Goal: Task Accomplishment & Management: Manage account settings

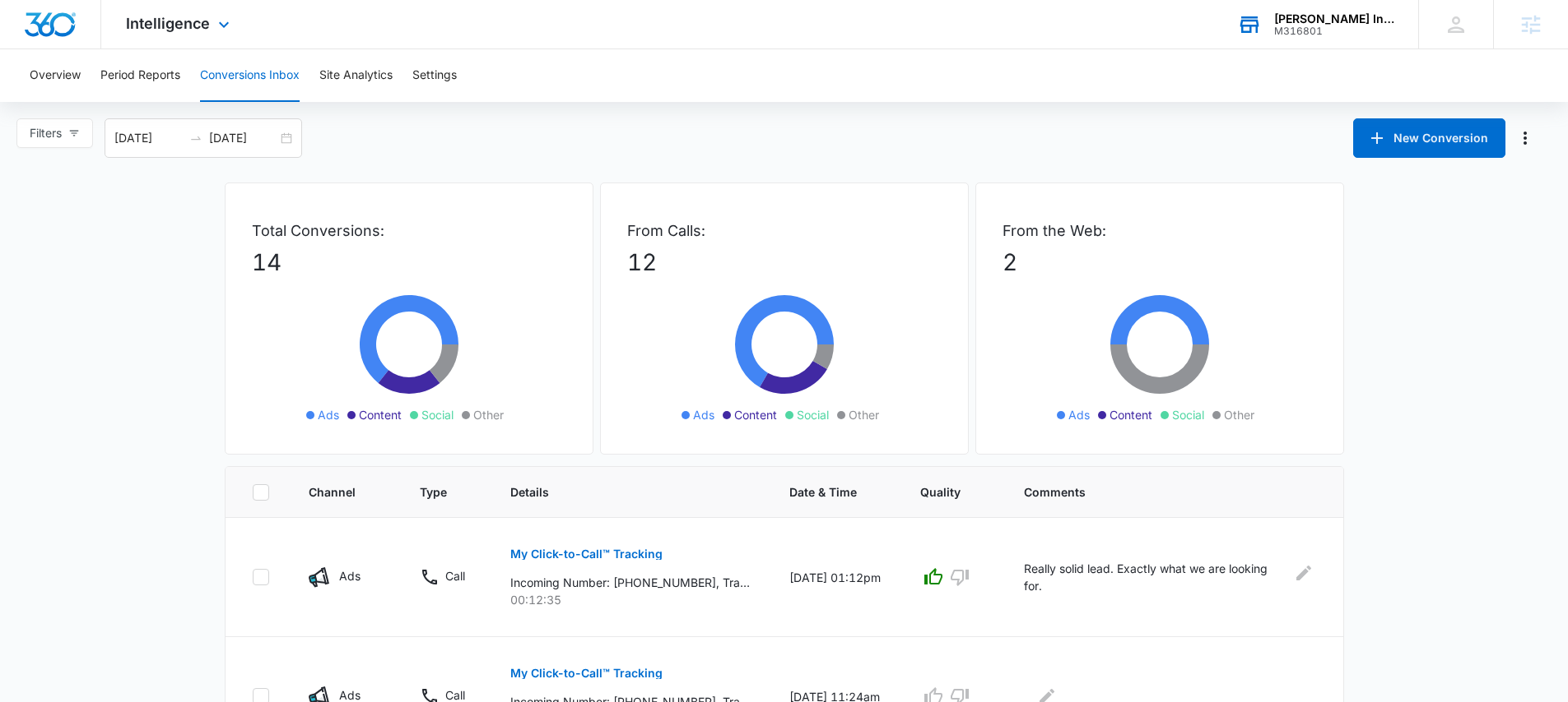
click at [1305, 36] on div "Patsel Insurance Agency M316801 Your Accounts View All" at bounding box center [1315, 24] width 206 height 49
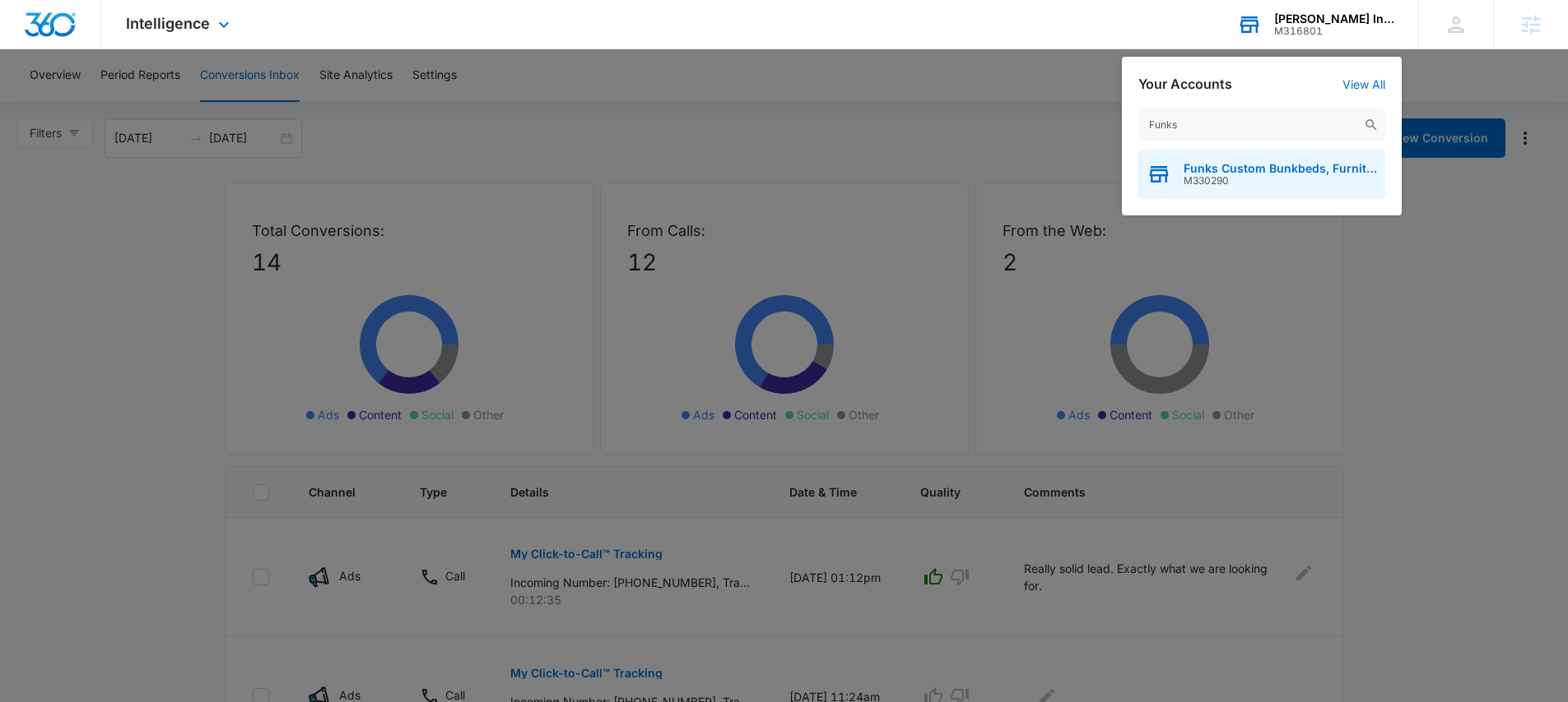
type input "Funks"
click at [1239, 175] on span "M330290" at bounding box center [1279, 180] width 193 height 12
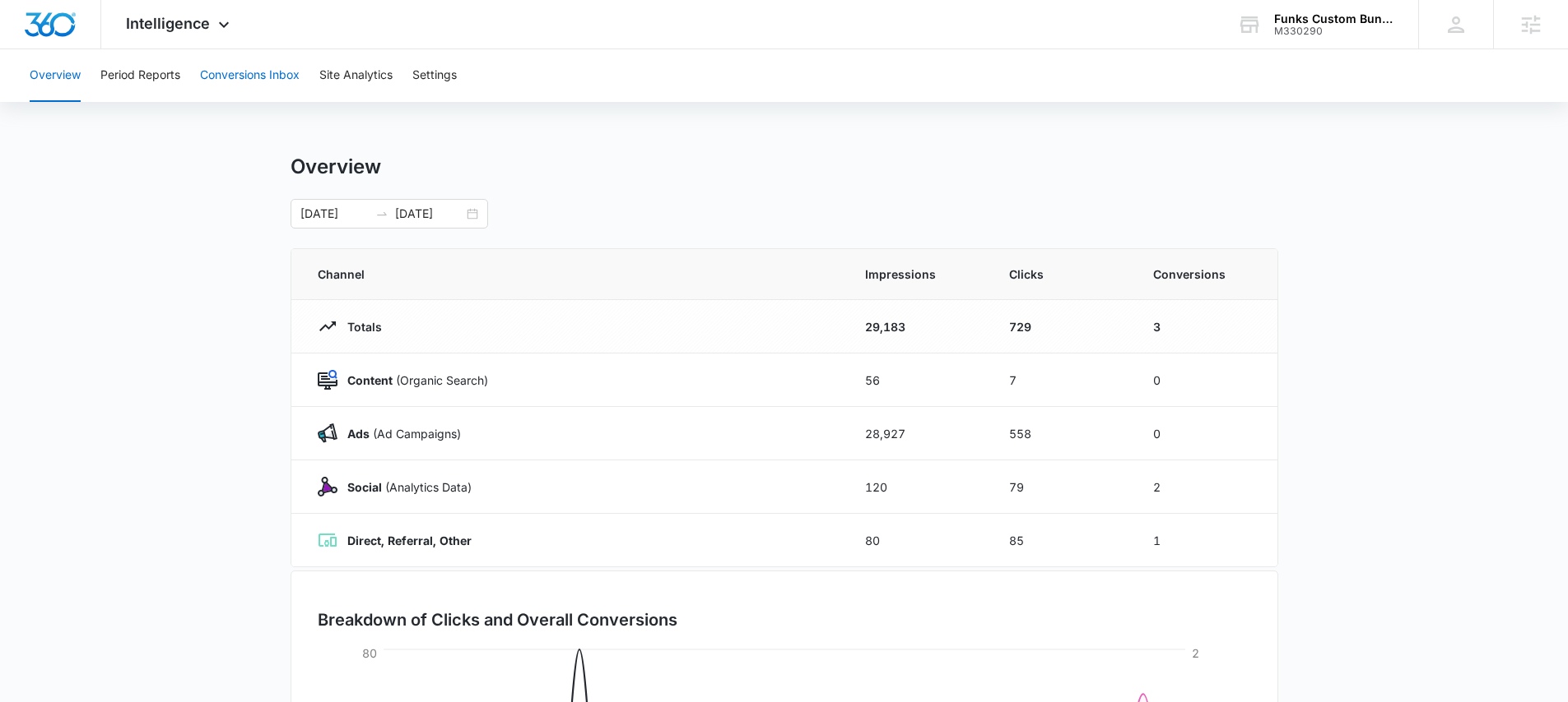
click at [255, 68] on button "Conversions Inbox" at bounding box center [250, 76] width 99 height 52
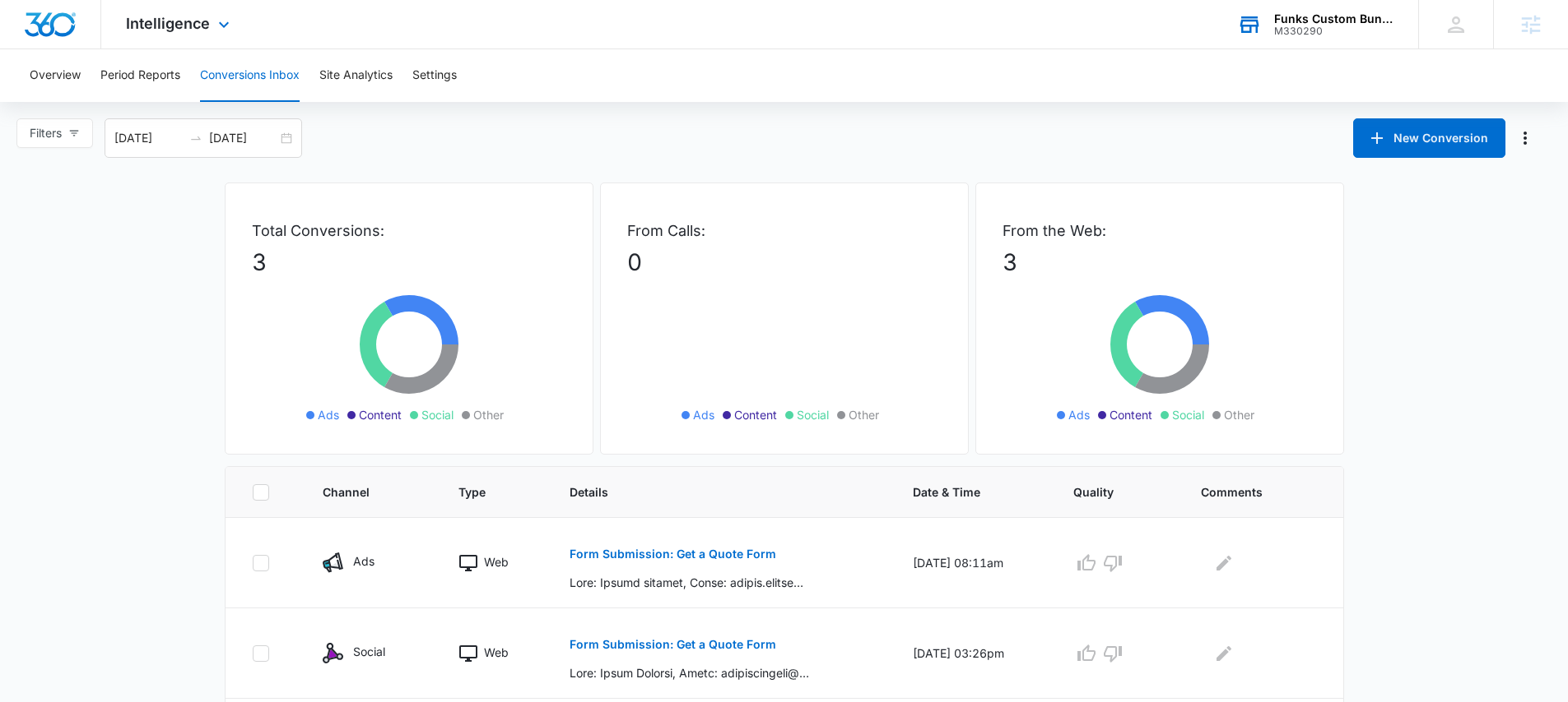
click at [1276, 23] on div "Funks Custom Bunkbeds, Furniture & Sawmill" at bounding box center [1334, 19] width 120 height 14
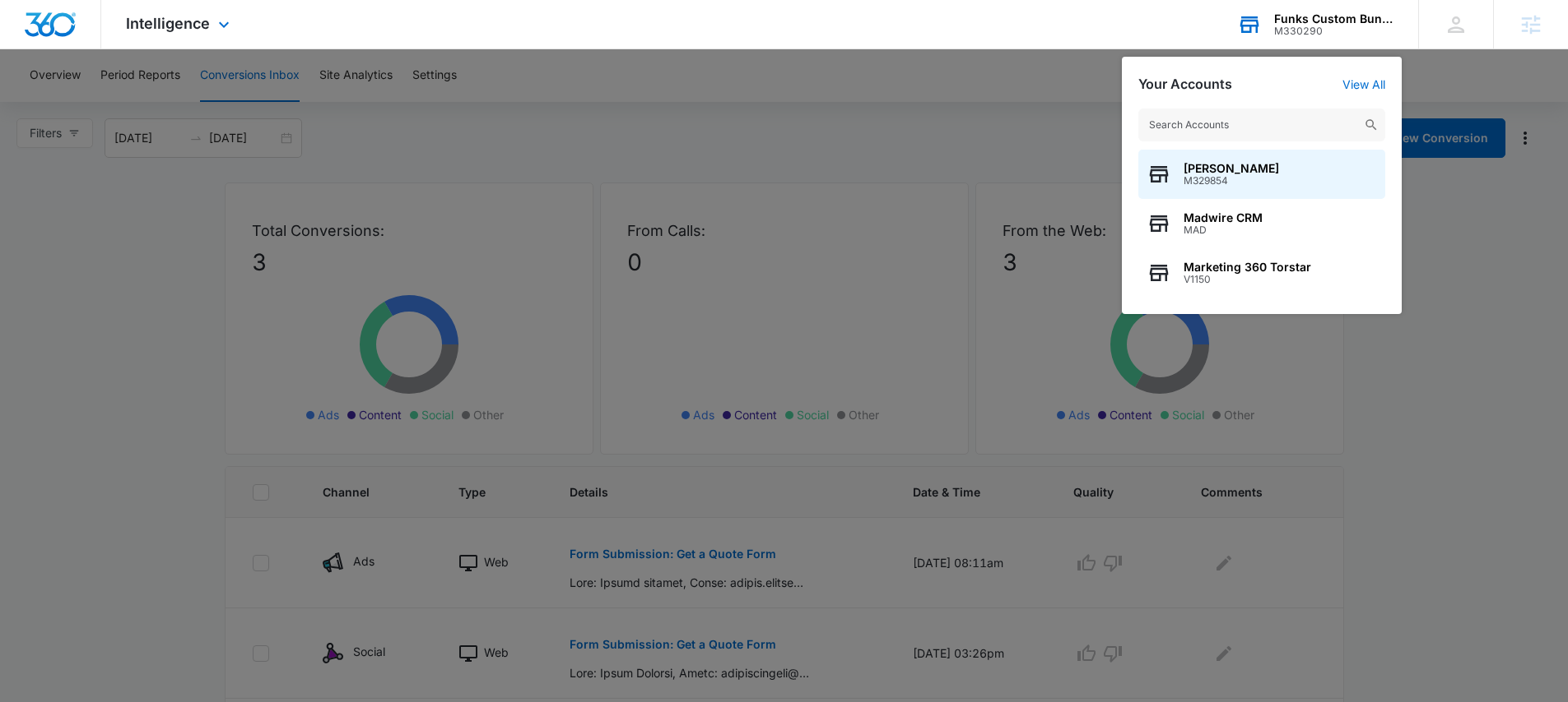
click at [1212, 127] on input "text" at bounding box center [1261, 124] width 247 height 33
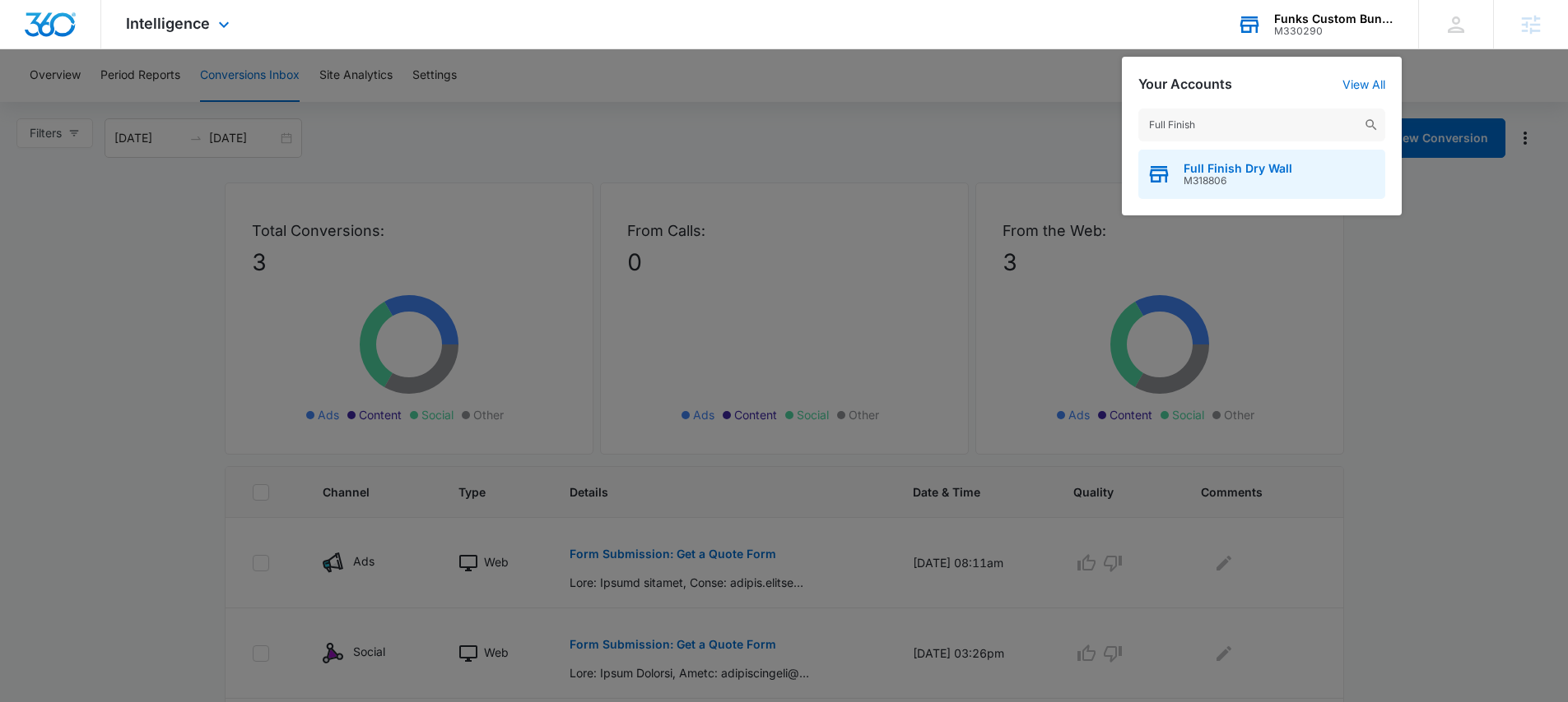
type input "Full Finish"
click at [1229, 169] on span "Full Finish Dry Wall" at bounding box center [1237, 169] width 108 height 14
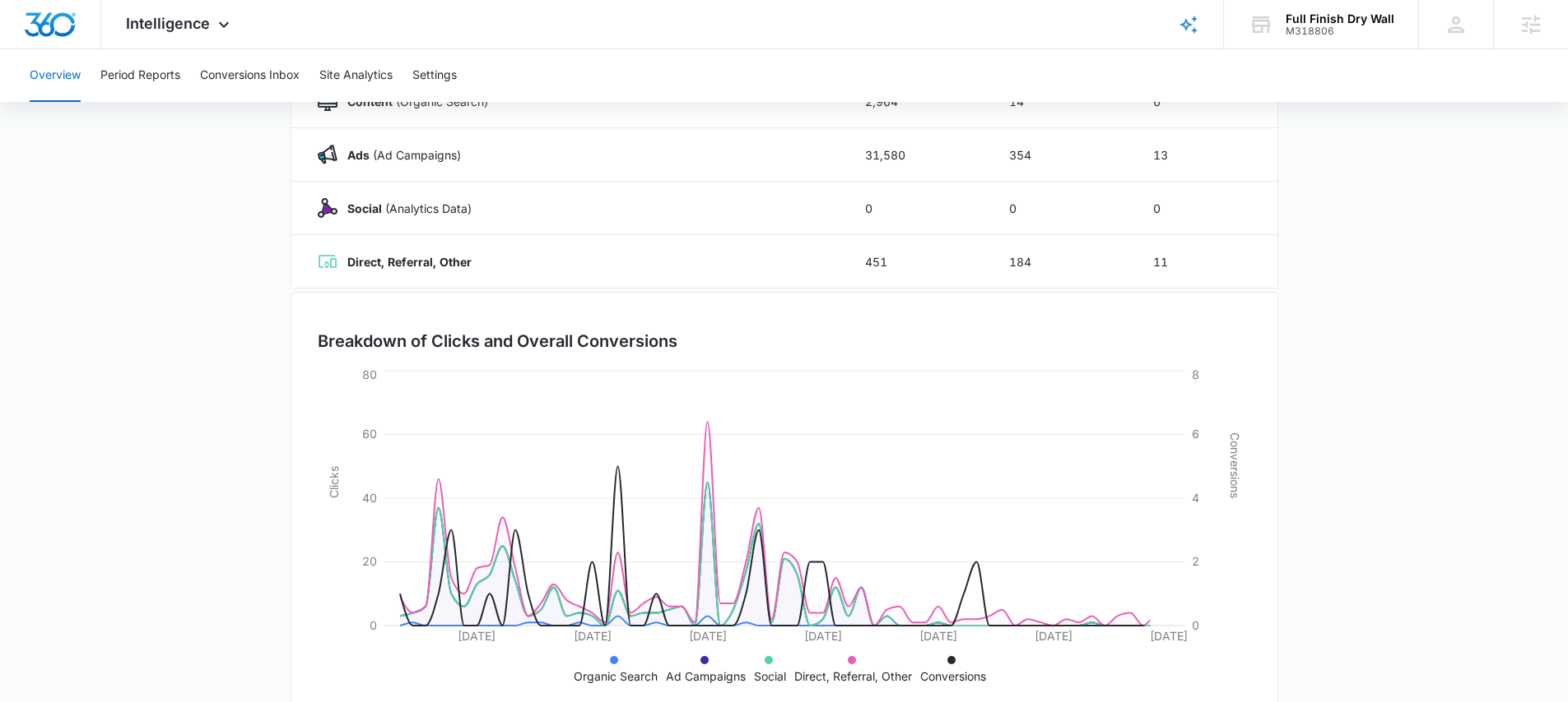
scroll to position [315, 0]
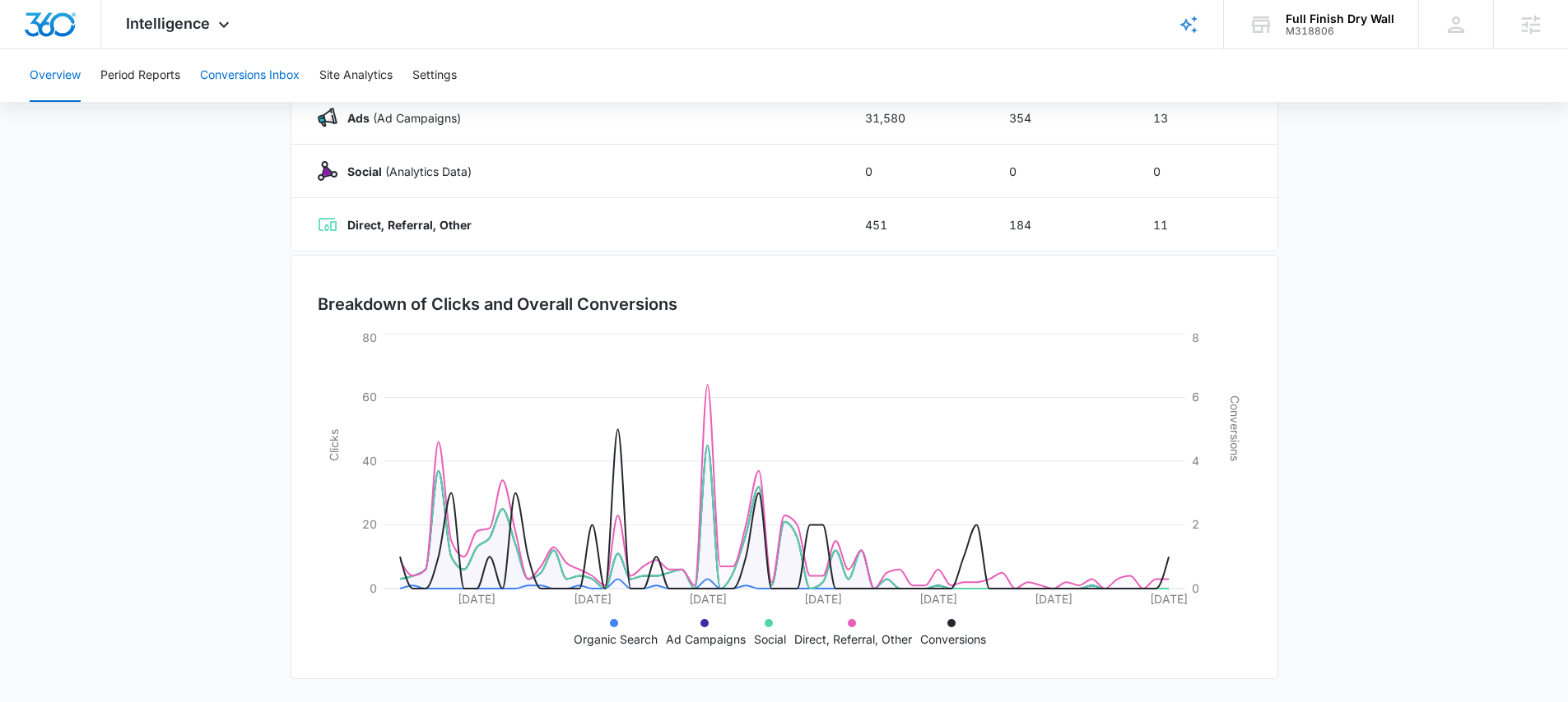
click at [269, 76] on button "Conversions Inbox" at bounding box center [250, 76] width 99 height 52
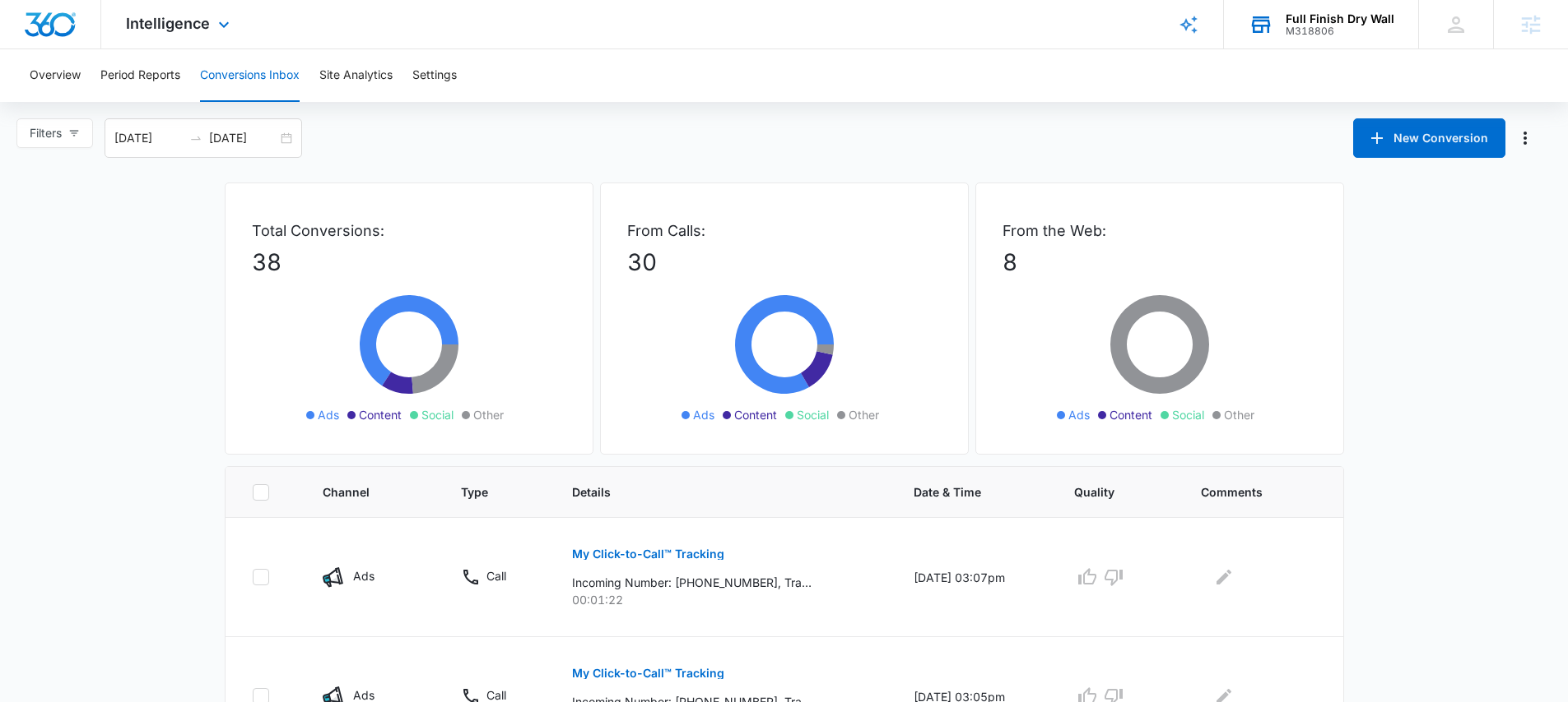
click at [1298, 21] on div "Full Finish Dry Wall" at bounding box center [1340, 19] width 108 height 14
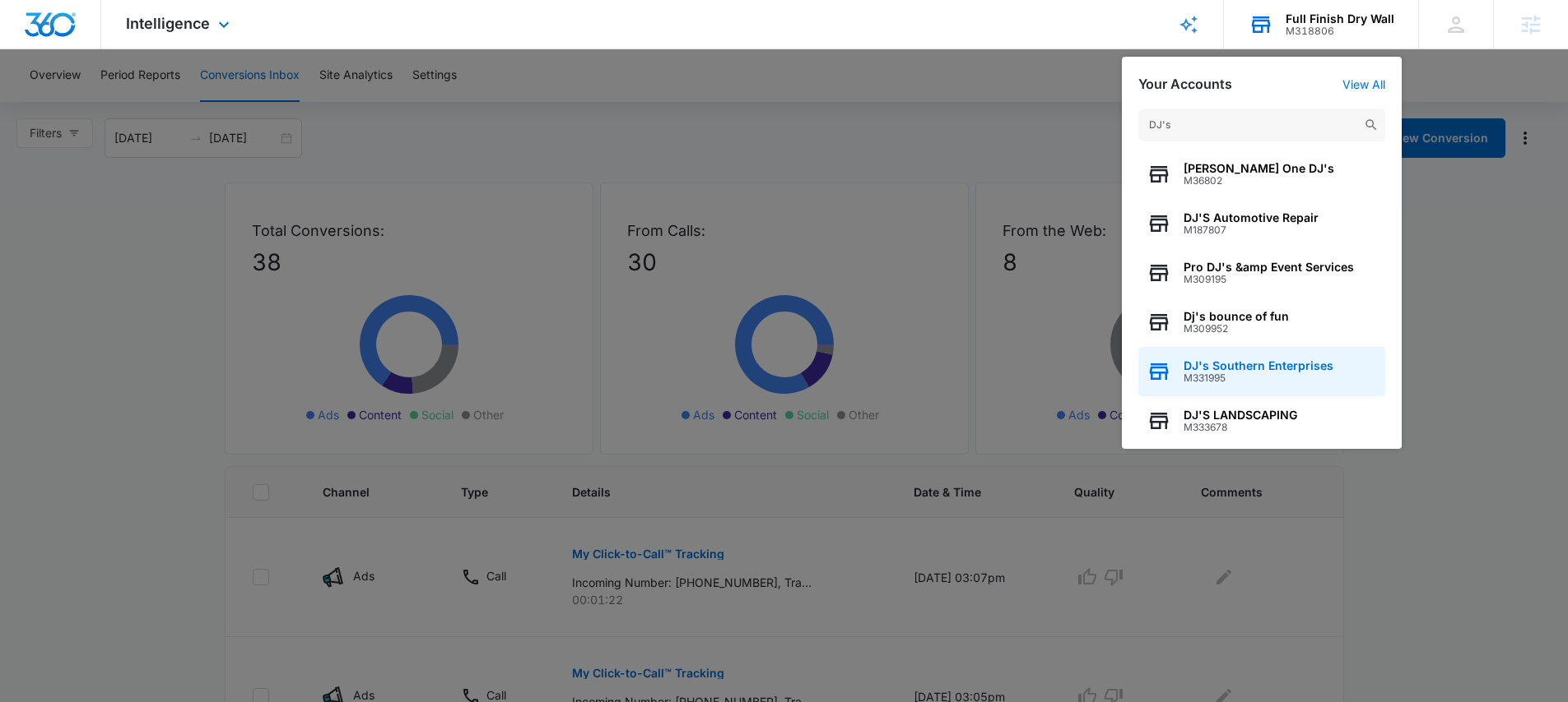
type input "DJ's"
click at [1318, 362] on span "DJ's Southern Enterprises" at bounding box center [1258, 366] width 150 height 14
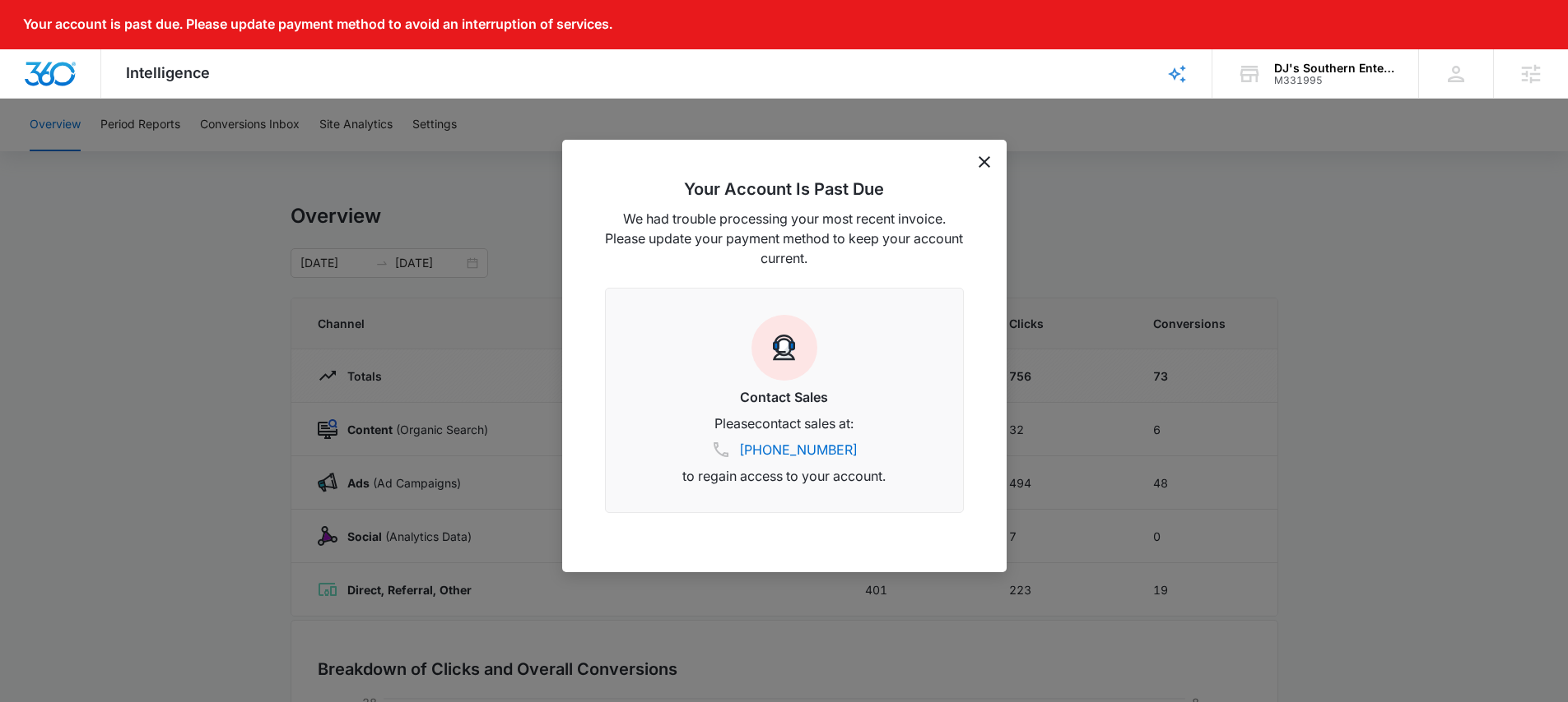
click at [986, 161] on icon "dismiss this dialog" at bounding box center [984, 161] width 12 height 12
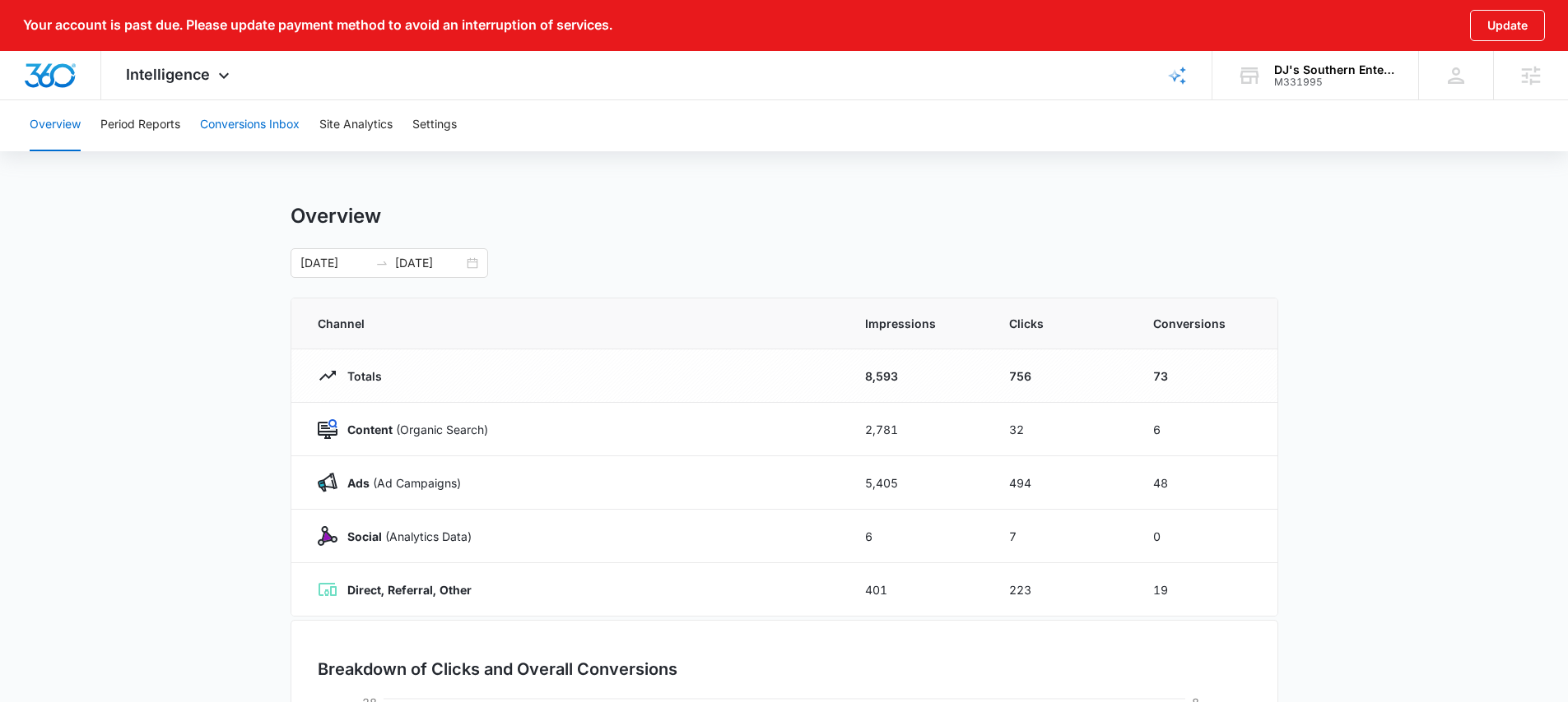
click at [271, 127] on button "Conversions Inbox" at bounding box center [250, 125] width 99 height 52
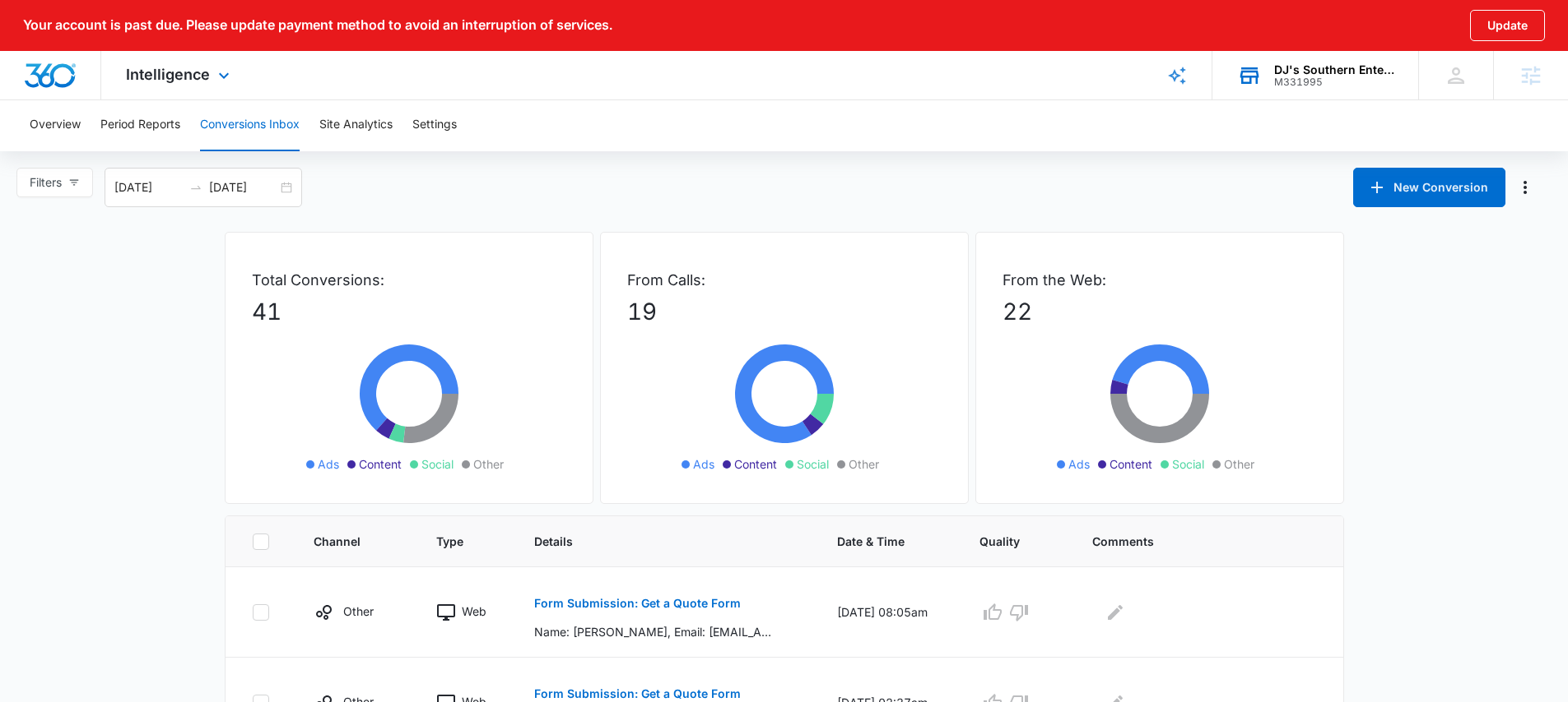
click at [1312, 71] on div "DJ's Southern Enterprises" at bounding box center [1334, 69] width 120 height 14
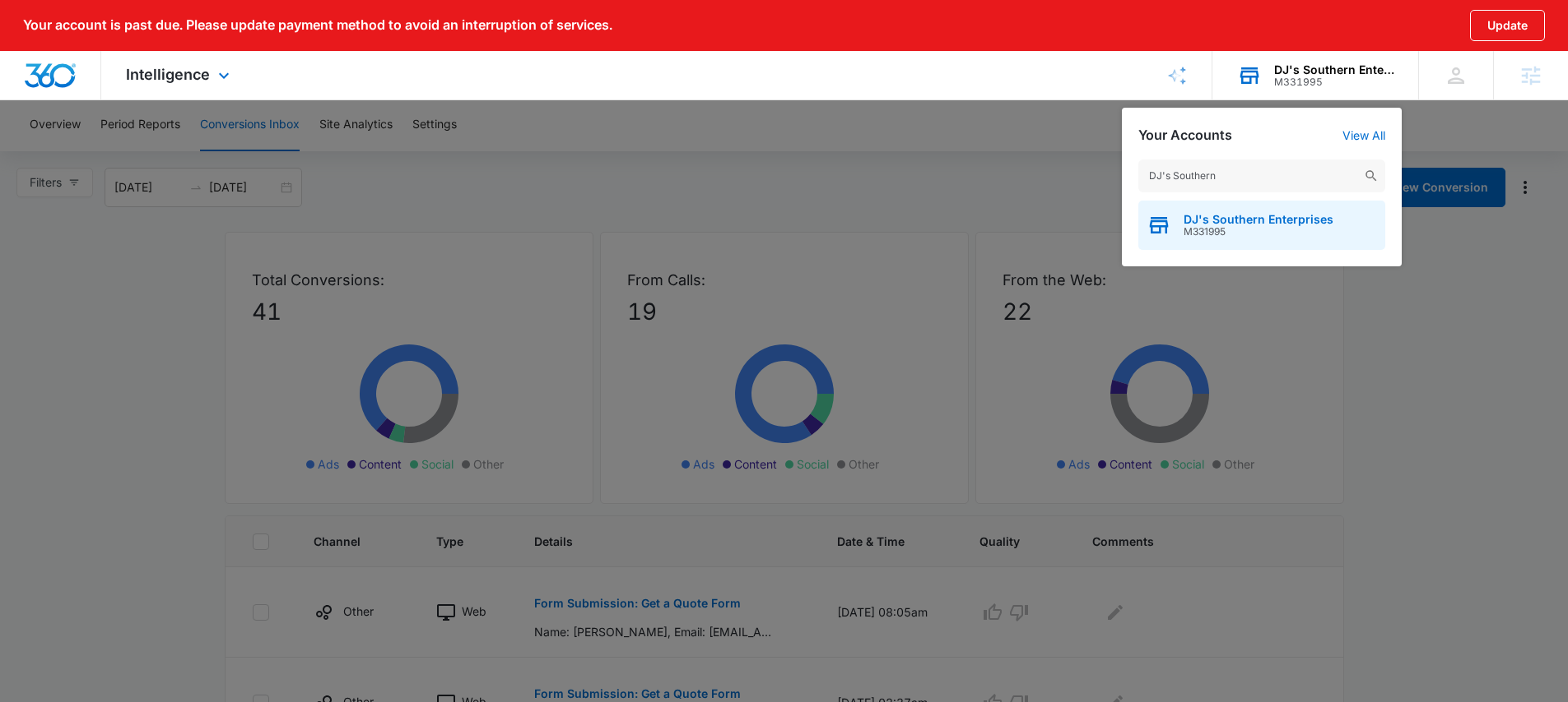
type input "DJ's Southern"
click at [1228, 215] on span "DJ's Southern Enterprises" at bounding box center [1258, 219] width 150 height 14
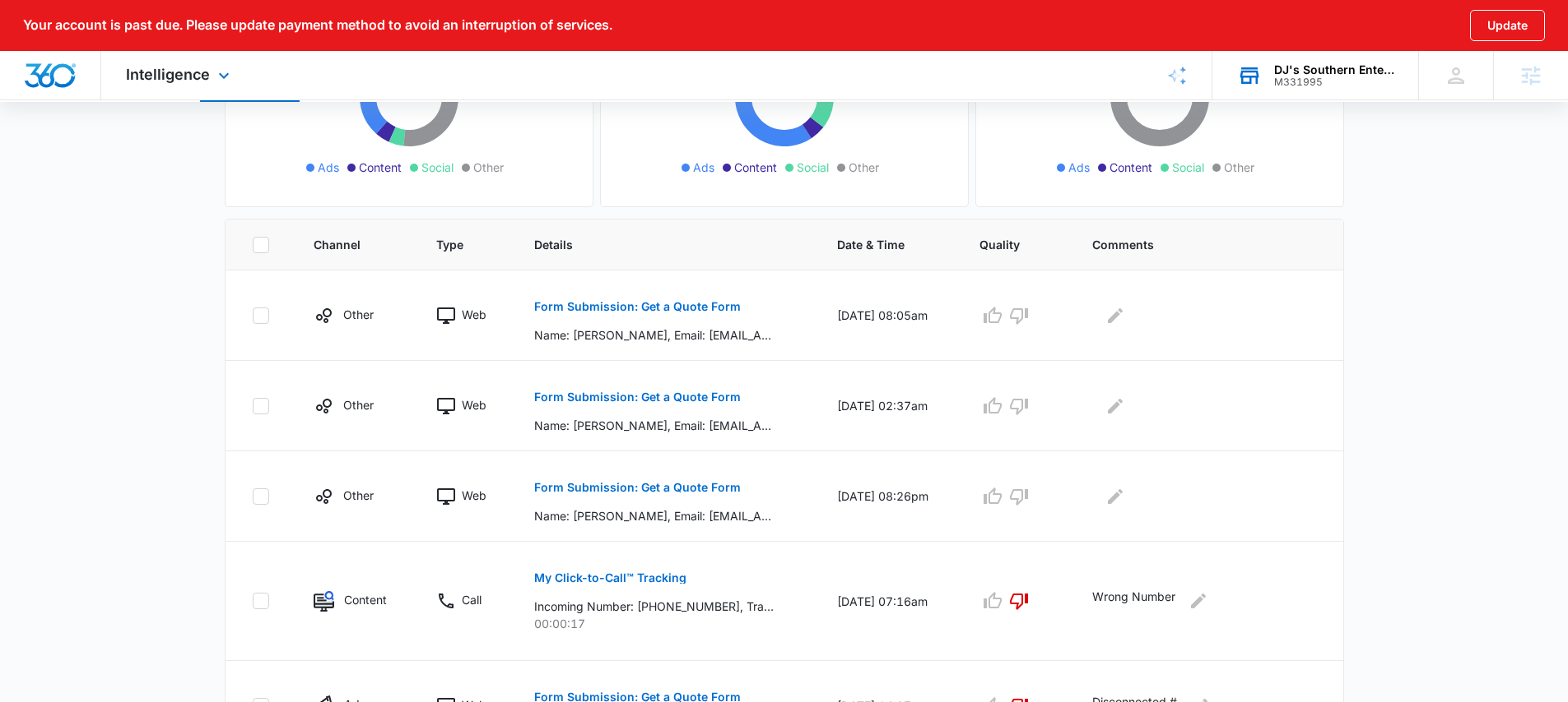
scroll to position [5, 0]
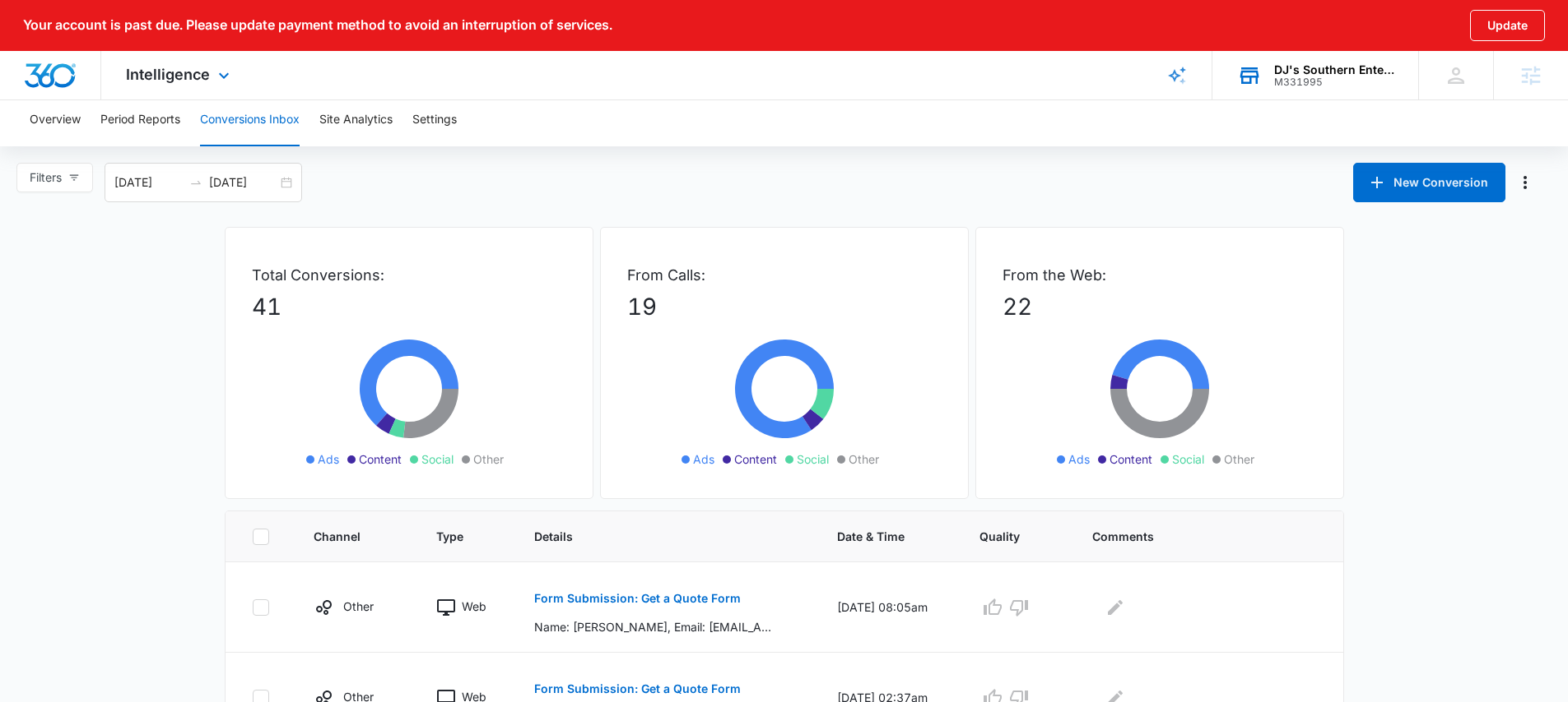
click at [1290, 75] on div "DJ's Southern Enterprises" at bounding box center [1334, 69] width 120 height 14
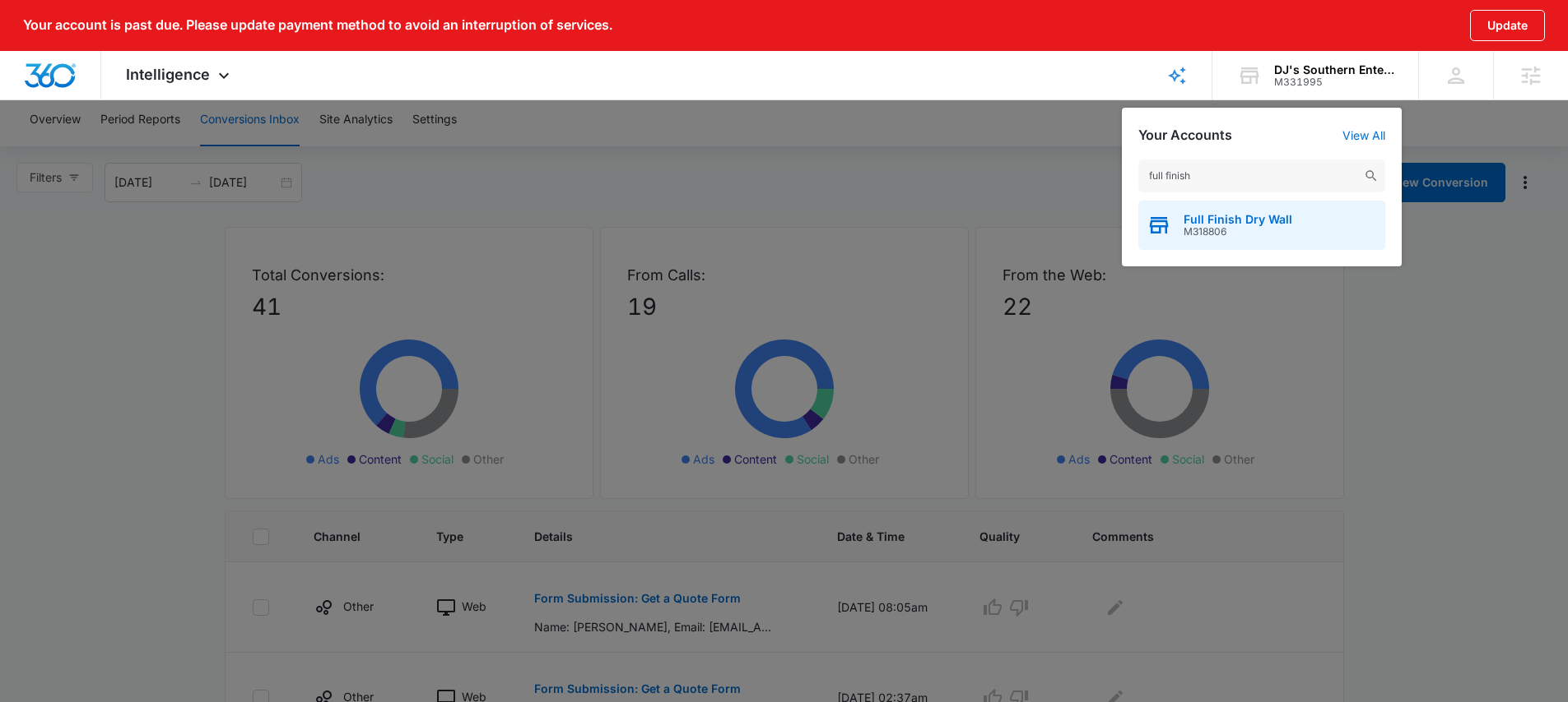
type input "full finish"
click at [1233, 214] on span "Full Finish Dry Wall" at bounding box center [1237, 219] width 108 height 14
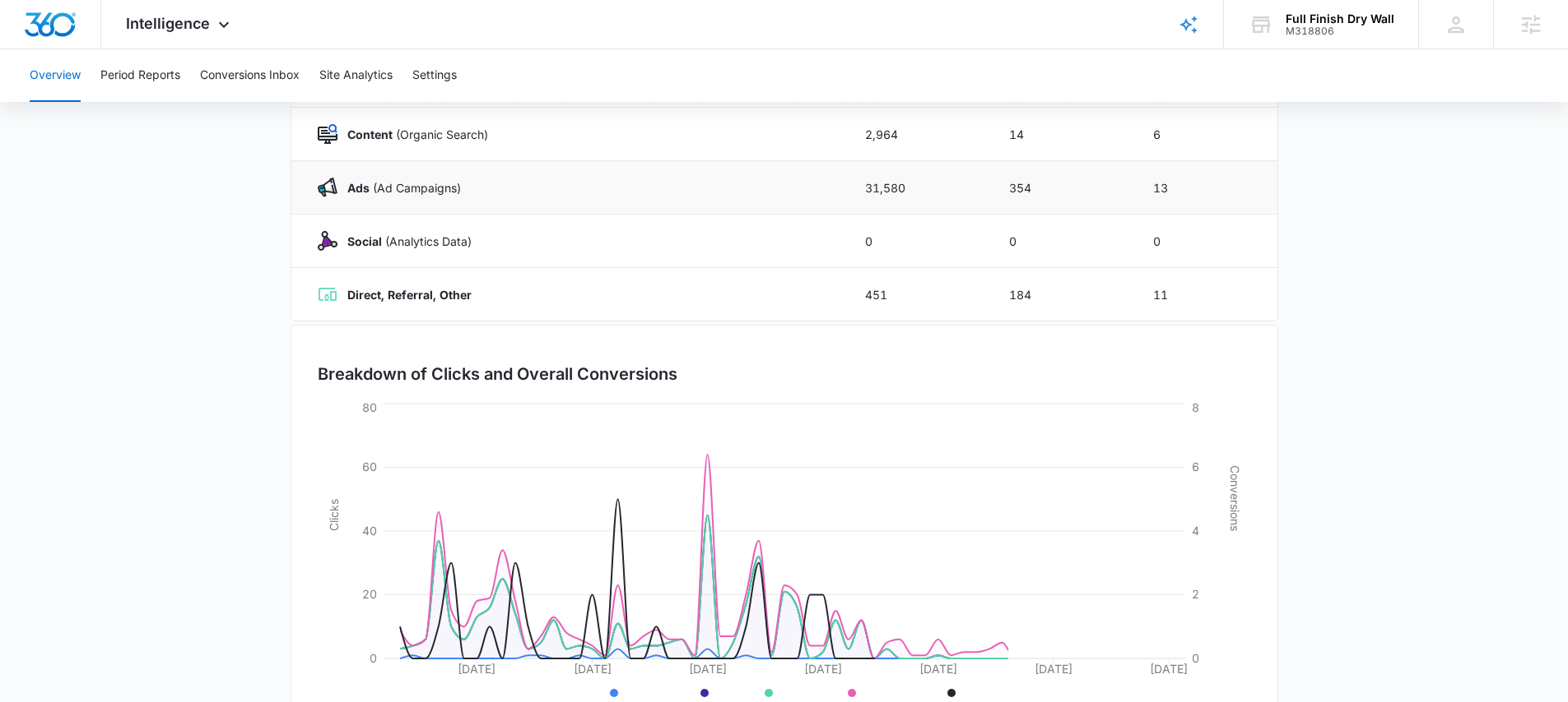
scroll to position [315, 0]
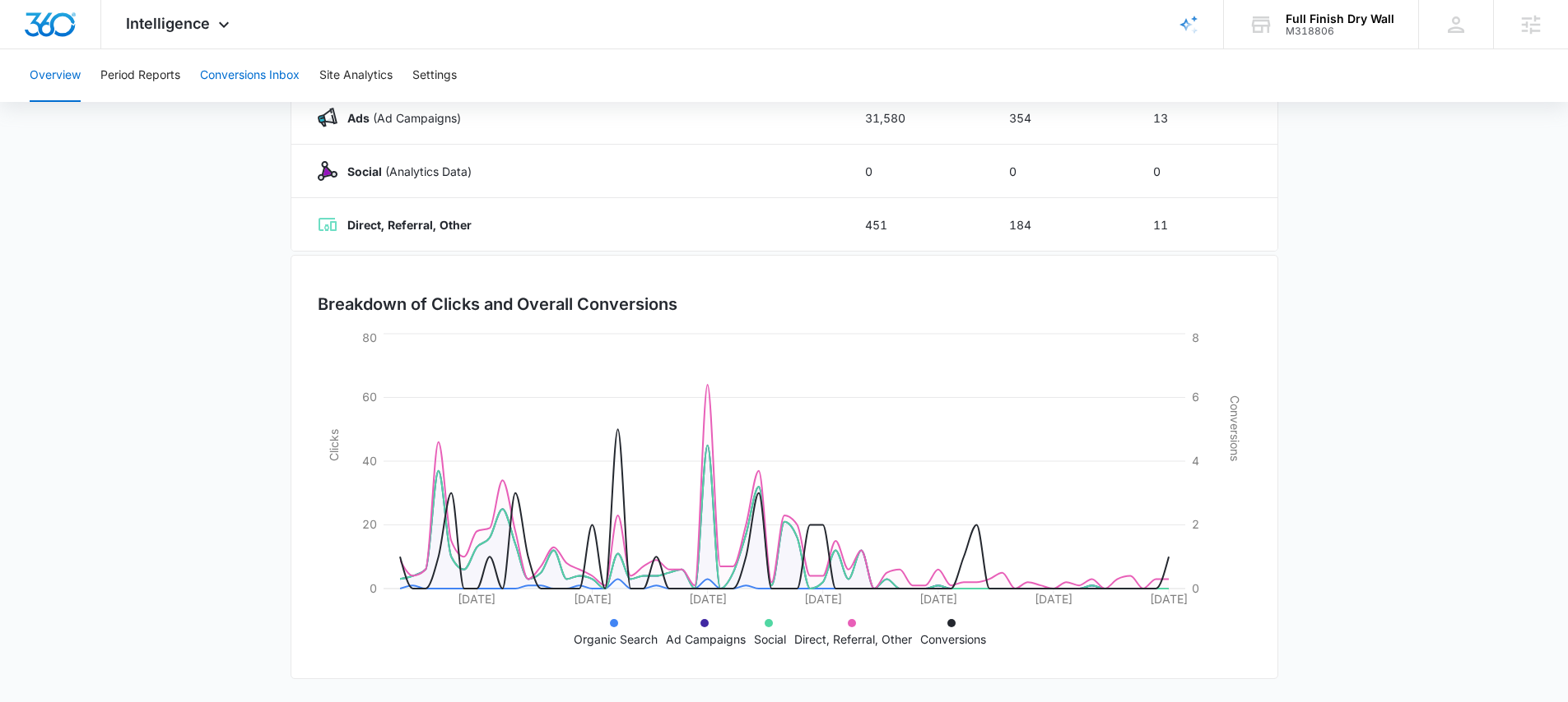
click at [253, 77] on button "Conversions Inbox" at bounding box center [250, 76] width 99 height 52
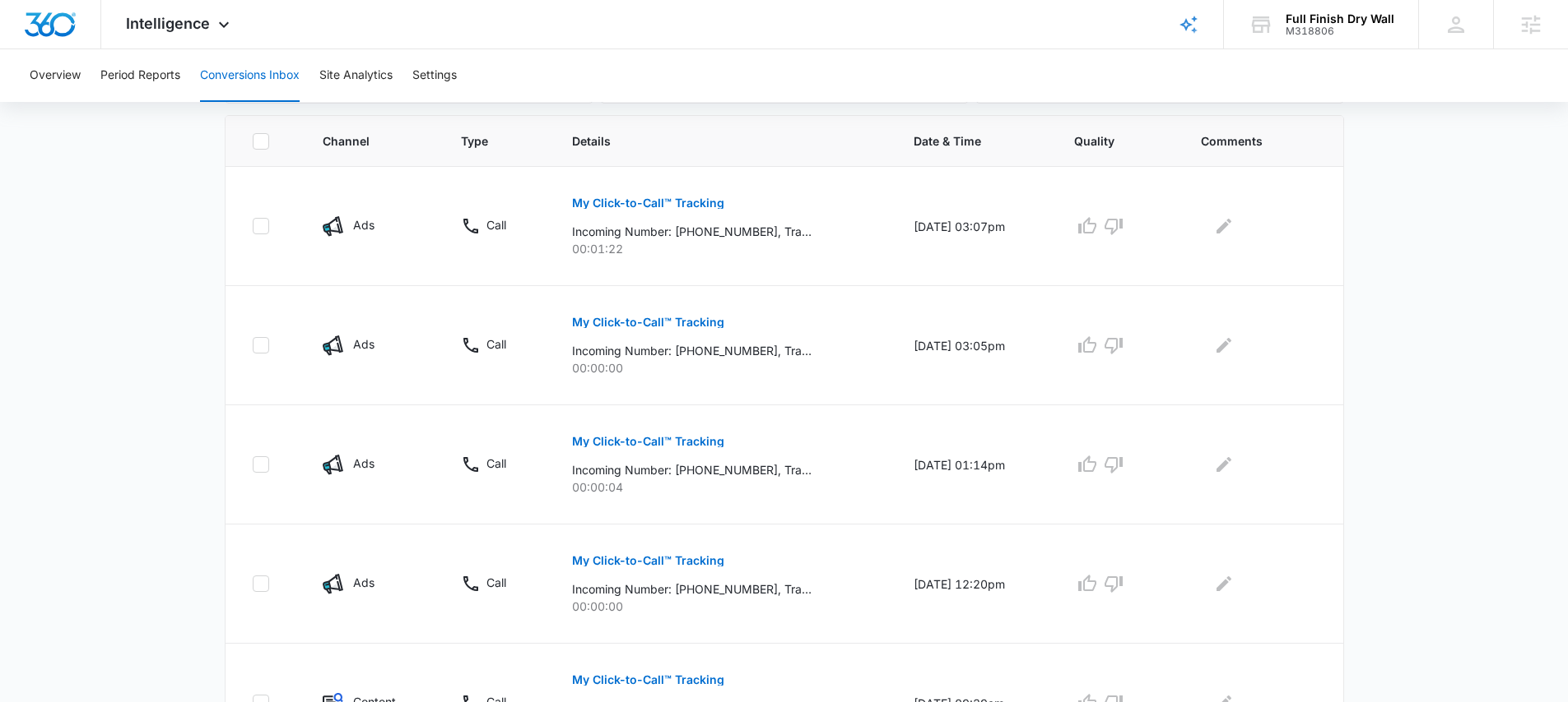
scroll to position [350, 0]
drag, startPoint x: 667, startPoint y: 232, endPoint x: 753, endPoint y: 233, distance: 86.0
click at [753, 233] on p "Incoming Number: +19898546292, Tracking Number: +17202048165, Ring To: +1720371…" at bounding box center [692, 232] width 240 height 17
copy p "+19898546292"
drag, startPoint x: 666, startPoint y: 353, endPoint x: 753, endPoint y: 354, distance: 87.0
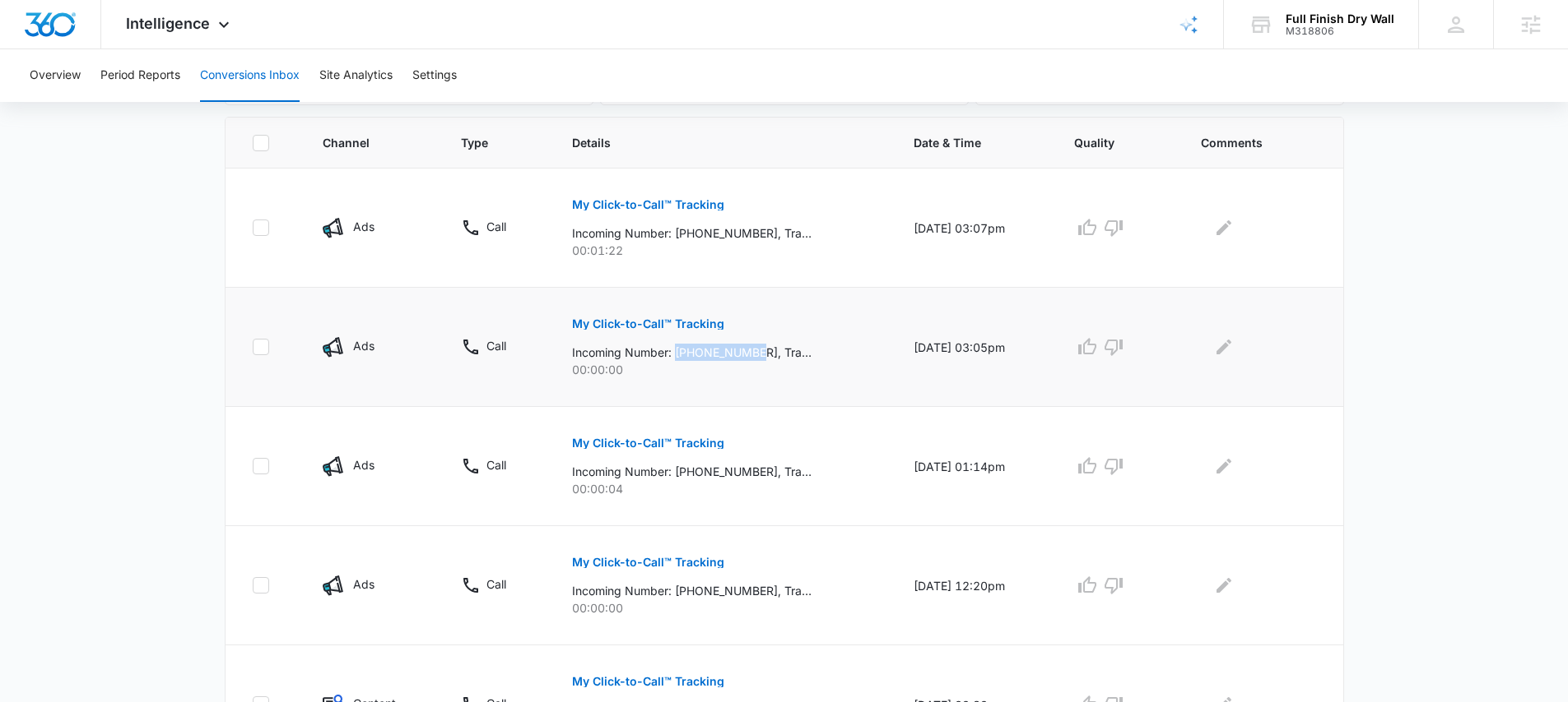
click at [753, 354] on p "Incoming Number: +19898546292, Tracking Number: +17202048165, Ring To: +1720371…" at bounding box center [692, 351] width 240 height 17
drag, startPoint x: 667, startPoint y: 472, endPoint x: 757, endPoint y: 473, distance: 90.0
click at [757, 473] on p "Incoming Number: +18887117296, Tracking Number: +17206080575, Ring To: +1720371…" at bounding box center [692, 471] width 240 height 17
copy p "+18887117296"
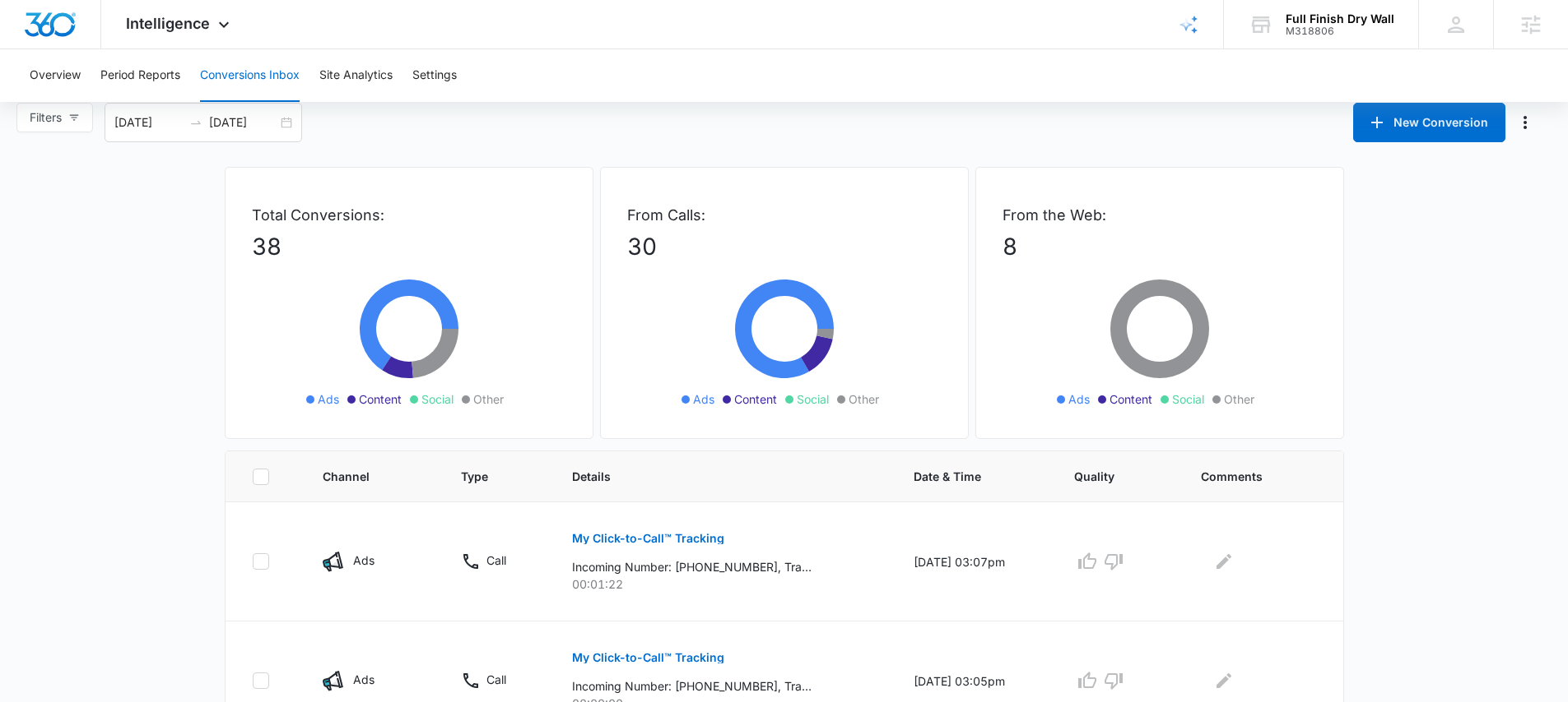
scroll to position [35, 0]
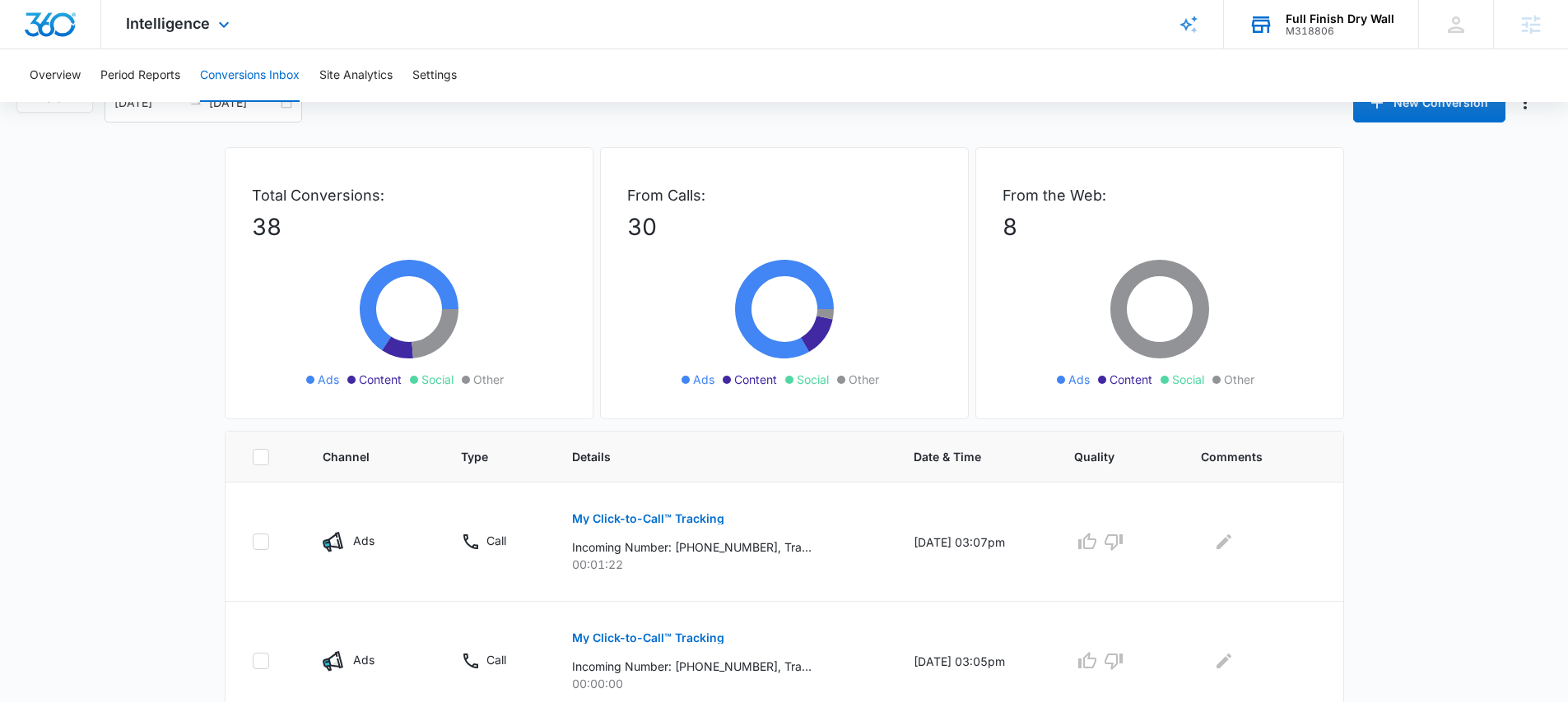
click at [1334, 18] on div "Full Finish Dry Wall" at bounding box center [1340, 19] width 108 height 14
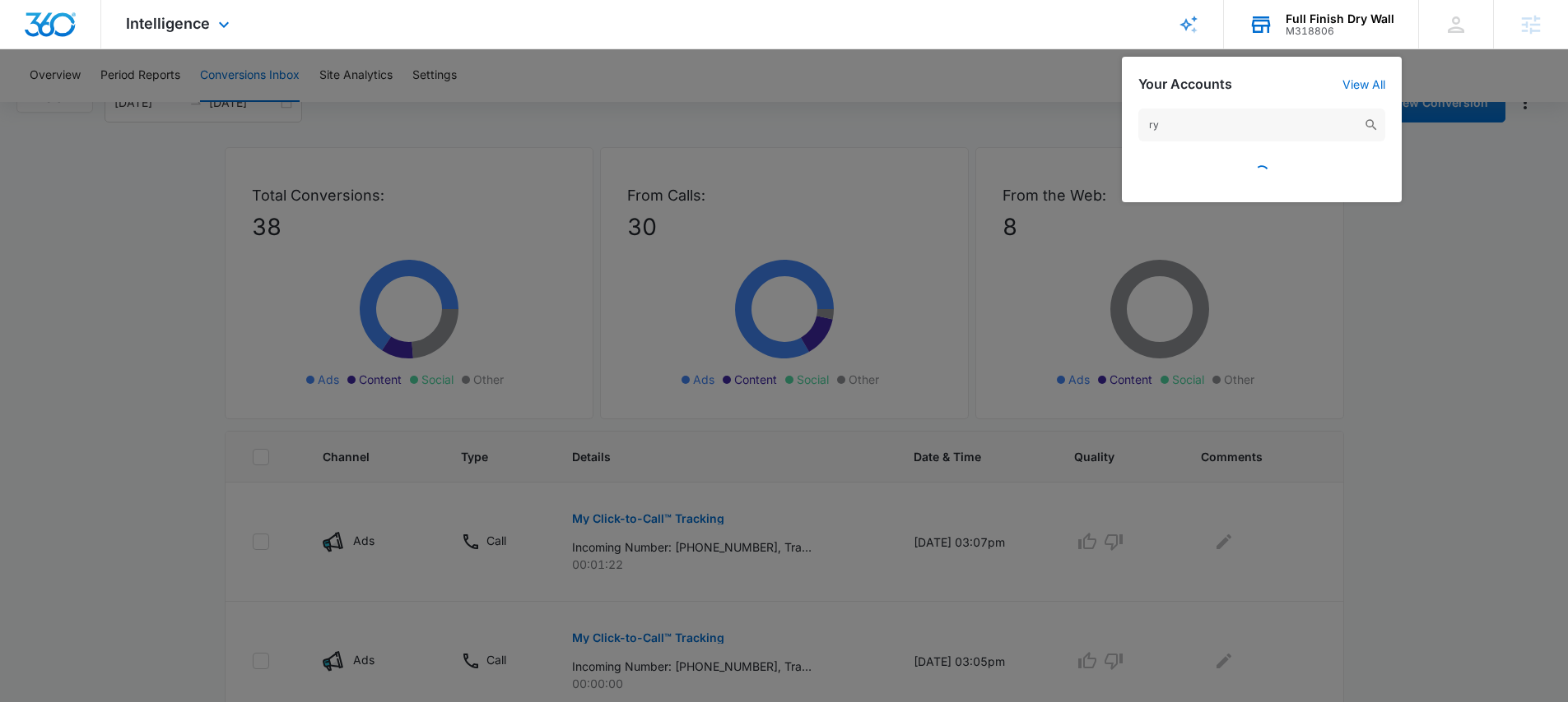
type input "r"
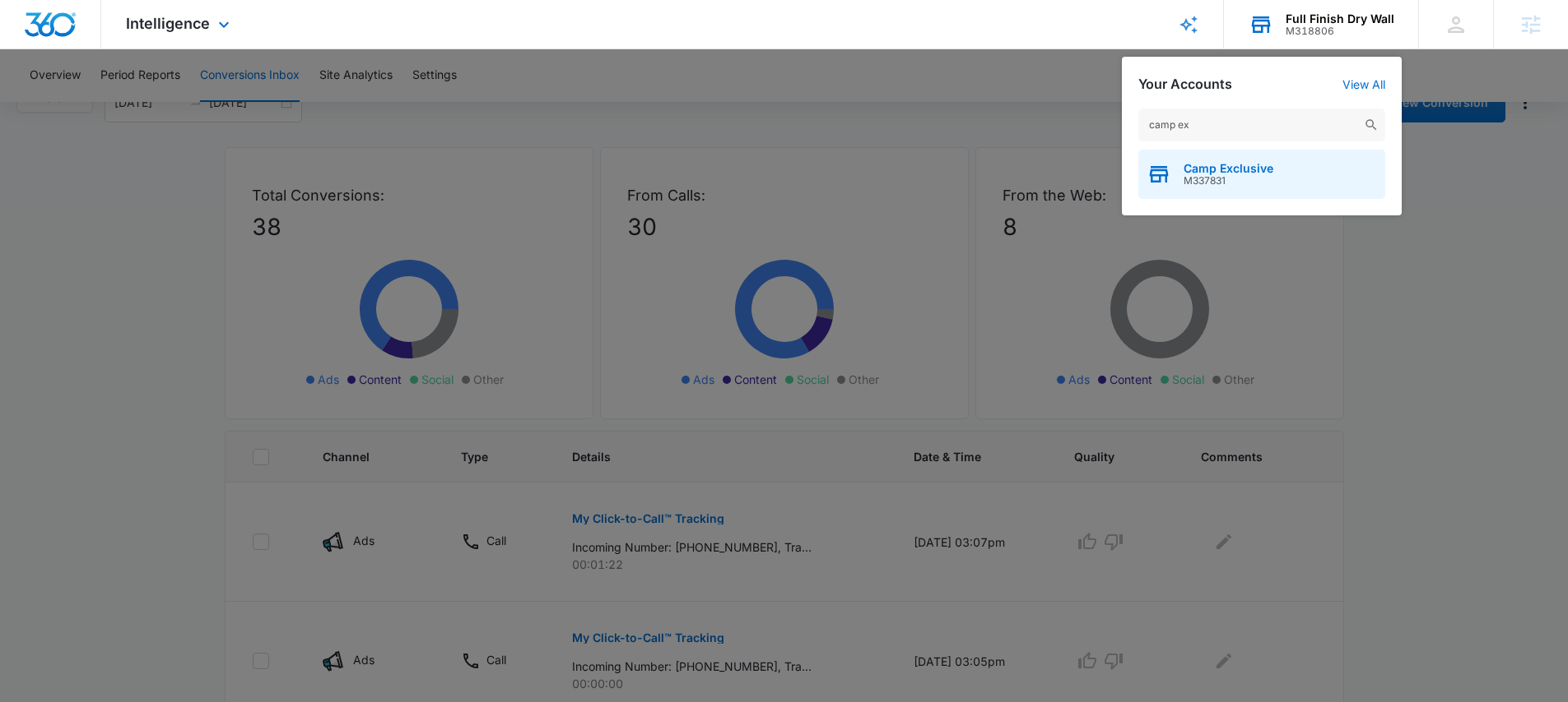
type input "camp ex"
click at [1225, 170] on span "Camp Exclusive" at bounding box center [1227, 169] width 89 height 14
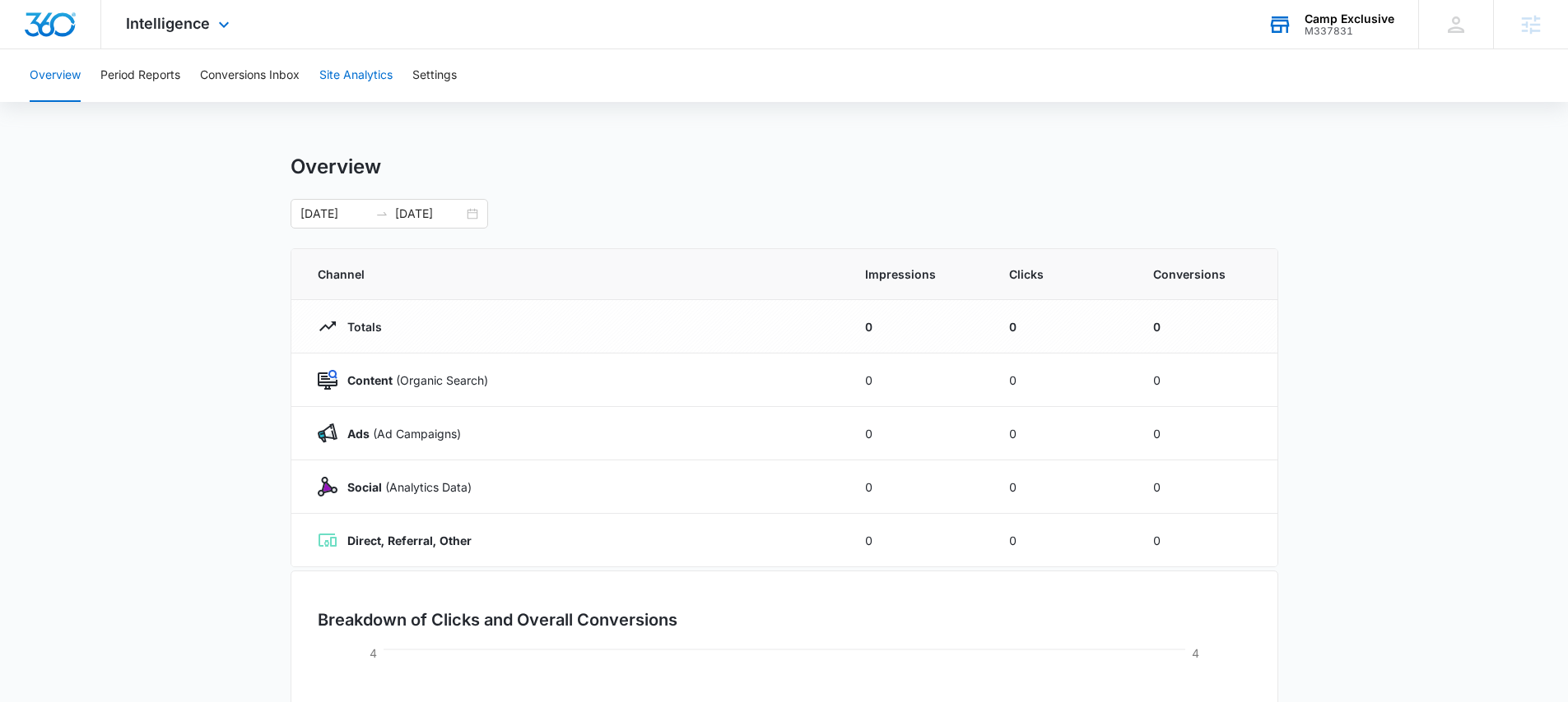
click at [364, 85] on button "Site Analytics" at bounding box center [355, 76] width 73 height 52
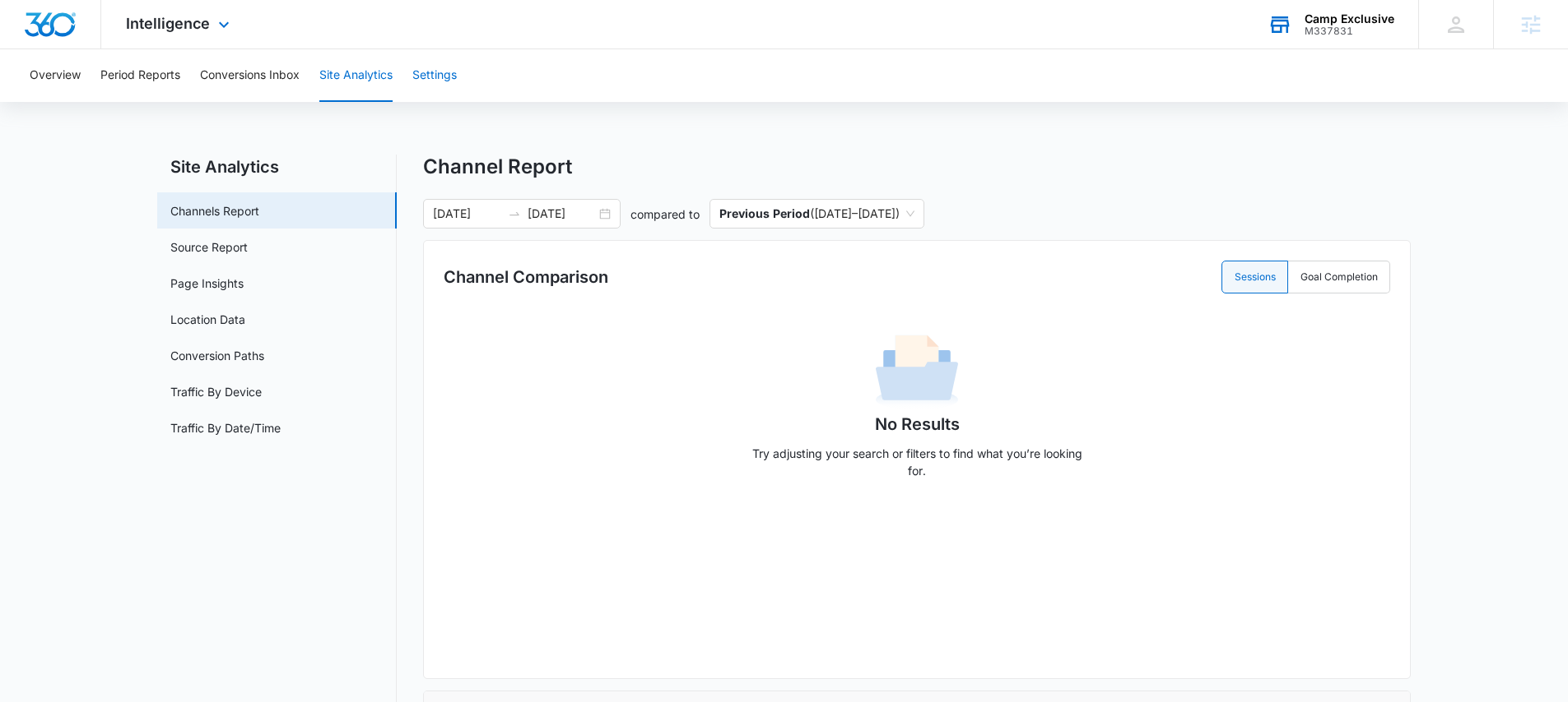
click at [453, 74] on button "Settings" at bounding box center [434, 76] width 44 height 52
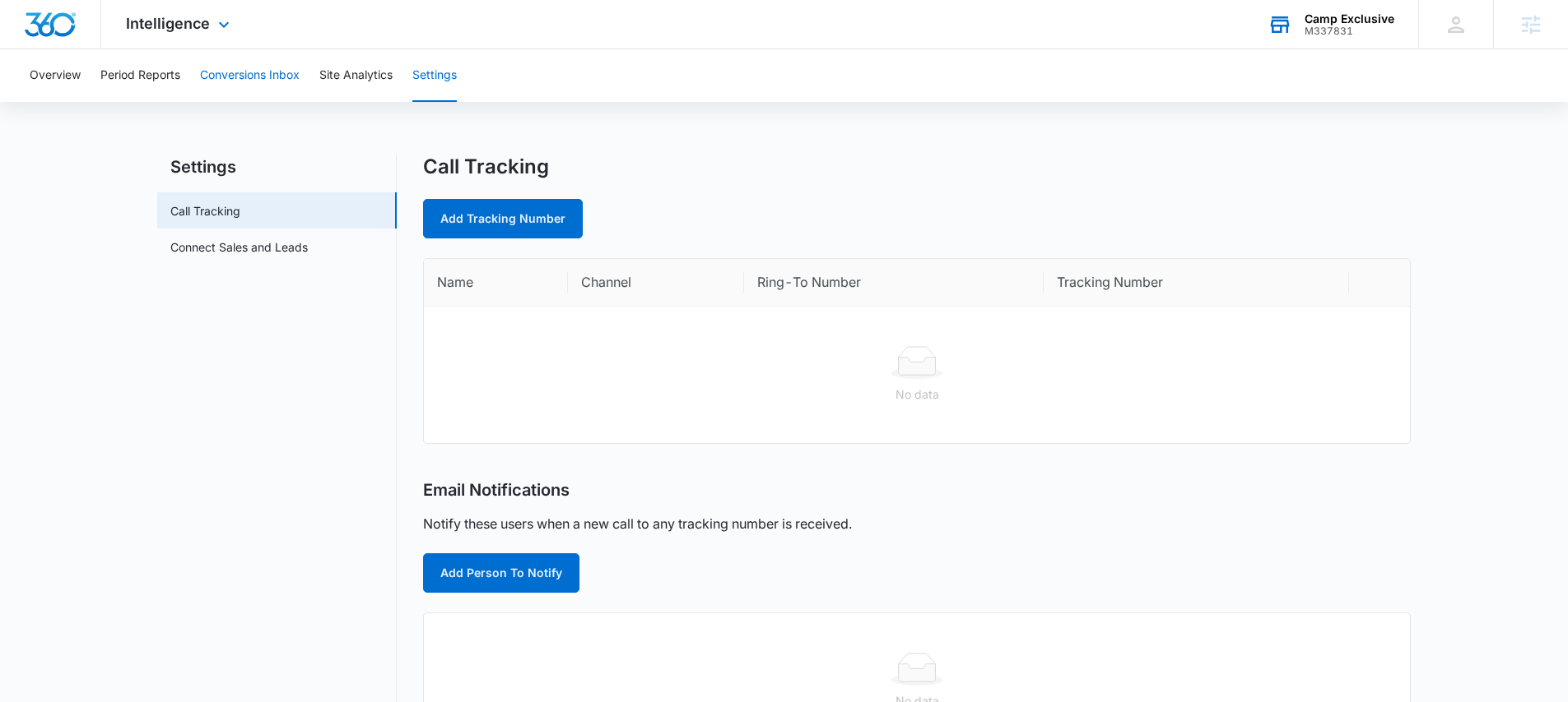
click at [231, 84] on button "Conversions Inbox" at bounding box center [250, 76] width 99 height 52
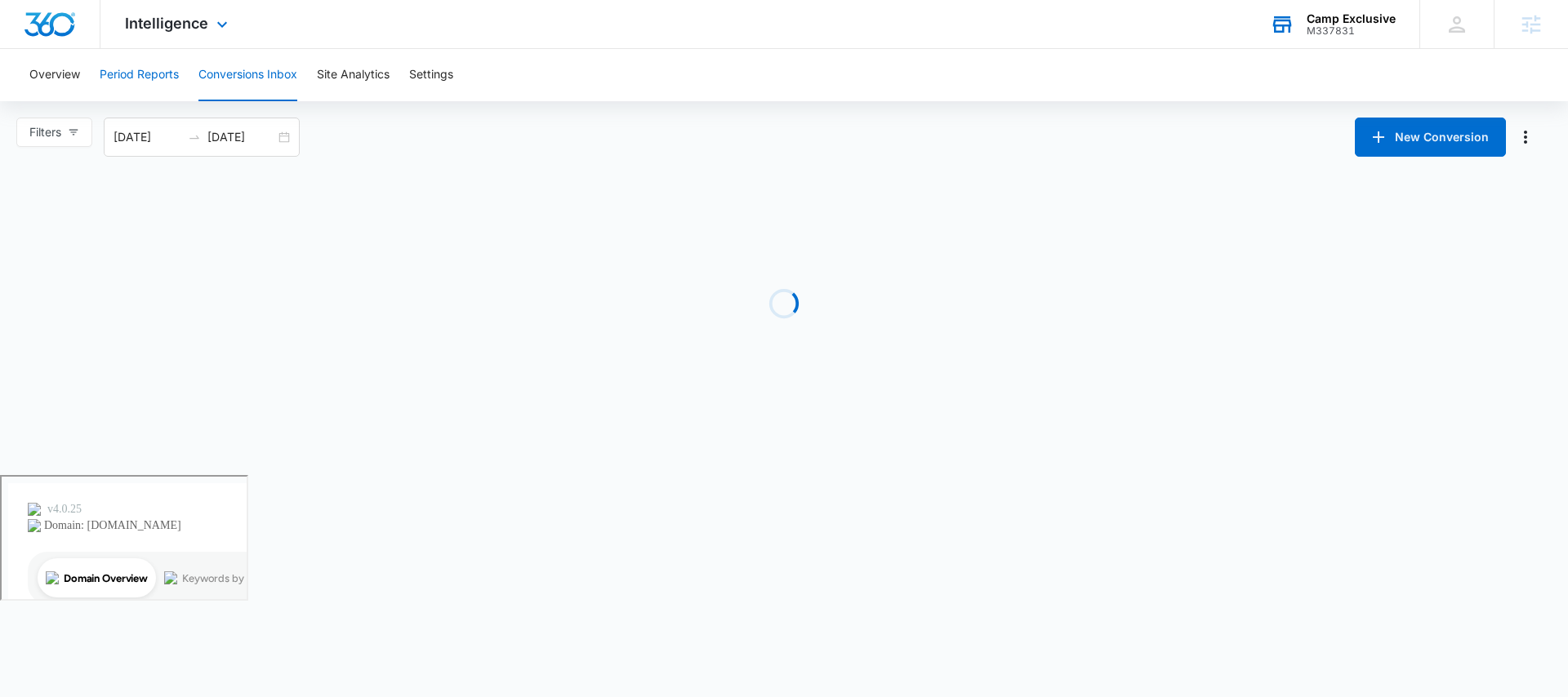
click at [135, 81] on button "Period Reports" at bounding box center [139, 75] width 80 height 52
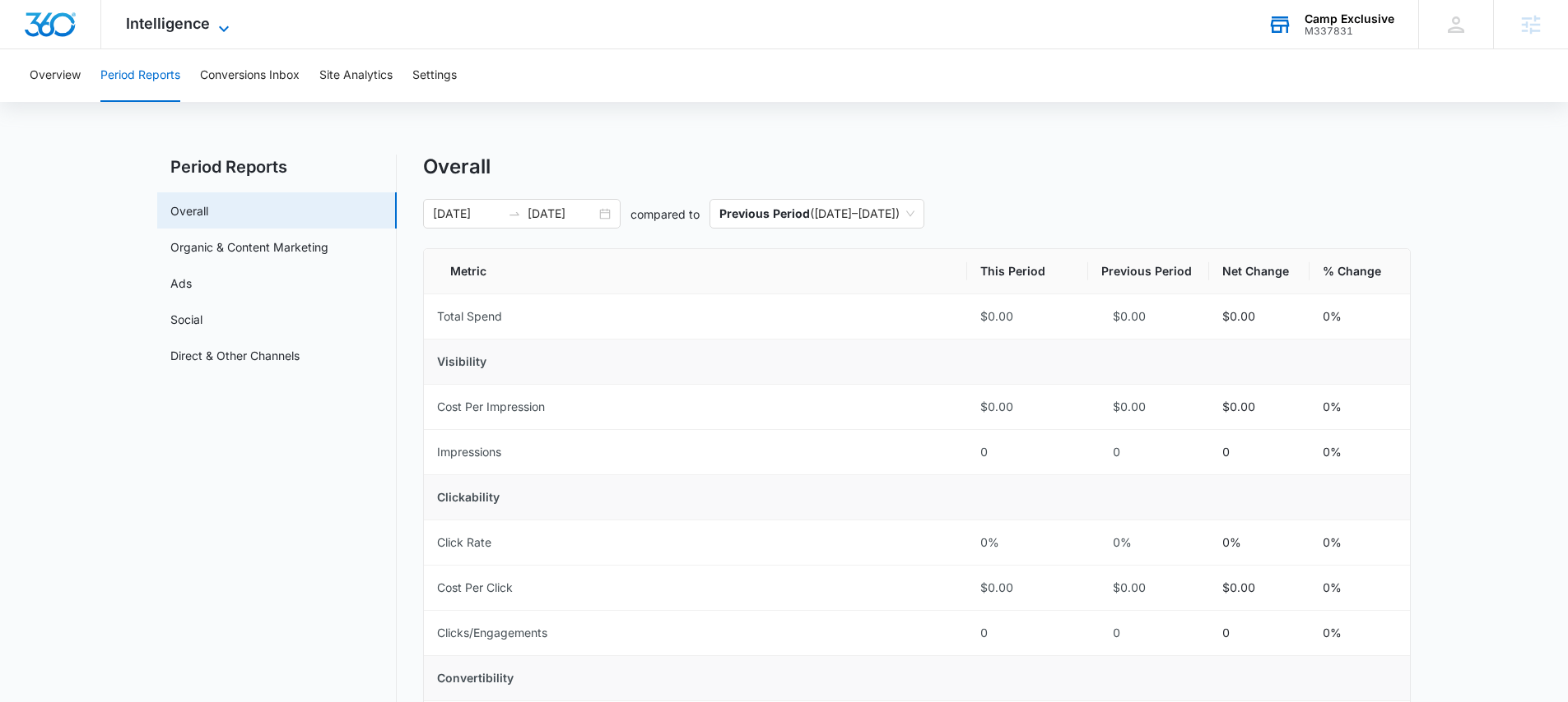
click at [214, 23] on icon at bounding box center [224, 29] width 20 height 20
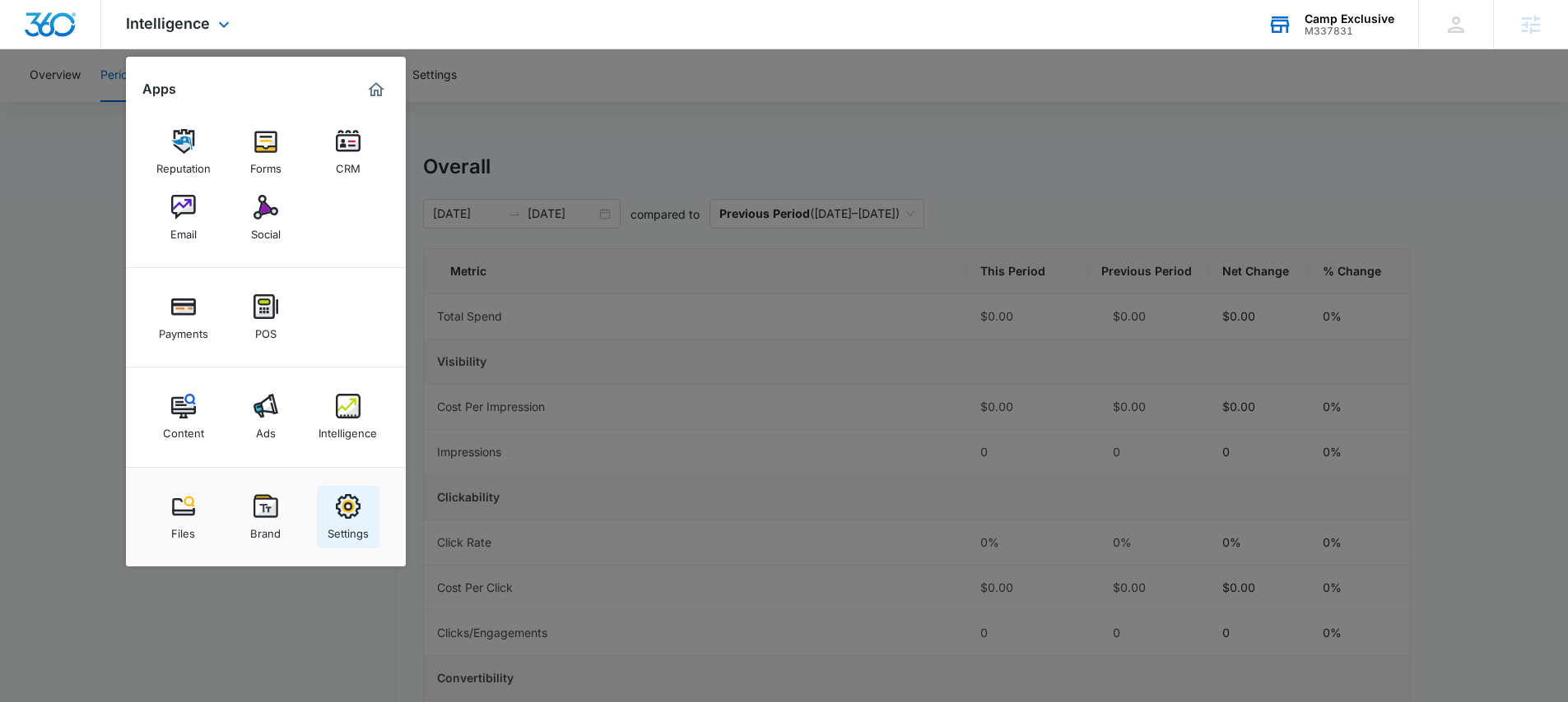
click at [352, 514] on img at bounding box center [347, 506] width 24 height 24
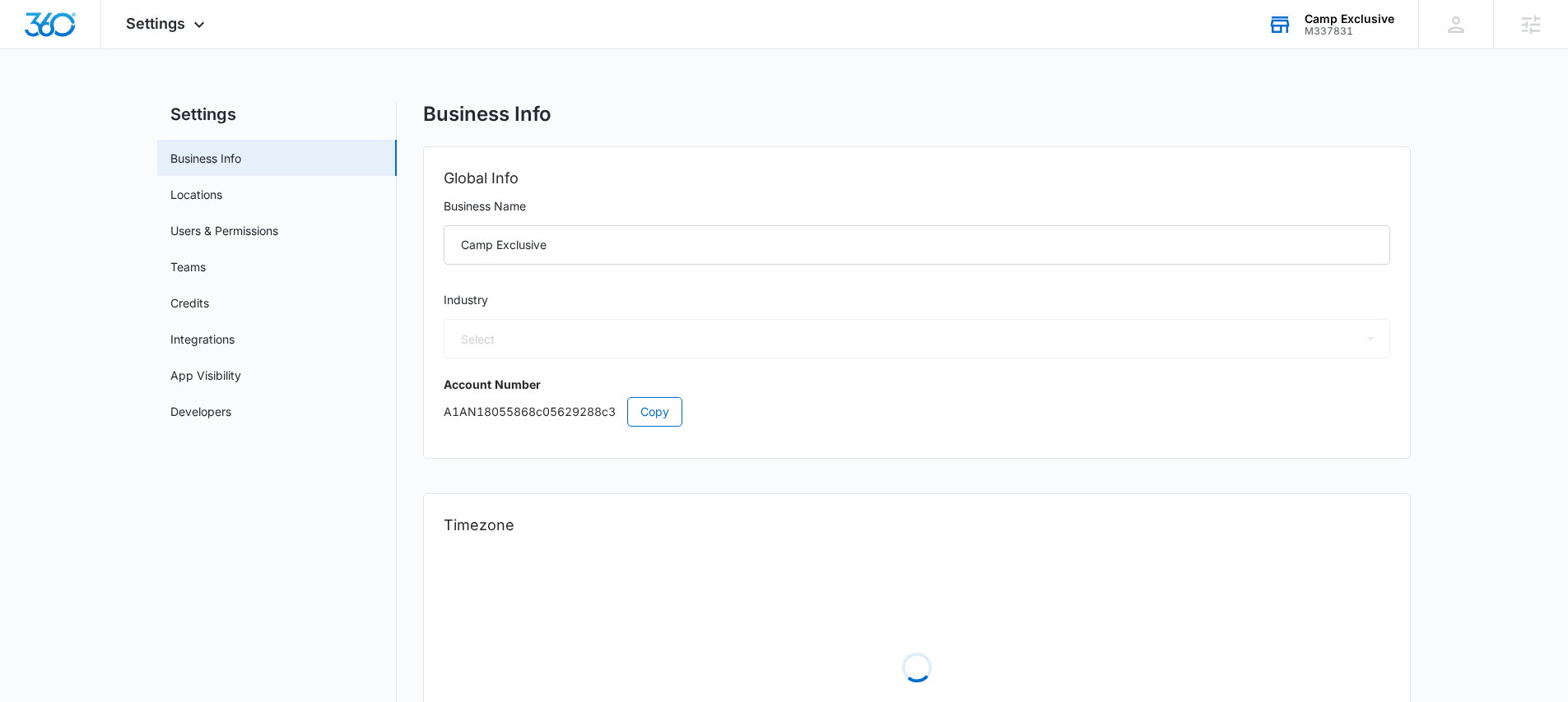
select select "35"
select select "US"
select select "America/Chicago"
click at [240, 229] on link "Users & Permissions" at bounding box center [225, 230] width 108 height 17
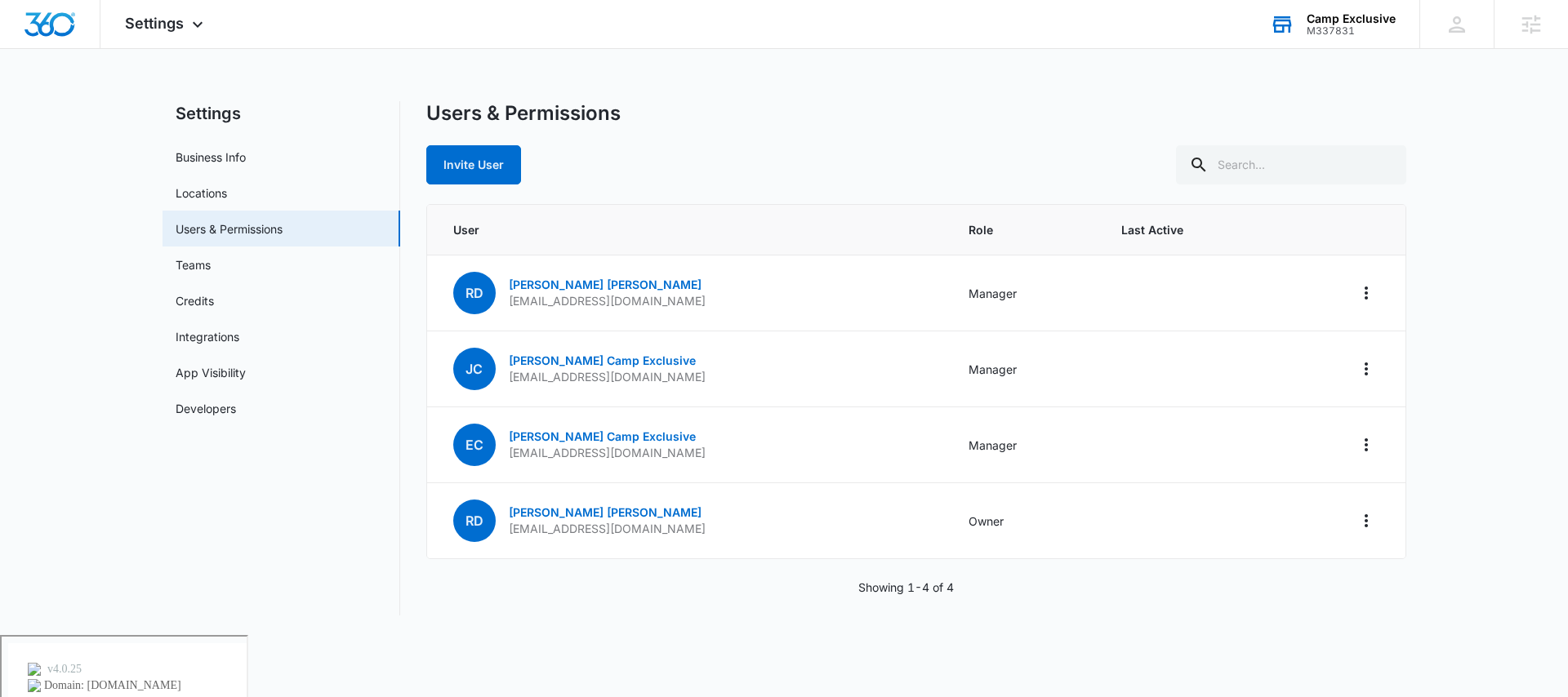
click at [1363, 21] on div "Camp Exclusive" at bounding box center [1351, 19] width 89 height 13
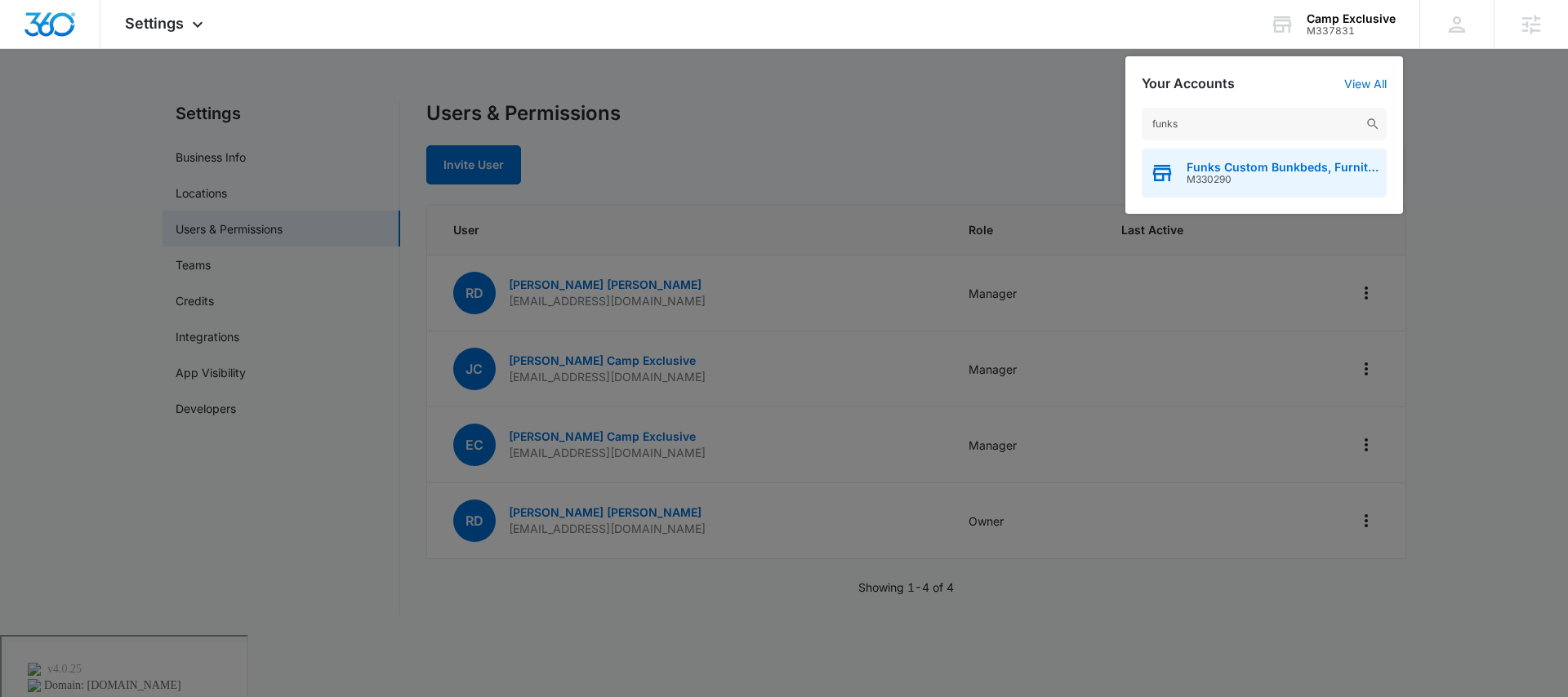
type input "funks"
click at [1221, 183] on span "M330290" at bounding box center [1283, 179] width 192 height 12
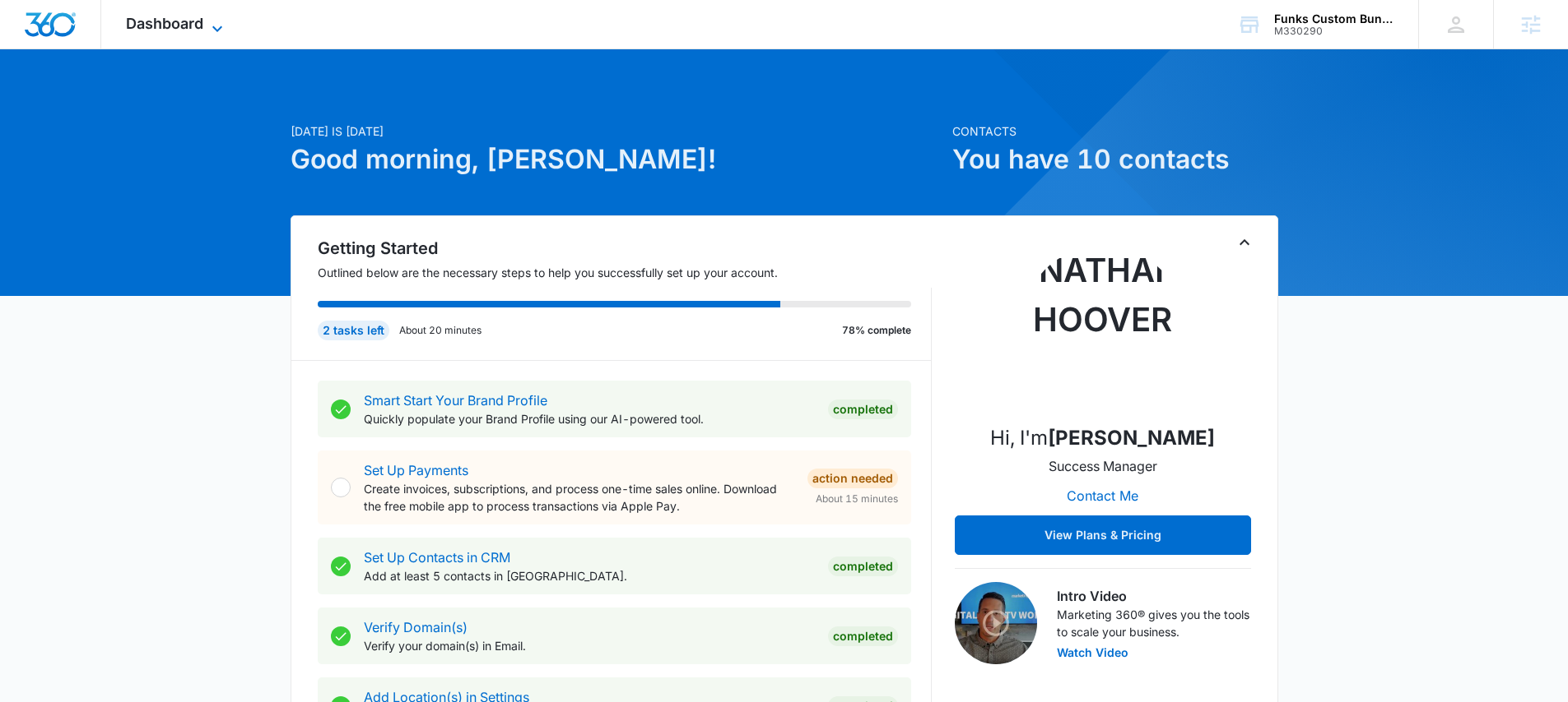
click at [188, 22] on span "Dashboard" at bounding box center [165, 23] width 78 height 17
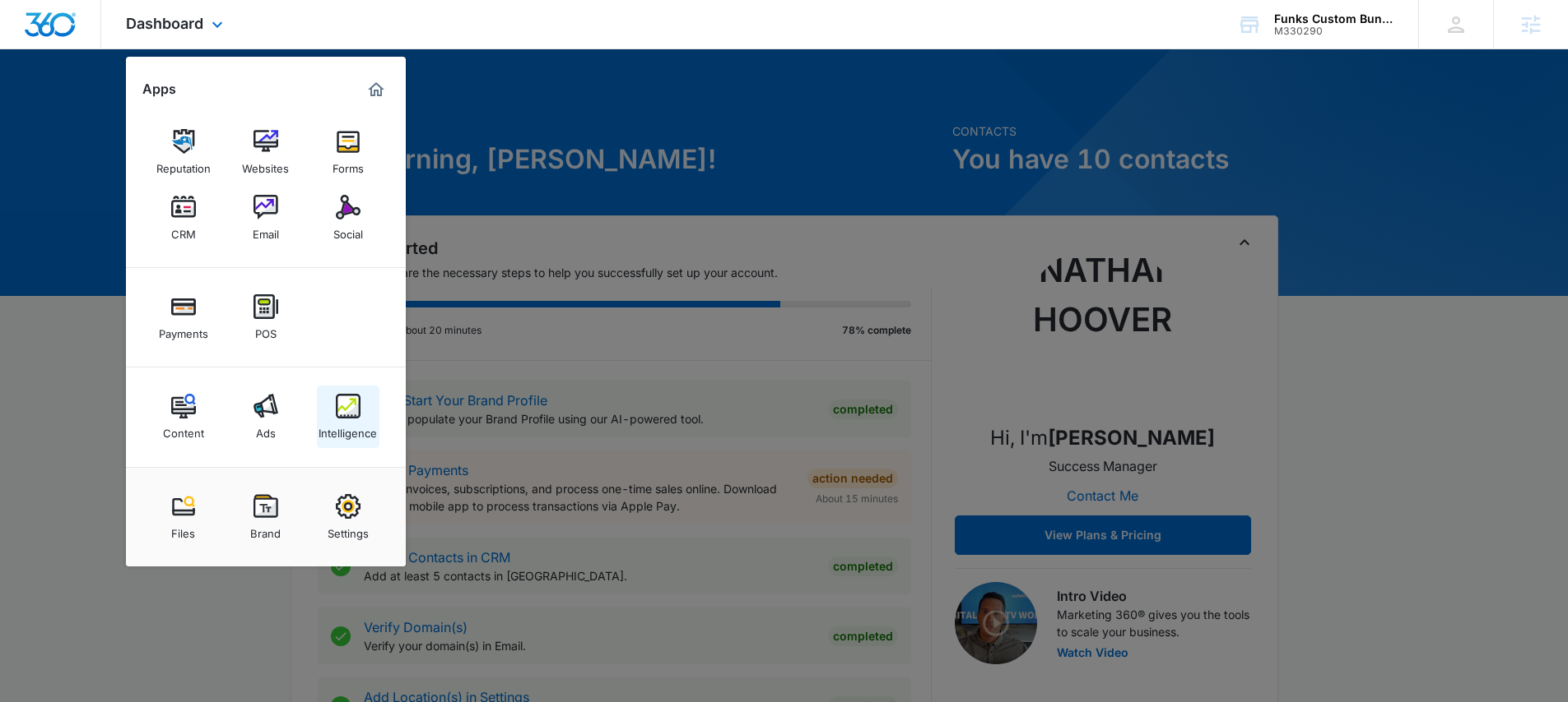
click at [344, 428] on div "Intelligence" at bounding box center [347, 430] width 59 height 22
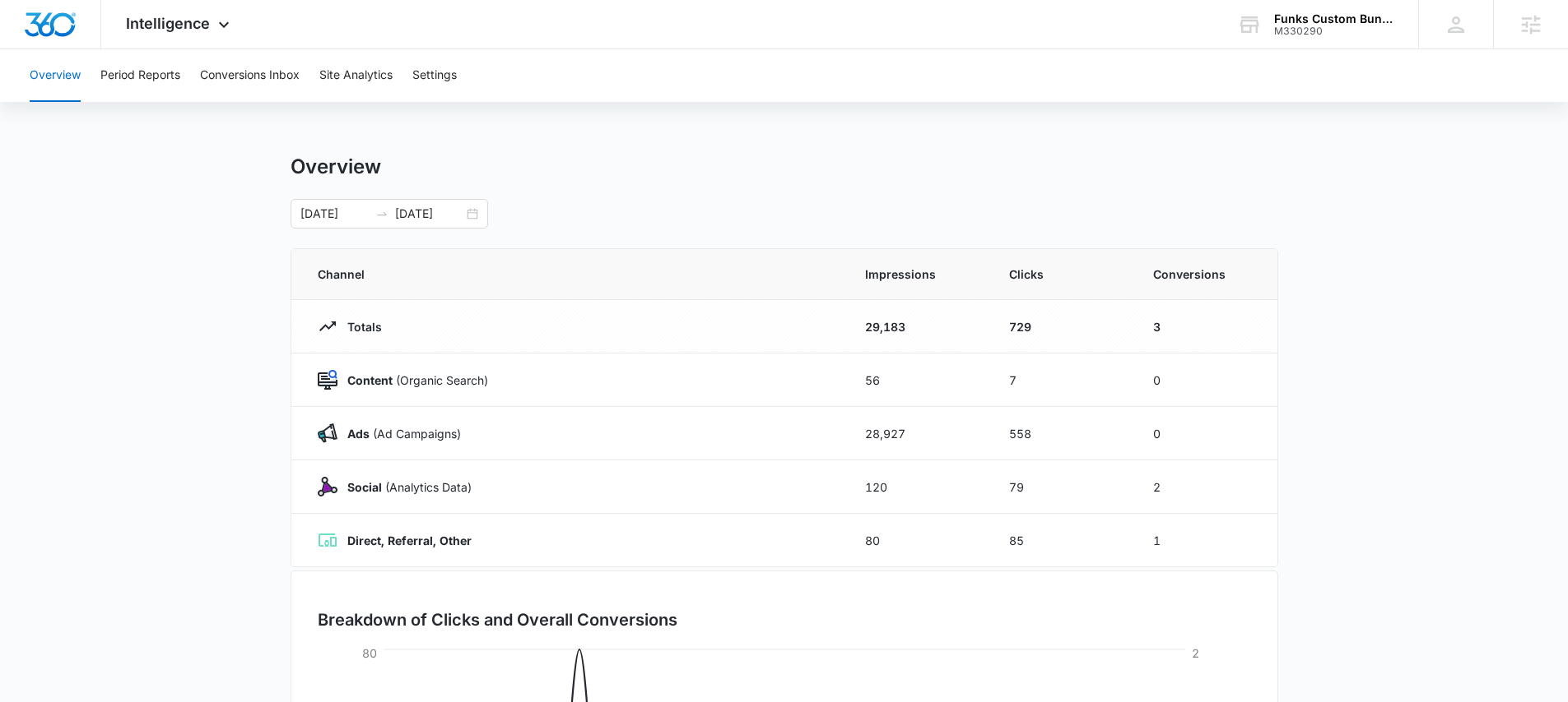
click at [269, 107] on div "Overview Period Reports Conversions Inbox Site Analytics Settings Overview 09/0…" at bounding box center [784, 533] width 1568 height 969
click at [261, 72] on button "Conversions Inbox" at bounding box center [250, 76] width 99 height 52
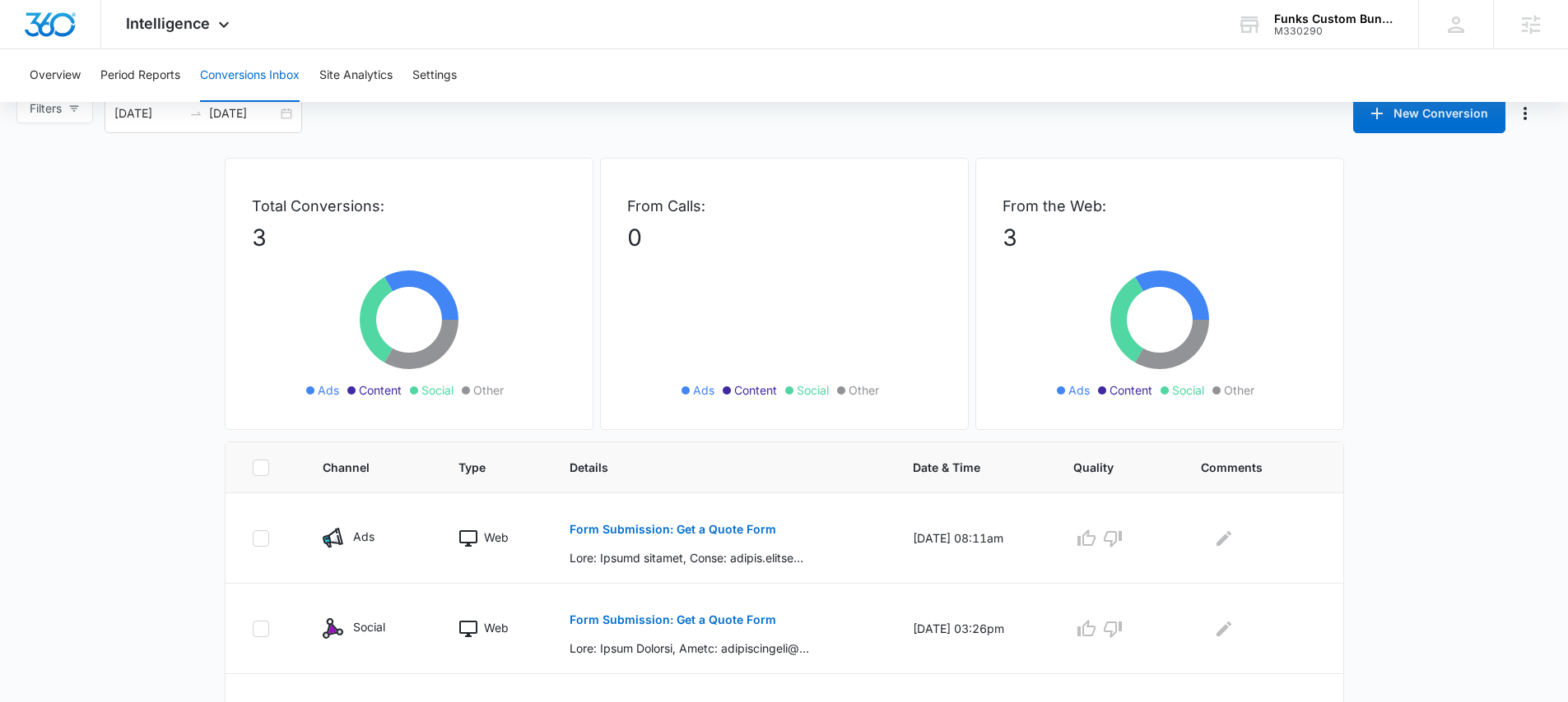
scroll to position [124, 0]
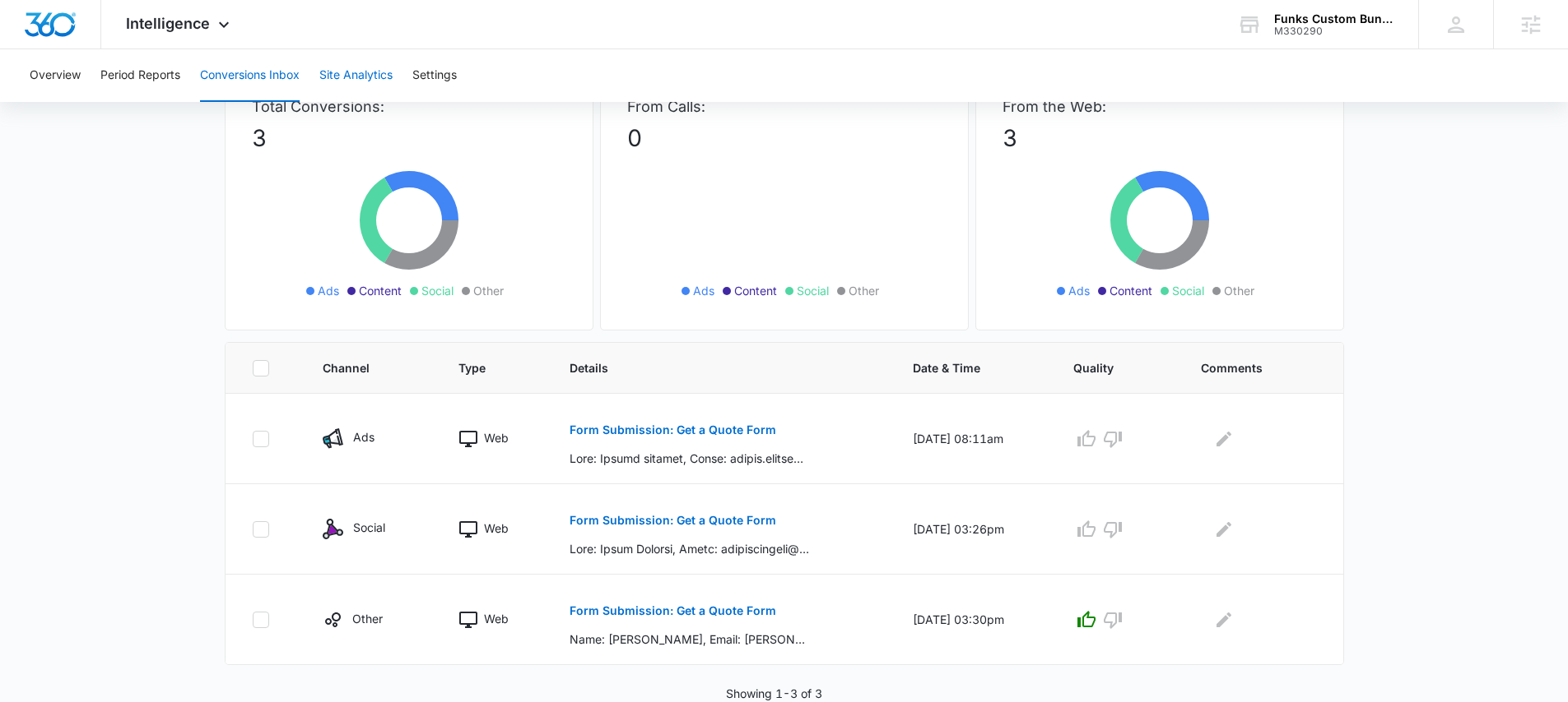
click at [362, 73] on button "Site Analytics" at bounding box center [355, 76] width 73 height 52
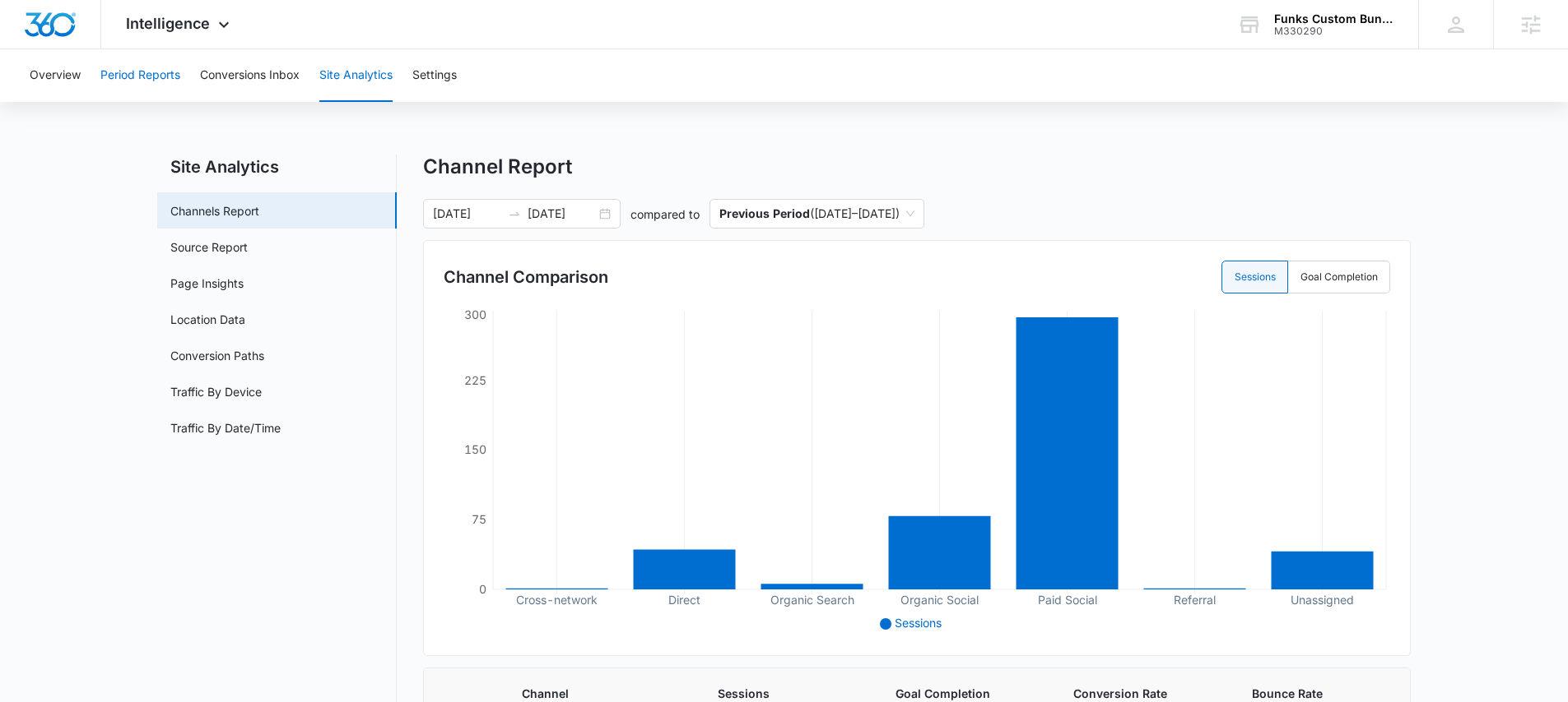
click at [156, 71] on button "Period Reports" at bounding box center [140, 76] width 80 height 52
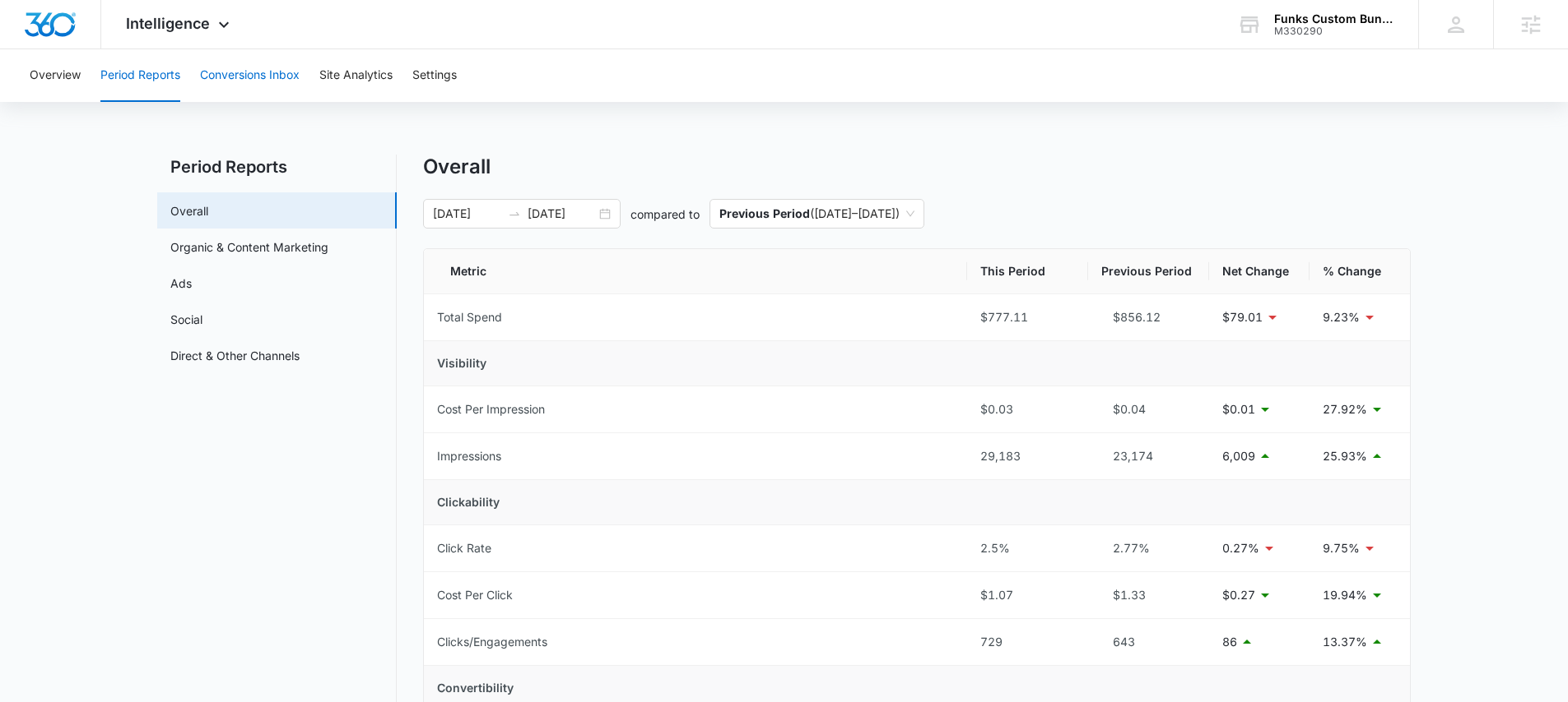
click at [291, 74] on button "Conversions Inbox" at bounding box center [250, 76] width 99 height 52
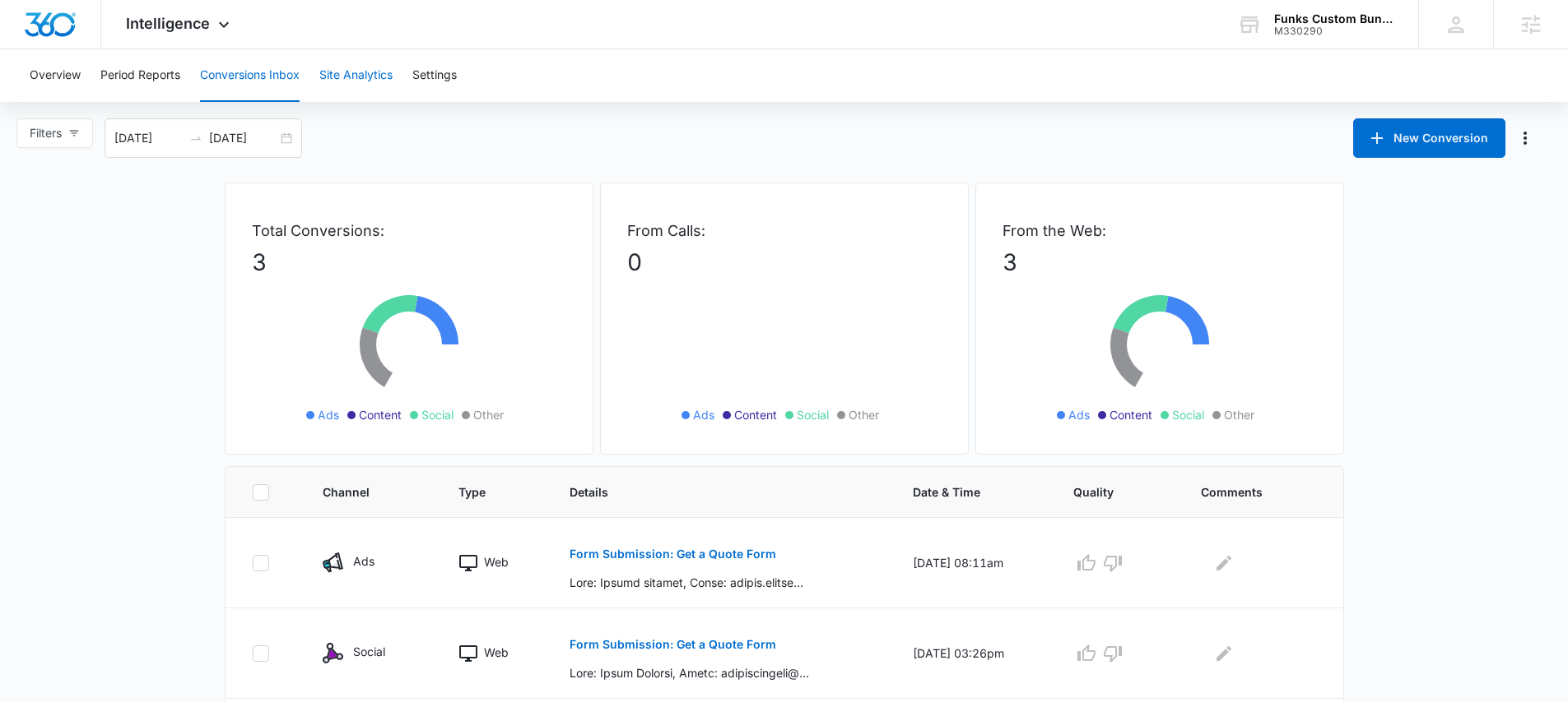
click at [347, 76] on button "Site Analytics" at bounding box center [355, 76] width 73 height 52
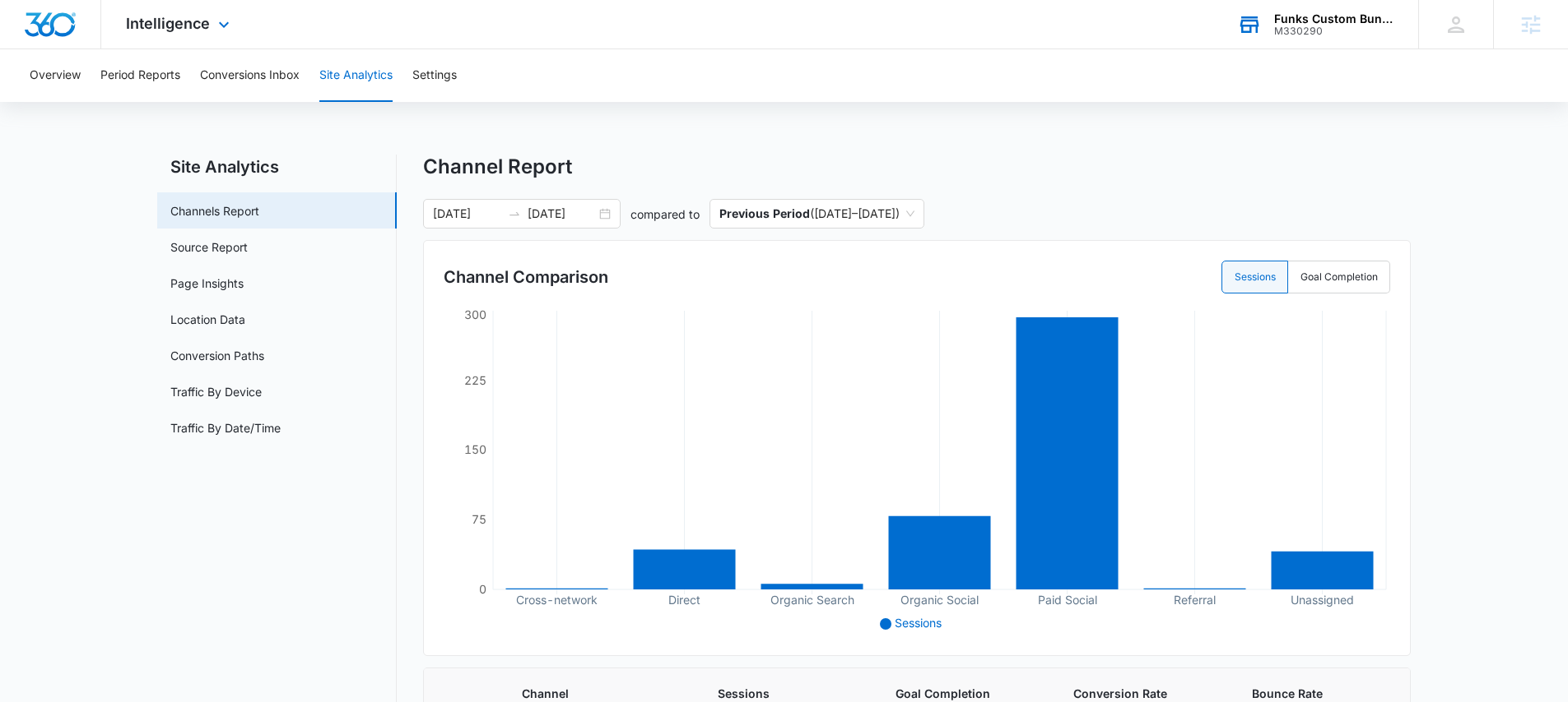
click at [1289, 23] on div "Funks Custom Bunkbeds, Furniture & Sawmill" at bounding box center [1334, 19] width 120 height 14
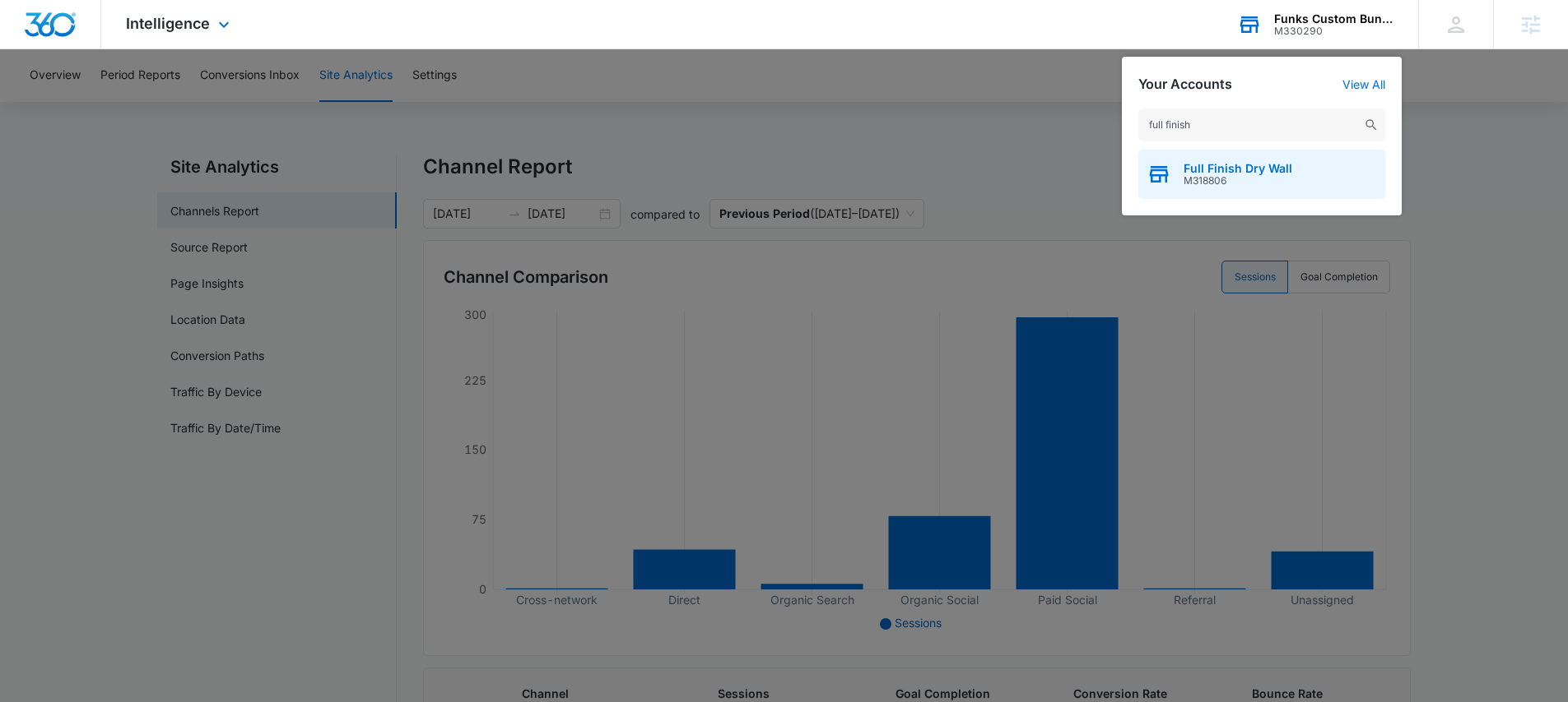
type input "full finish"
click at [1257, 156] on div "Full Finish Dry Wall M318806" at bounding box center [1261, 174] width 247 height 50
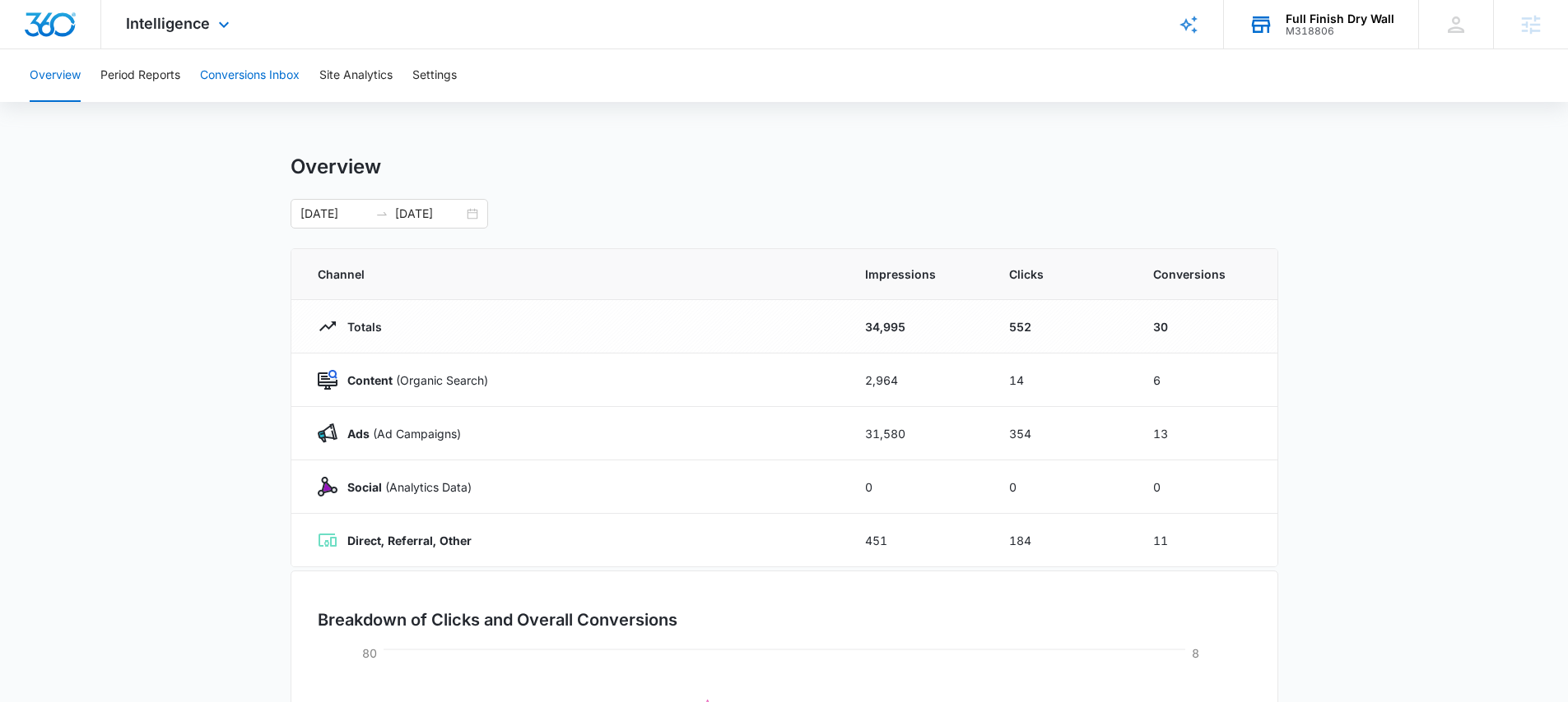
click at [251, 78] on button "Conversions Inbox" at bounding box center [250, 76] width 99 height 52
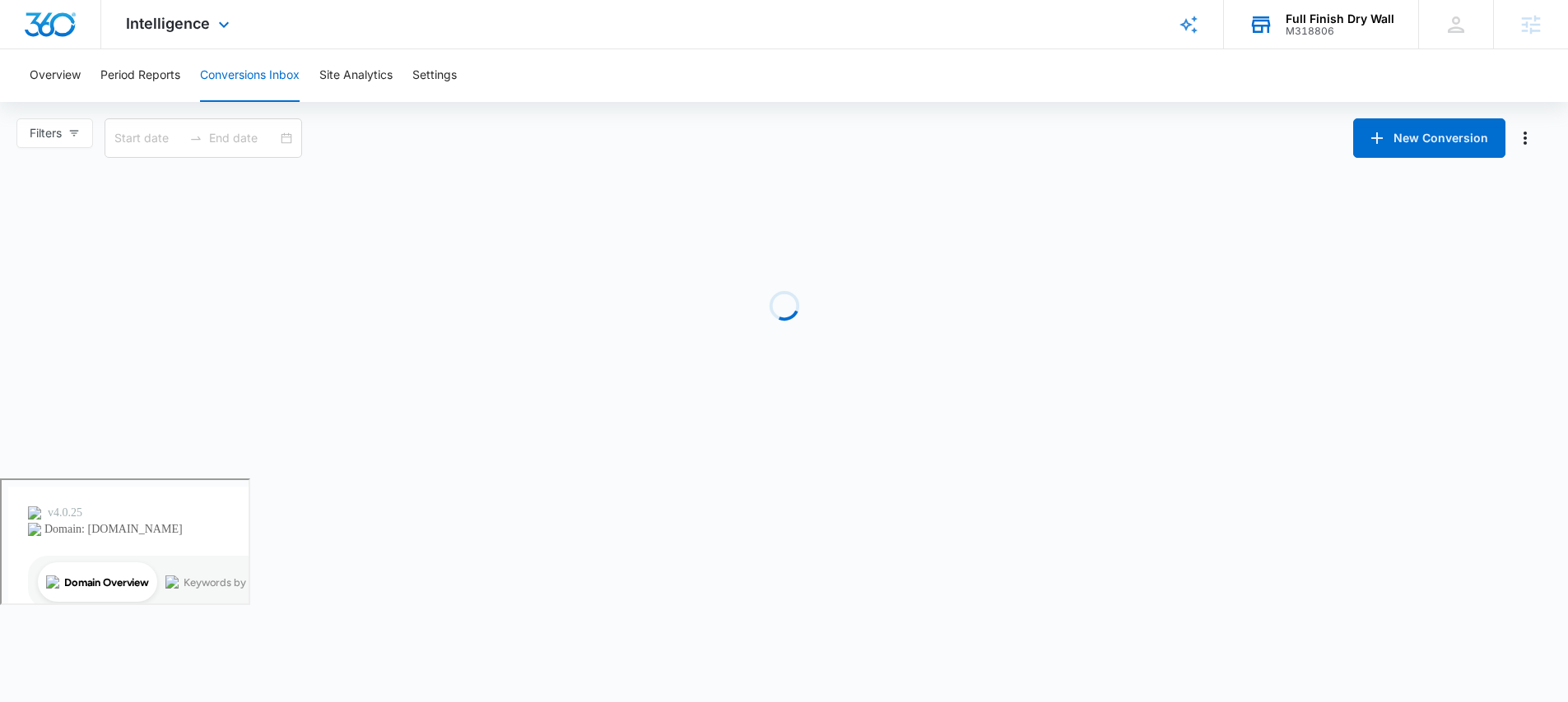
type input "09/07/2025"
type input "10/07/2025"
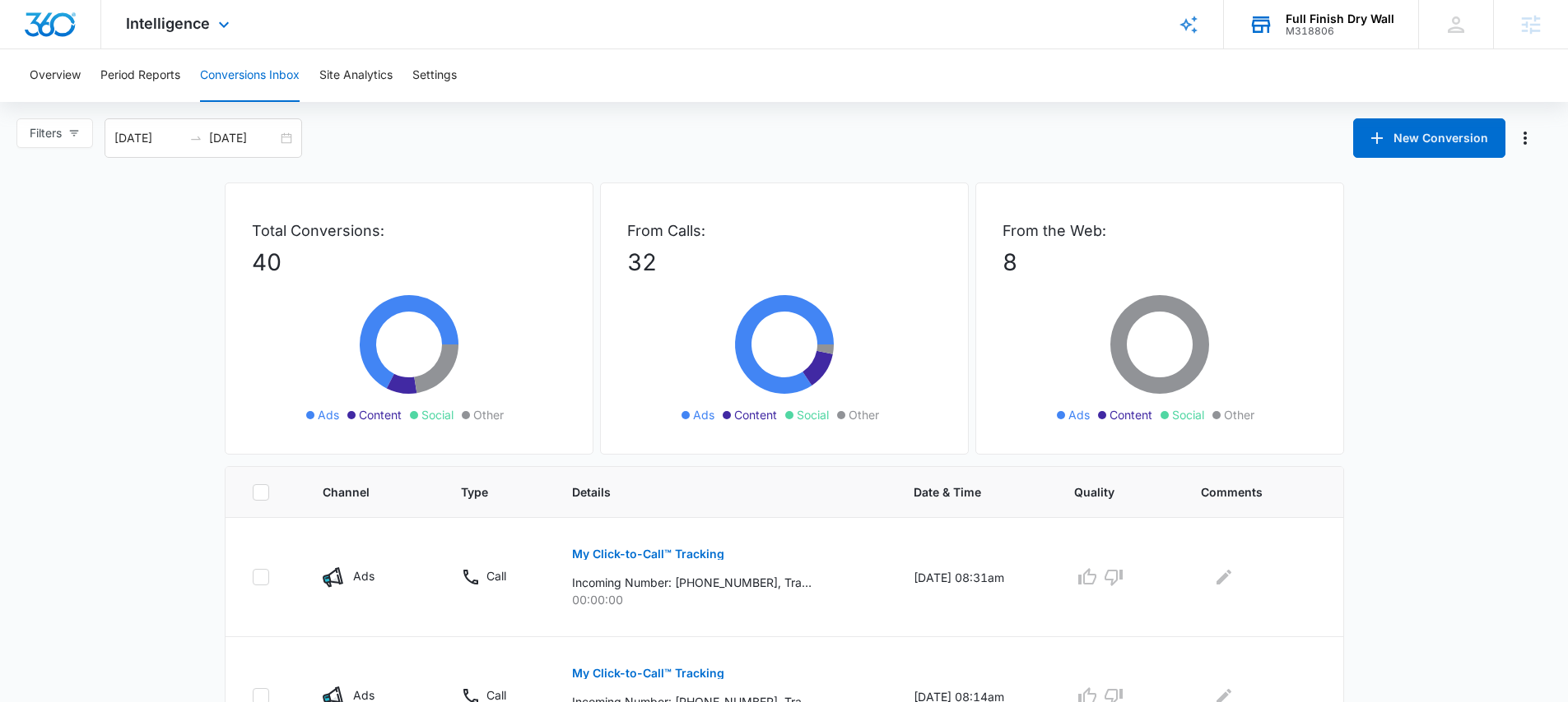
click at [183, 39] on div "Intelligence Apps Reputation Forms CRM Email Social Payments POS Content Ads In…" at bounding box center [179, 24] width 157 height 49
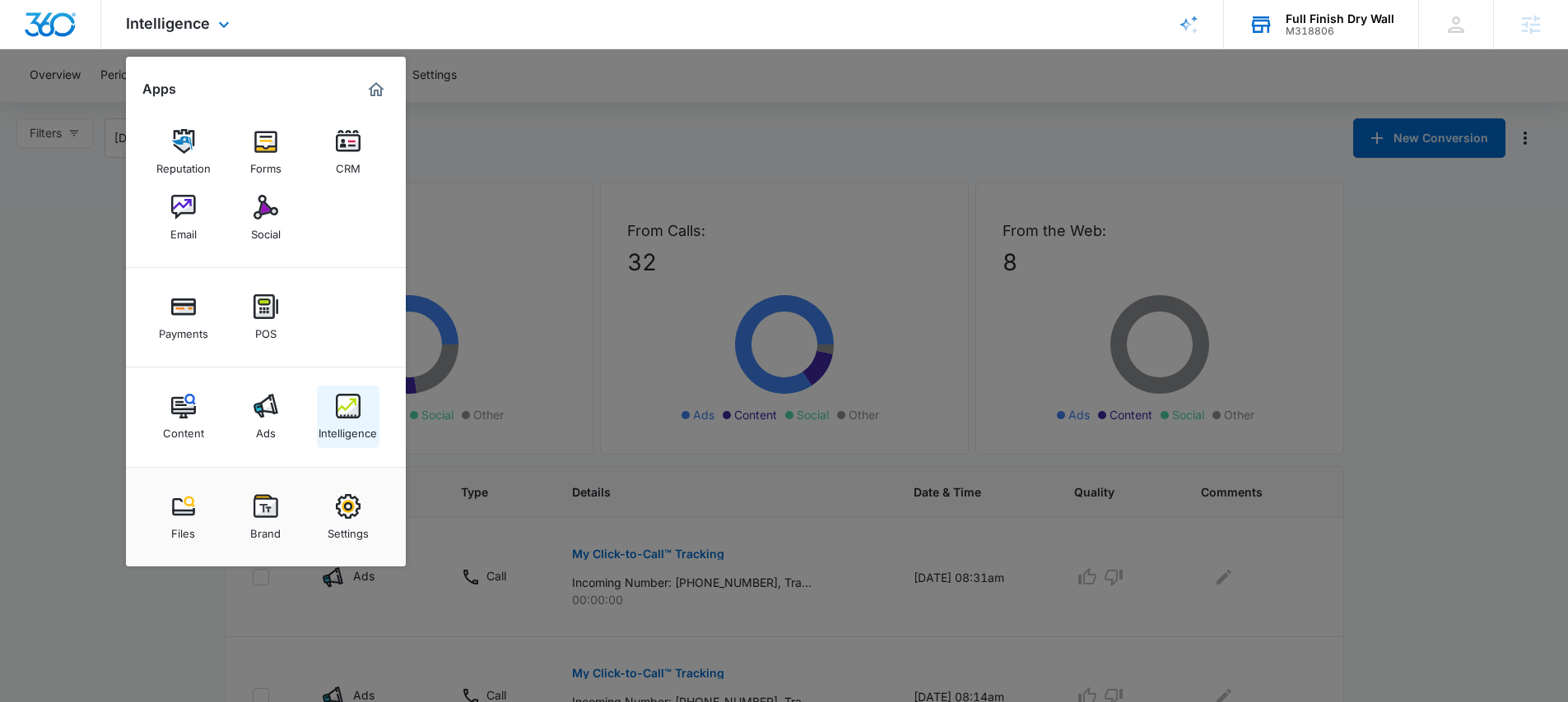
click at [340, 408] on img at bounding box center [347, 406] width 24 height 24
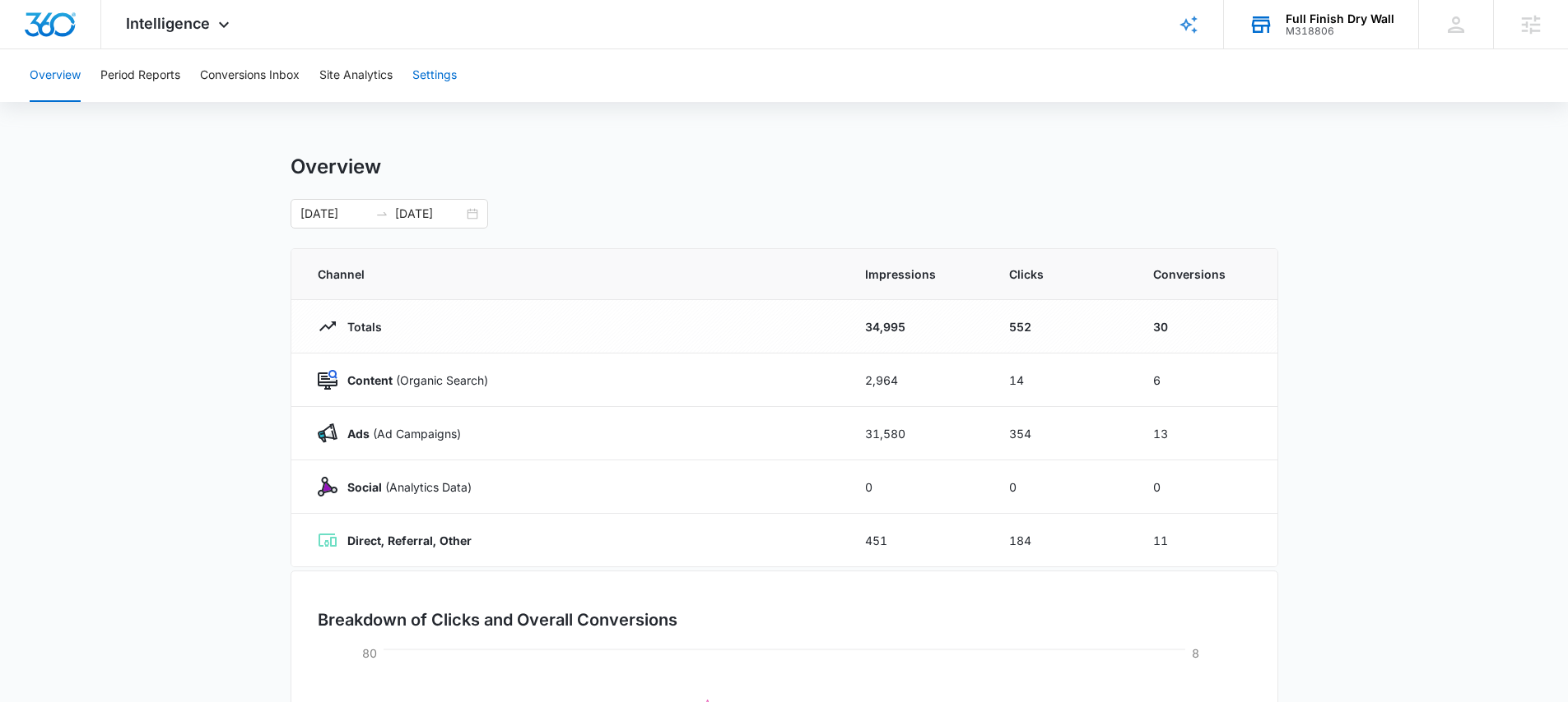
click at [447, 73] on button "Settings" at bounding box center [434, 76] width 44 height 52
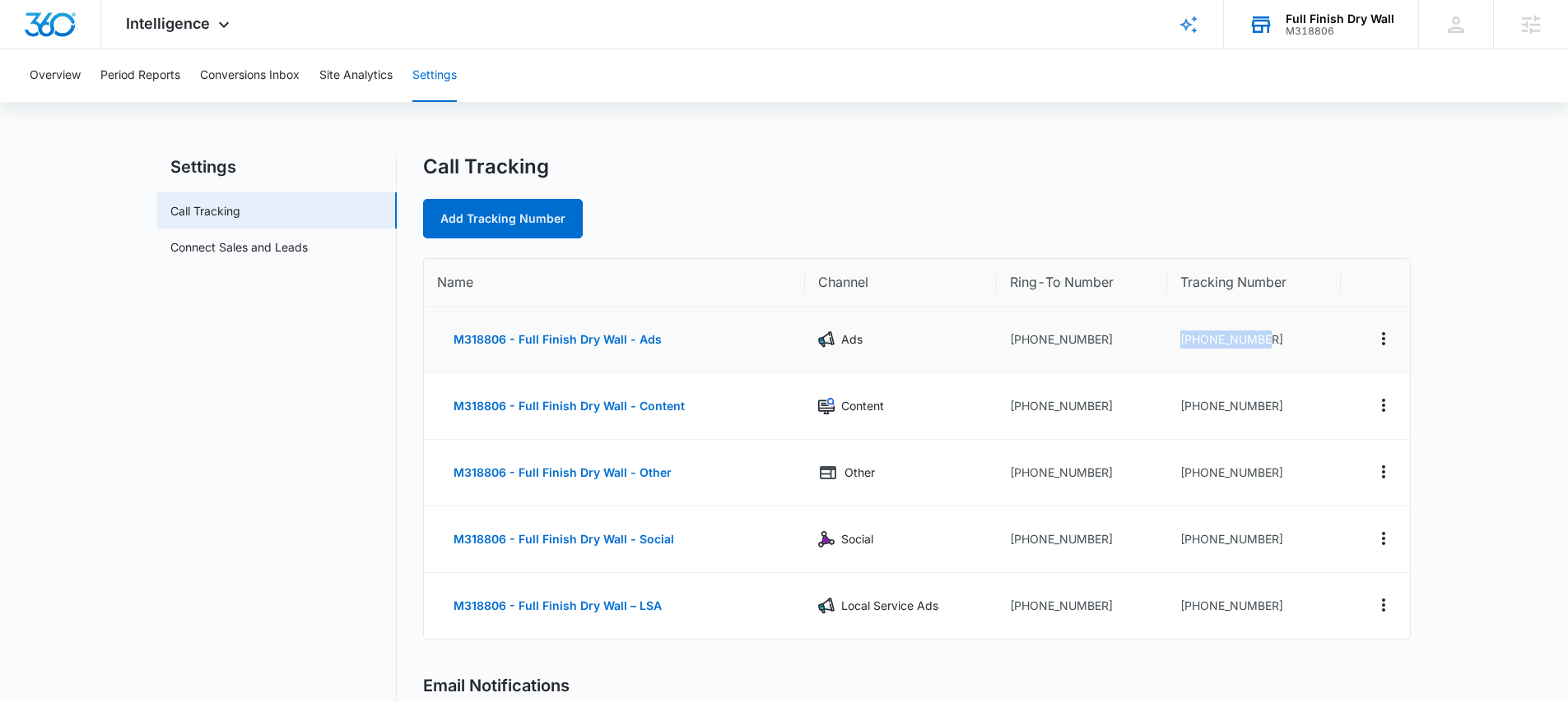
drag, startPoint x: 1276, startPoint y: 339, endPoint x: 1169, endPoint y: 343, distance: 107.1
click at [1169, 343] on td "+17202048165" at bounding box center [1253, 340] width 174 height 67
copy td "+17202048165"
click at [259, 71] on button "Conversions Inbox" at bounding box center [250, 76] width 99 height 52
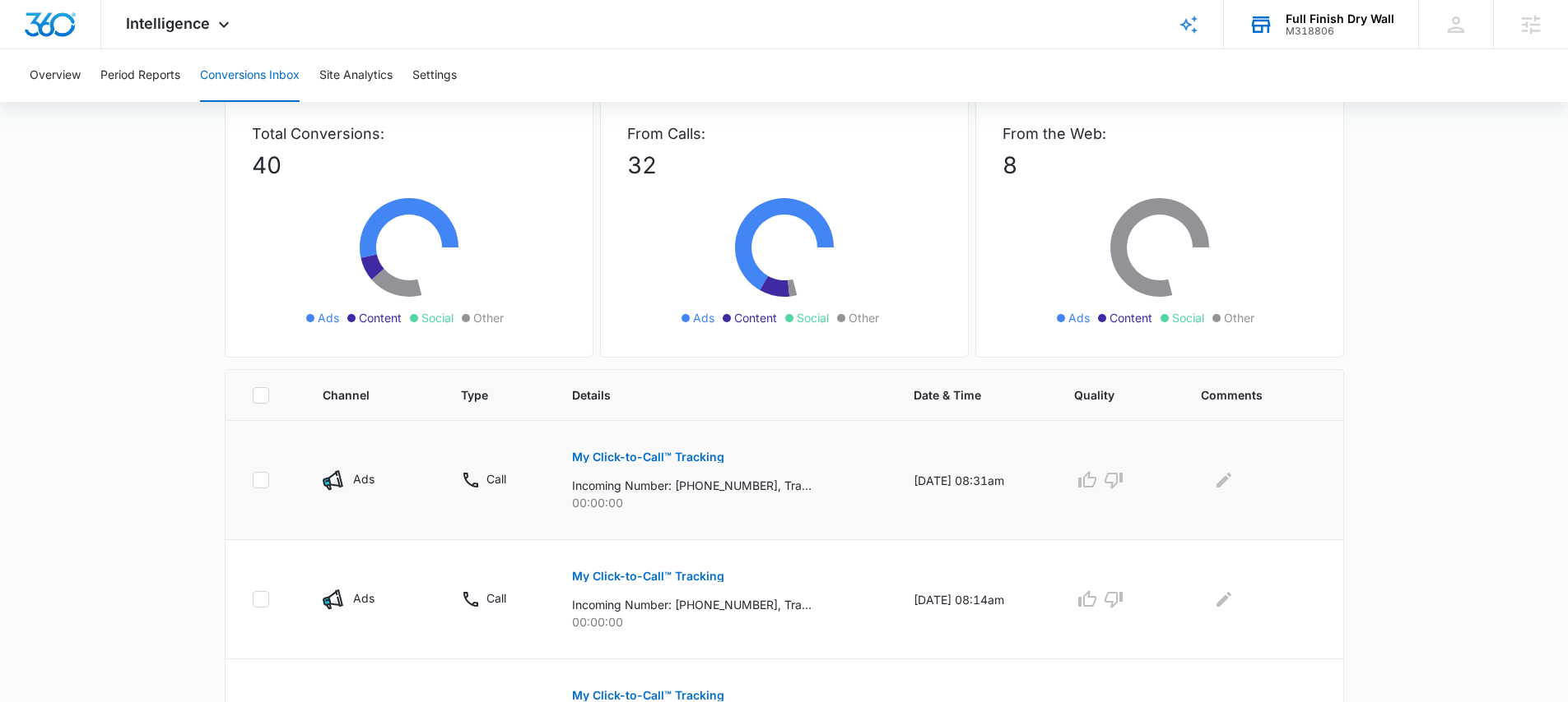
scroll to position [108, 0]
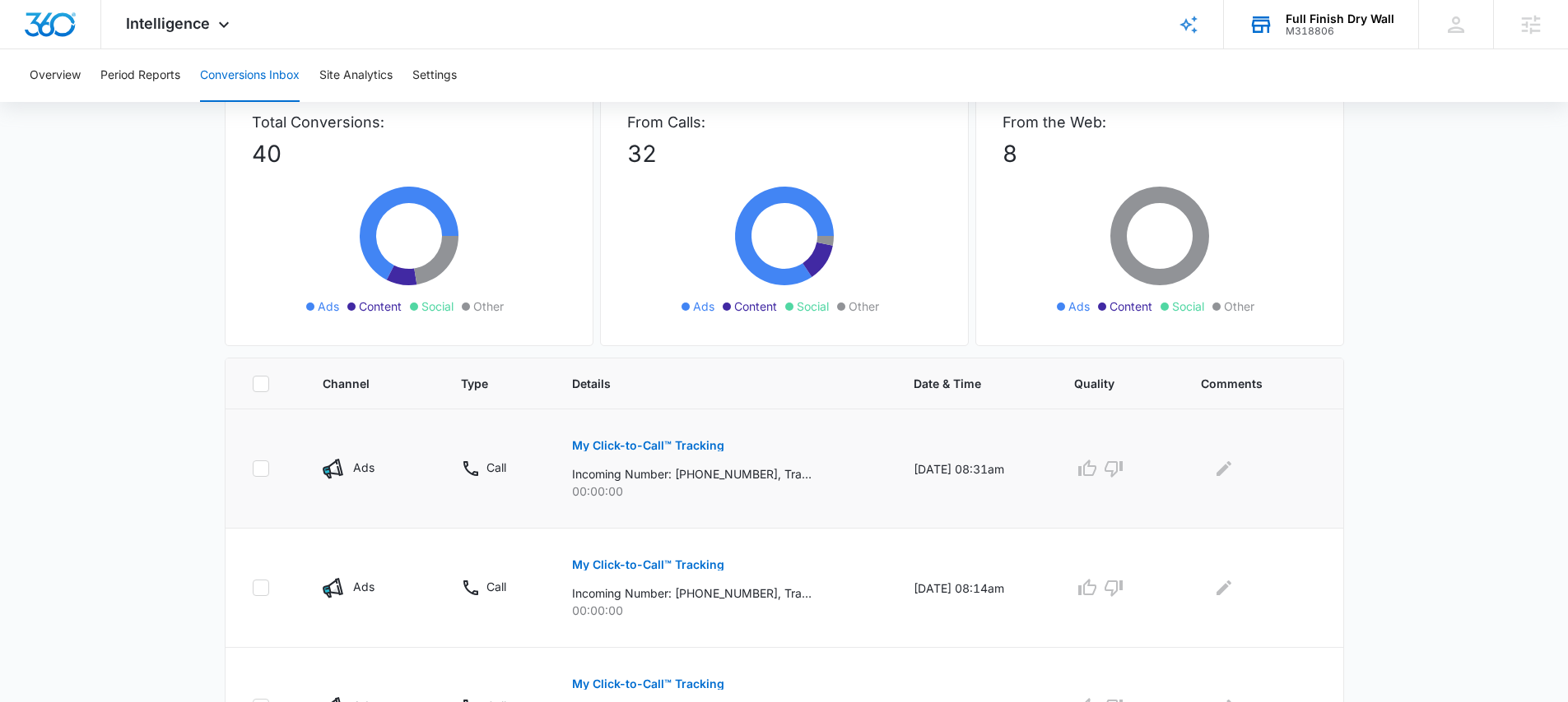
click at [674, 452] on button "My Click-to-Call™ Tracking" at bounding box center [647, 446] width 152 height 40
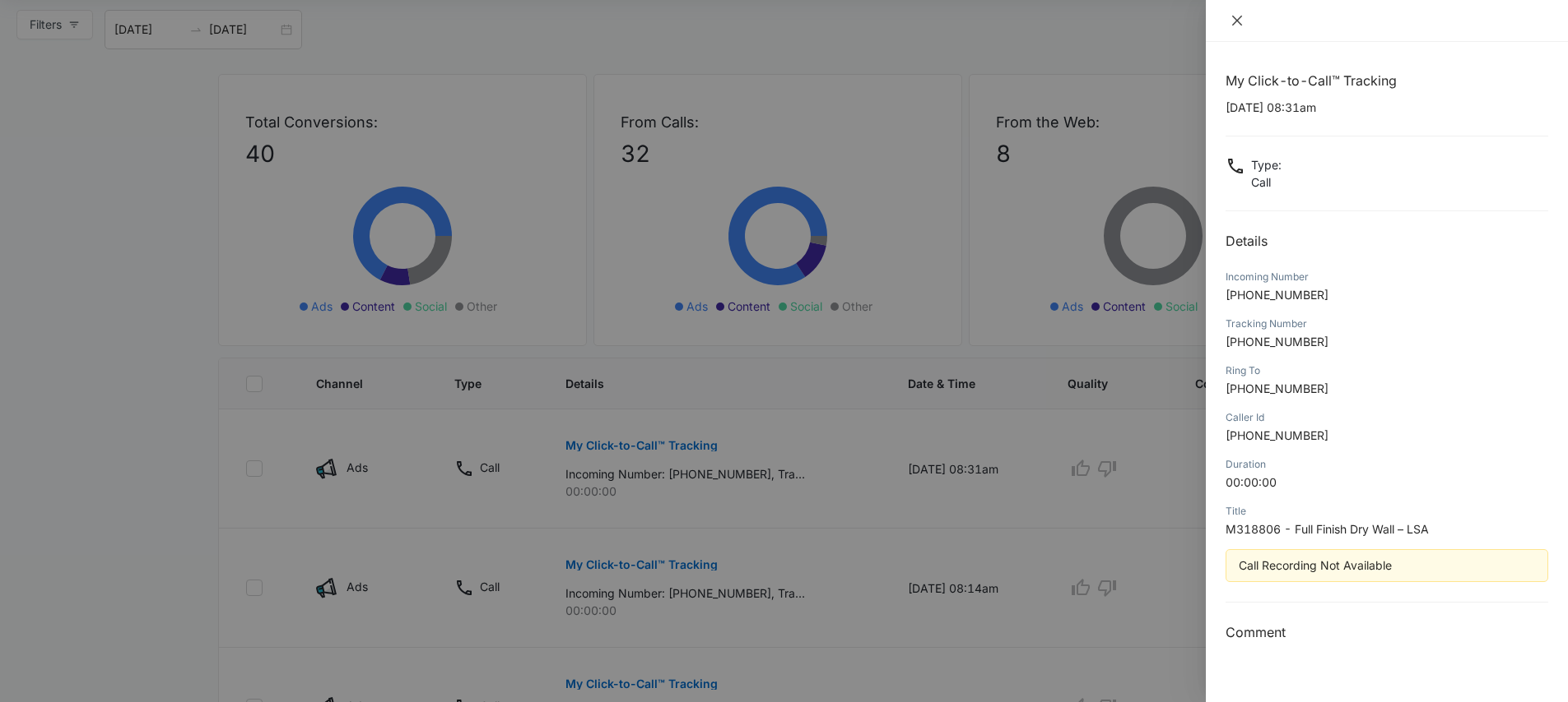
click at [1229, 20] on button "Close" at bounding box center [1237, 21] width 23 height 14
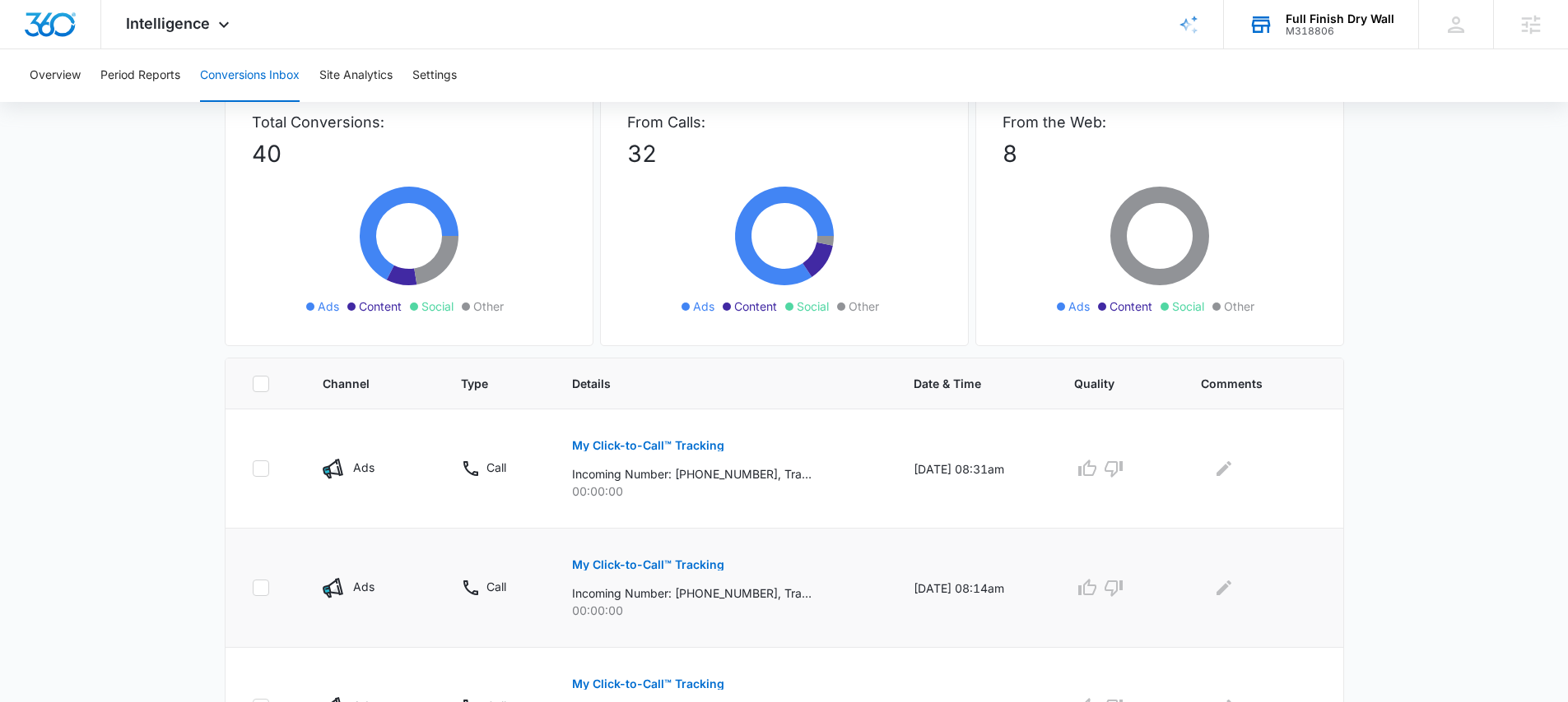
click at [664, 561] on p "My Click-to-Call™ Tracking" at bounding box center [647, 565] width 152 height 12
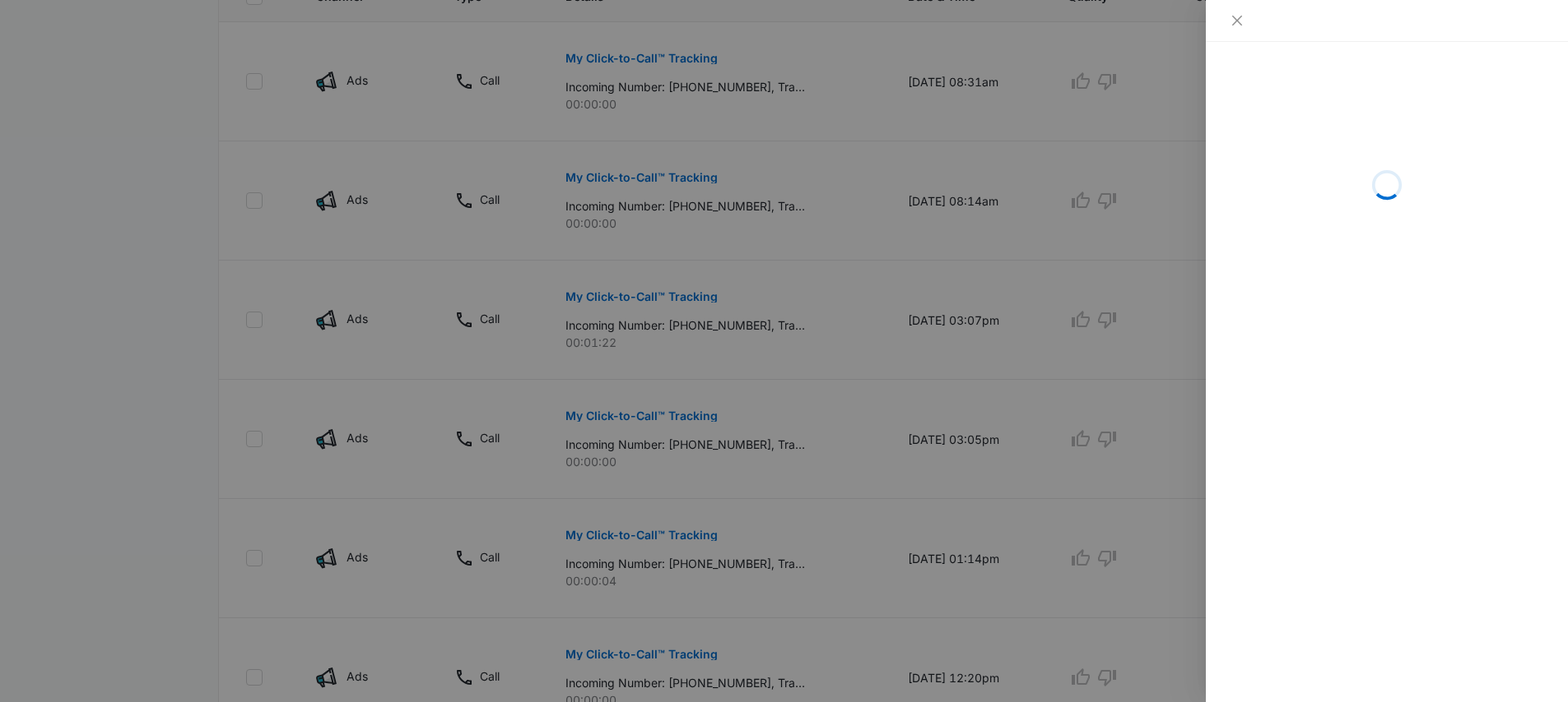
scroll to position [603, 0]
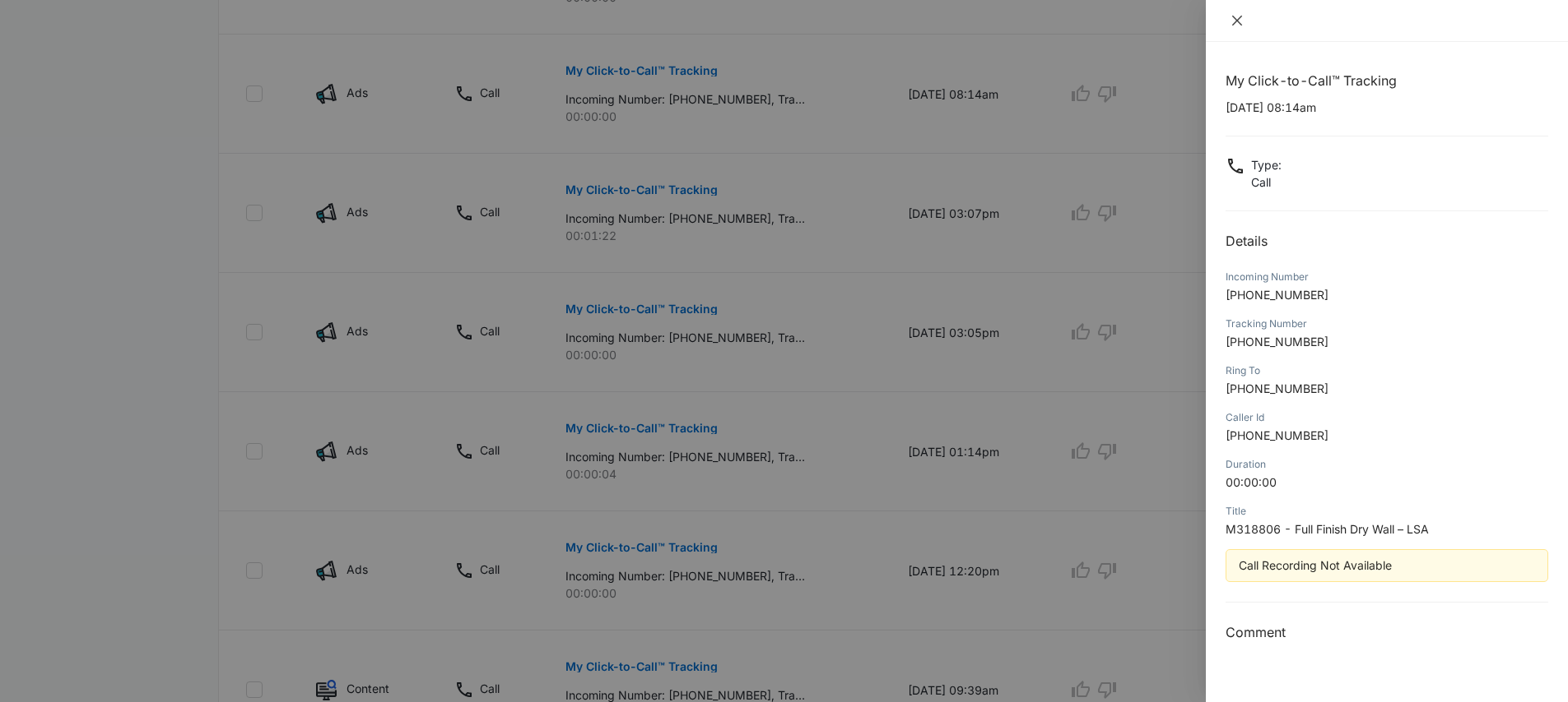
click at [1243, 23] on button "Close" at bounding box center [1237, 21] width 23 height 14
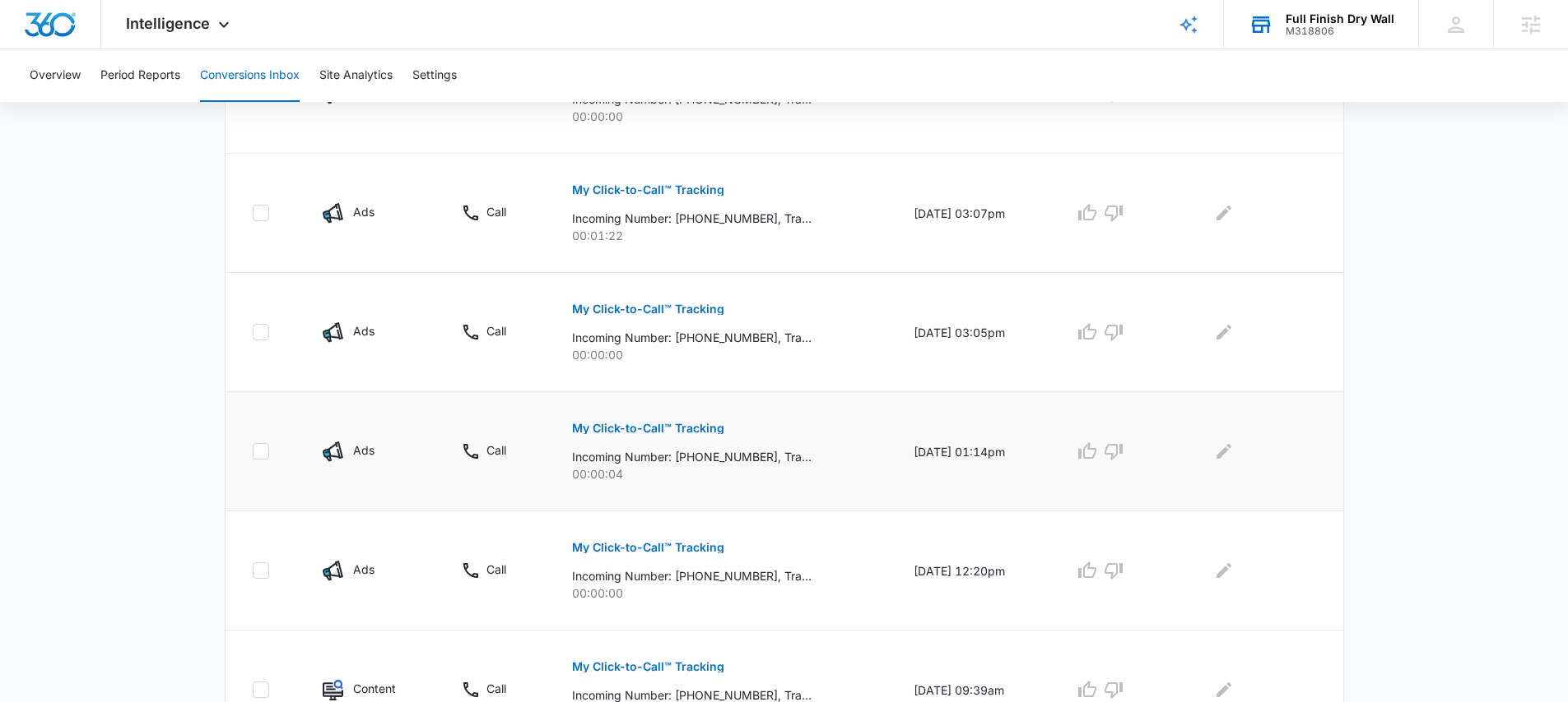
click at [662, 431] on p "My Click-to-Call™ Tracking" at bounding box center [647, 428] width 152 height 12
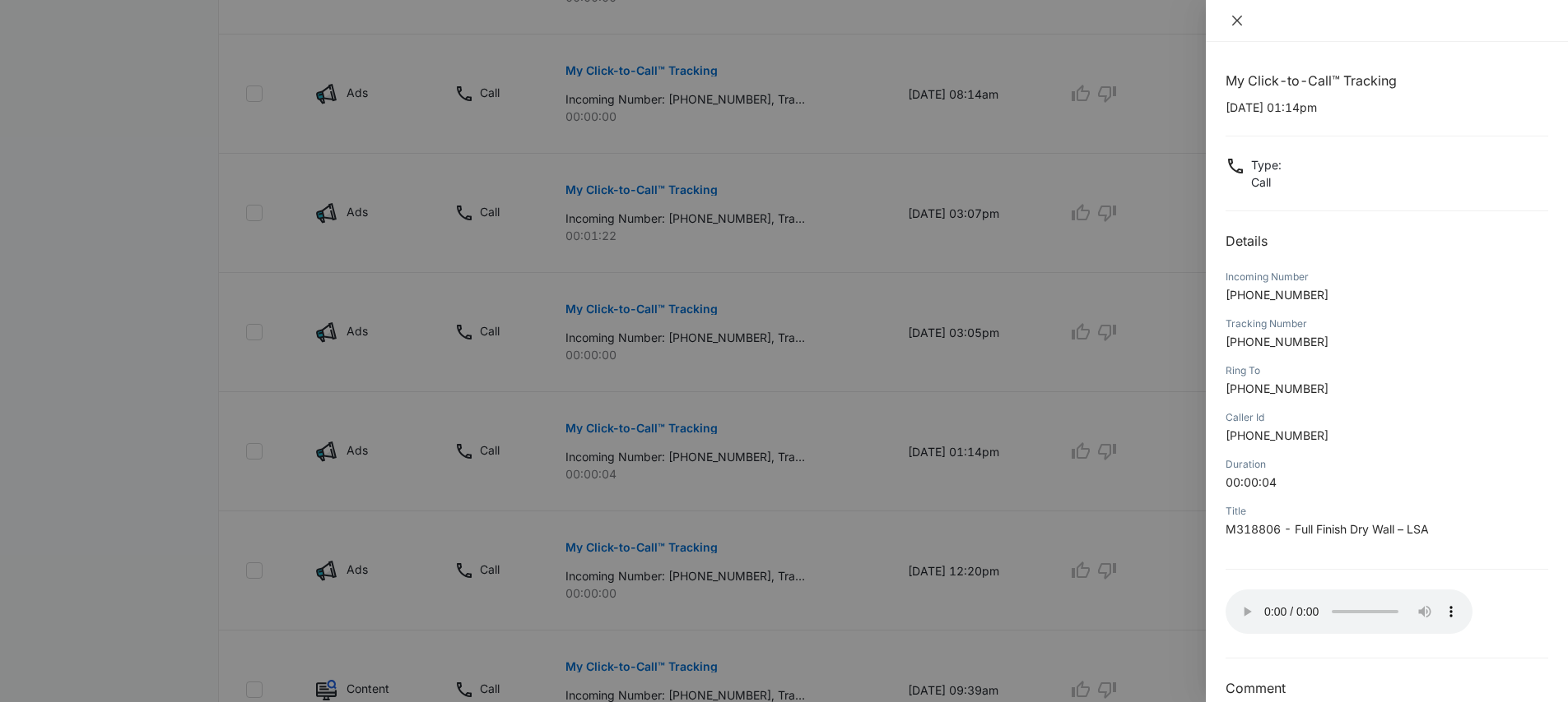
click at [1231, 14] on icon "close" at bounding box center [1236, 21] width 14 height 14
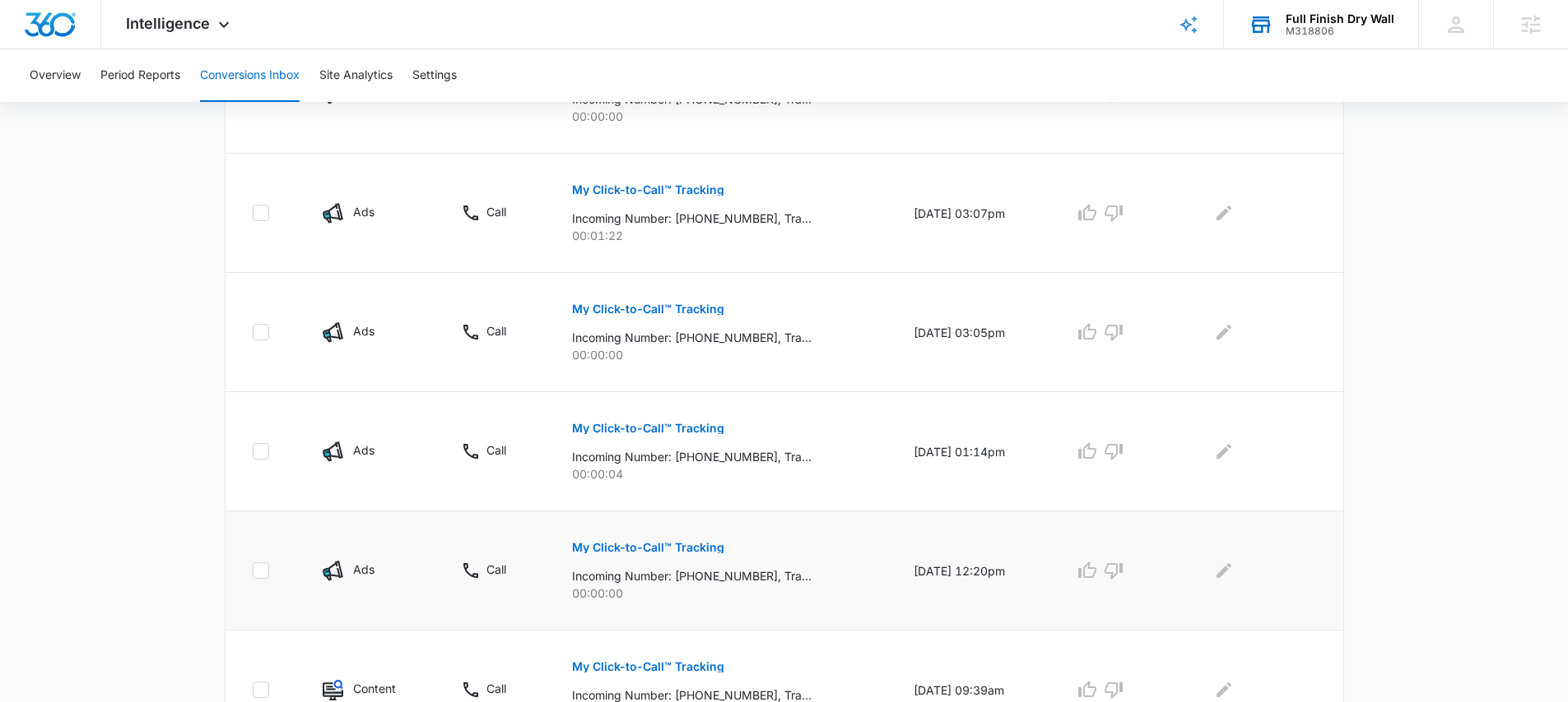
click at [665, 546] on p "My Click-to-Call™ Tracking" at bounding box center [647, 547] width 152 height 12
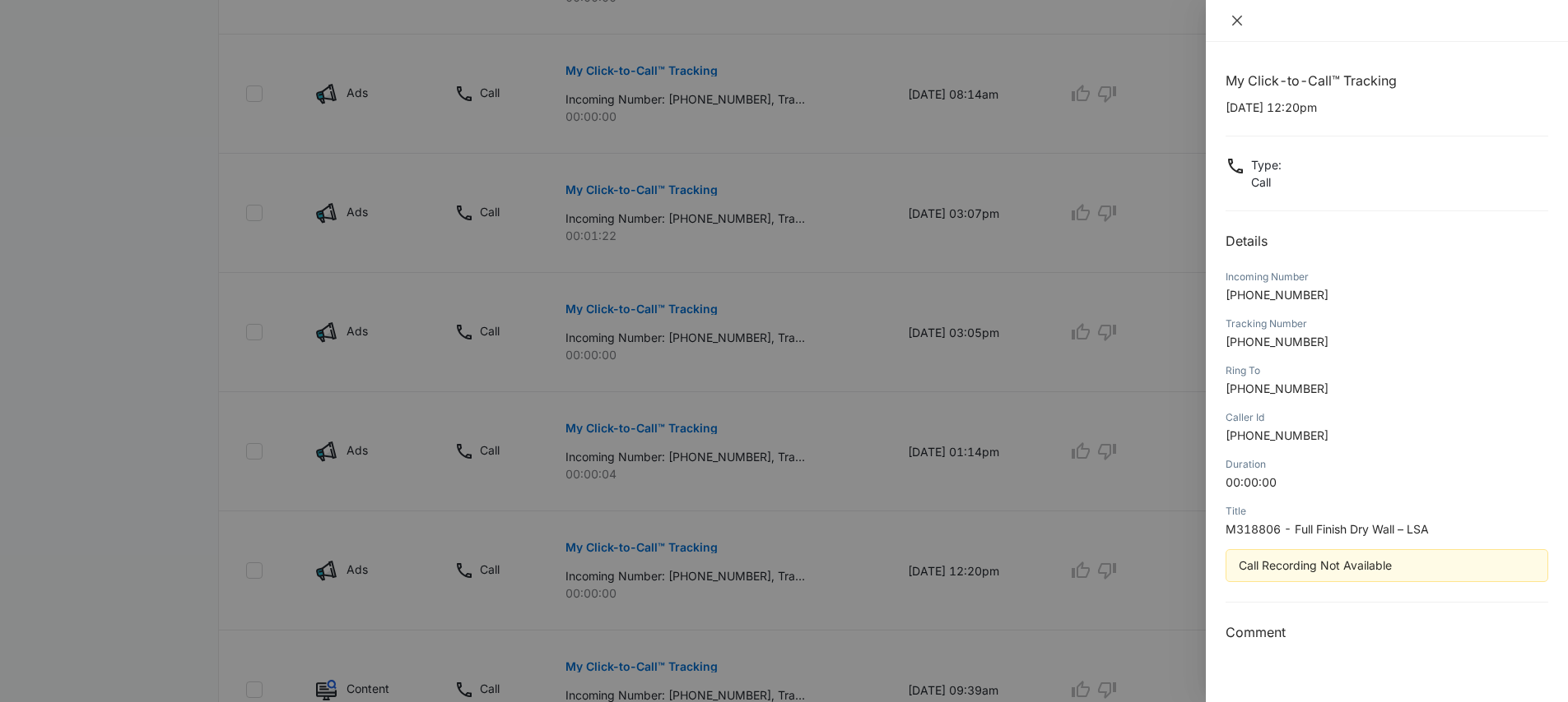
click at [1237, 23] on icon "close" at bounding box center [1236, 21] width 14 height 14
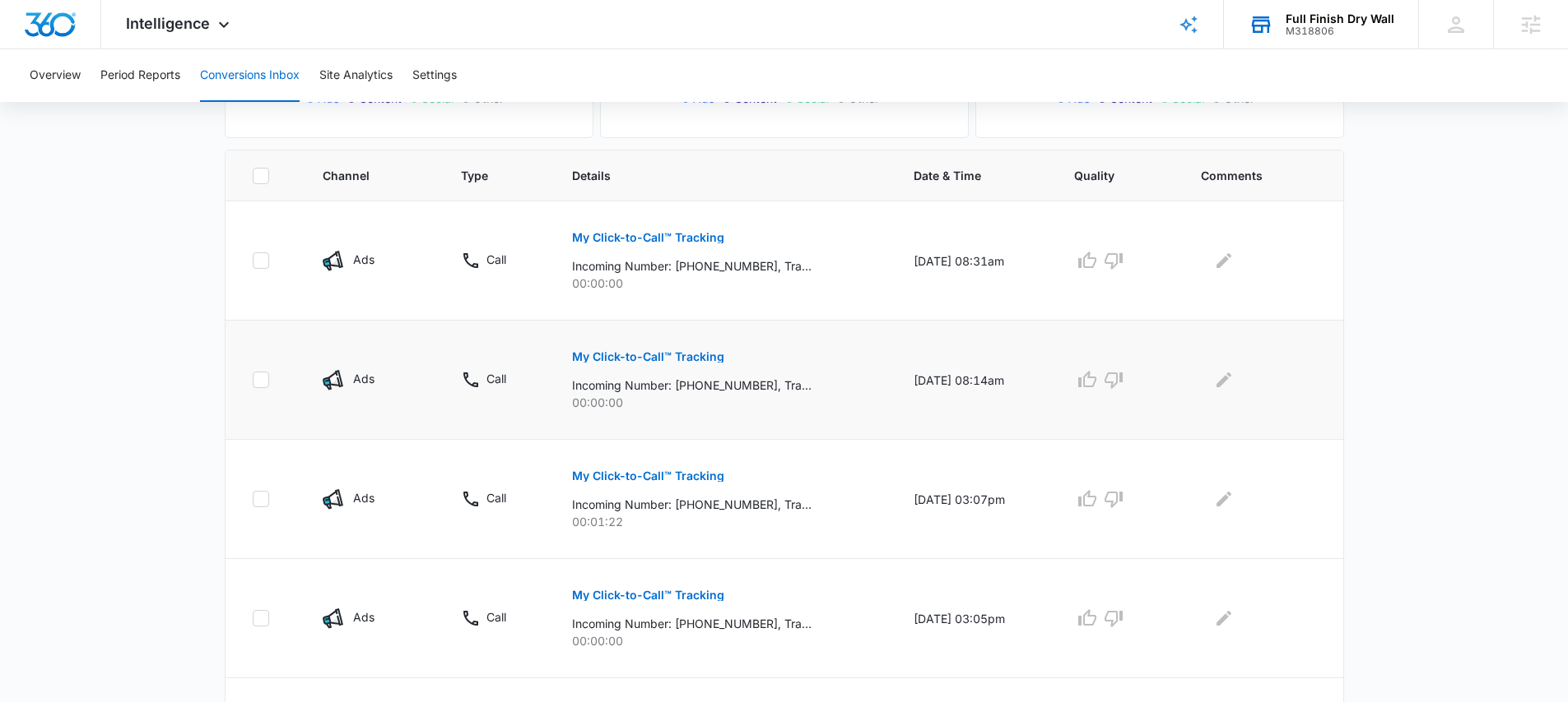
scroll to position [229, 0]
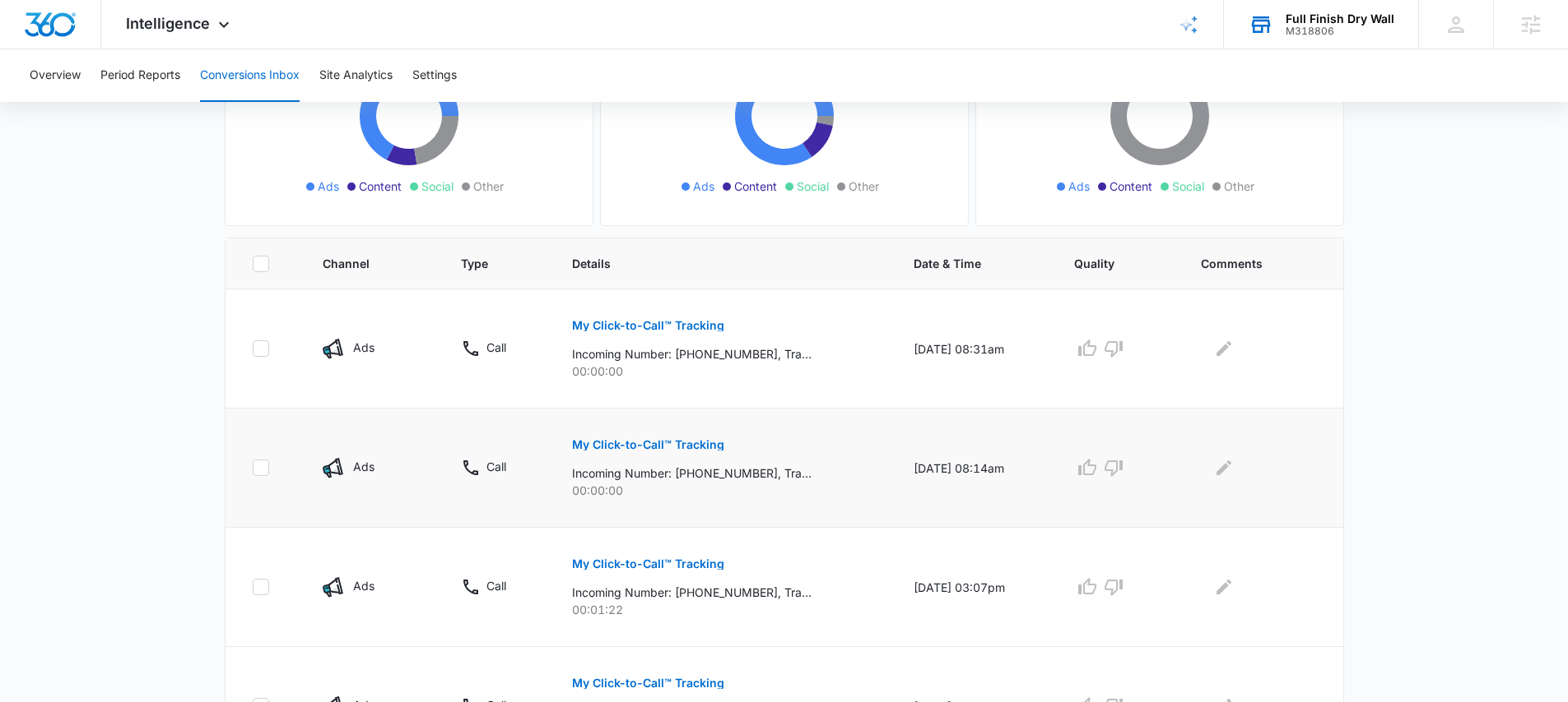
click at [674, 443] on p "My Click-to-Call™ Tracking" at bounding box center [647, 444] width 152 height 12
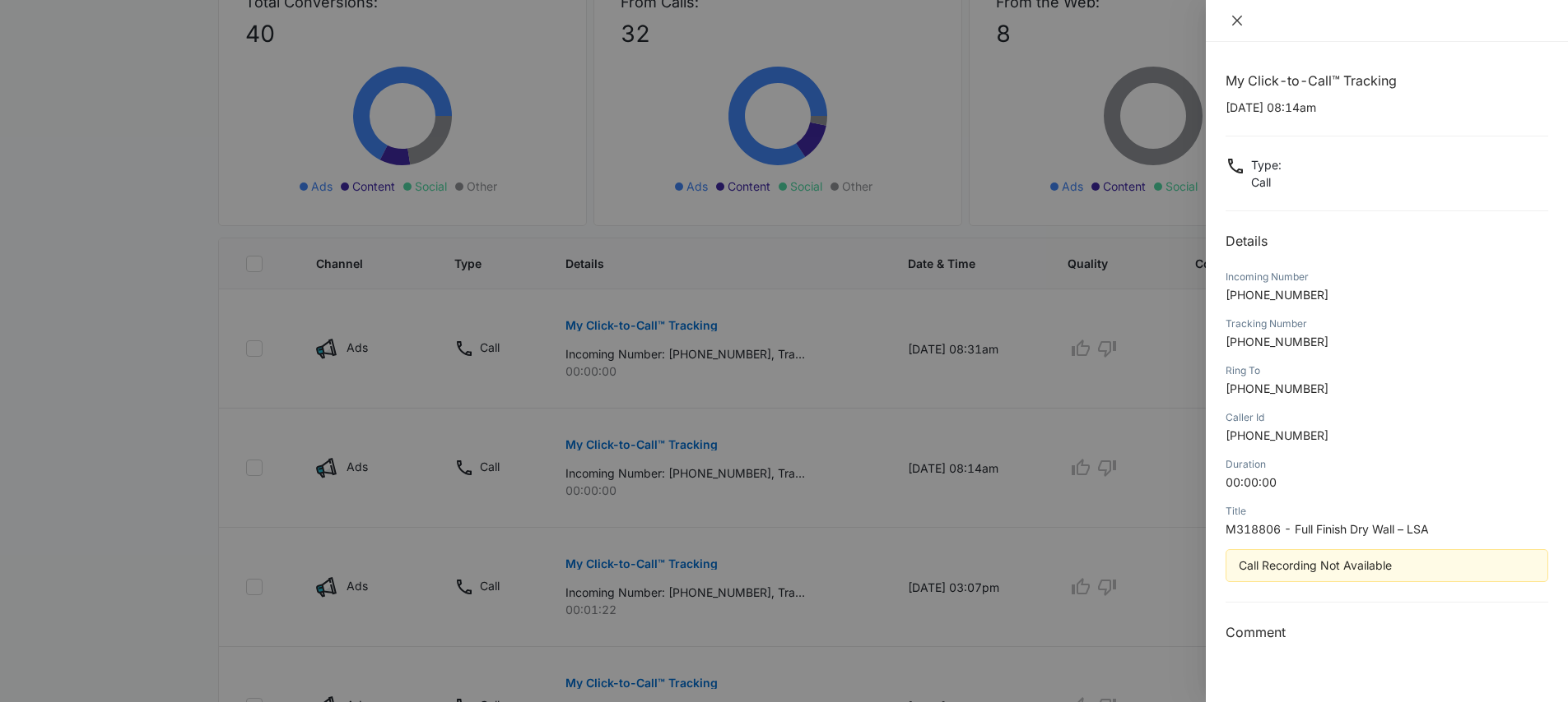
click at [1233, 25] on icon "close" at bounding box center [1236, 21] width 14 height 14
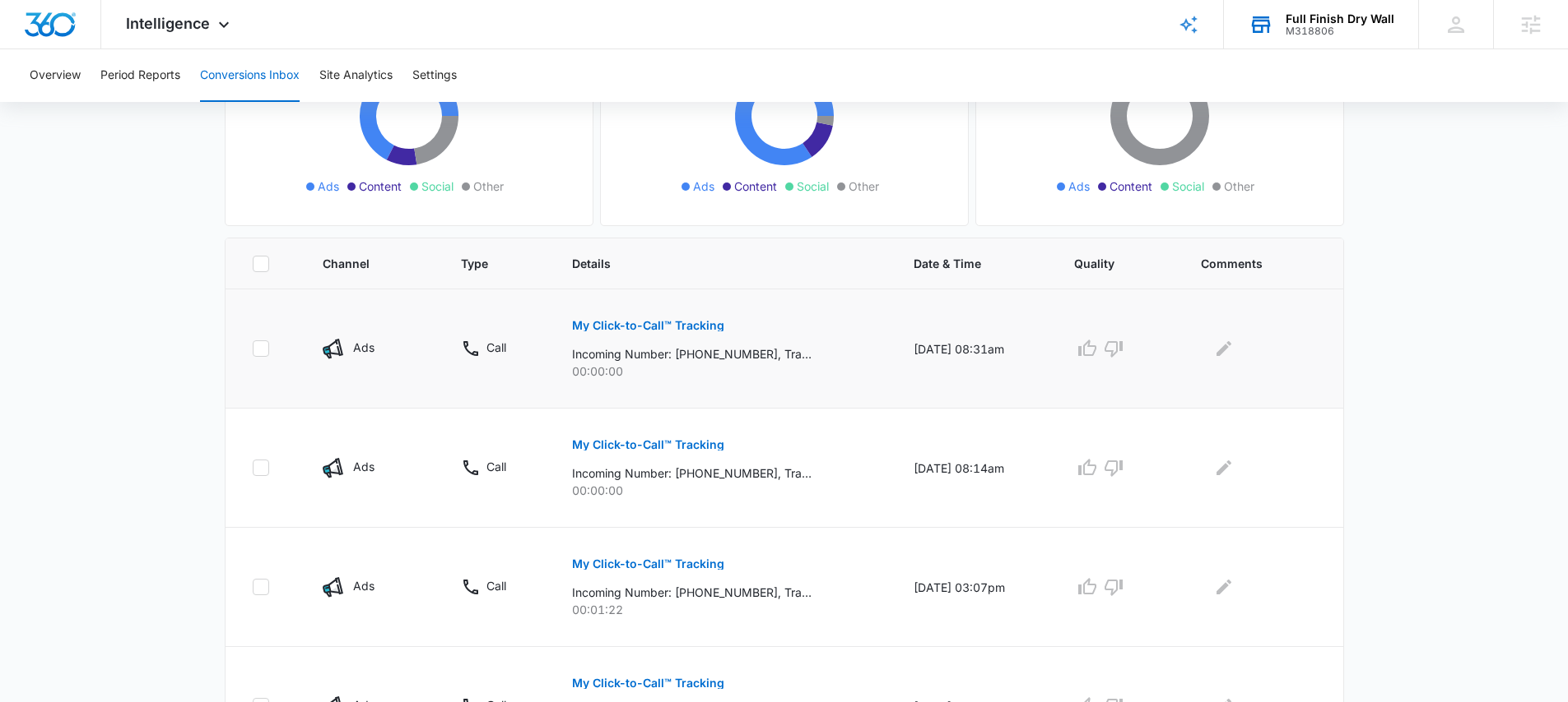
click at [648, 324] on p "My Click-to-Call™ Tracking" at bounding box center [647, 325] width 152 height 12
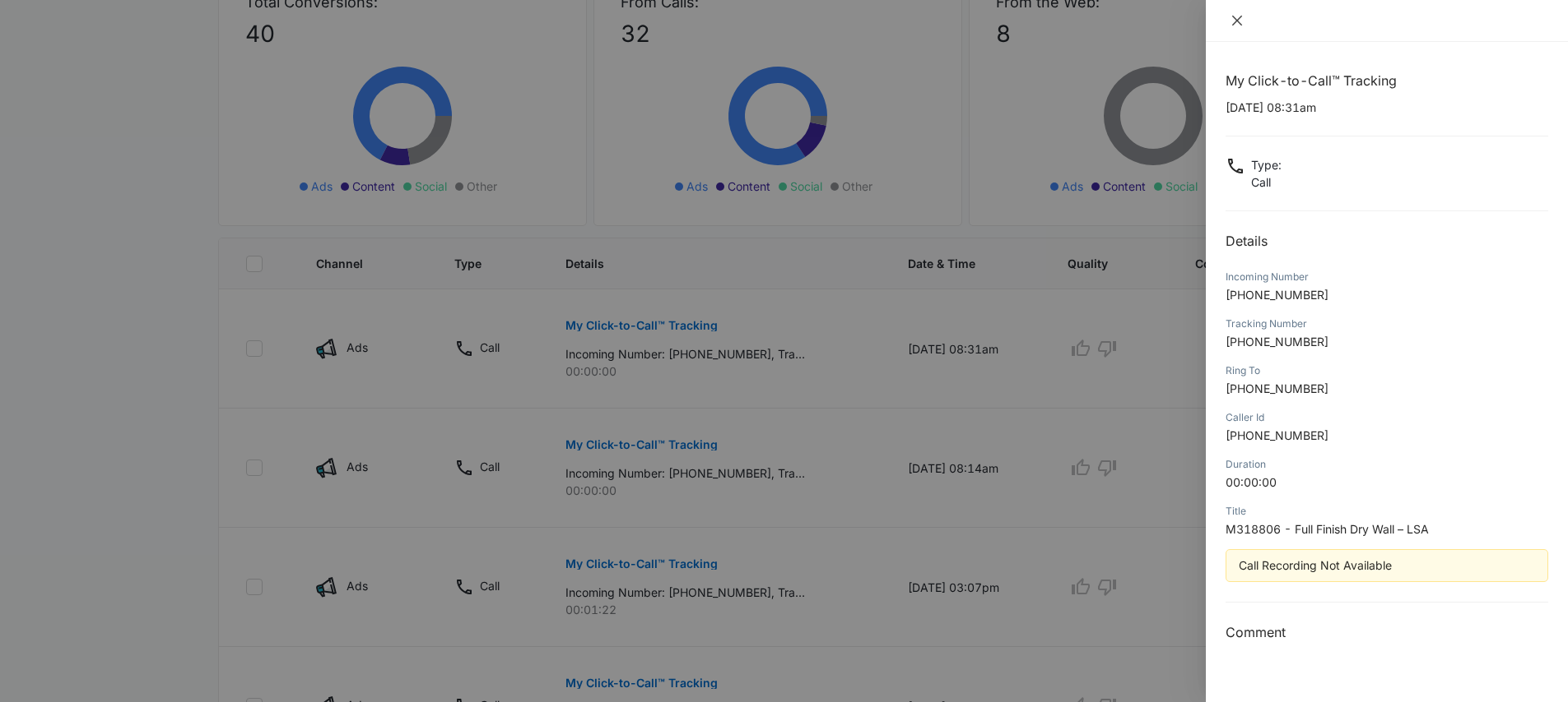
click at [1231, 19] on icon "close" at bounding box center [1236, 21] width 14 height 14
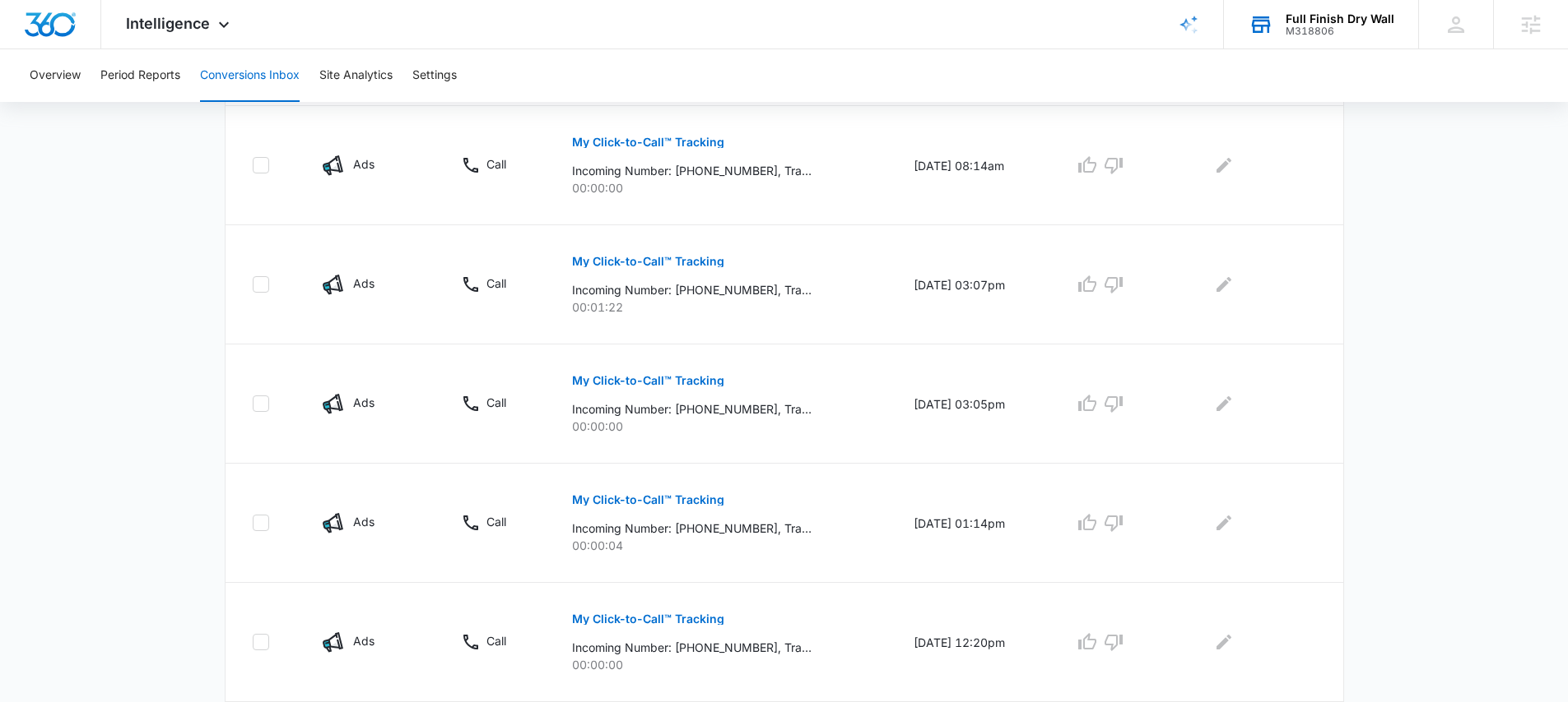
scroll to position [1059, 0]
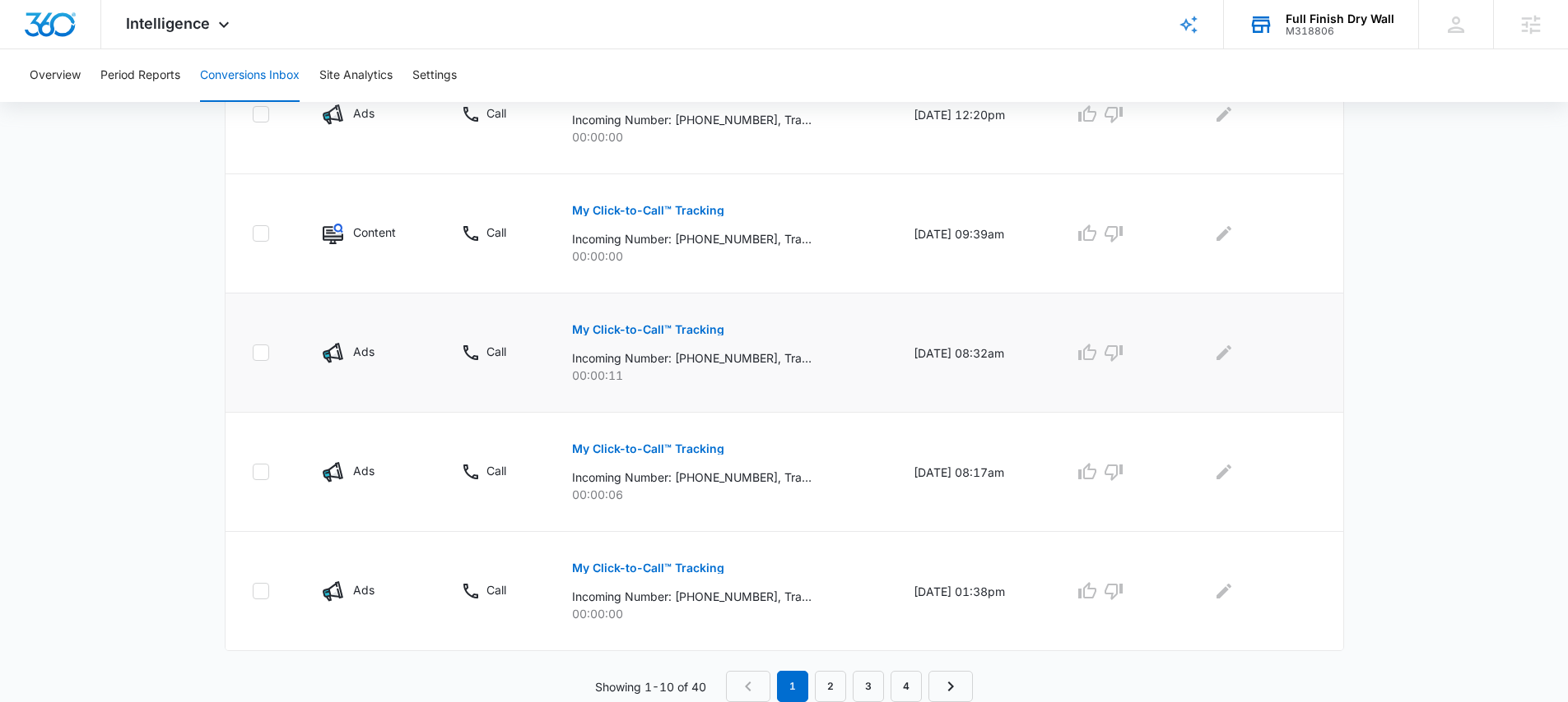
click at [655, 318] on button "My Click-to-Call™ Tracking" at bounding box center [647, 330] width 152 height 40
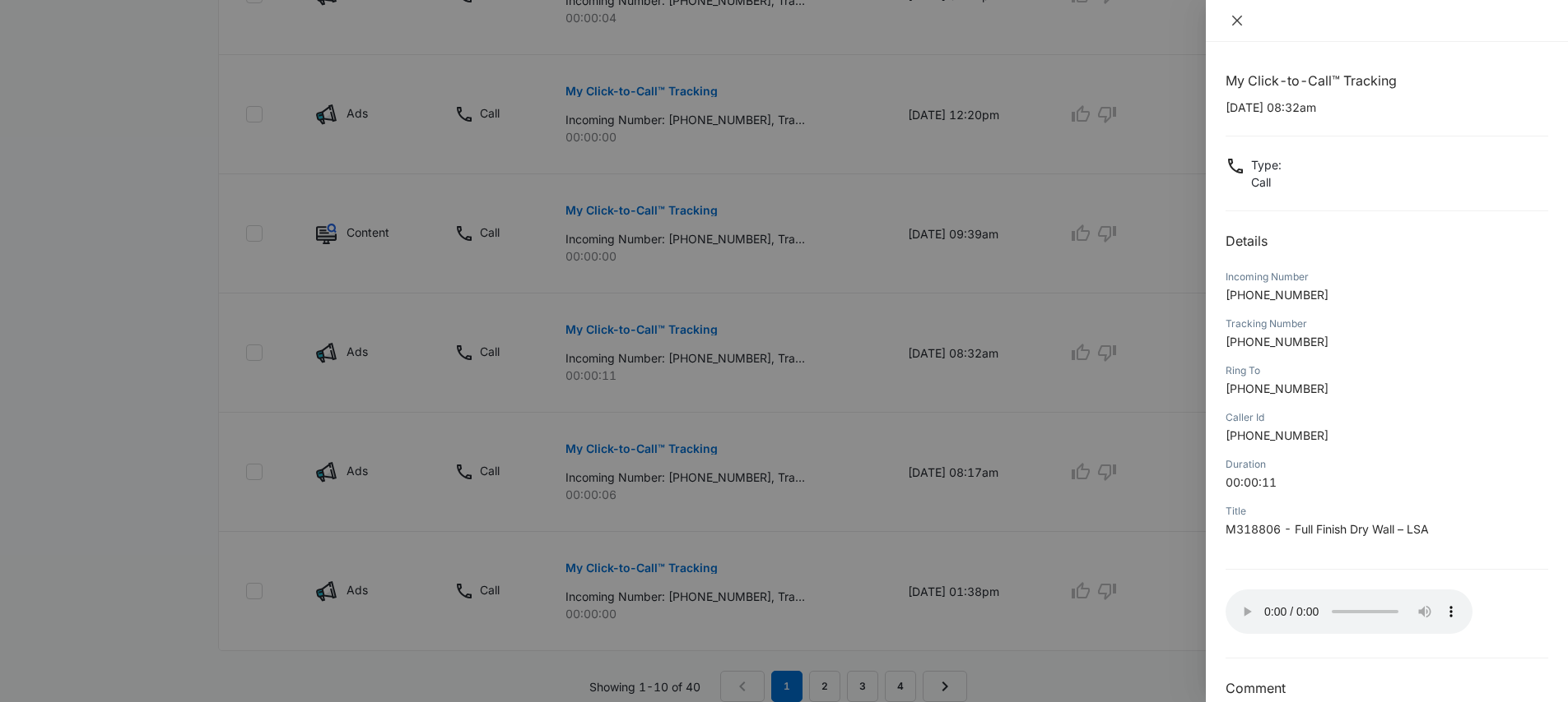
click at [1231, 23] on icon "close" at bounding box center [1236, 21] width 14 height 14
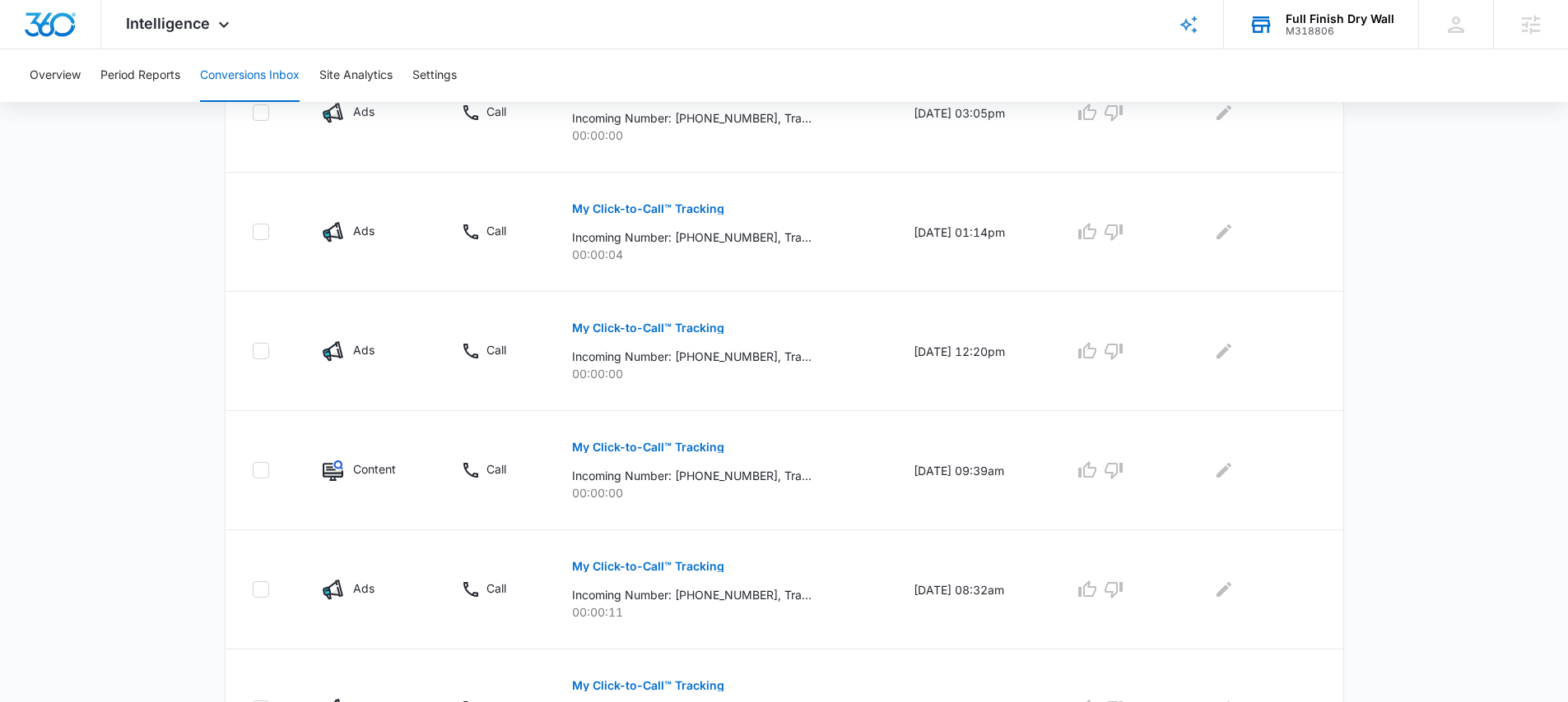
scroll to position [77, 0]
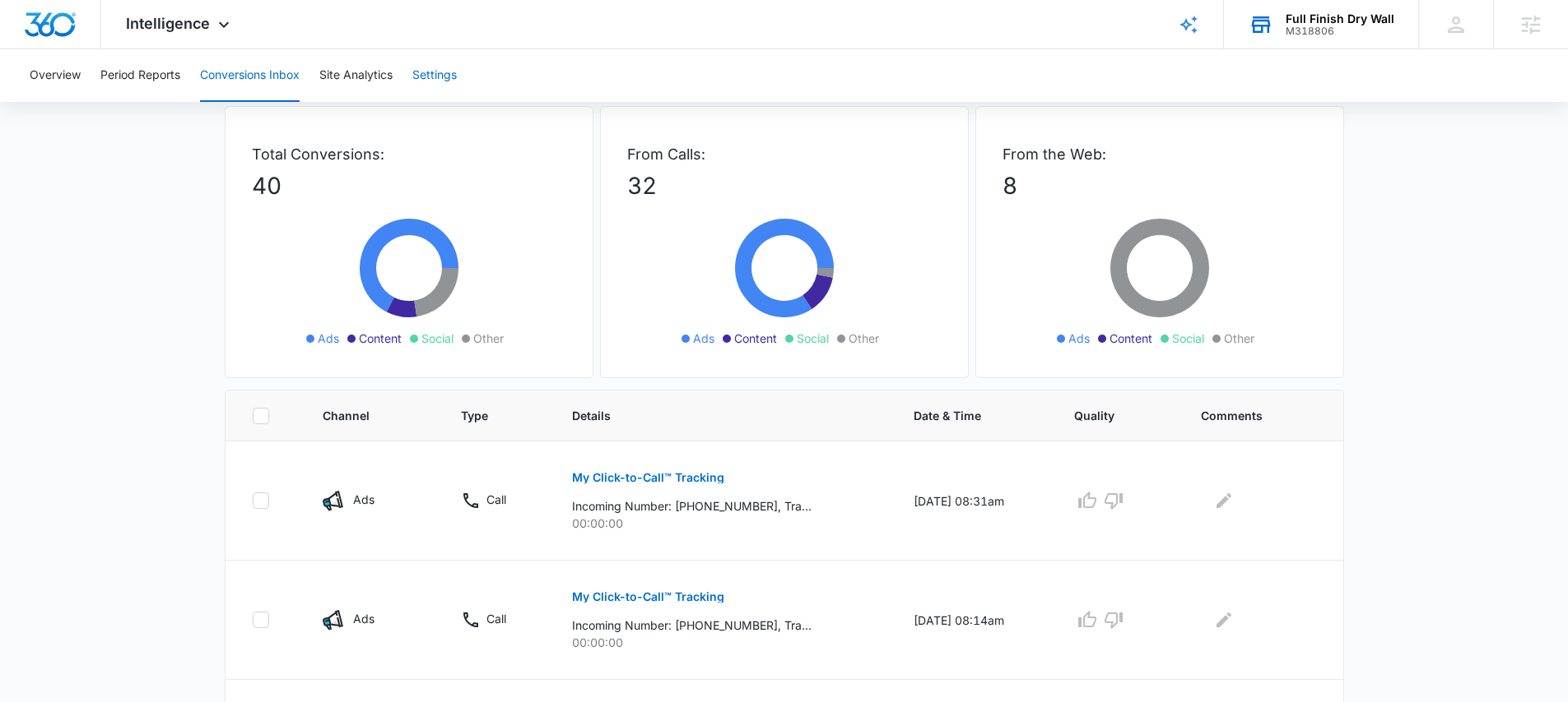
click at [456, 80] on button "Settings" at bounding box center [434, 76] width 44 height 52
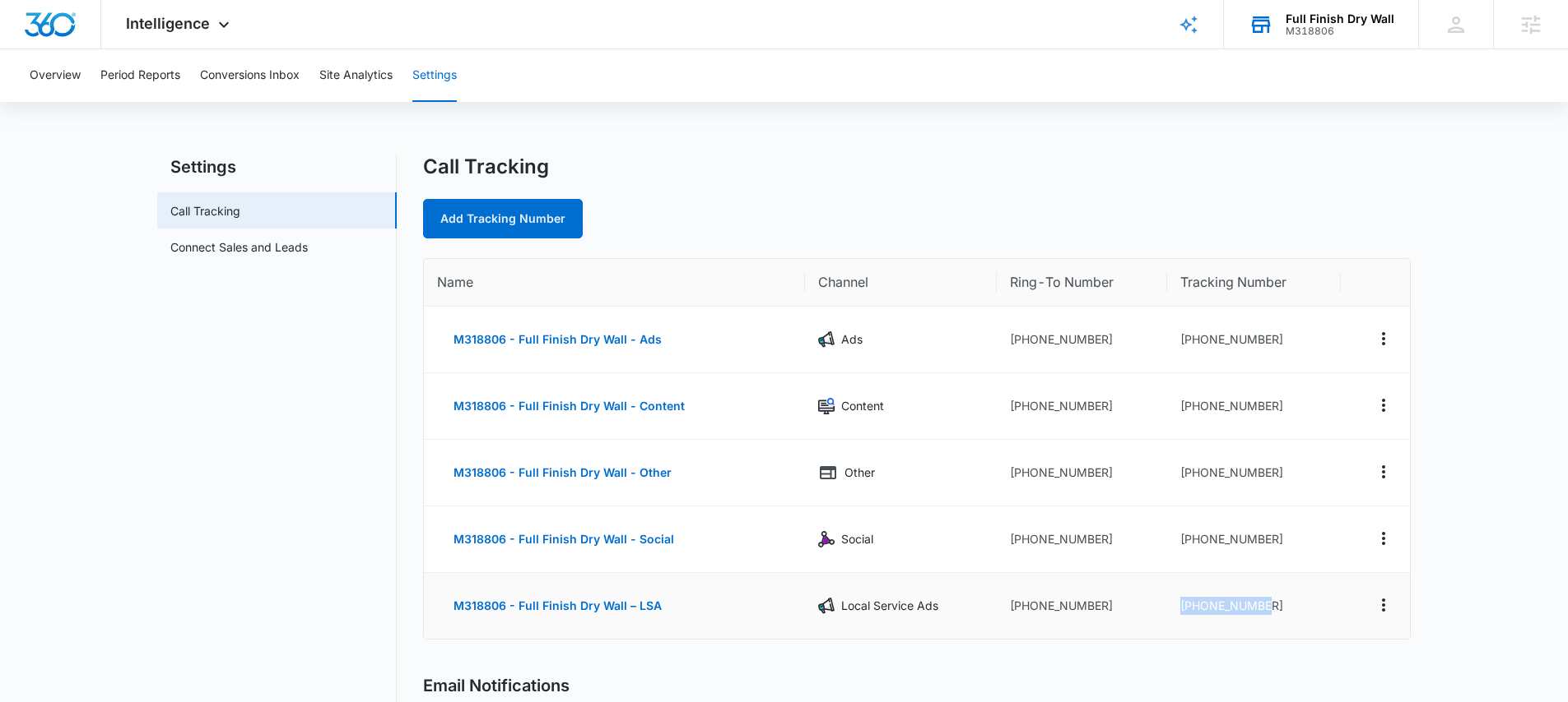
drag, startPoint x: 1258, startPoint y: 609, endPoint x: 1174, endPoint y: 606, distance: 84.1
click at [1174, 606] on td "+17206080575" at bounding box center [1253, 606] width 174 height 66
copy td "+17206080575"
click at [1317, 28] on div "M318806" at bounding box center [1340, 31] width 108 height 12
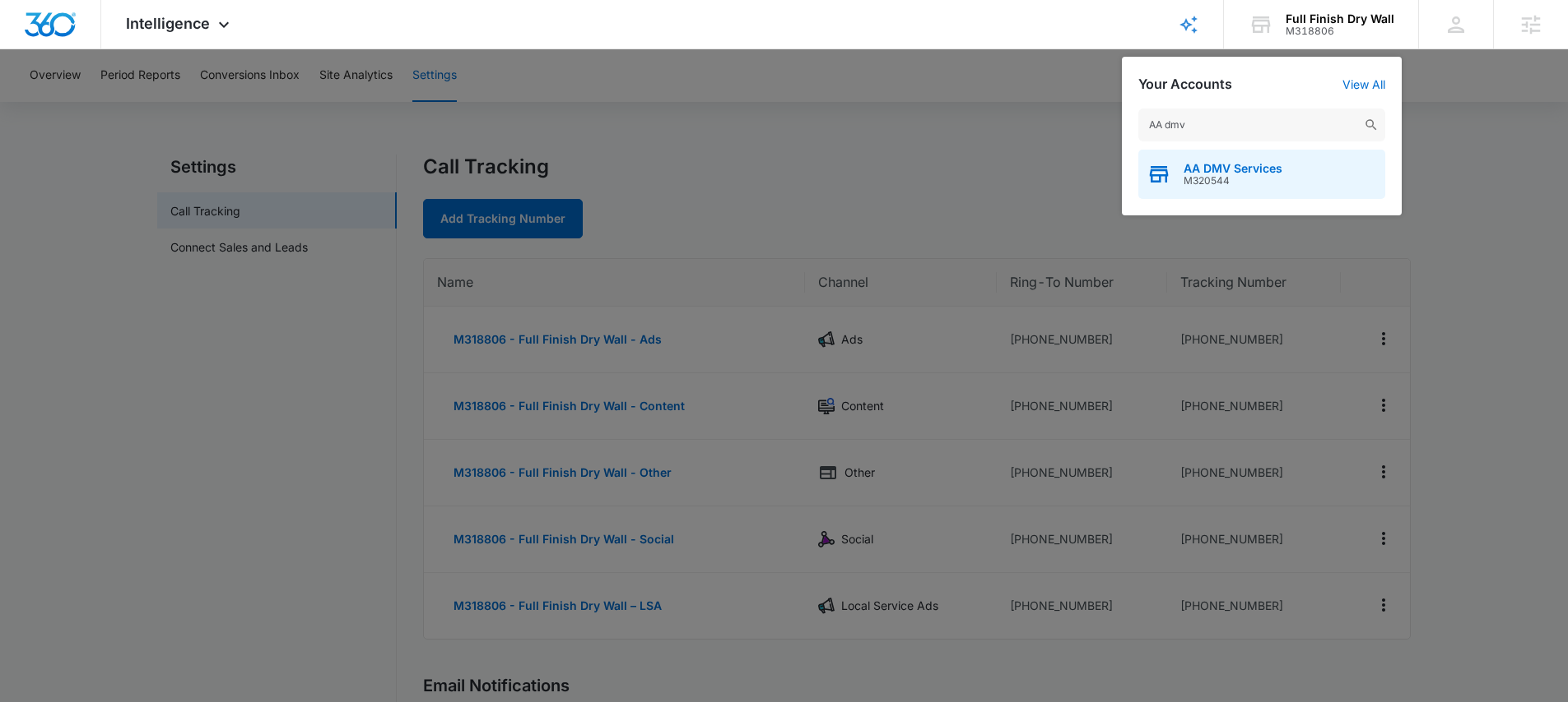
type input "AA dmv"
click at [1251, 170] on span "AA DMV Services" at bounding box center [1233, 169] width 99 height 14
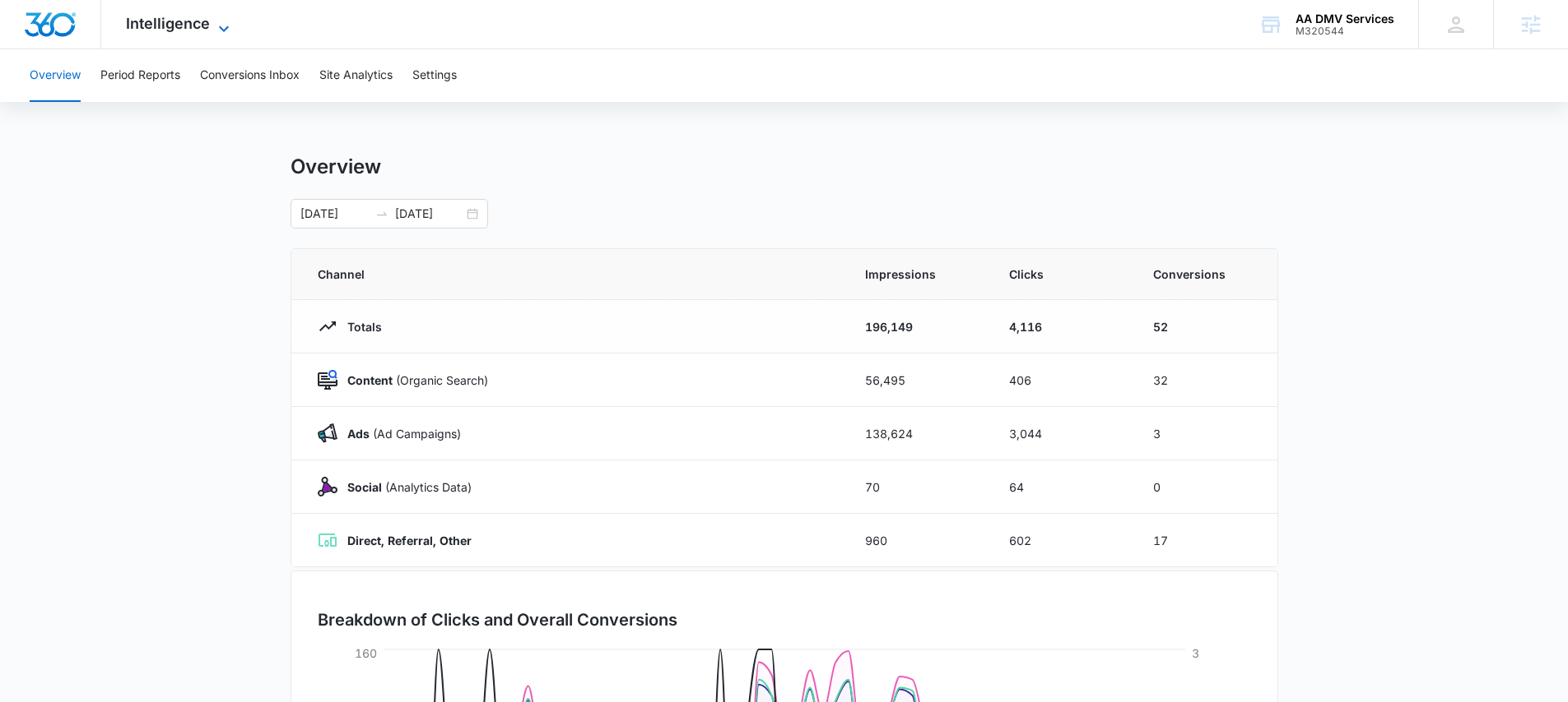
click at [172, 29] on span "Intelligence" at bounding box center [168, 23] width 84 height 17
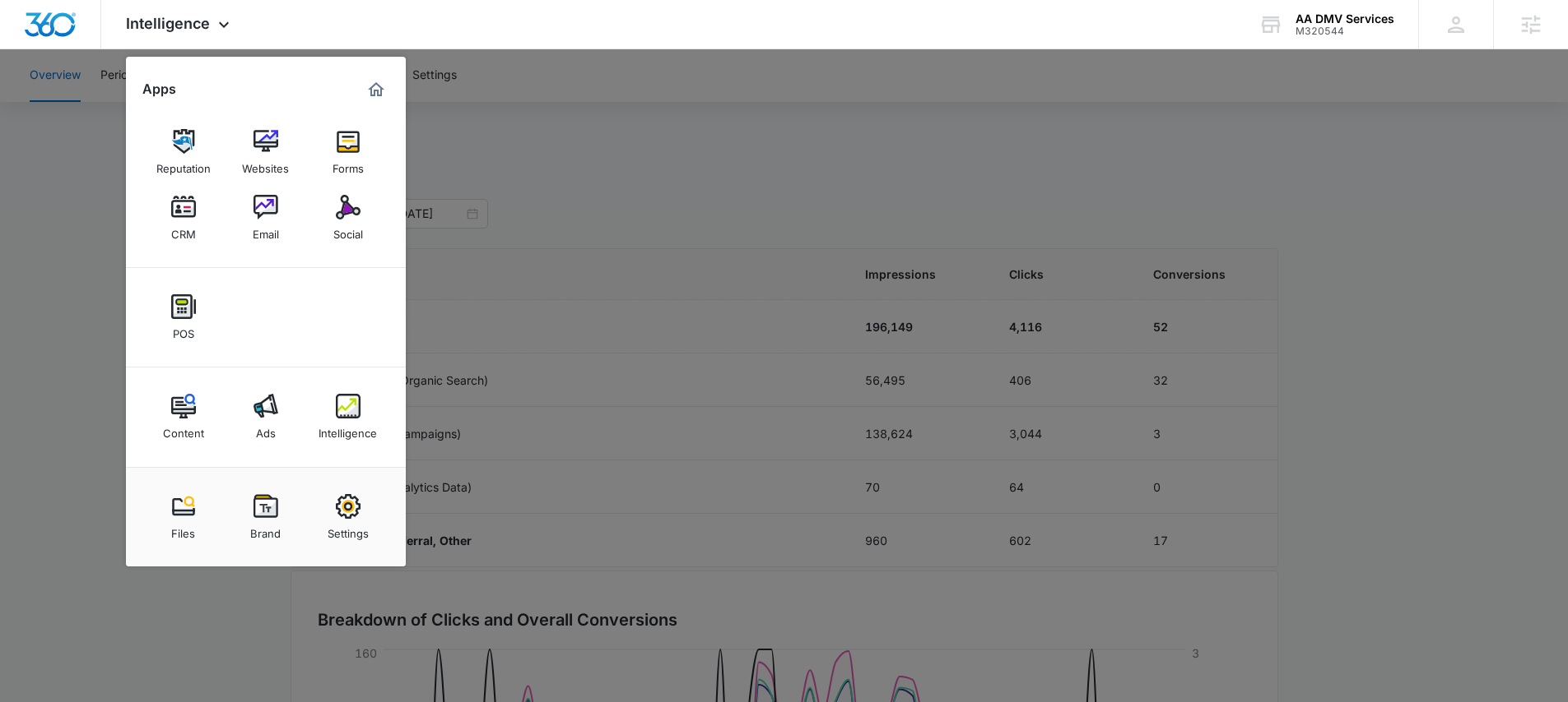
click at [261, 215] on img at bounding box center [265, 206] width 24 height 24
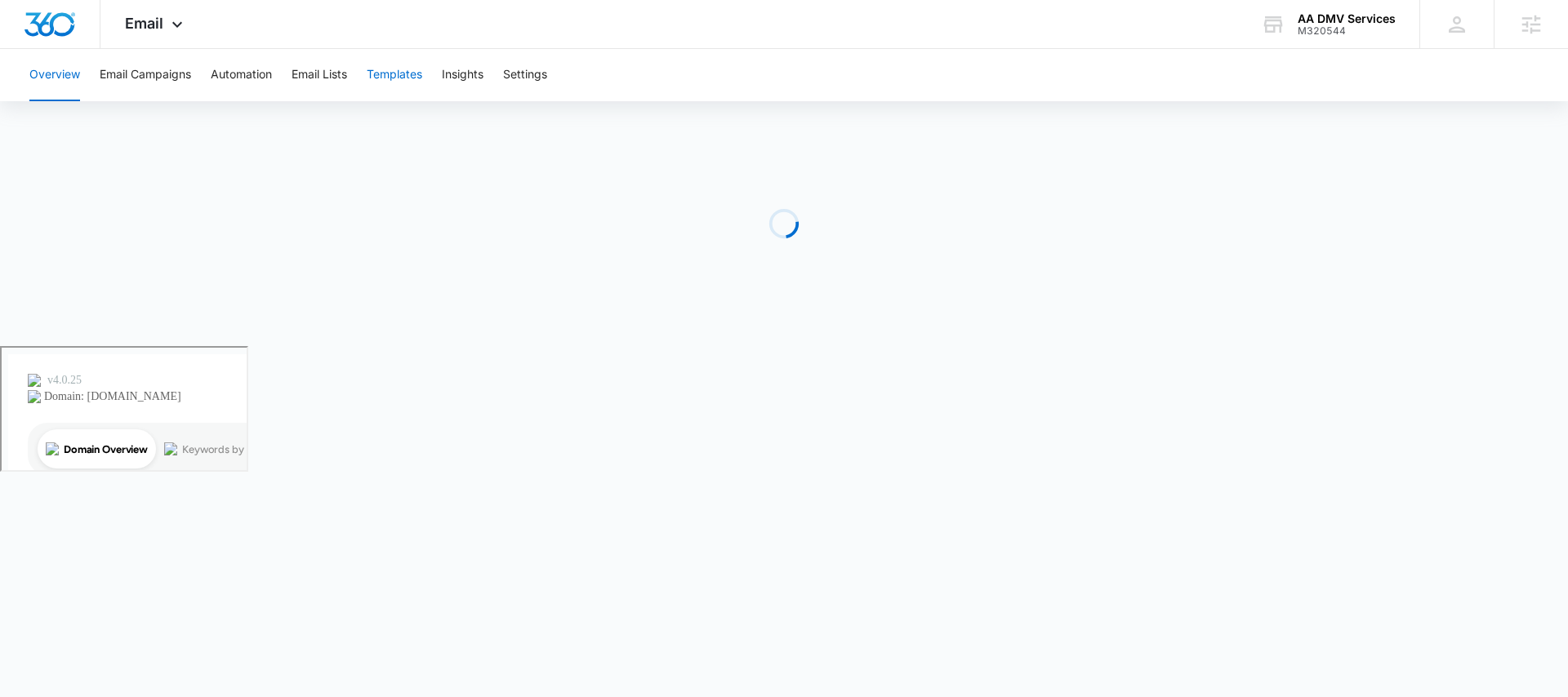
click at [388, 67] on button "Templates" at bounding box center [395, 75] width 55 height 52
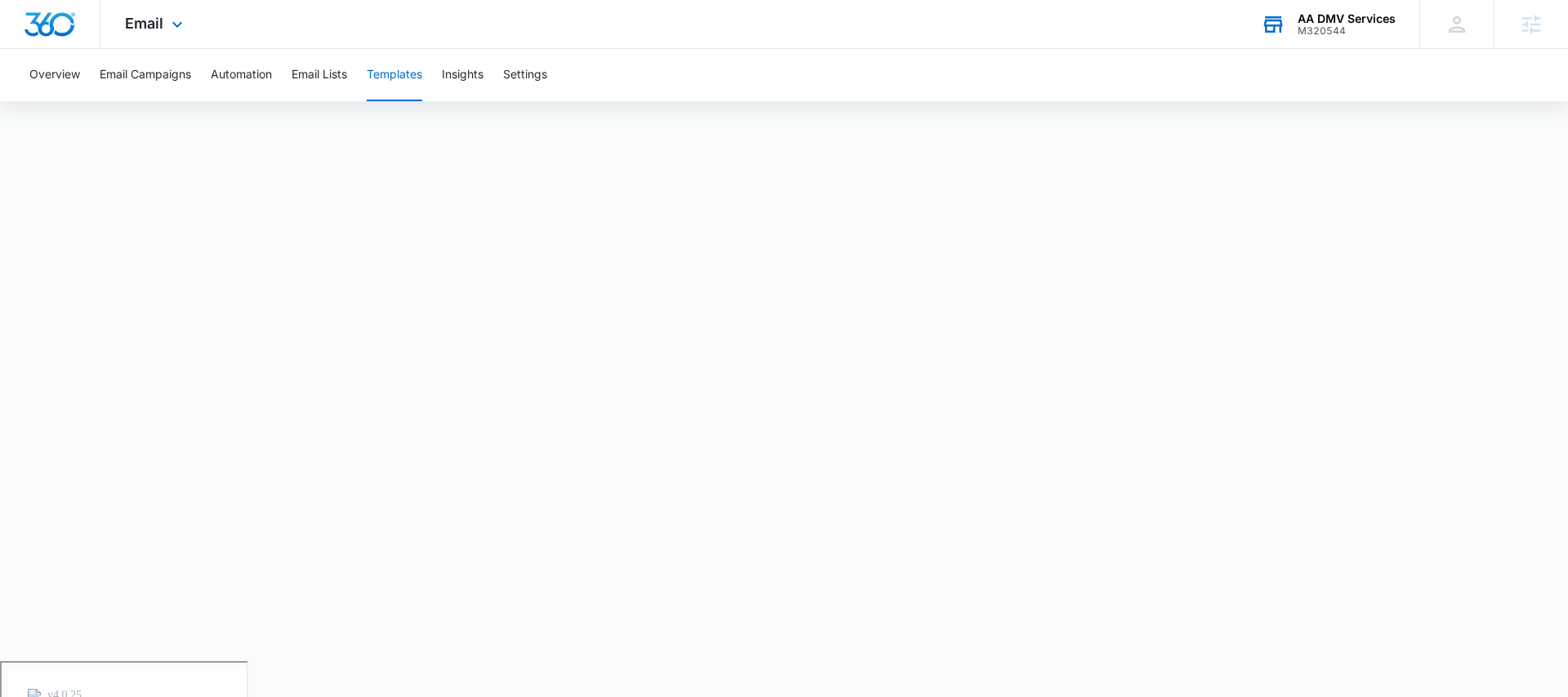
click at [1354, 23] on div "AA DMV Services" at bounding box center [1347, 19] width 98 height 13
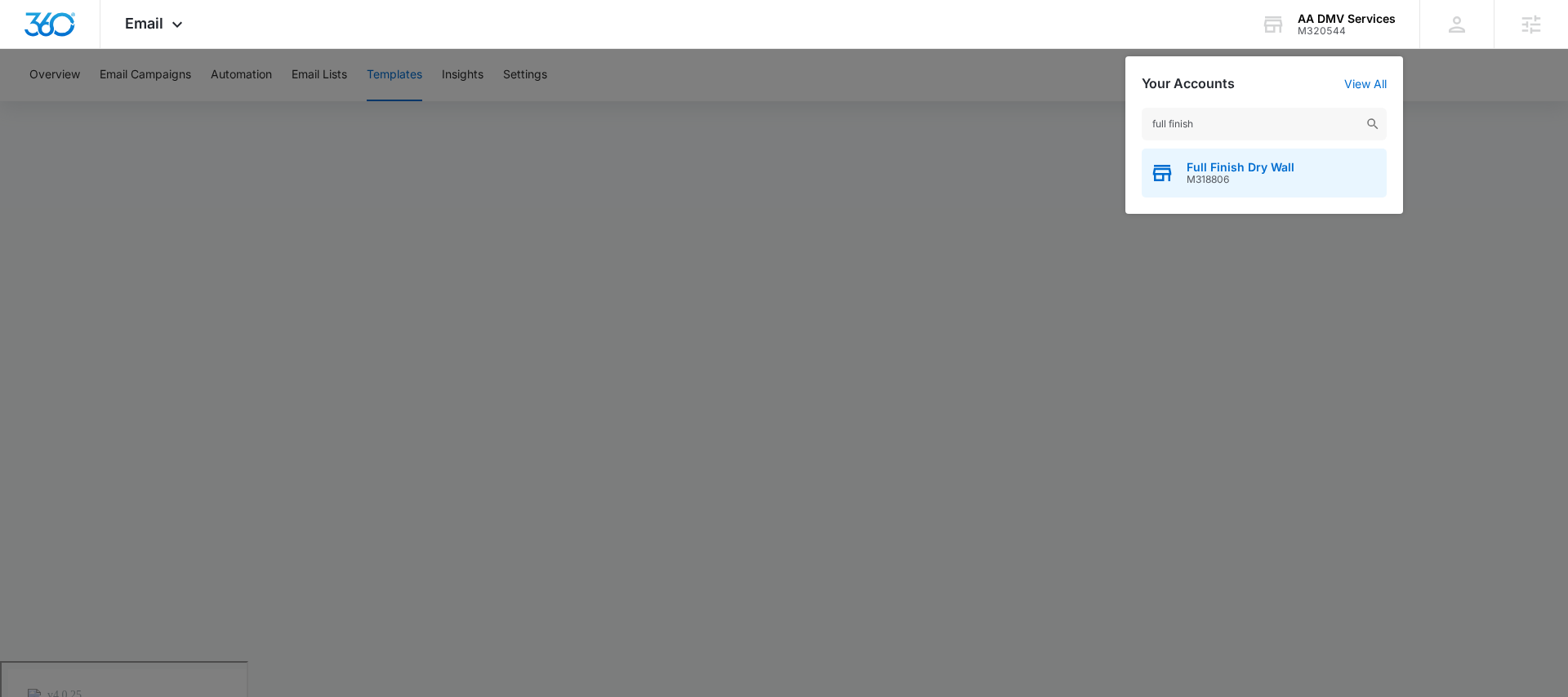
type input "full finish"
click at [1266, 161] on span "Full Finish Dry Wall" at bounding box center [1240, 167] width 107 height 13
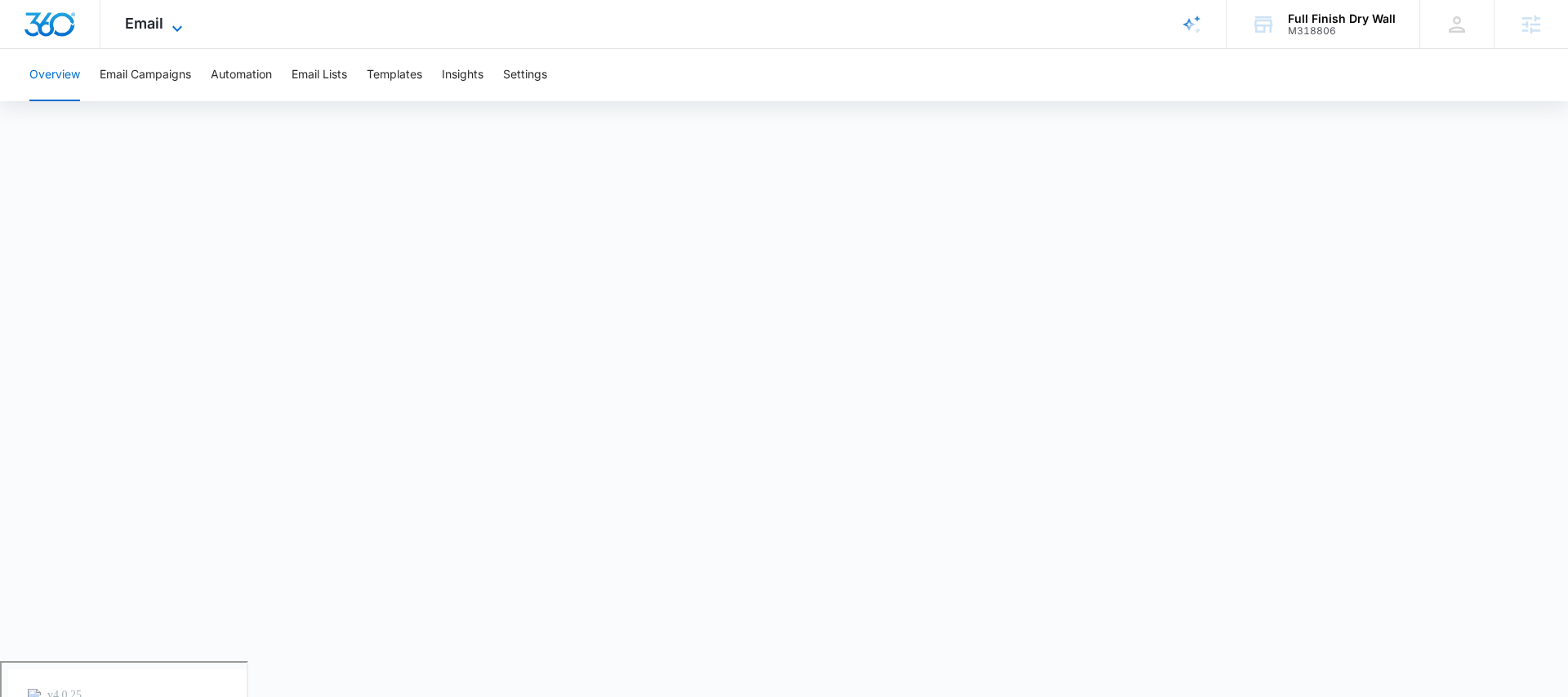
click at [130, 23] on span "Email" at bounding box center [144, 22] width 38 height 17
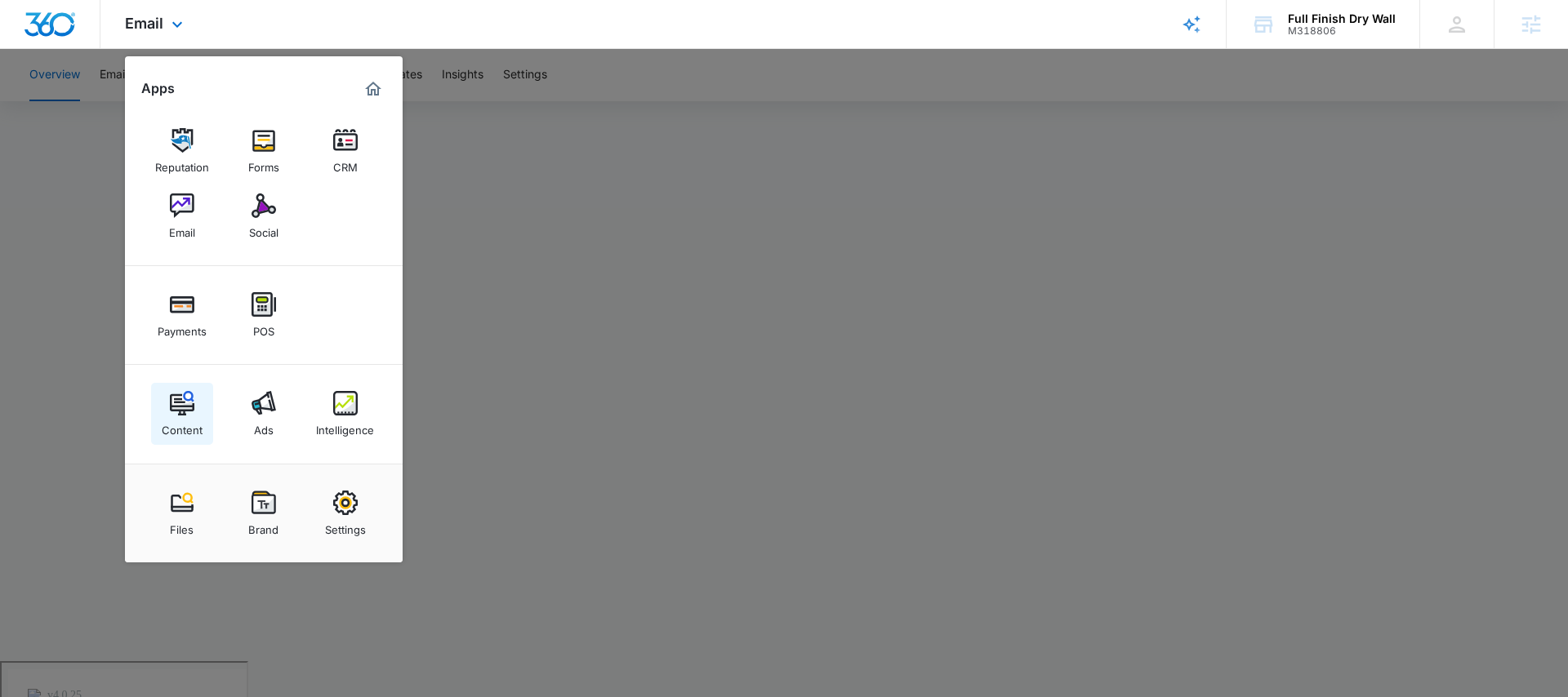
click at [186, 405] on img at bounding box center [182, 403] width 24 height 24
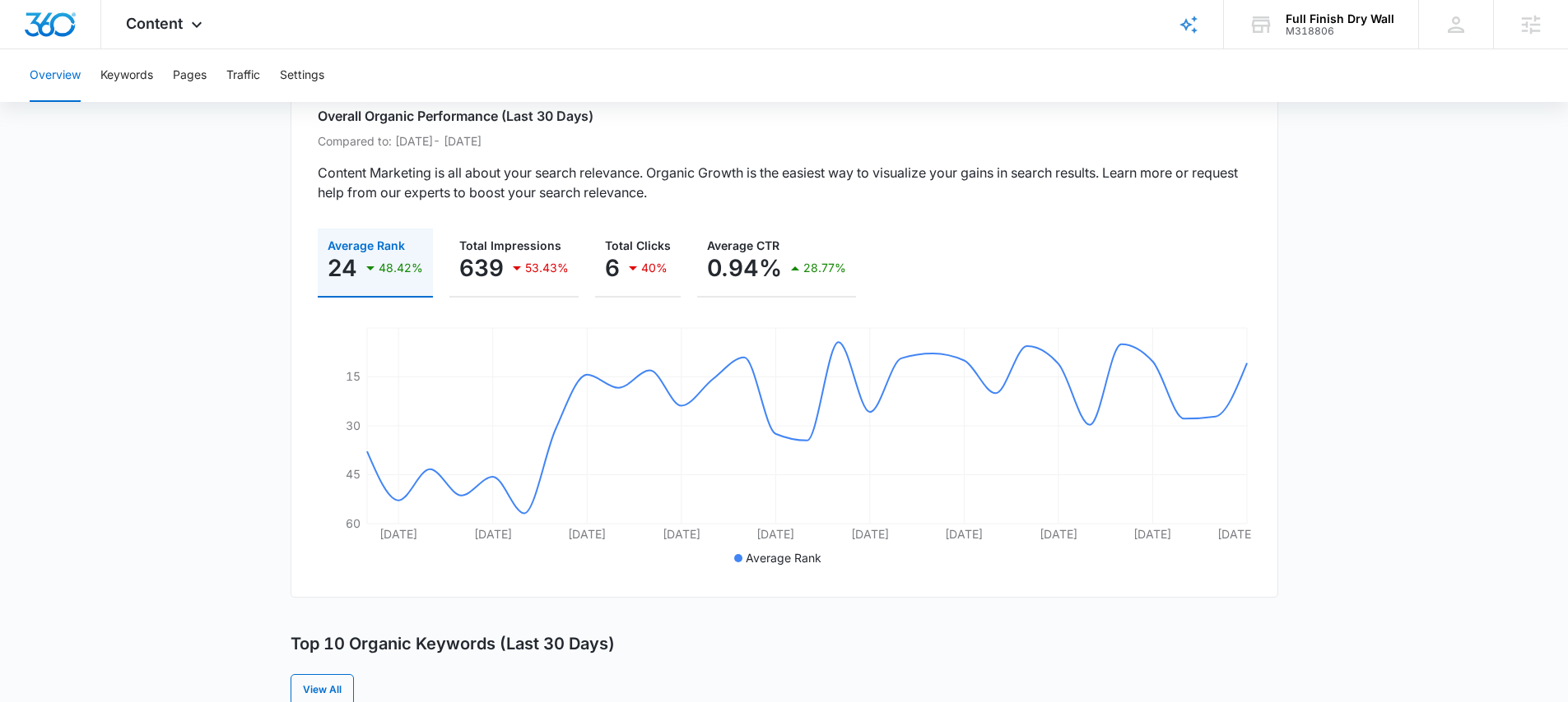
scroll to position [127, 0]
click at [121, 73] on button "Keywords" at bounding box center [126, 76] width 52 height 52
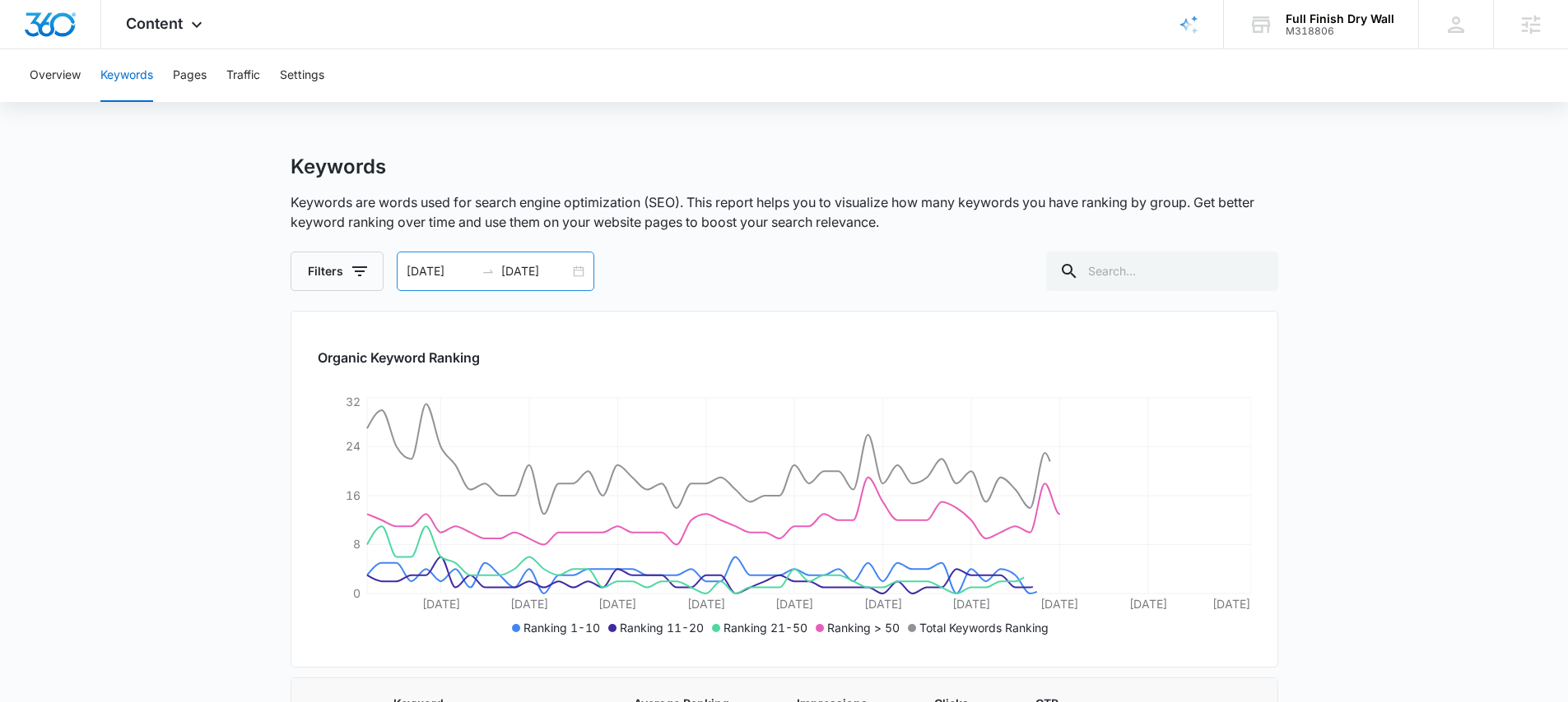
click at [579, 276] on div "07/25/2025 09/23/2025" at bounding box center [495, 271] width 197 height 40
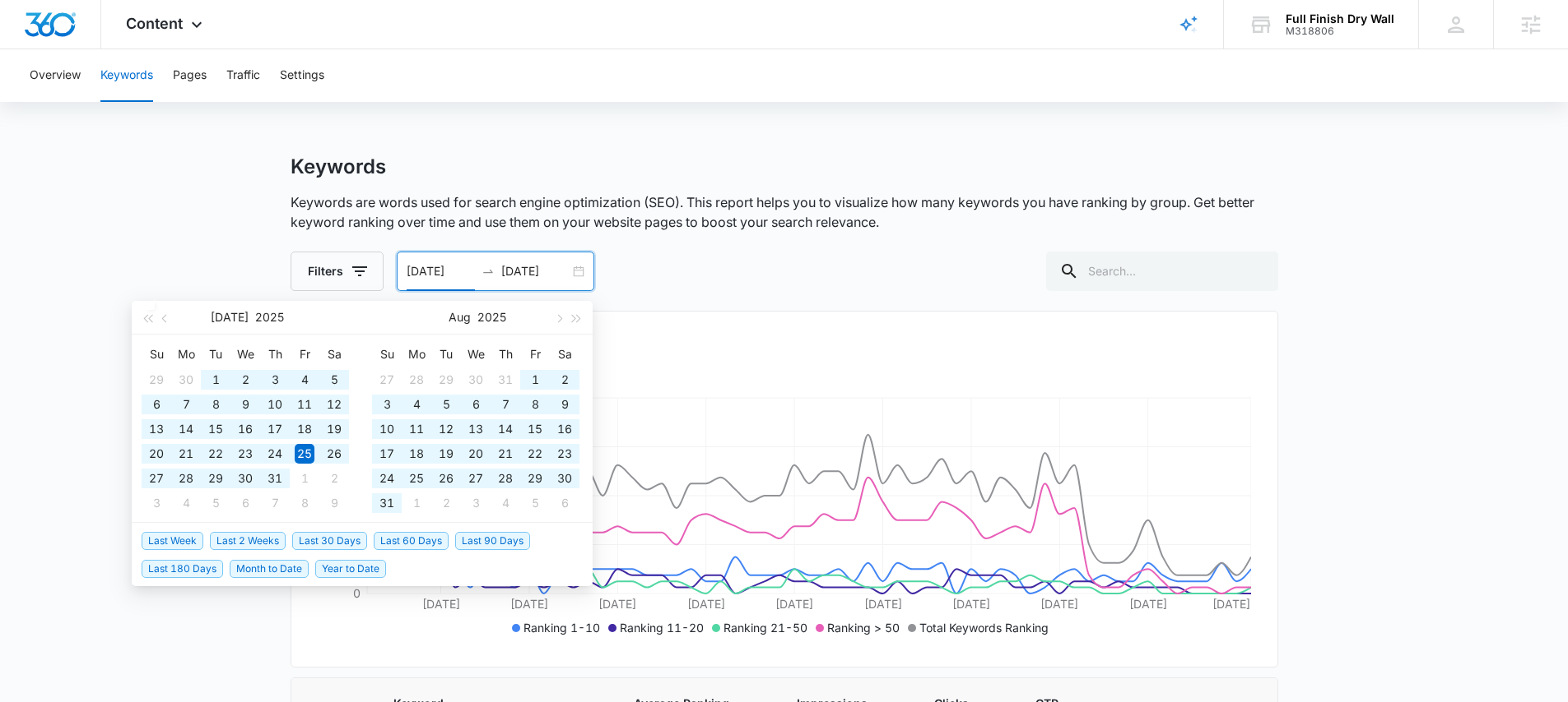
click at [347, 562] on span "Year to Date" at bounding box center [351, 569] width 70 height 18
type input "01/01/2025"
type input "10/04/2025"
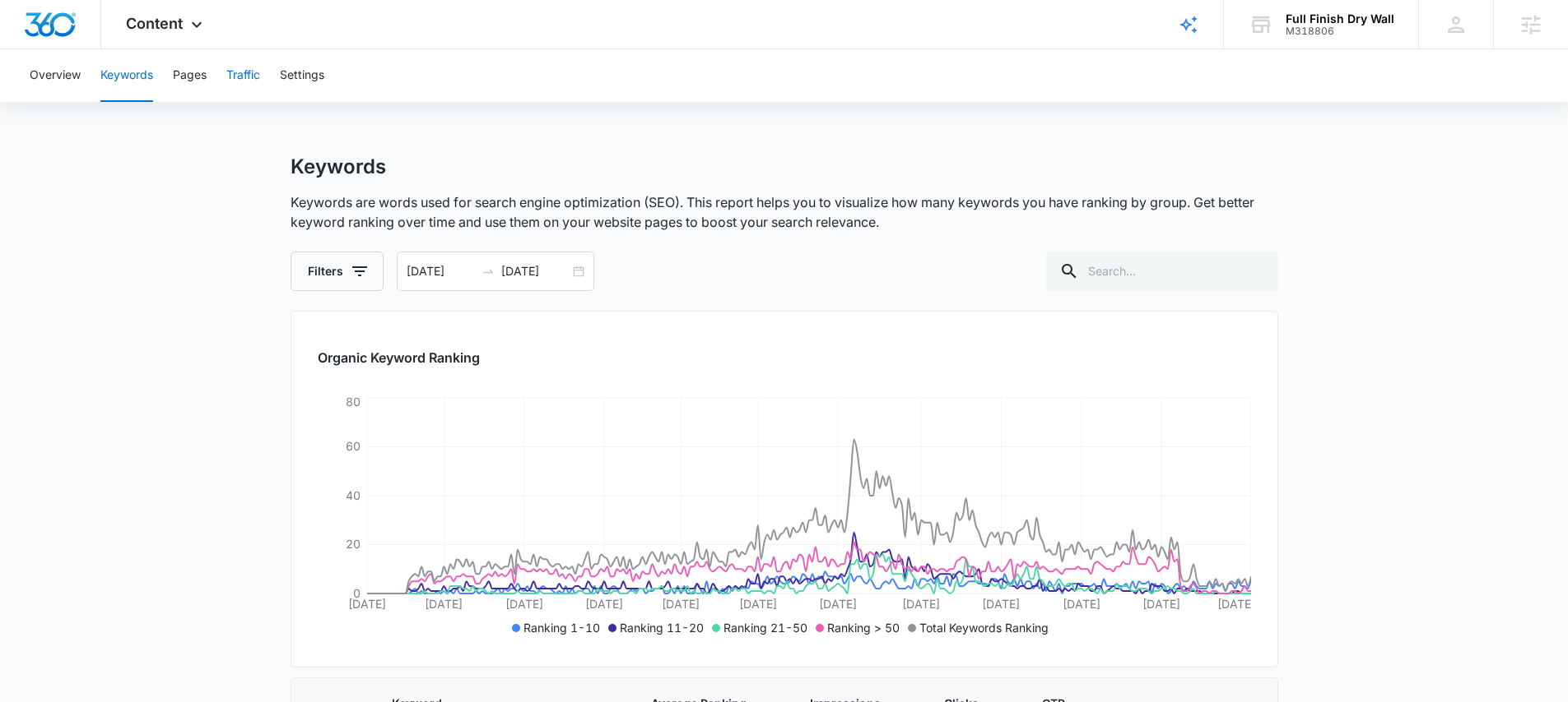
click at [249, 75] on button "Traffic" at bounding box center [243, 76] width 33 height 52
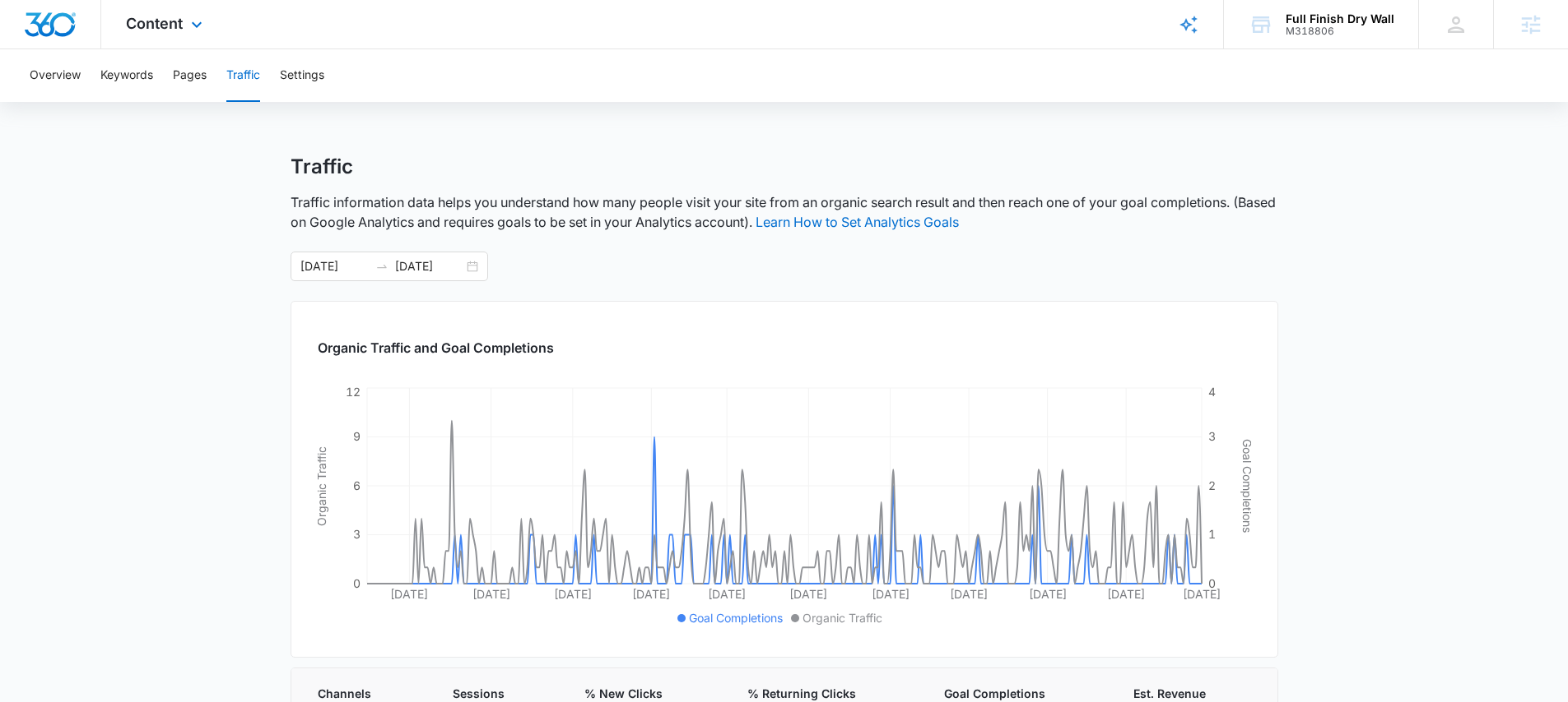
click at [114, 14] on div "Content Apps Reputation Forms CRM Email Social Payments POS Content Ads Intelli…" at bounding box center [166, 24] width 130 height 49
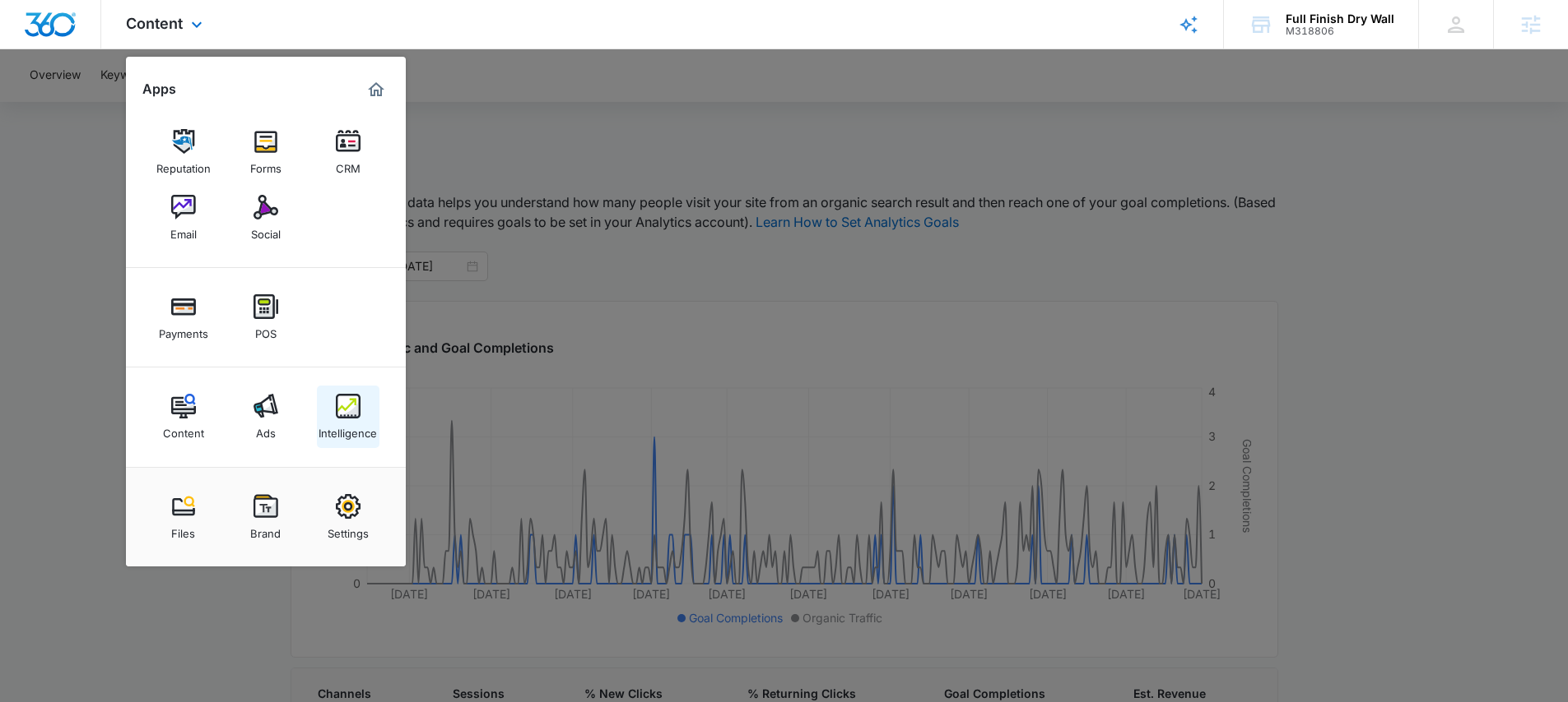
click at [326, 409] on link "Intelligence" at bounding box center [347, 416] width 62 height 62
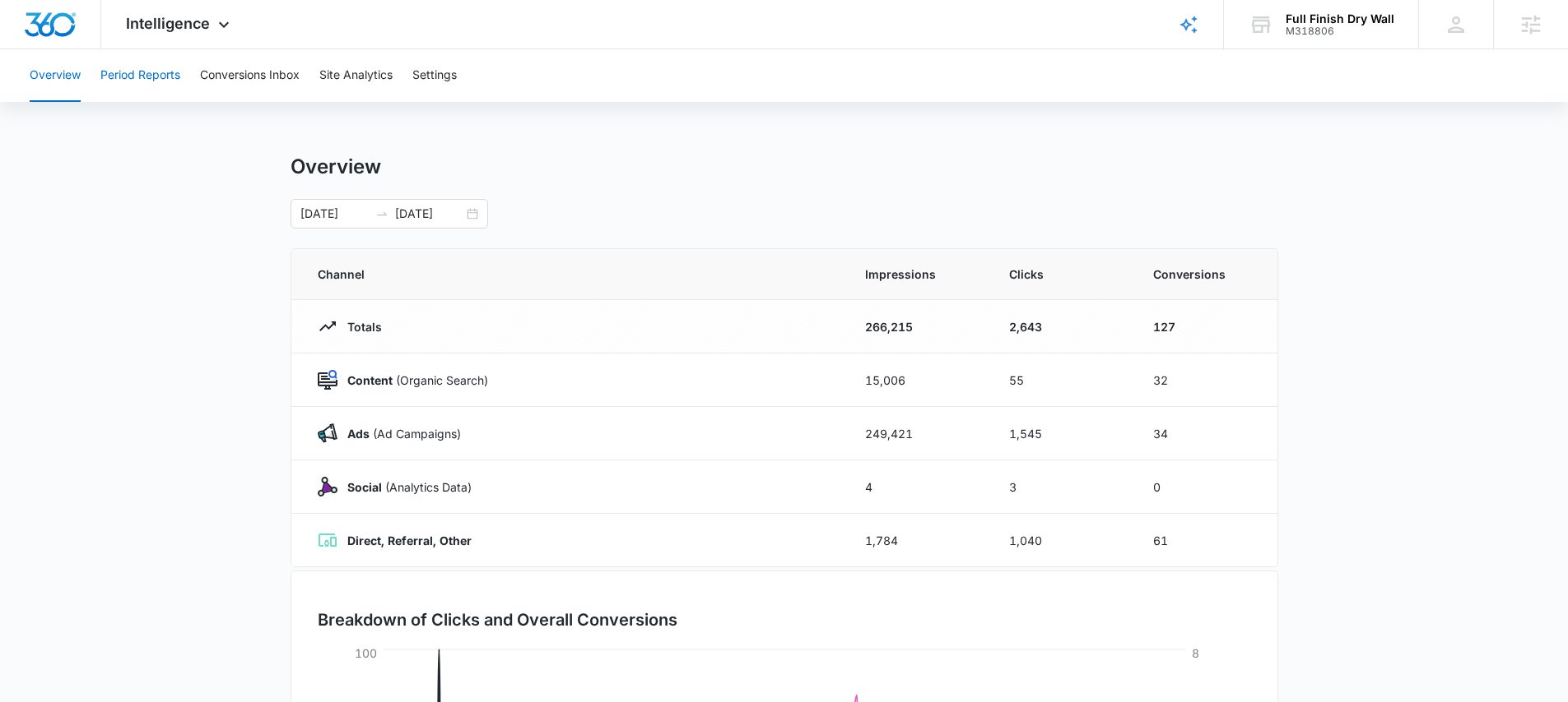
click at [127, 66] on button "Period Reports" at bounding box center [140, 76] width 80 height 52
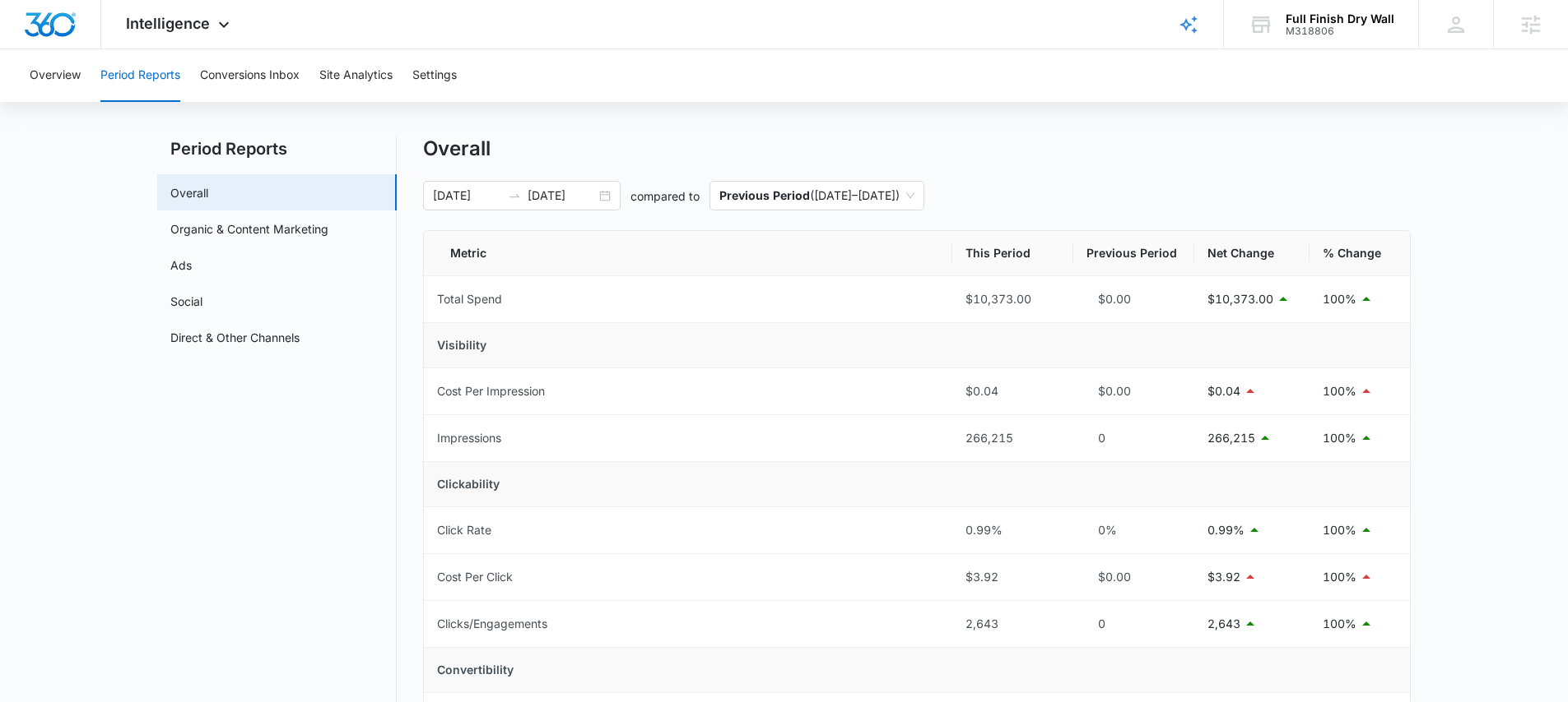
scroll to position [14, 0]
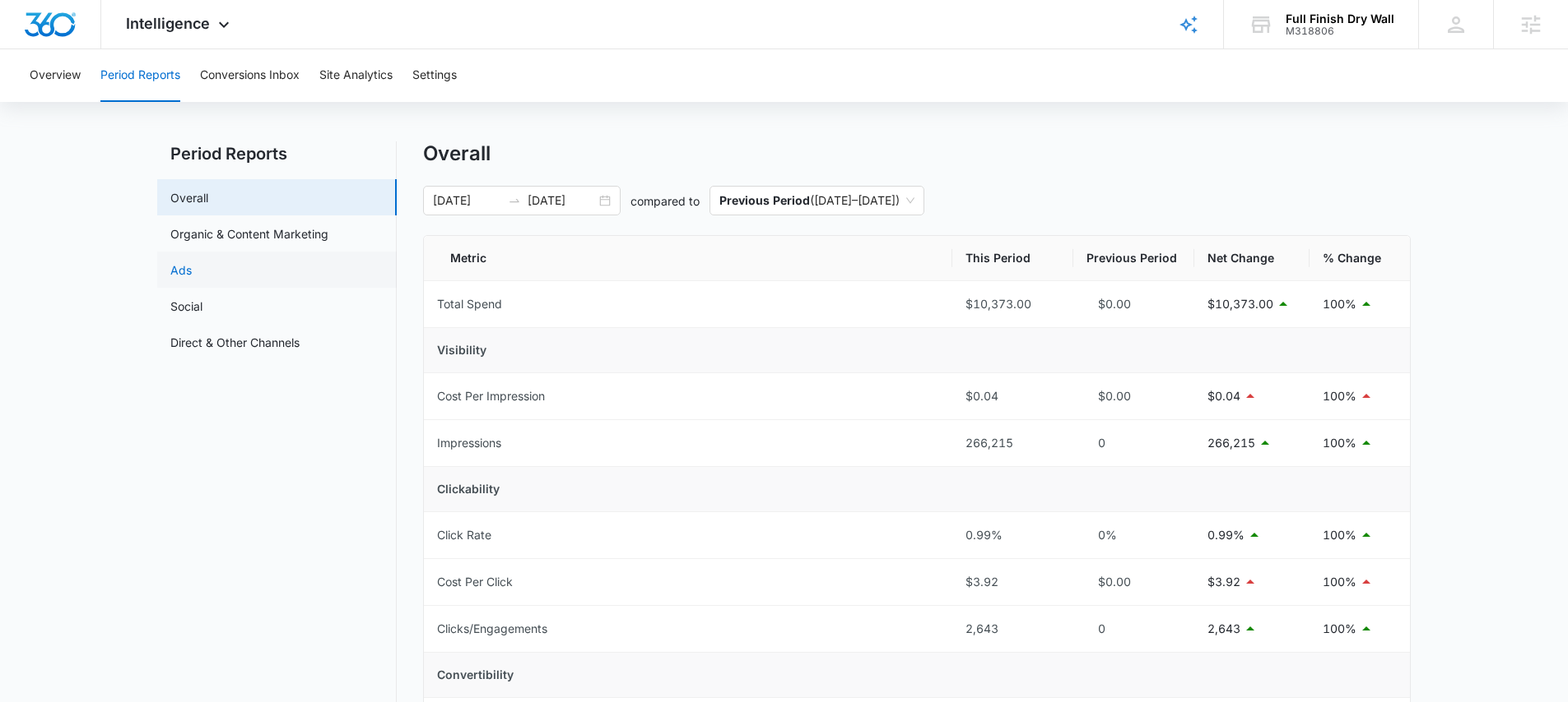
click at [184, 278] on link "Ads" at bounding box center [181, 269] width 22 height 17
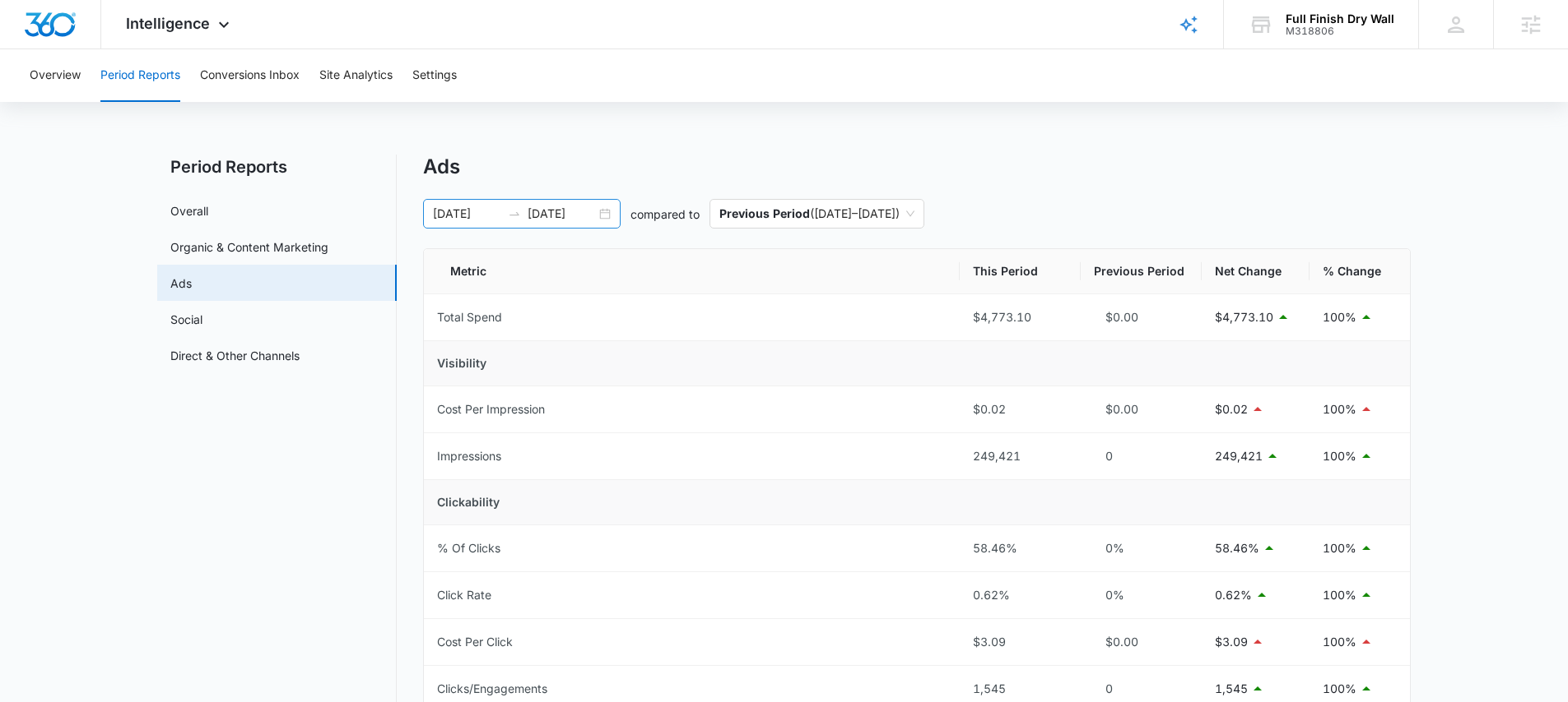
click at [582, 212] on input "10/04/2025" at bounding box center [562, 214] width 69 height 18
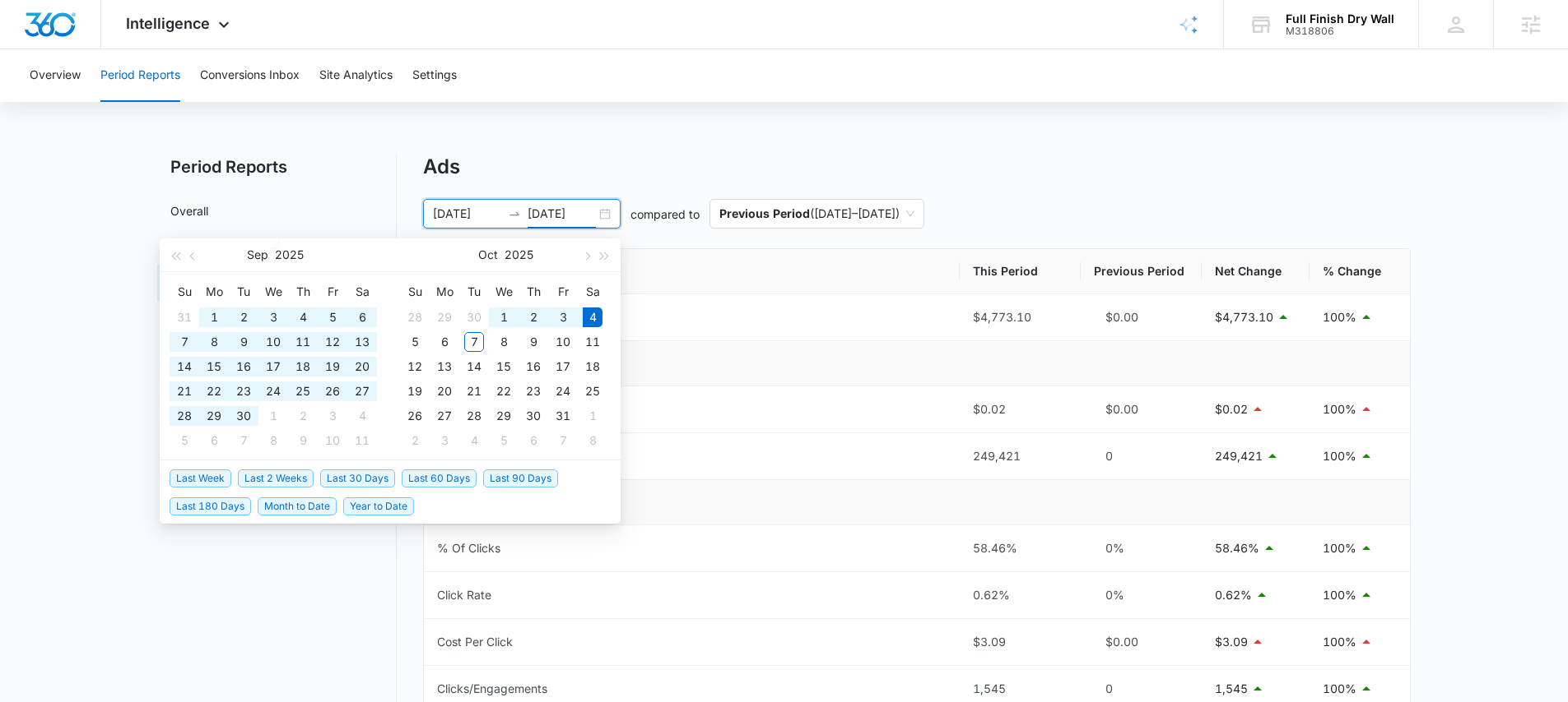
type input "10/04/2025"
click at [351, 475] on span "Last 30 Days" at bounding box center [357, 479] width 75 height 18
type input "09/06/2025"
type input "10/06/2025"
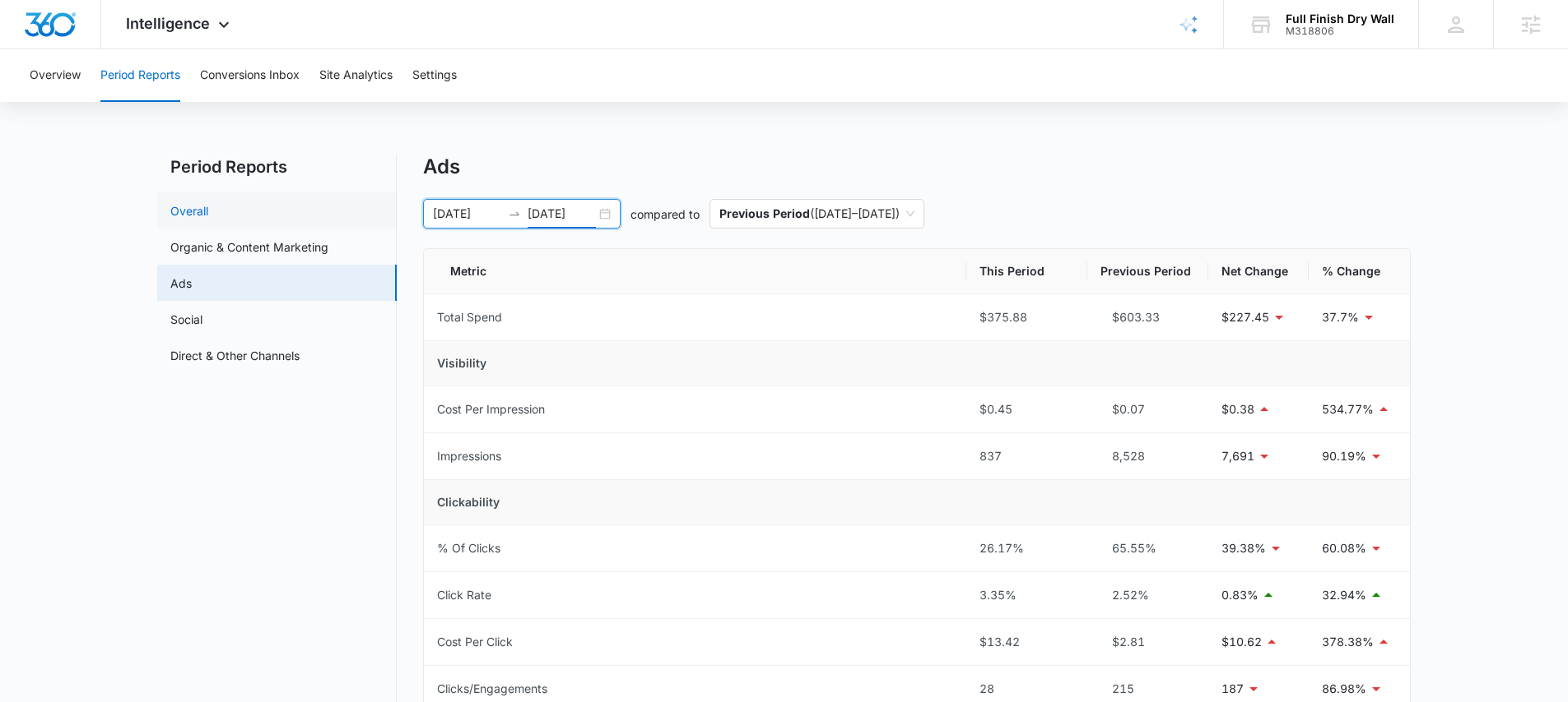
click at [208, 203] on link "Overall" at bounding box center [189, 211] width 38 height 17
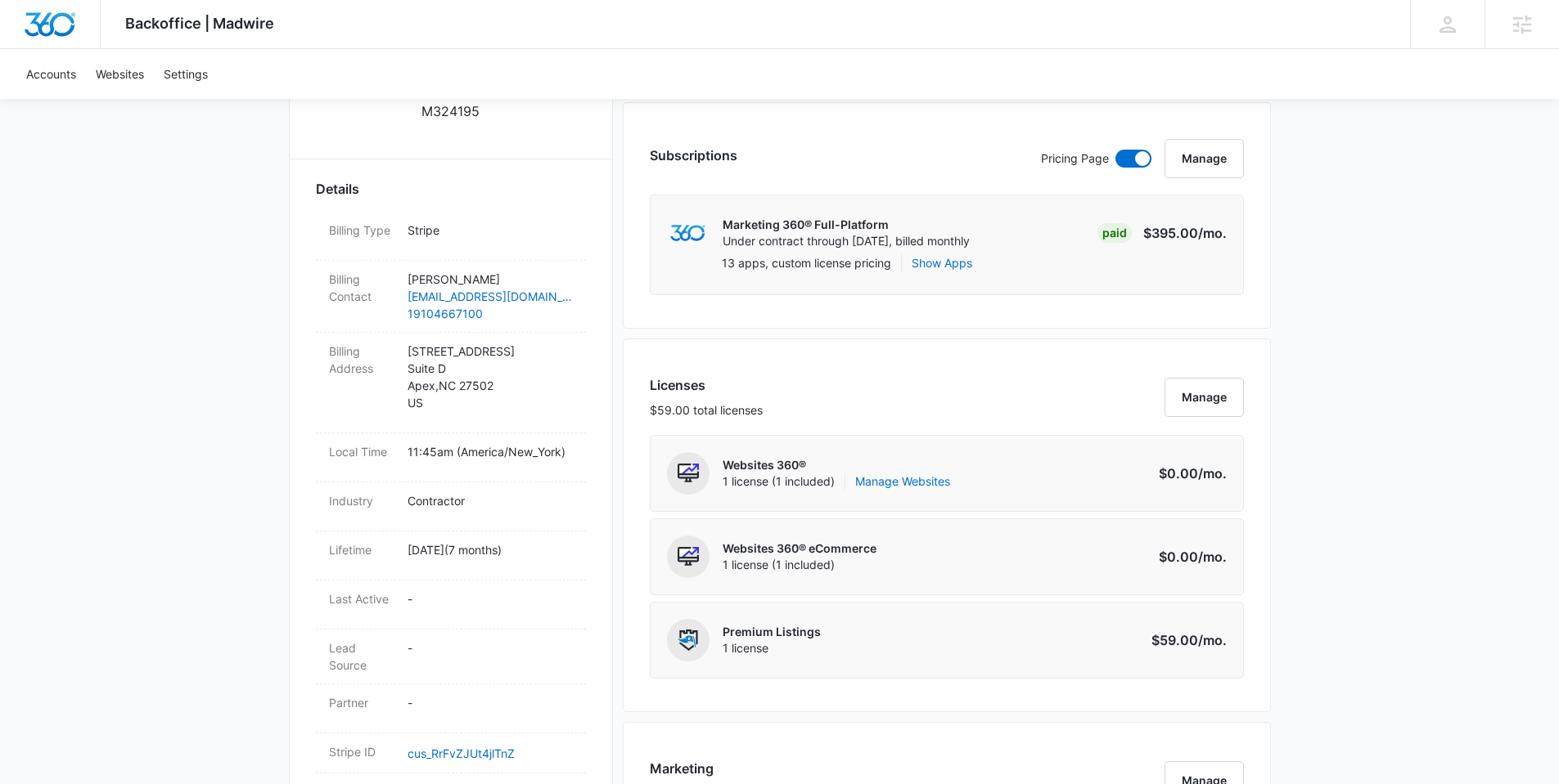
scroll to position [477, 0]
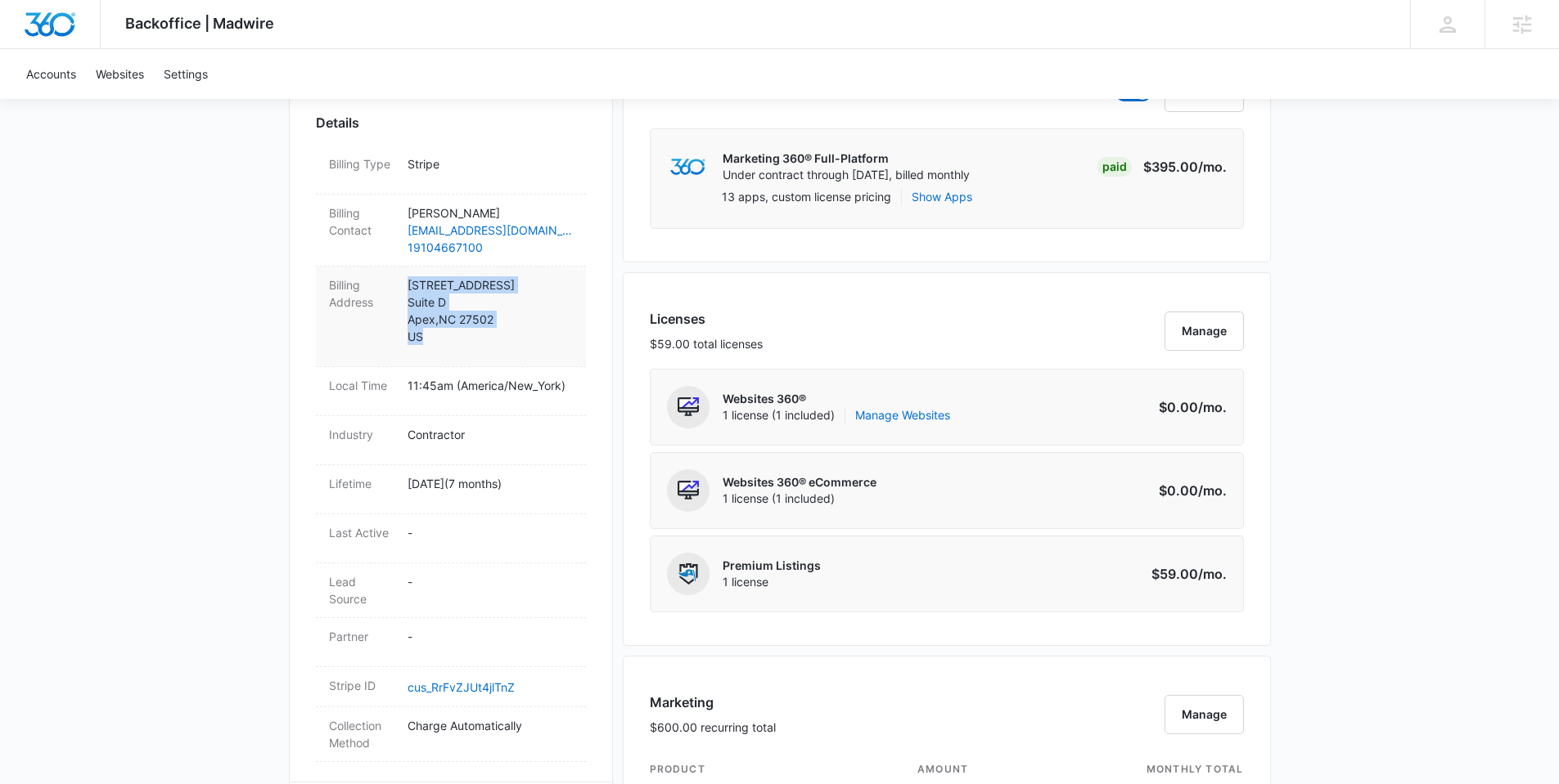
drag, startPoint x: 407, startPoint y: 287, endPoint x: 448, endPoint y: 332, distance: 60.9
click at [448, 332] on p "810 Center St Suite D Apex , NC 27502 US" at bounding box center [489, 310] width 165 height 69
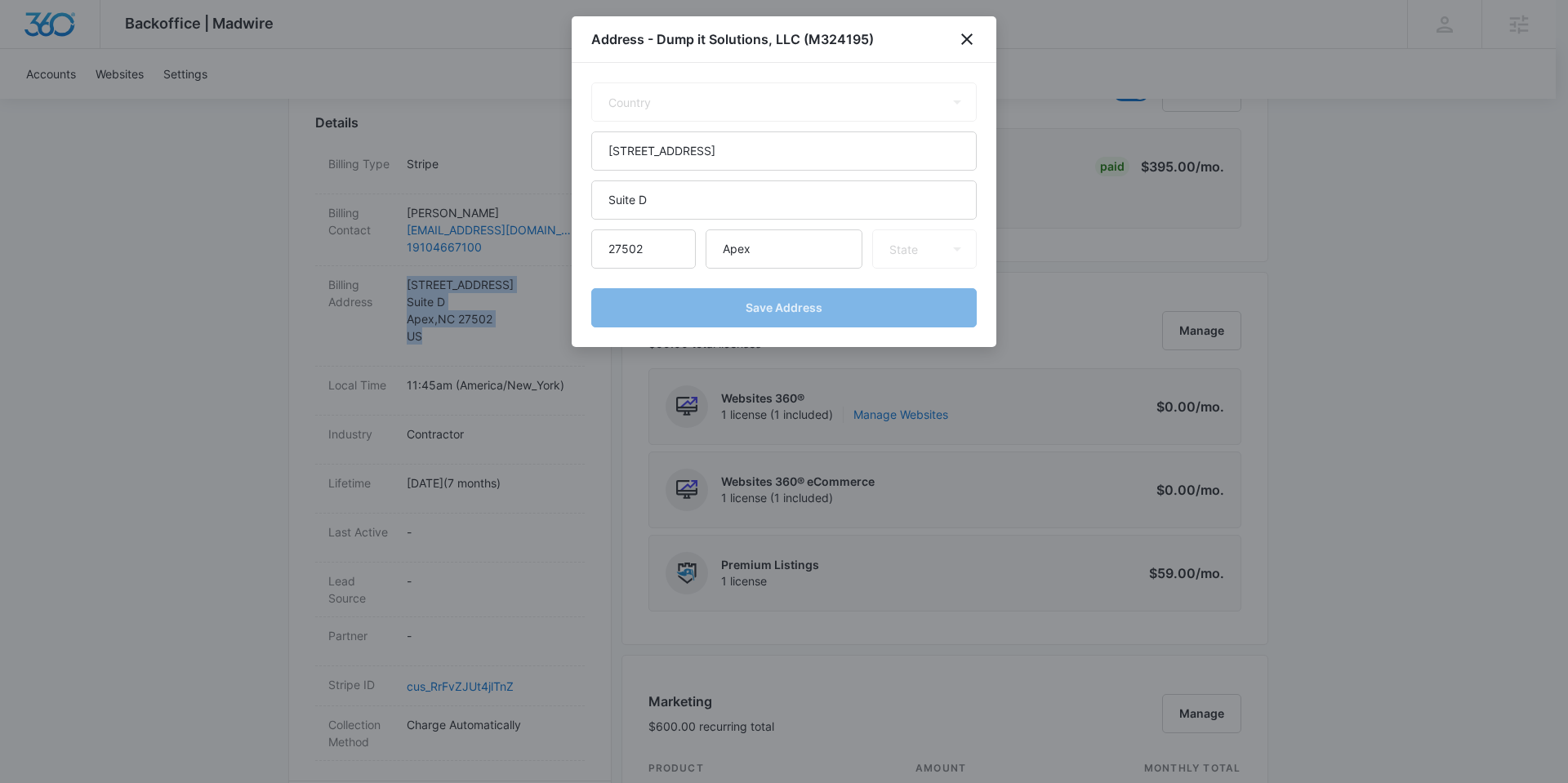
select select "US"
select select "NC"
click at [970, 38] on icon "close" at bounding box center [967, 39] width 20 height 20
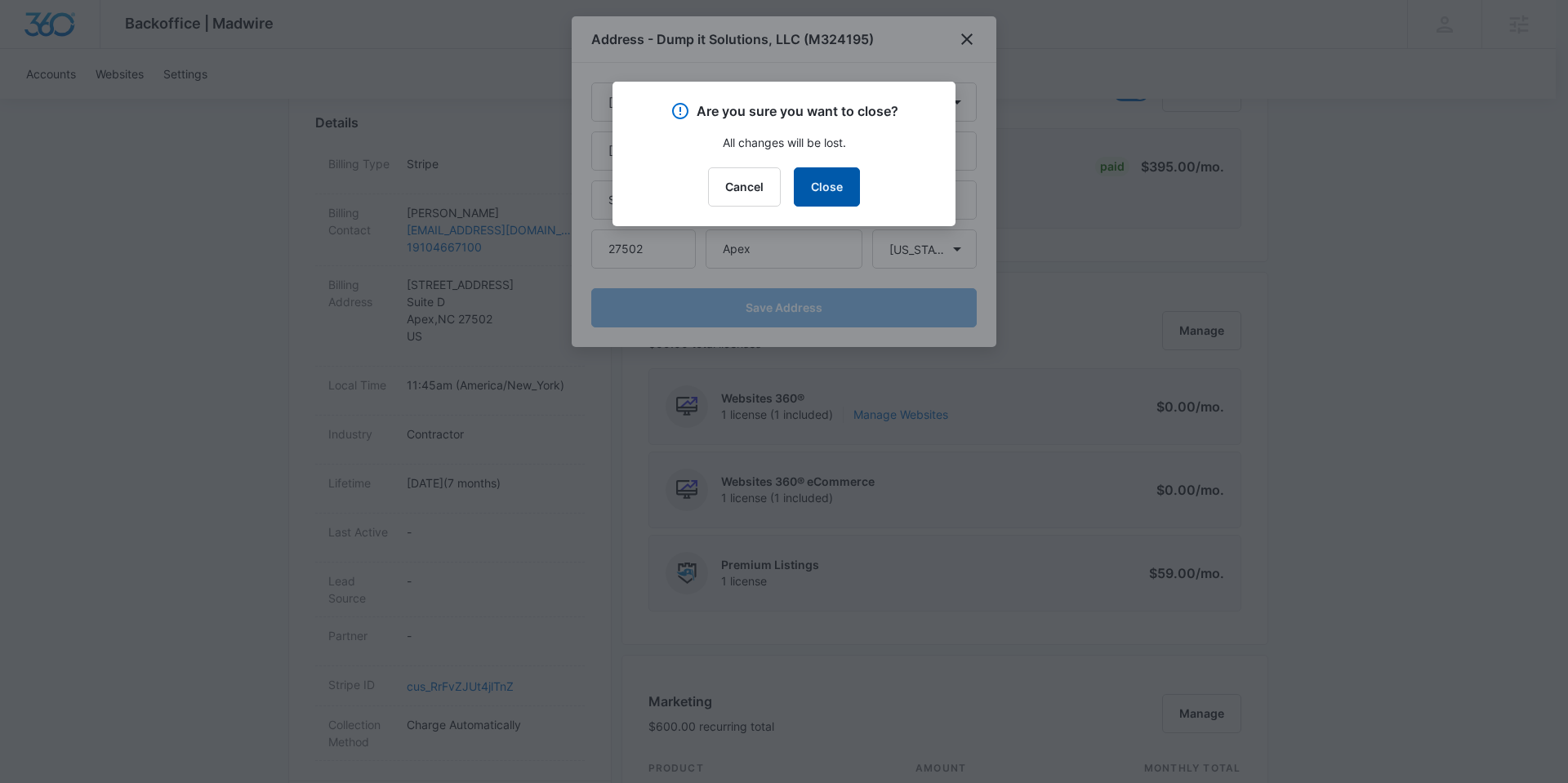
click at [829, 182] on button "Close" at bounding box center [827, 187] width 66 height 39
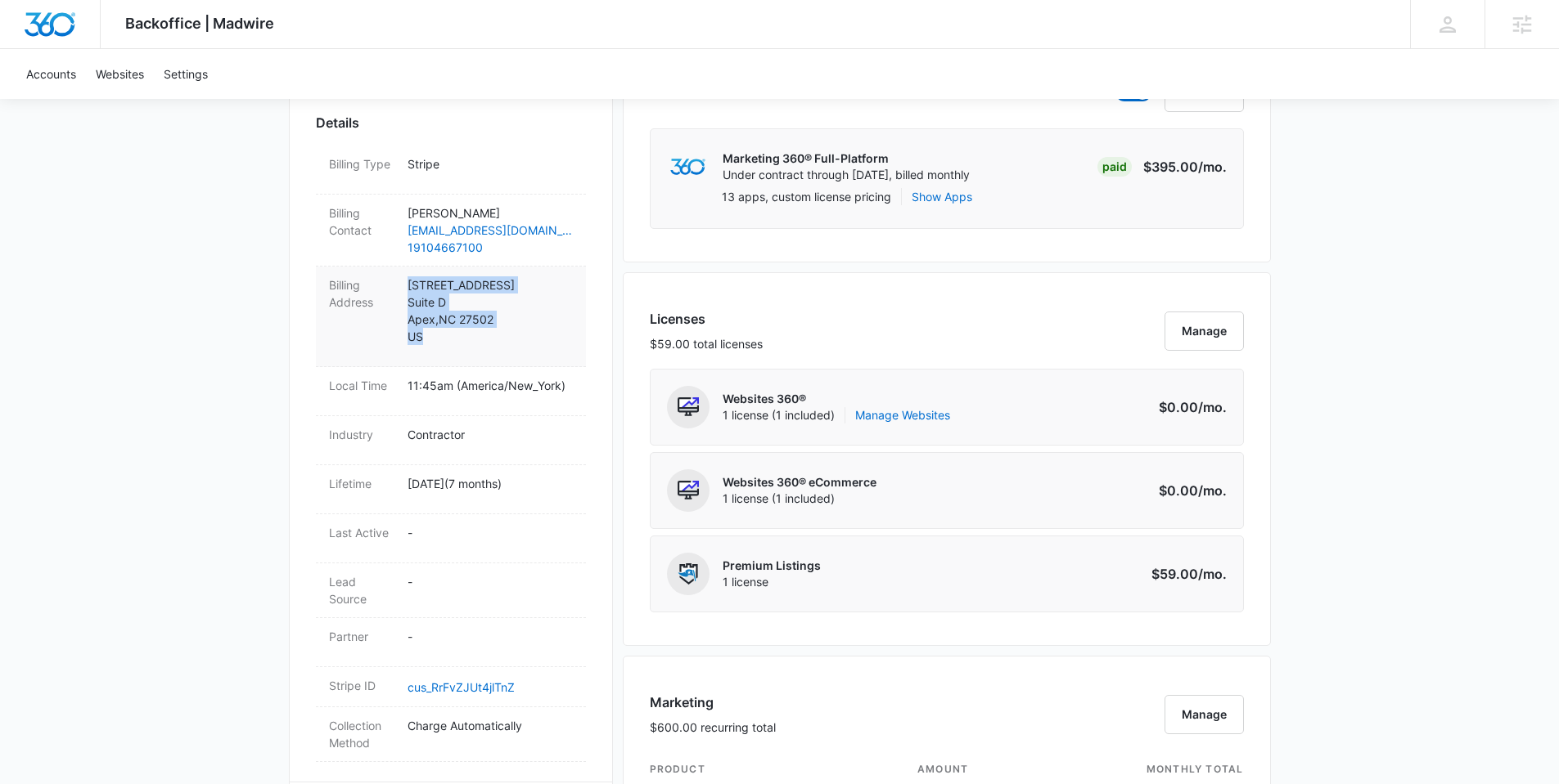
copy p "810 Center St Suite D Apex , NC 27502 US"
drag, startPoint x: 403, startPoint y: 283, endPoint x: 459, endPoint y: 329, distance: 72.5
click at [459, 329] on div "Billing Address 810 Center St Suite D Apex , NC 27502 US" at bounding box center [450, 317] width 270 height 100
select select "US"
select select "NC"
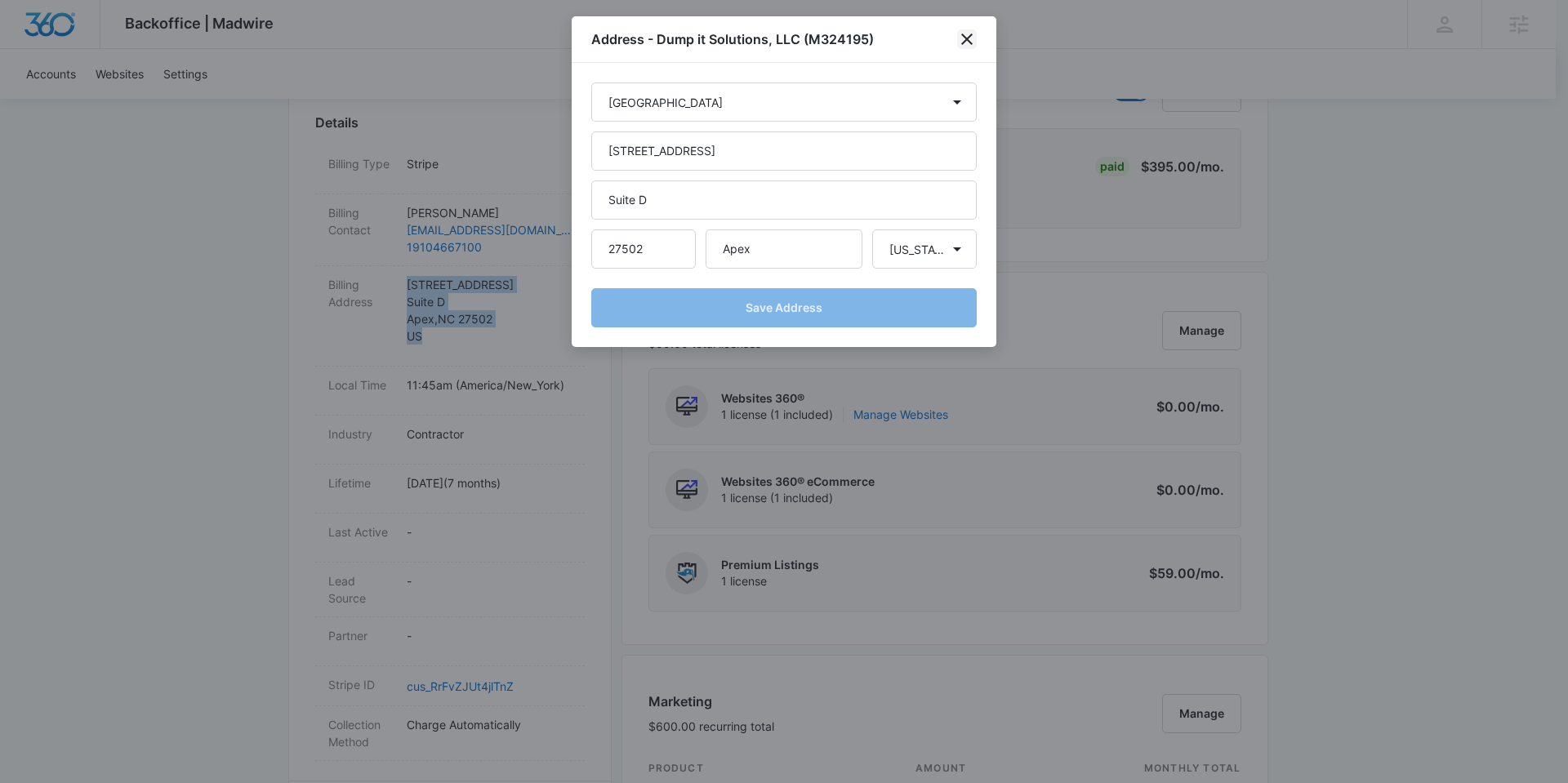
click at [966, 35] on icon "close" at bounding box center [967, 39] width 20 height 20
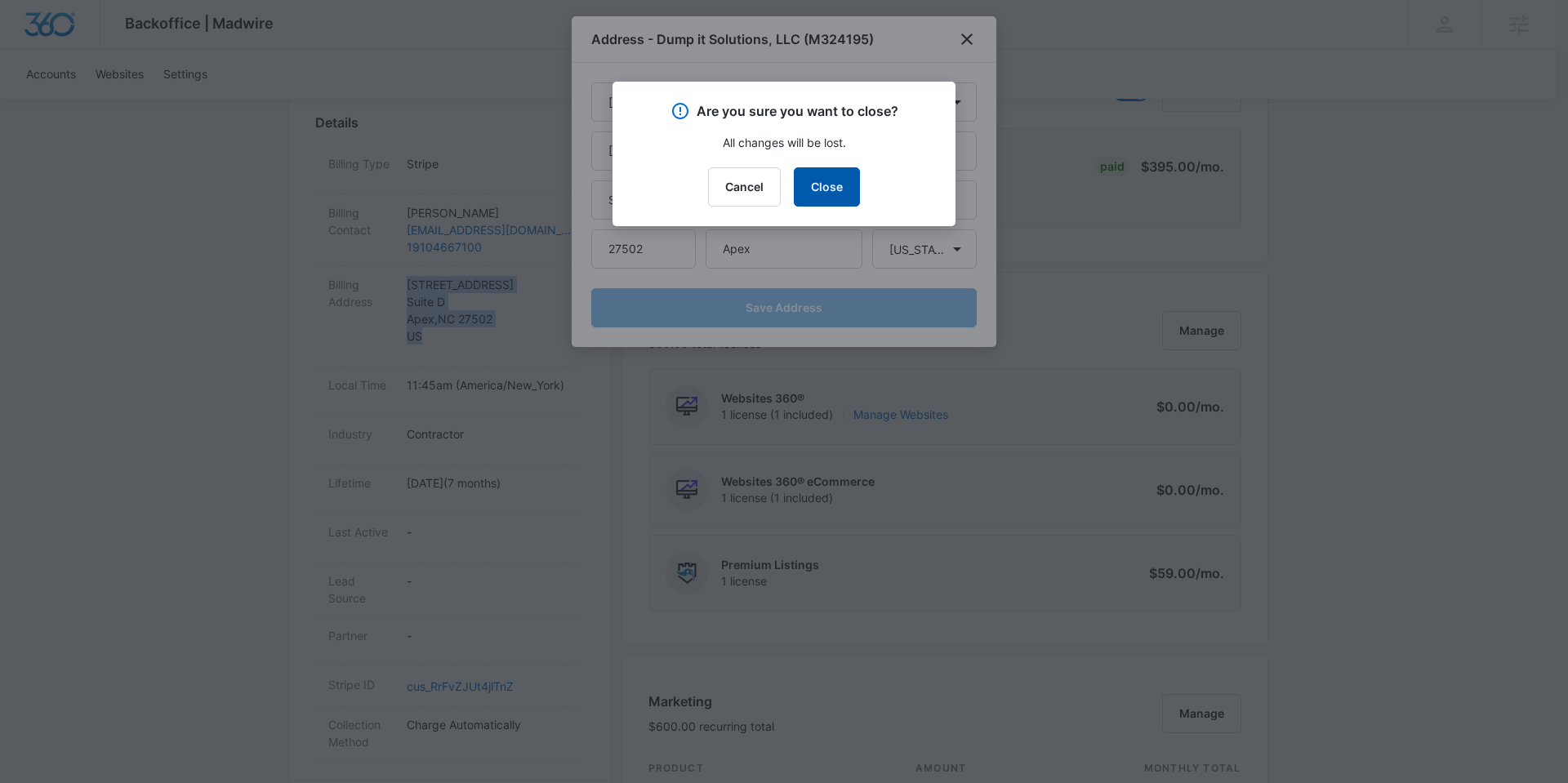
click at [831, 183] on button "Close" at bounding box center [827, 187] width 66 height 39
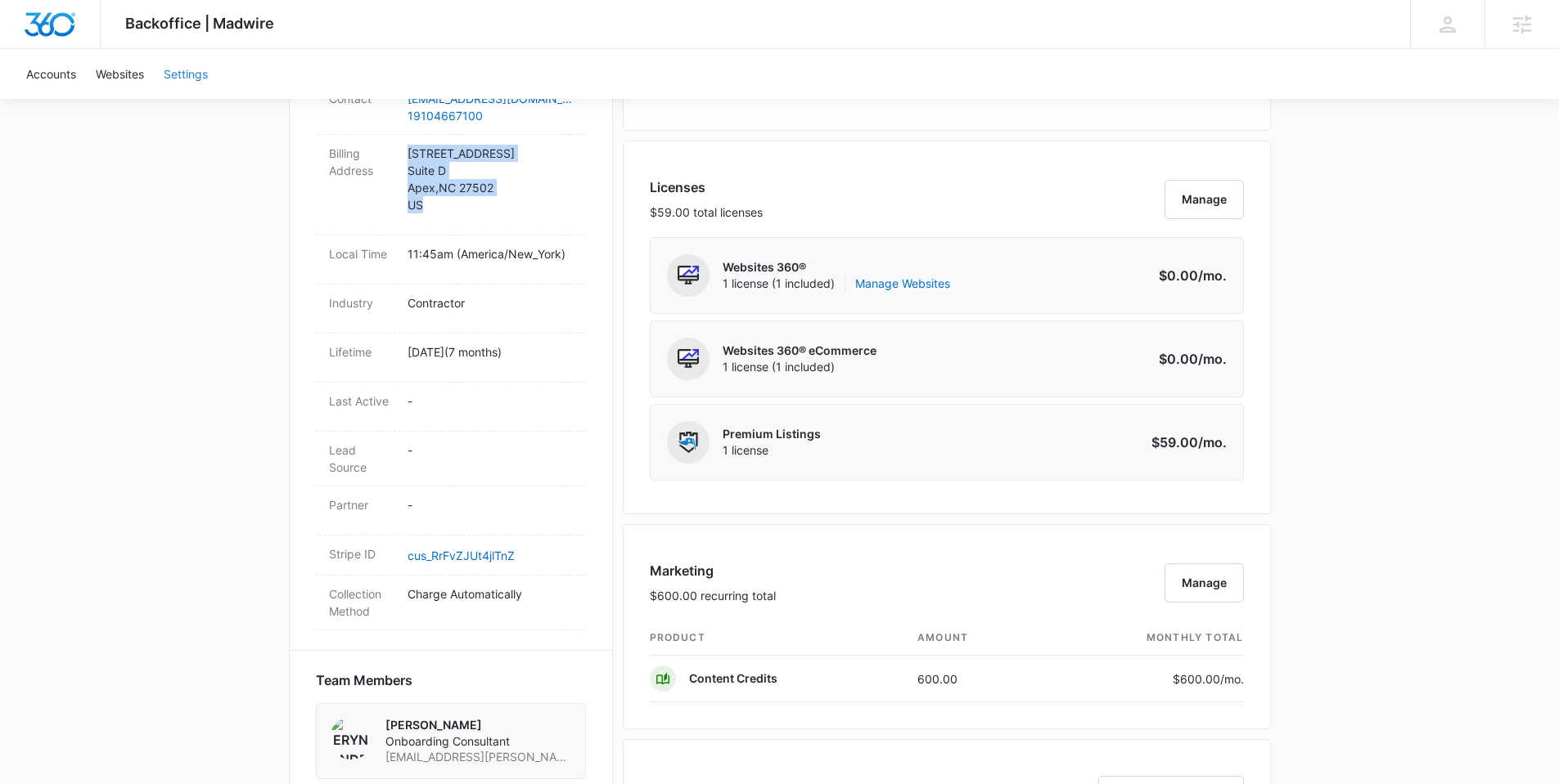
scroll to position [232, 0]
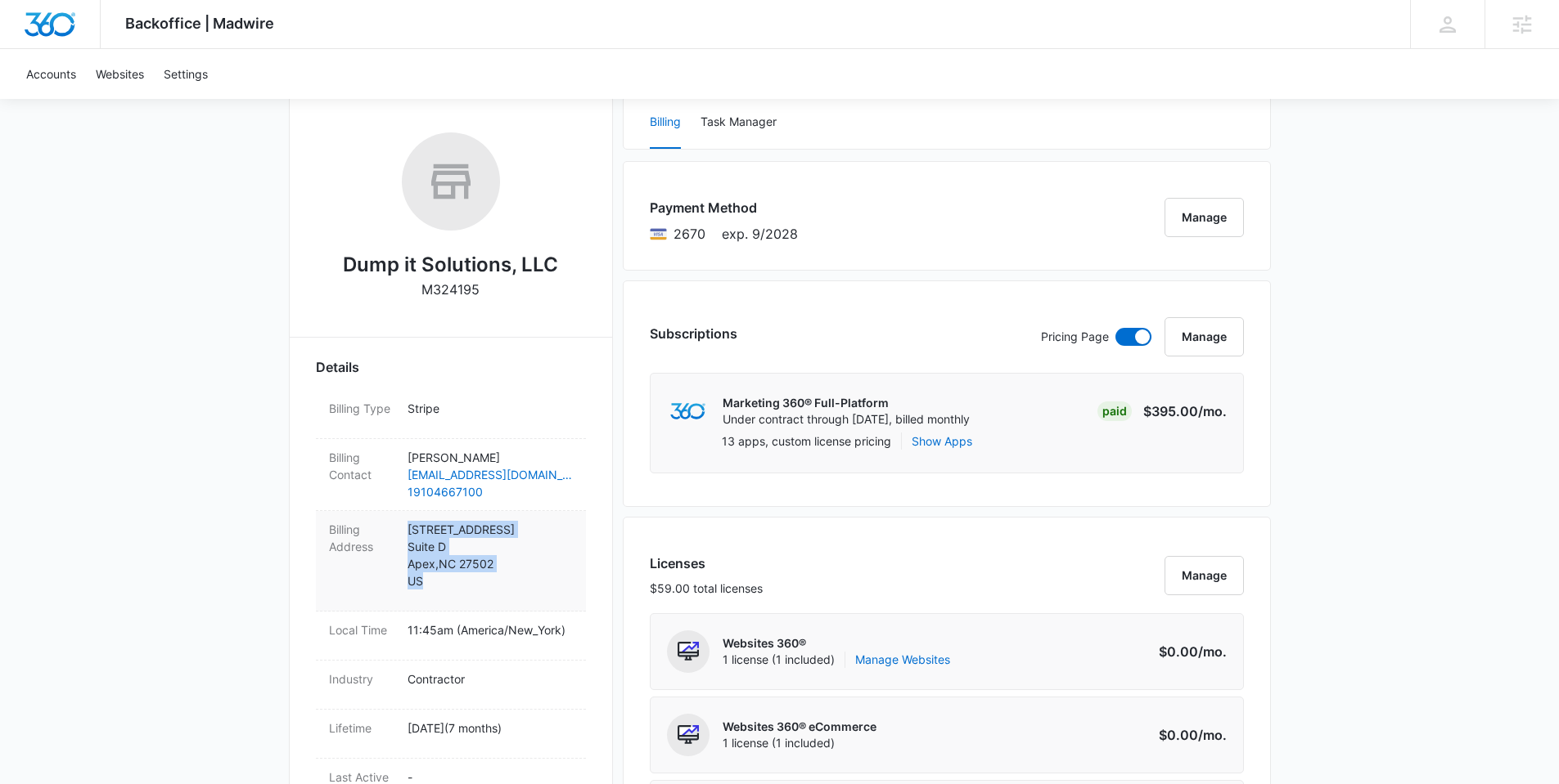
click at [570, 587] on p "810 Center St Suite D Apex , NC 27502 US" at bounding box center [489, 555] width 165 height 69
select select "US"
select select "NC"
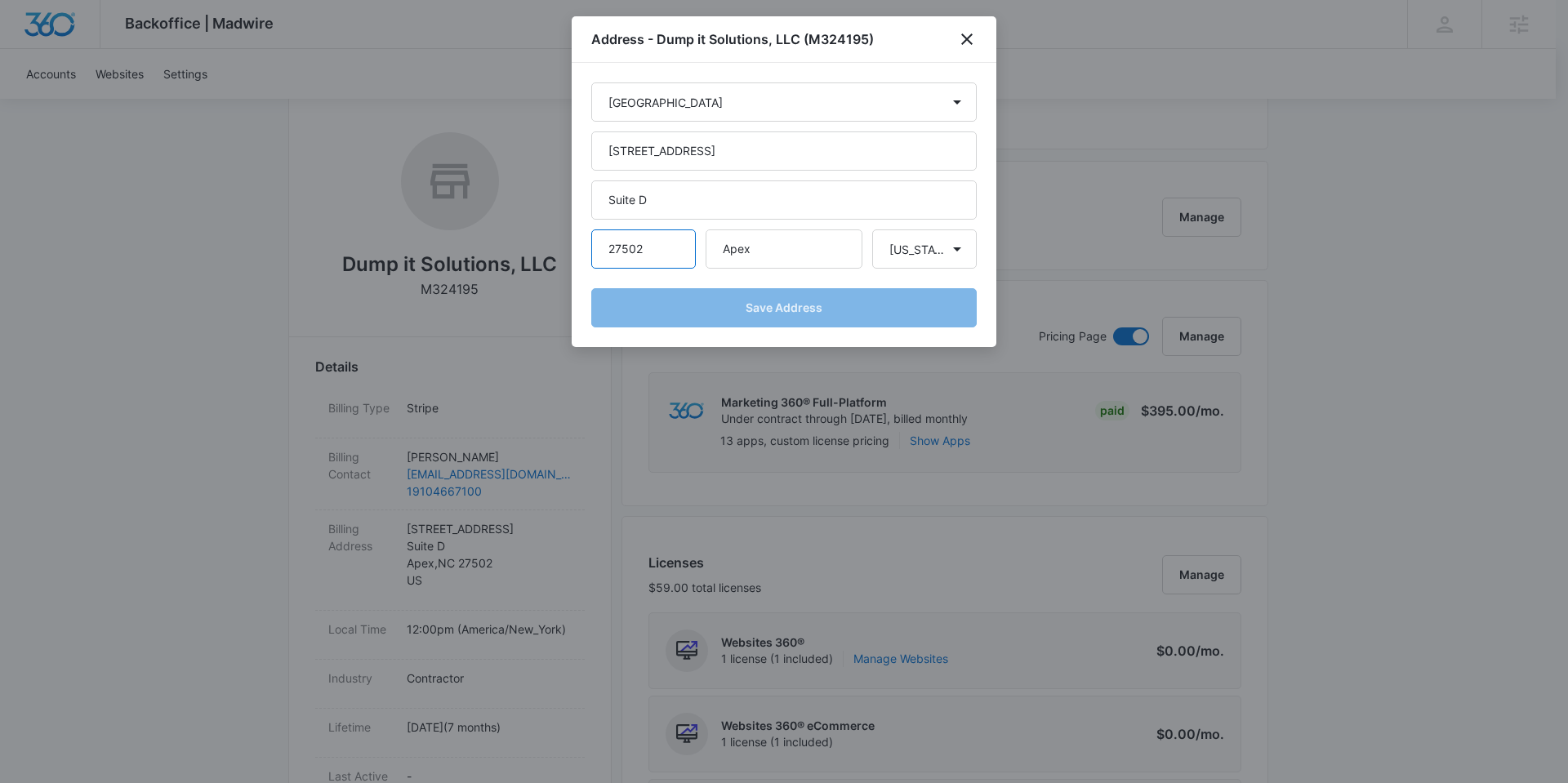
drag, startPoint x: 639, startPoint y: 246, endPoint x: 600, endPoint y: 249, distance: 39.1
click at [600, 249] on input "27502" at bounding box center [643, 249] width 105 height 39
click at [975, 37] on icon "close" at bounding box center [967, 39] width 20 height 20
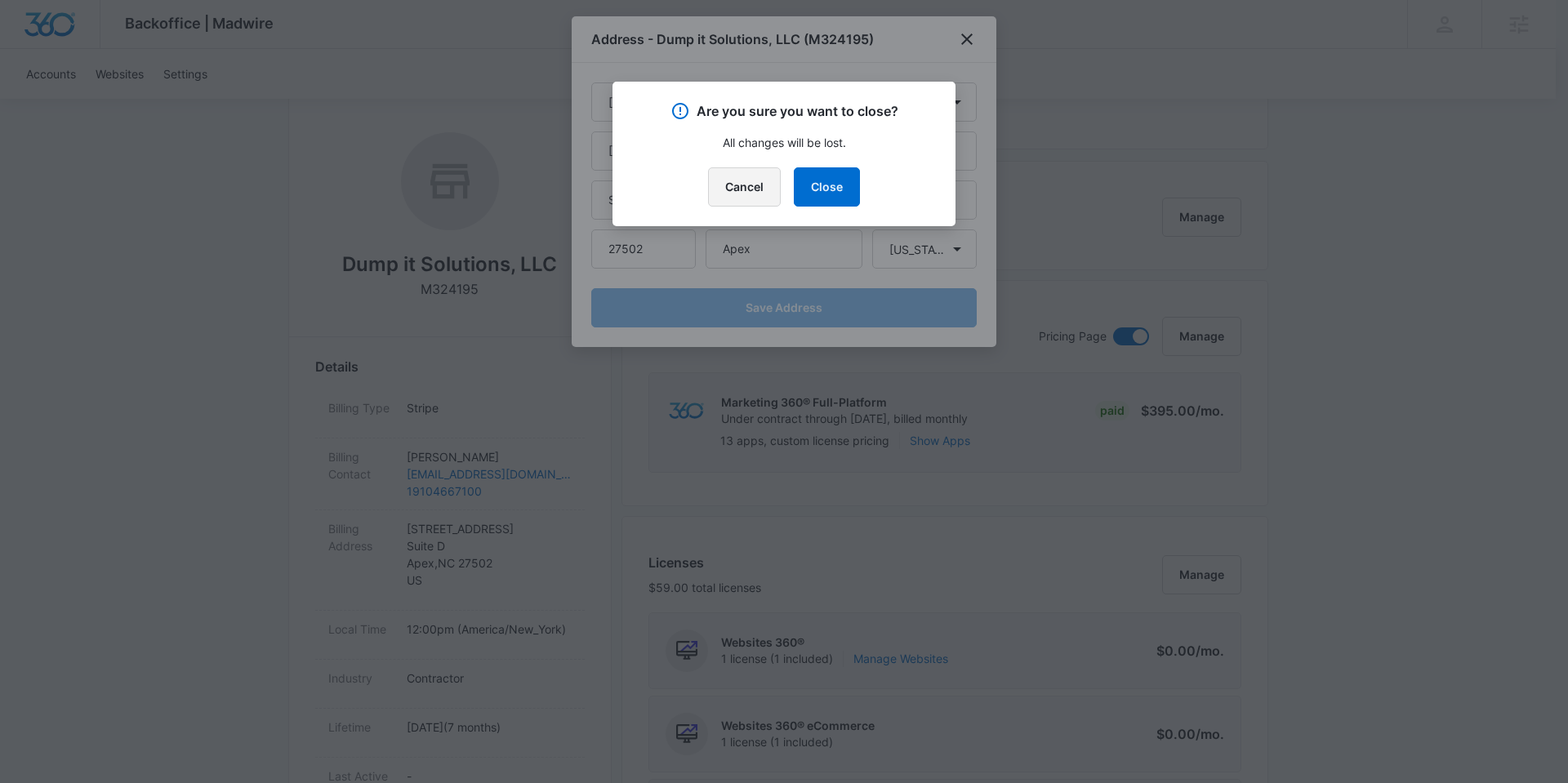
click at [747, 185] on button "Cancel" at bounding box center [744, 187] width 72 height 39
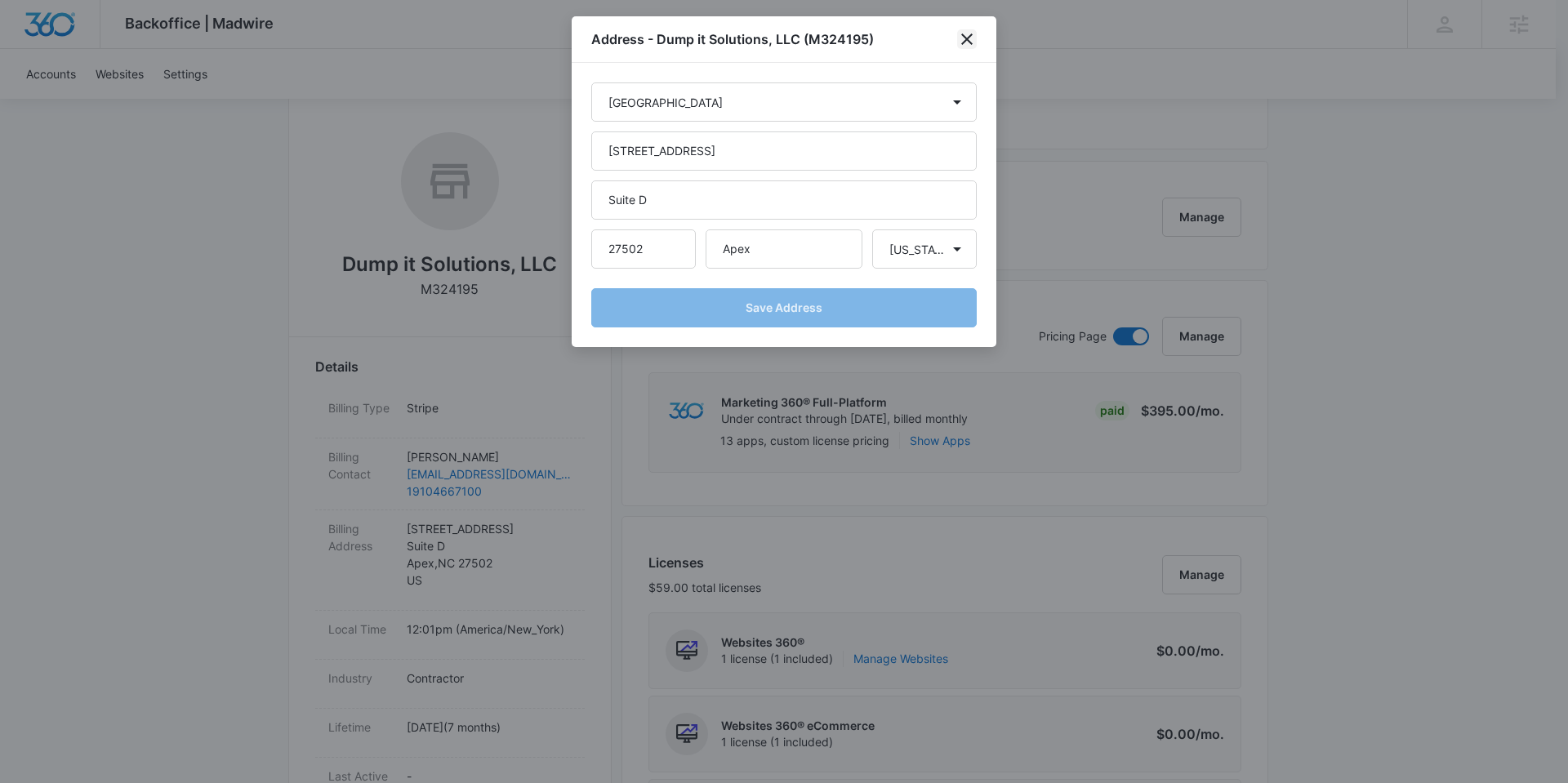
click at [967, 46] on icon "close" at bounding box center [967, 39] width 20 height 20
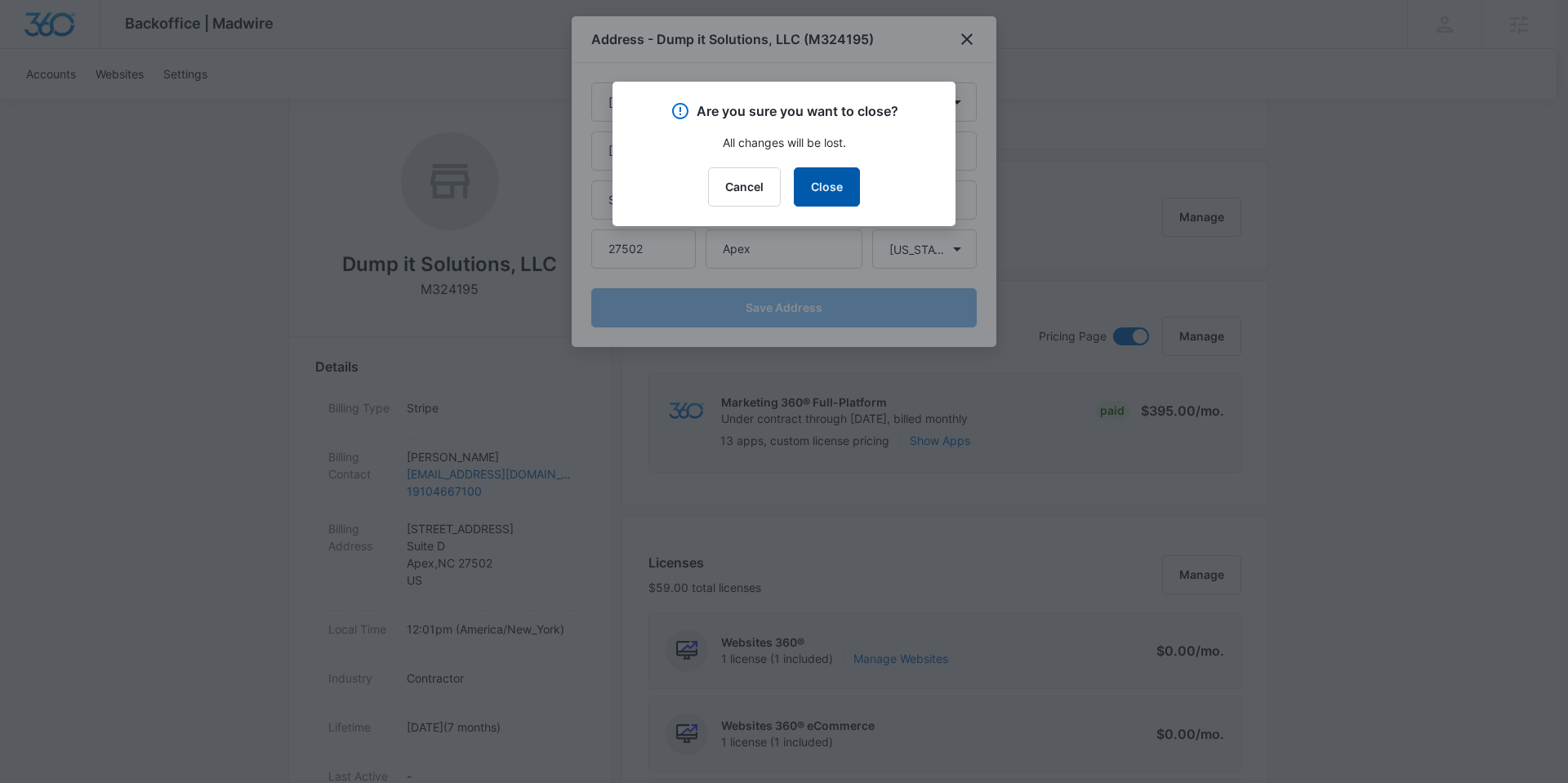
click at [827, 183] on button "Close" at bounding box center [827, 187] width 66 height 39
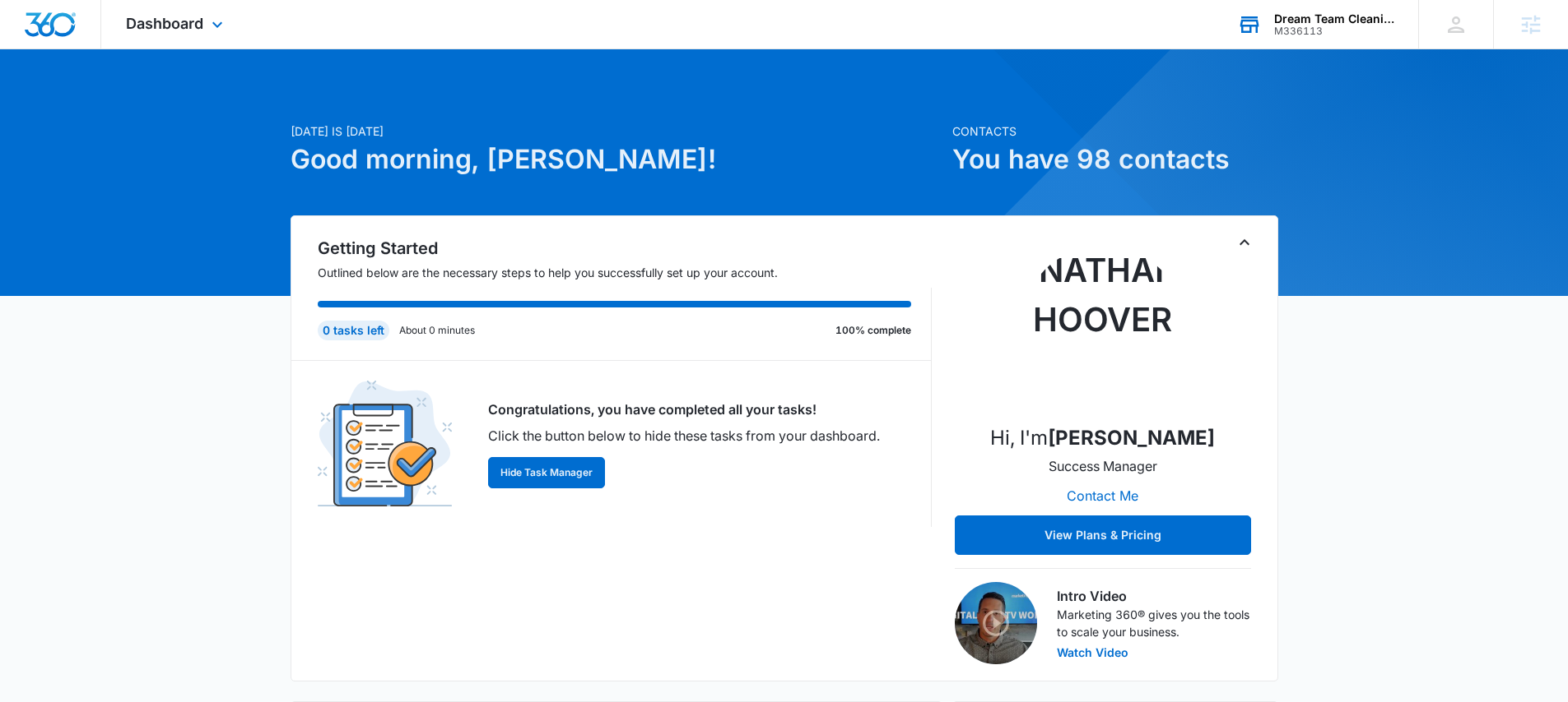
click at [1328, 23] on div "Dream Team Cleaning" at bounding box center [1334, 19] width 120 height 14
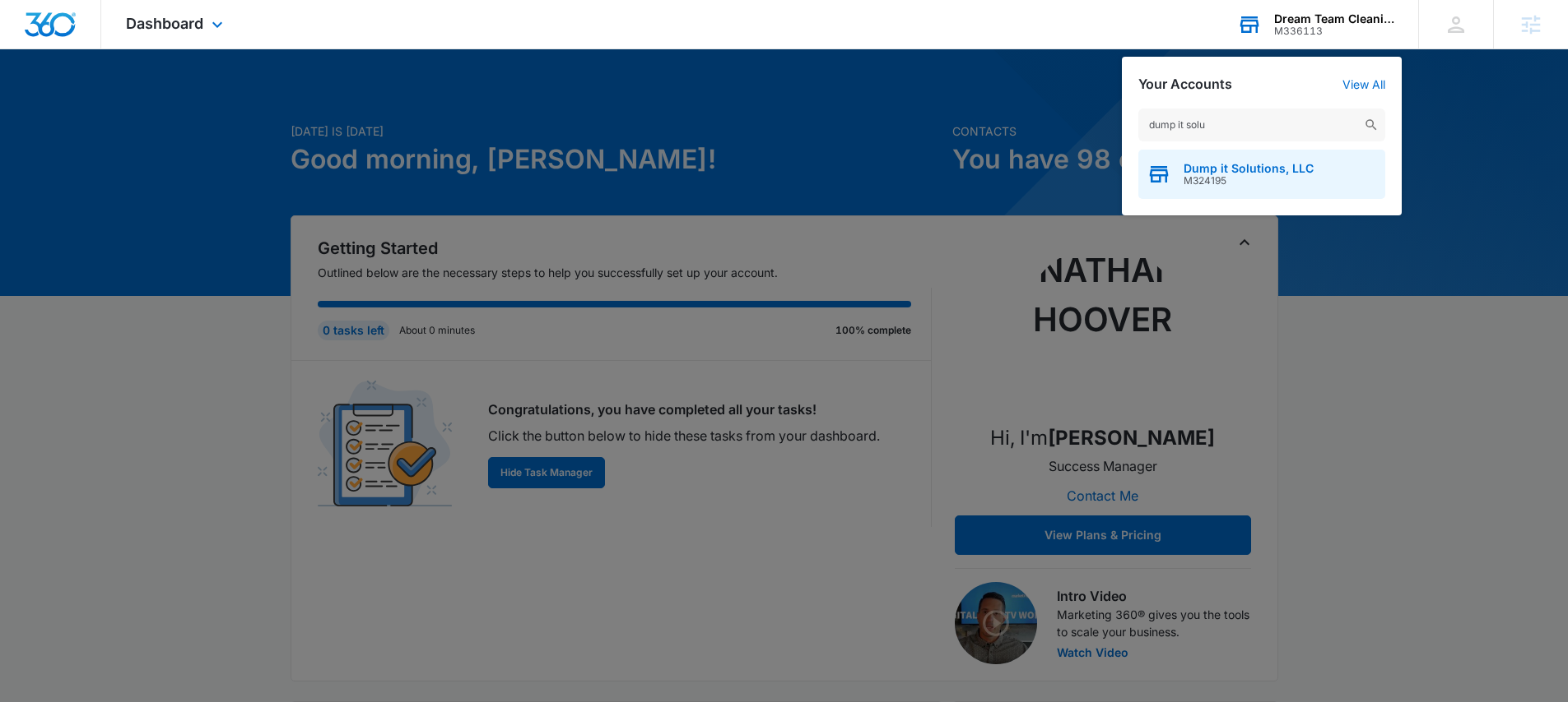
type input "dump it solu"
click at [1213, 171] on span "Dump it Solutions, LLC" at bounding box center [1248, 169] width 130 height 14
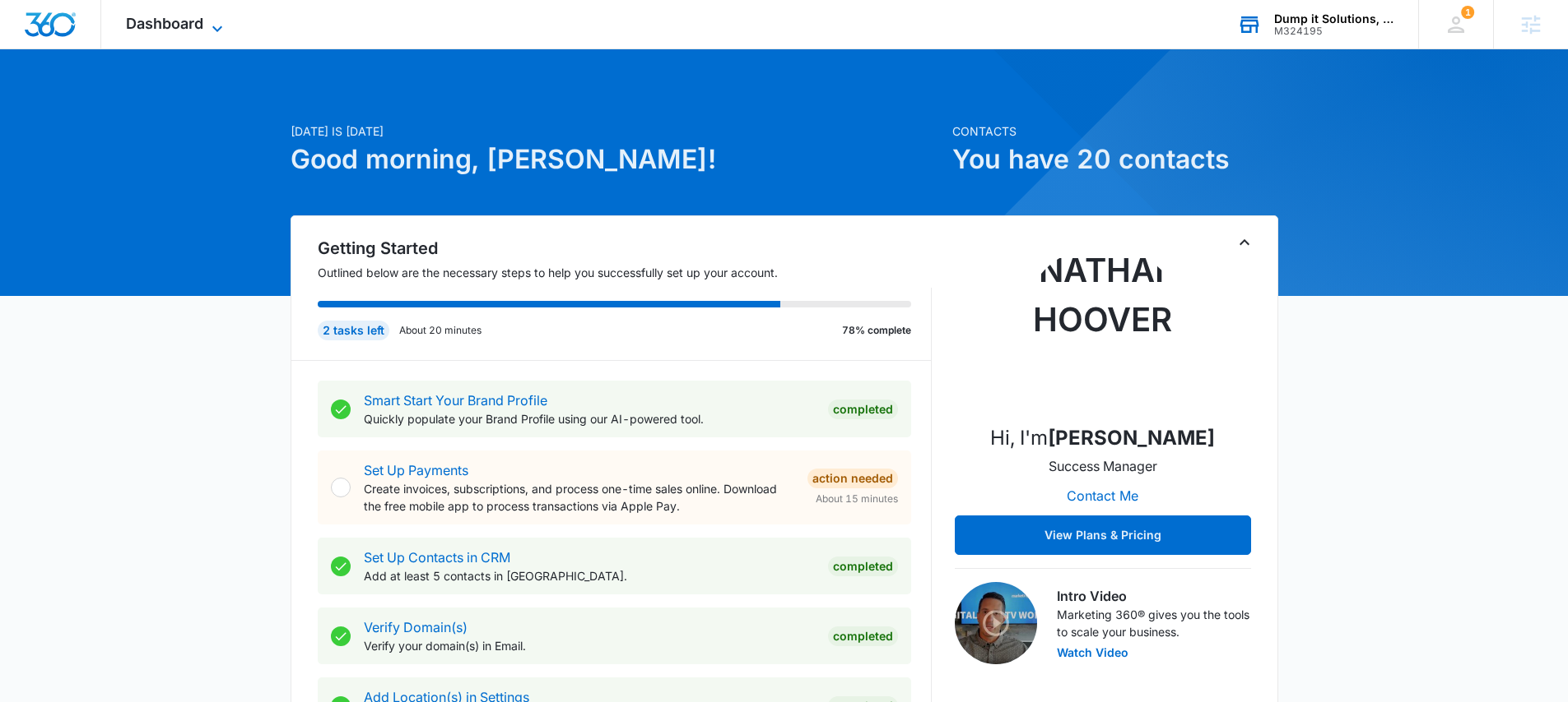
click at [181, 27] on span "Dashboard" at bounding box center [165, 23] width 78 height 17
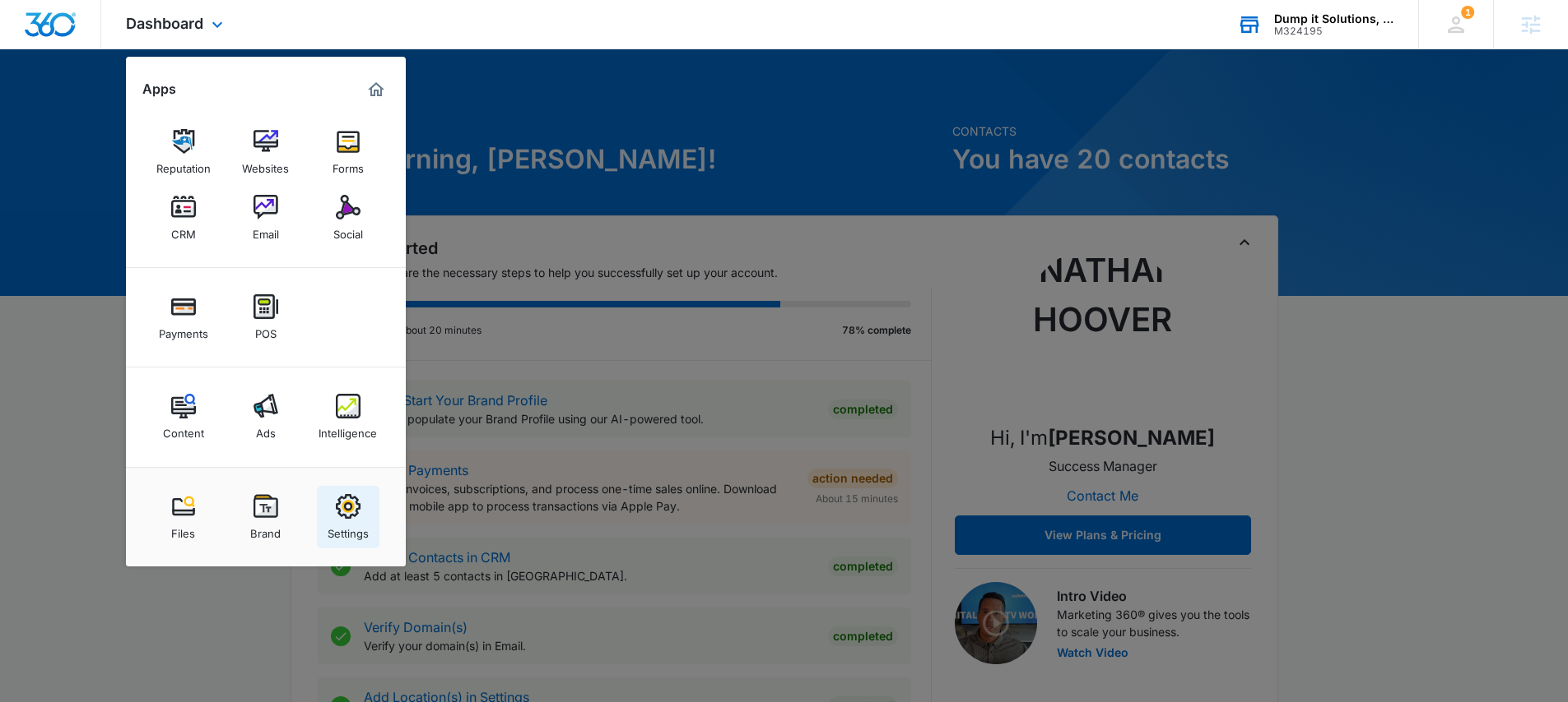
click at [342, 513] on img at bounding box center [347, 506] width 24 height 24
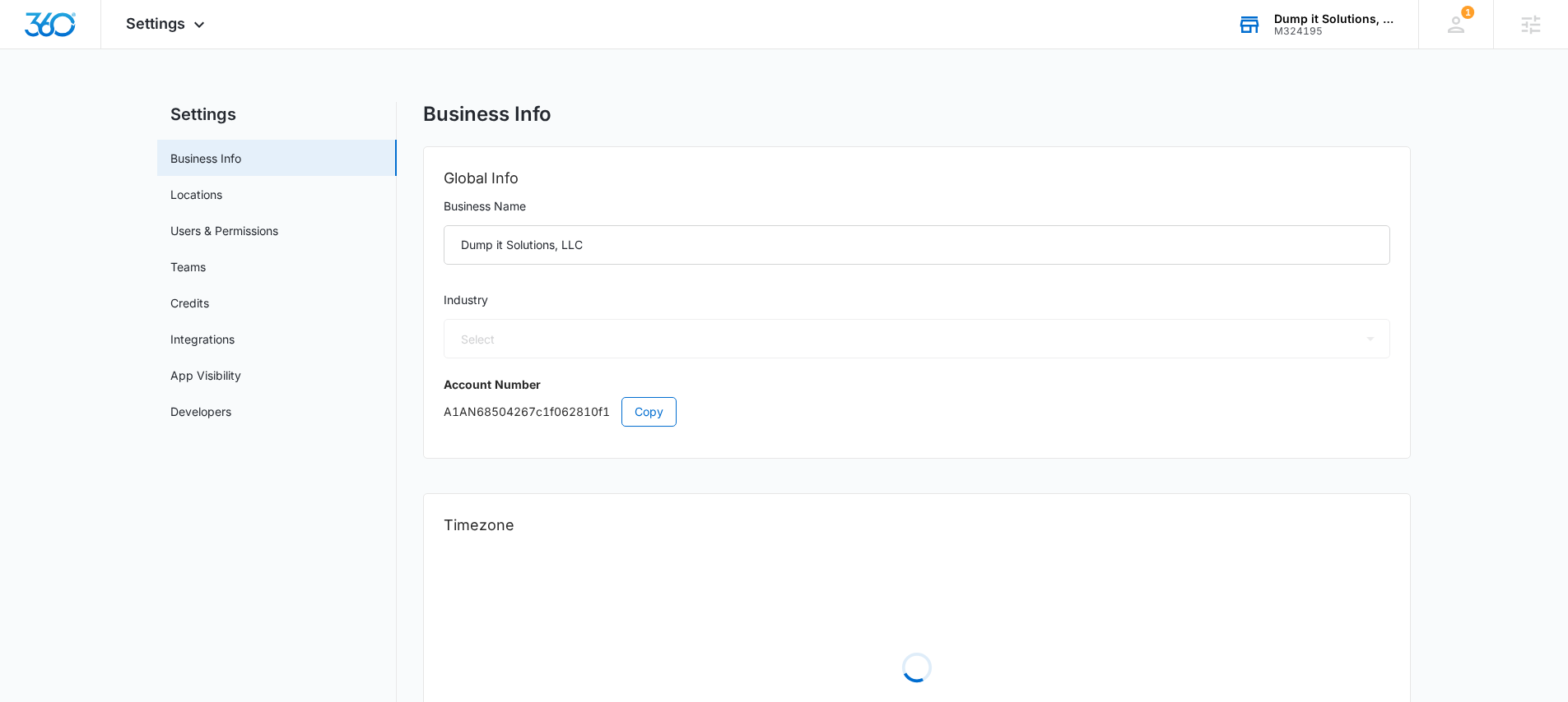
select select "4"
select select "US"
select select "America/New_York"
click at [174, 35] on div "Settings Apps Reputation Websites Forms CRM Email Social Payments POS Content A…" at bounding box center [167, 24] width 133 height 49
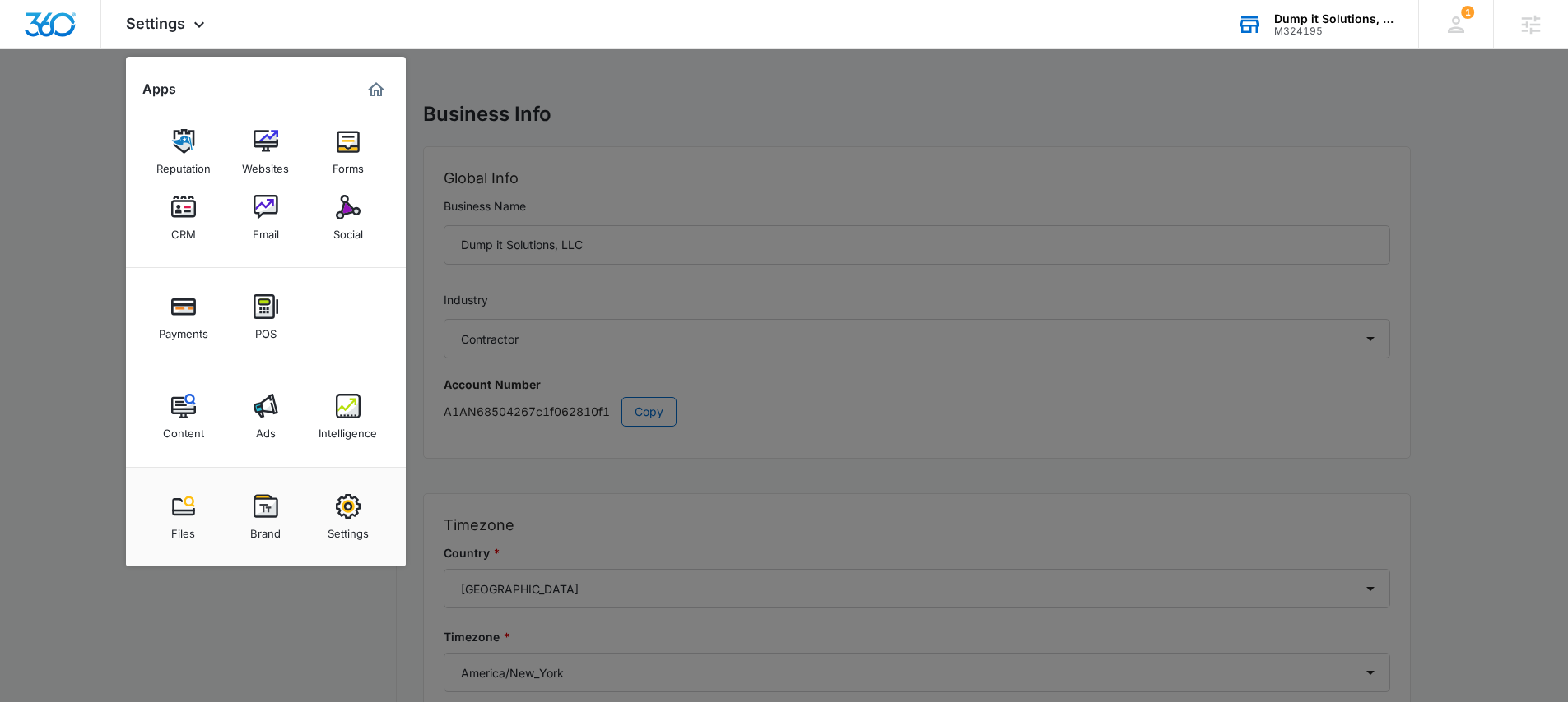
click at [262, 520] on div "Brand" at bounding box center [265, 530] width 31 height 22
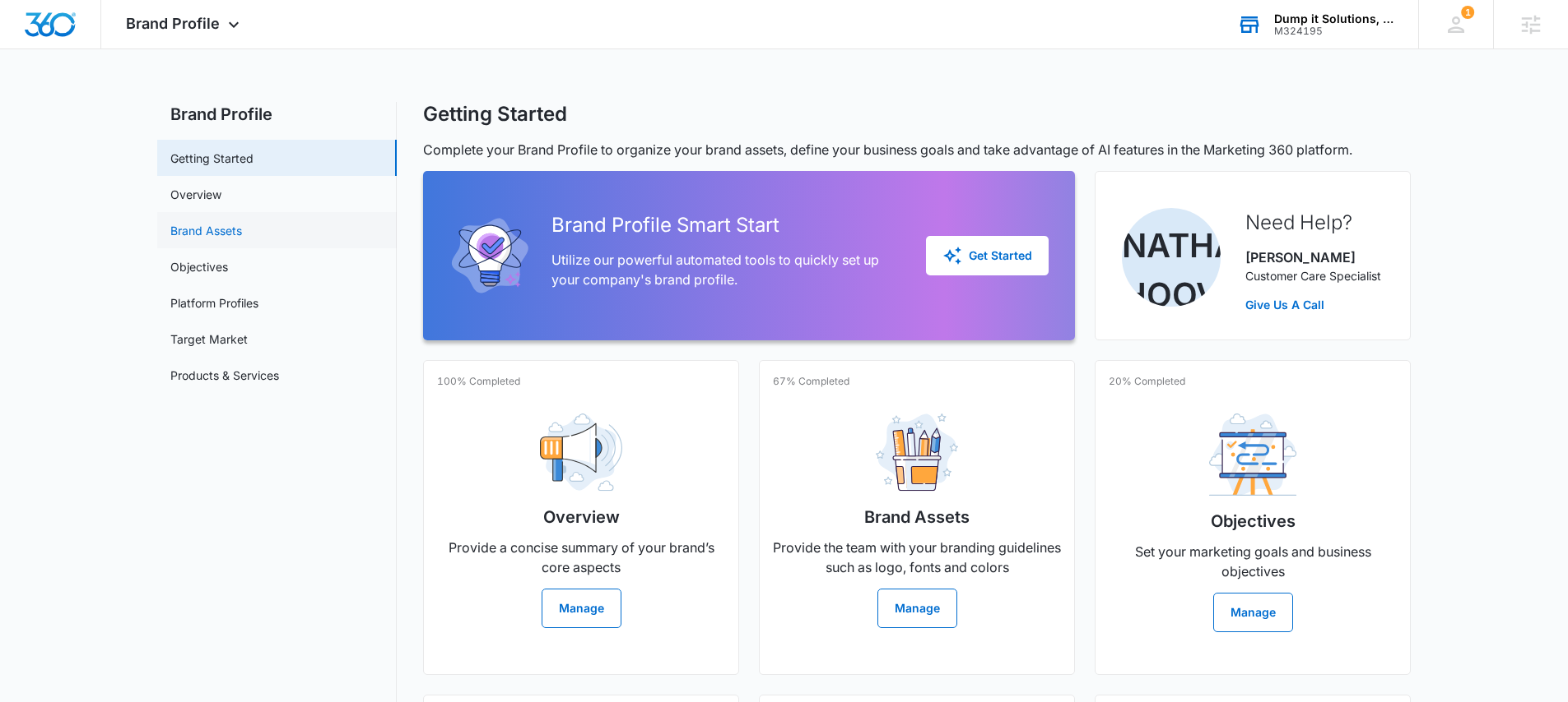
click at [239, 223] on link "Brand Assets" at bounding box center [206, 230] width 71 height 17
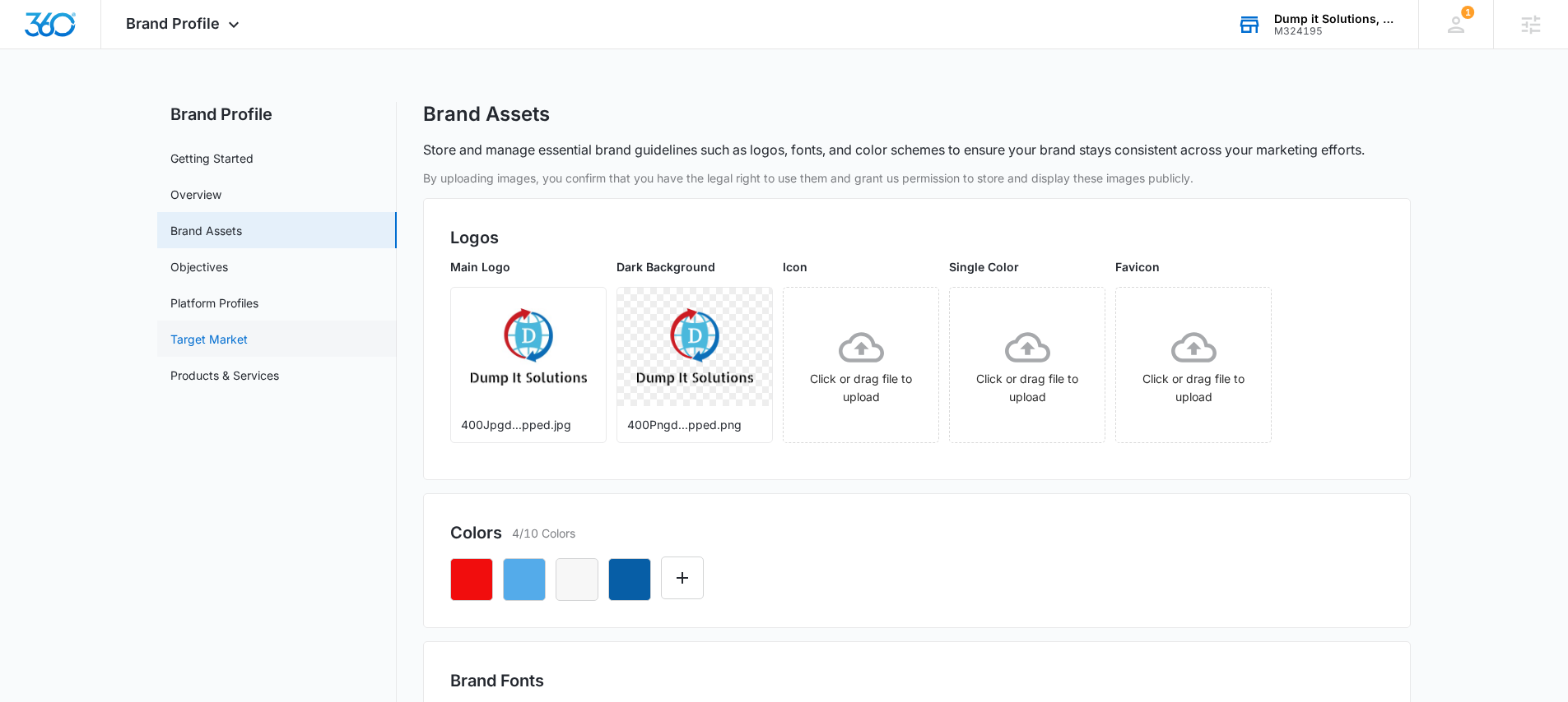
click at [227, 343] on link "Target Market" at bounding box center [209, 339] width 78 height 17
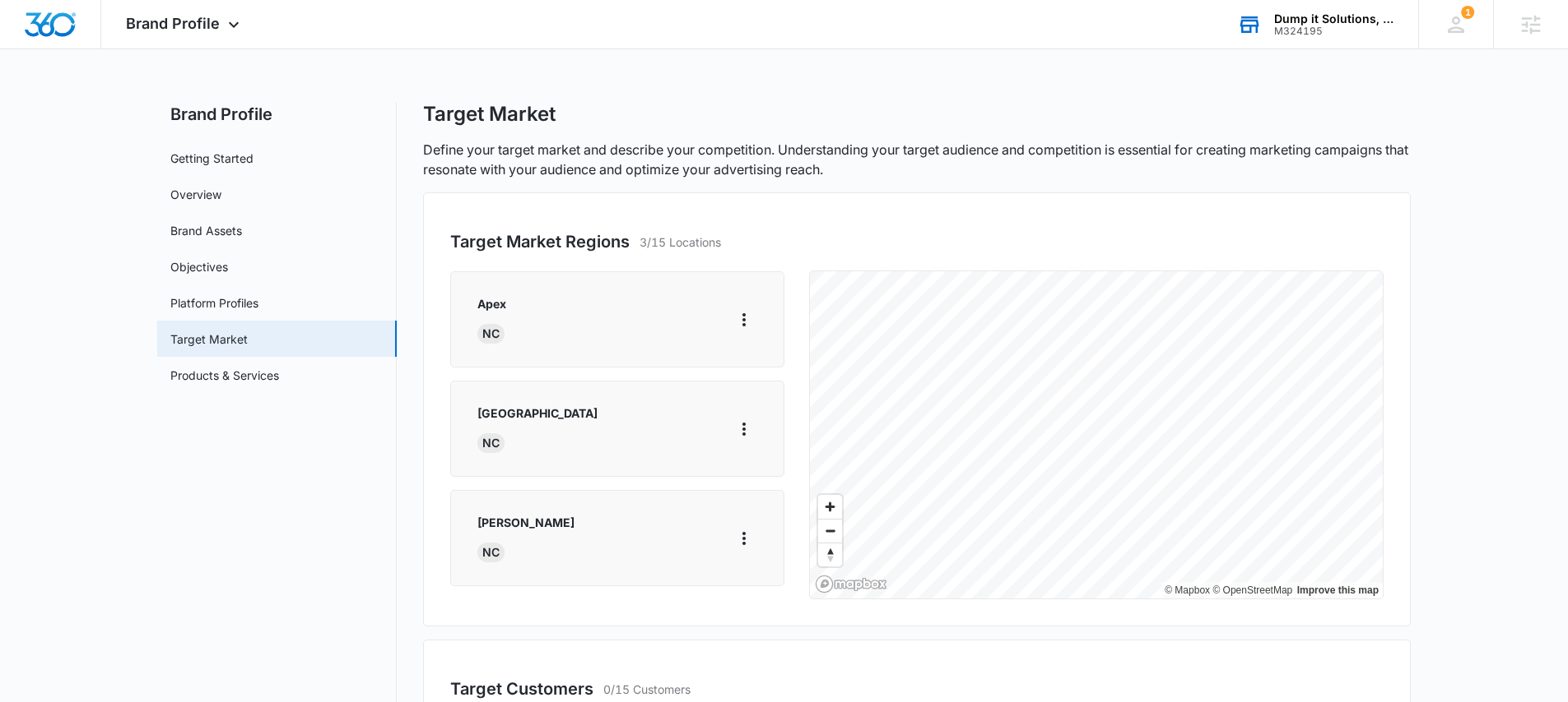
click at [711, 324] on div "Apex NC" at bounding box center [617, 320] width 280 height 49
click at [734, 434] on icon "More" at bounding box center [744, 429] width 20 height 20
click at [748, 496] on div "Delete" at bounding box center [756, 499] width 34 height 12
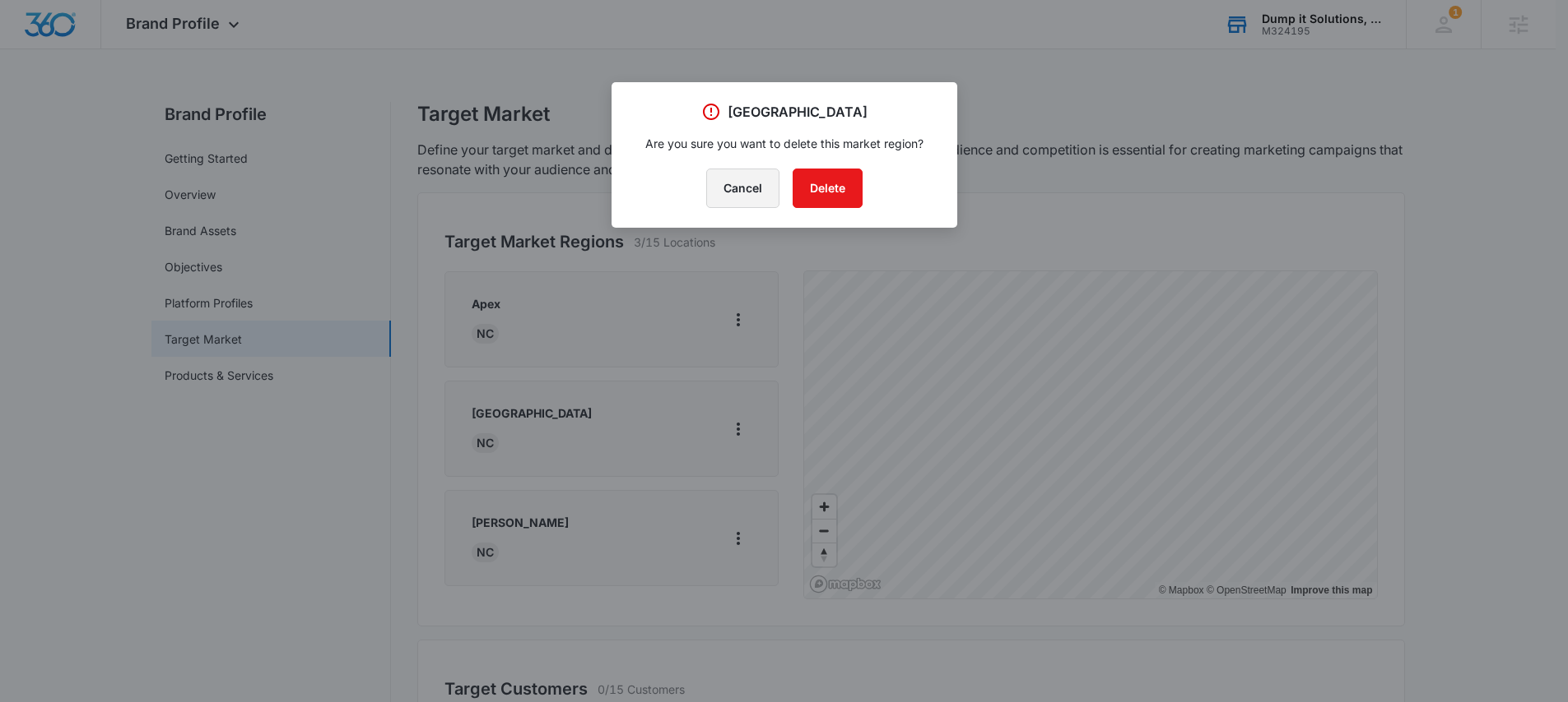
drag, startPoint x: 759, startPoint y: 187, endPoint x: 729, endPoint y: 292, distance: 109.2
click at [759, 187] on button "Cancel" at bounding box center [742, 188] width 73 height 40
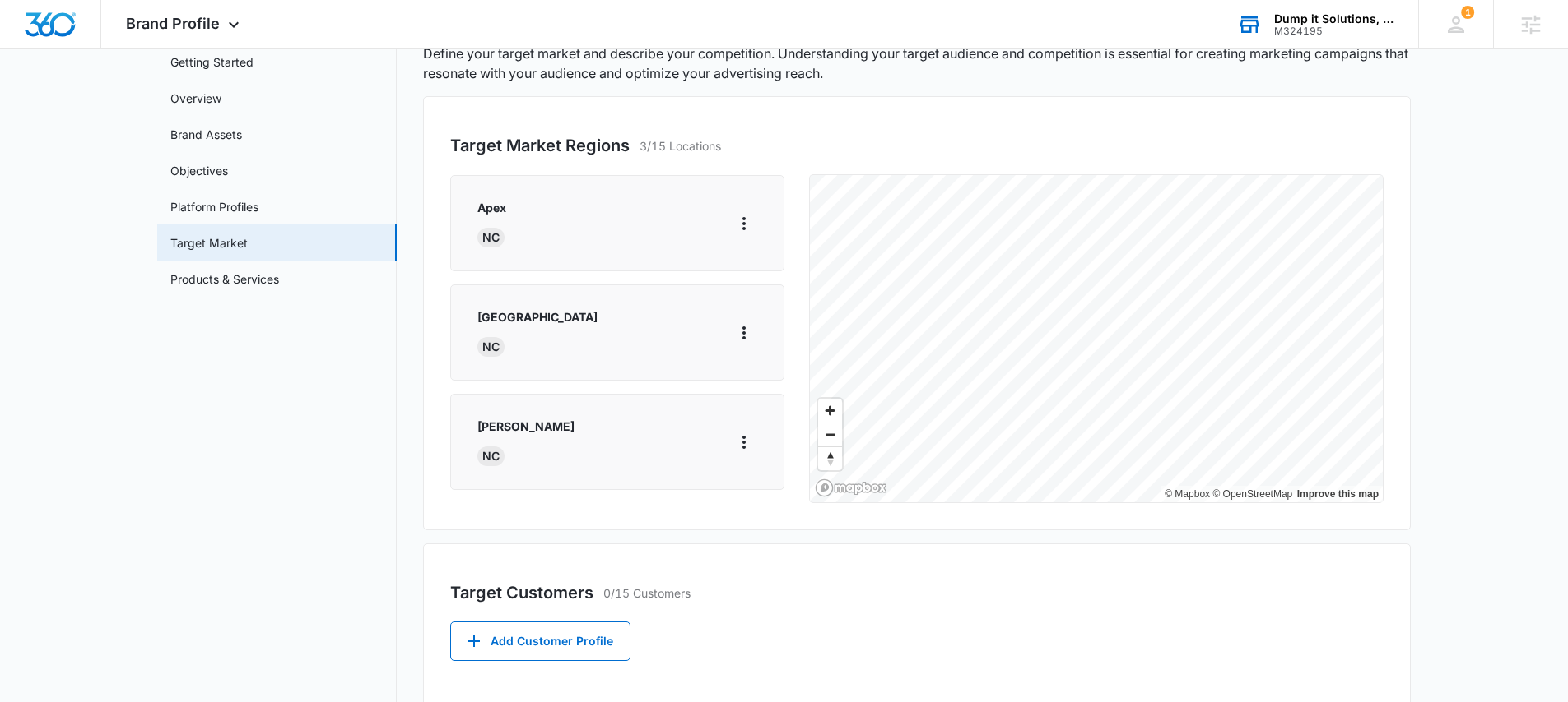
scroll to position [44, 0]
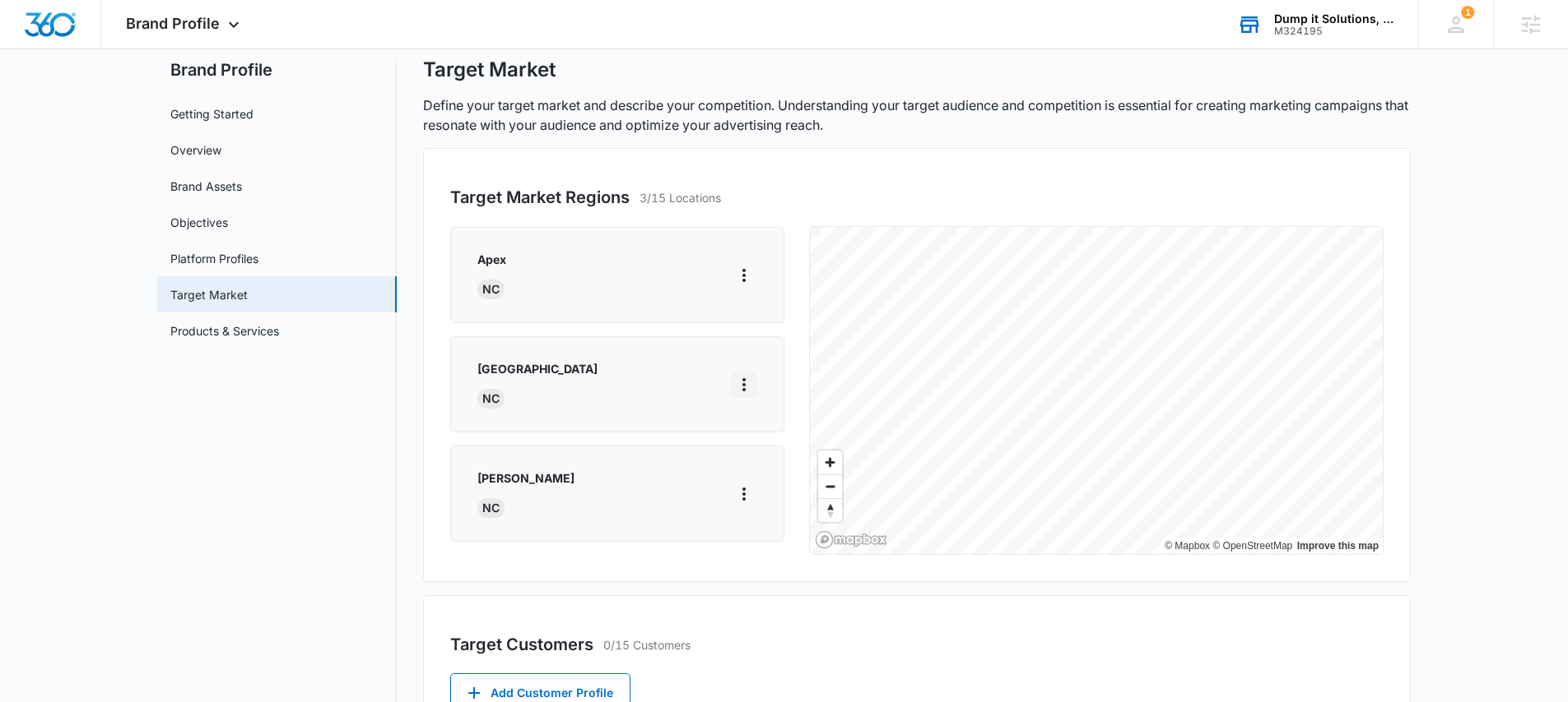
click at [743, 383] on button "More" at bounding box center [743, 385] width 26 height 26
click at [755, 456] on div "Delete" at bounding box center [756, 455] width 34 height 12
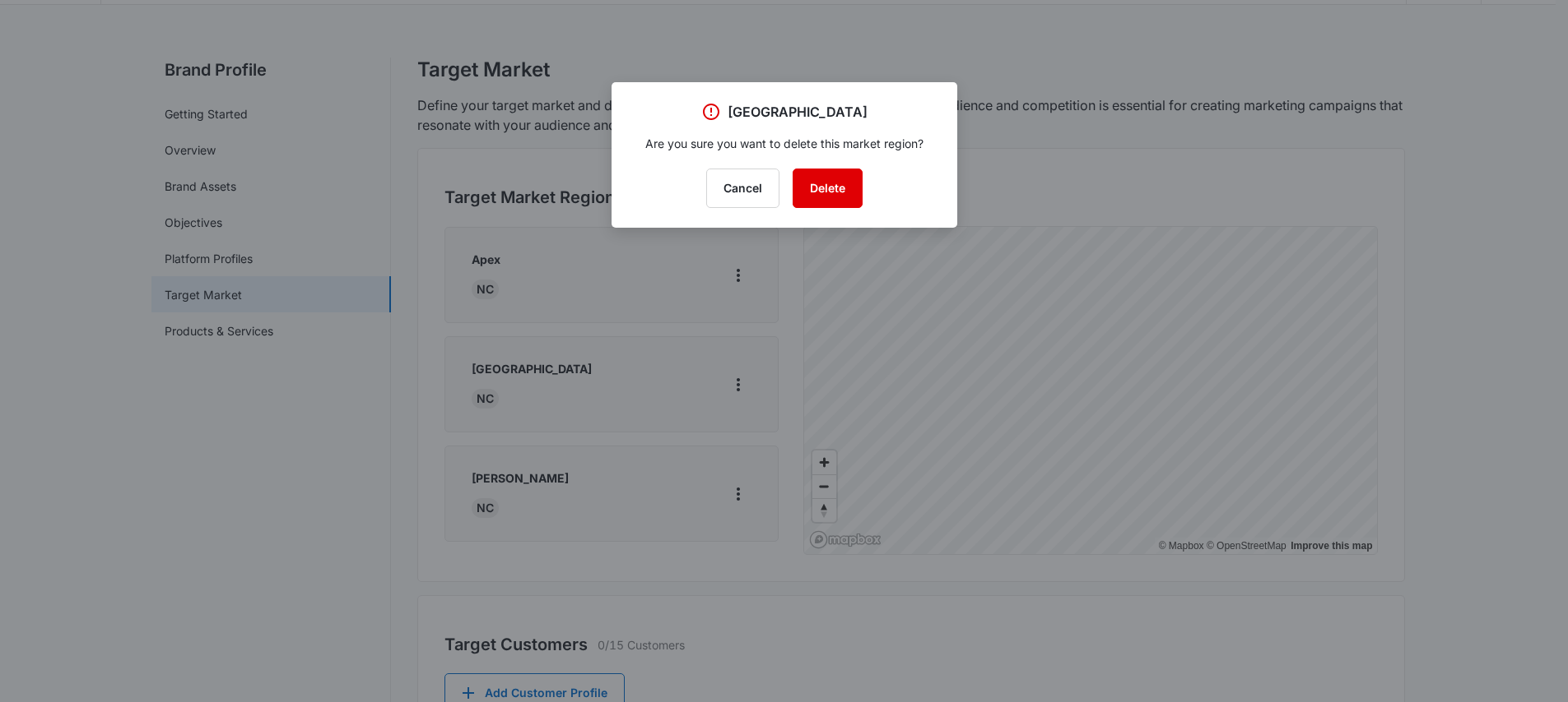
click at [831, 184] on button "Delete" at bounding box center [828, 188] width 70 height 40
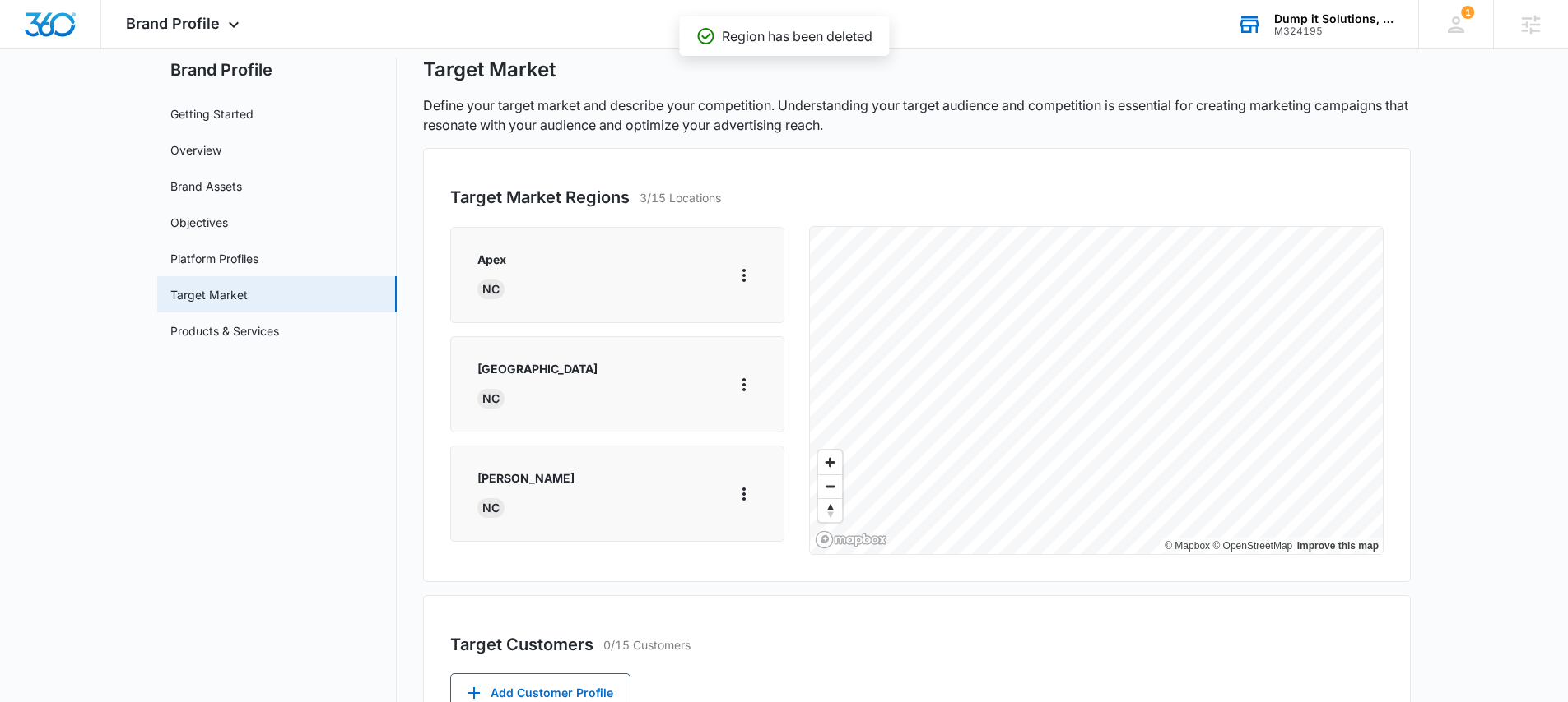
scroll to position [0, 0]
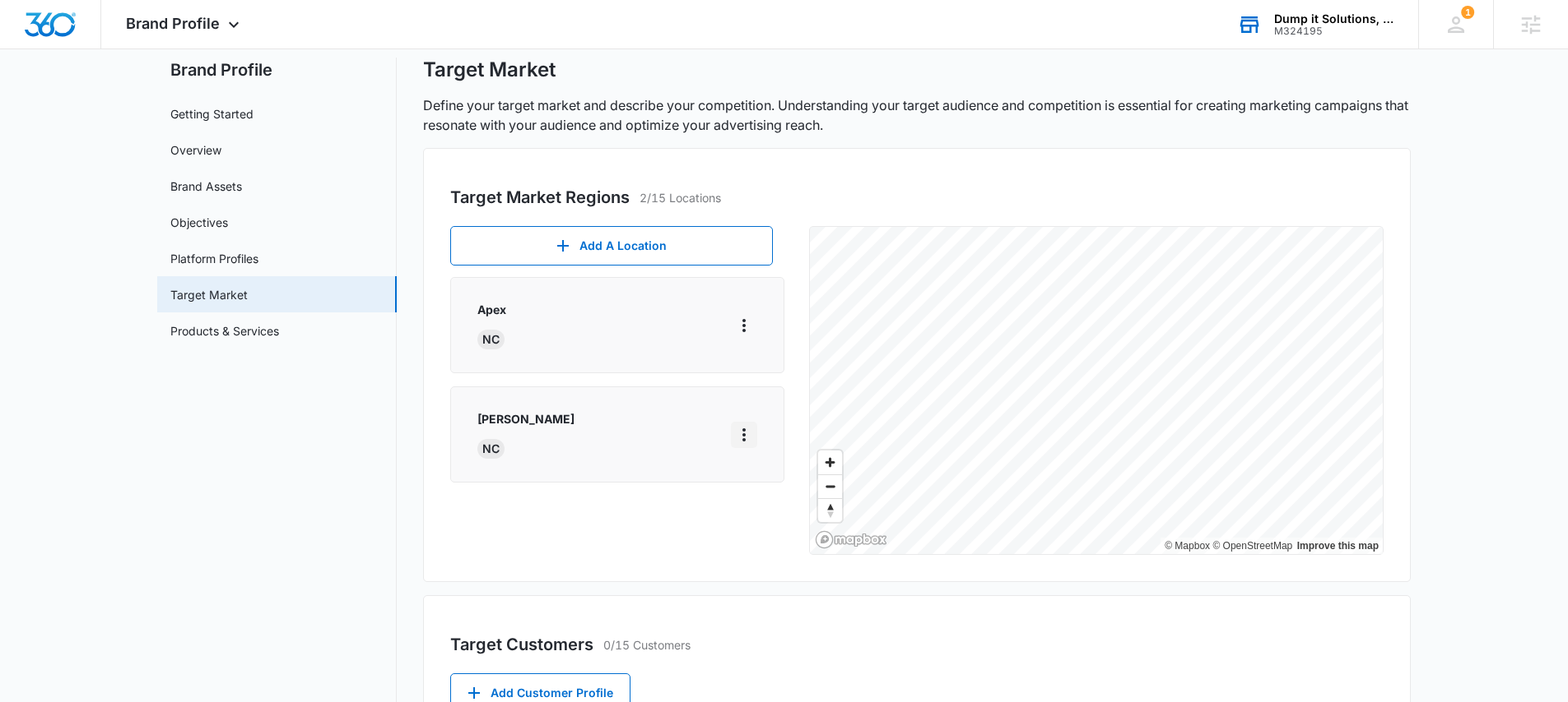
click at [743, 438] on icon "More" at bounding box center [744, 434] width 4 height 14
click at [778, 507] on div "Delete" at bounding box center [768, 506] width 34 height 12
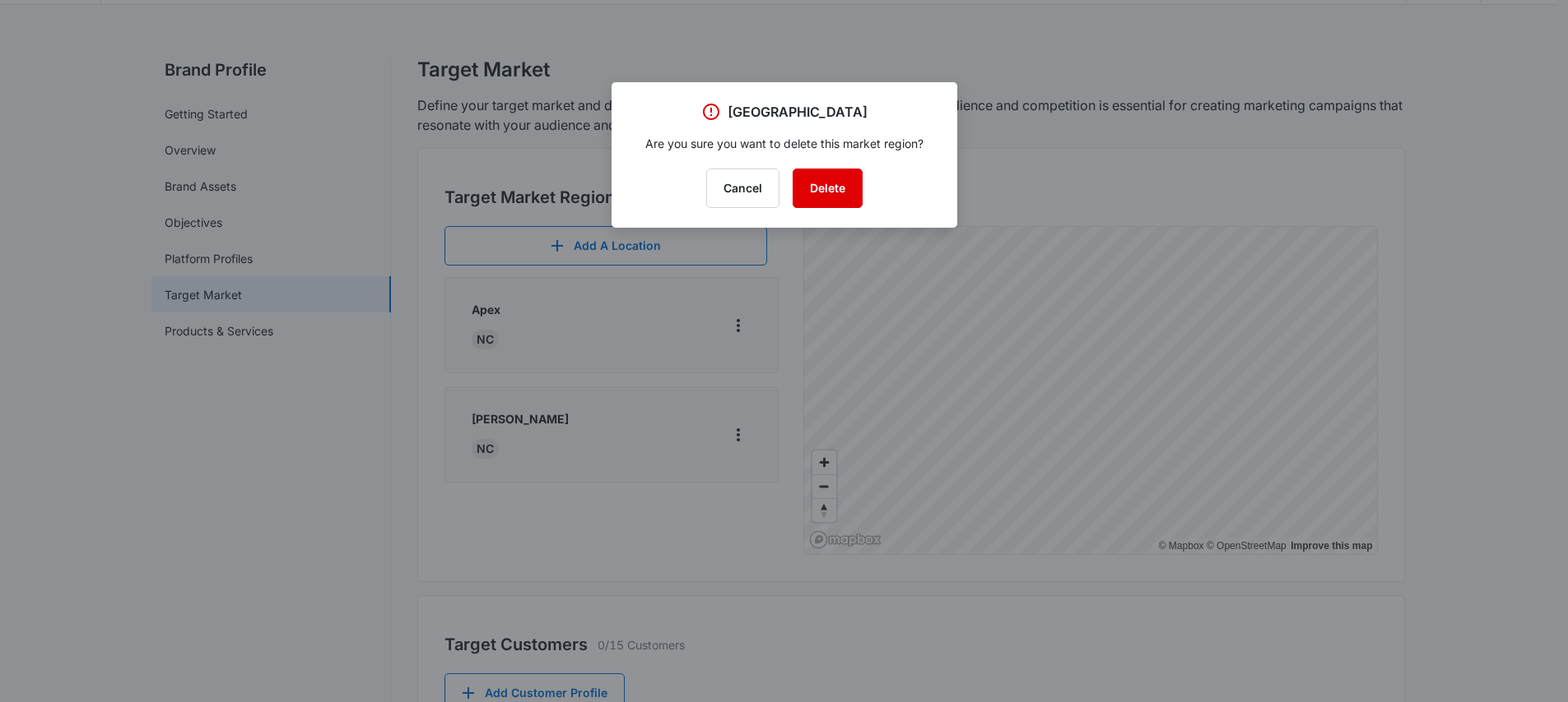
click at [823, 190] on button "Delete" at bounding box center [828, 188] width 70 height 40
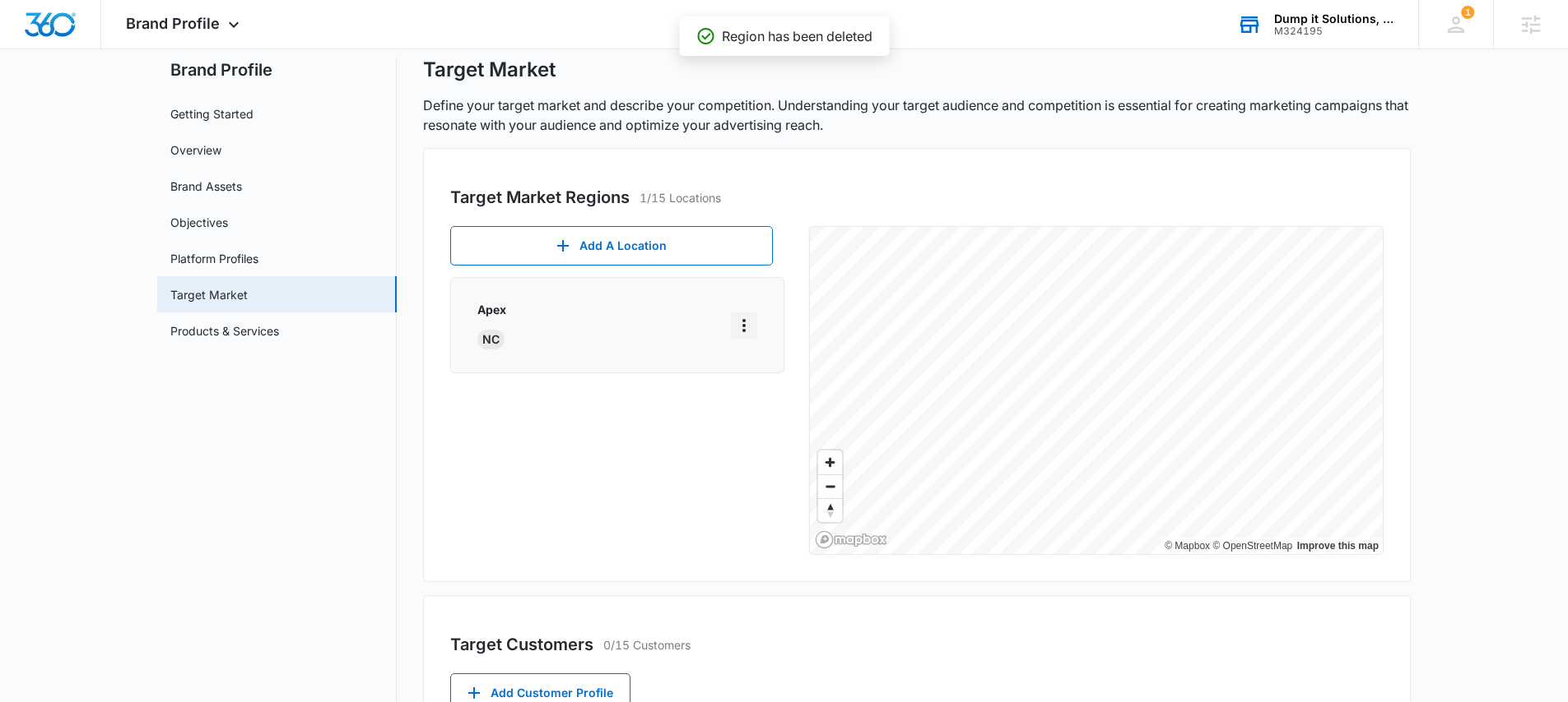
click at [751, 324] on icon "More" at bounding box center [744, 325] width 20 height 20
click at [775, 405] on button "Delete" at bounding box center [778, 396] width 94 height 24
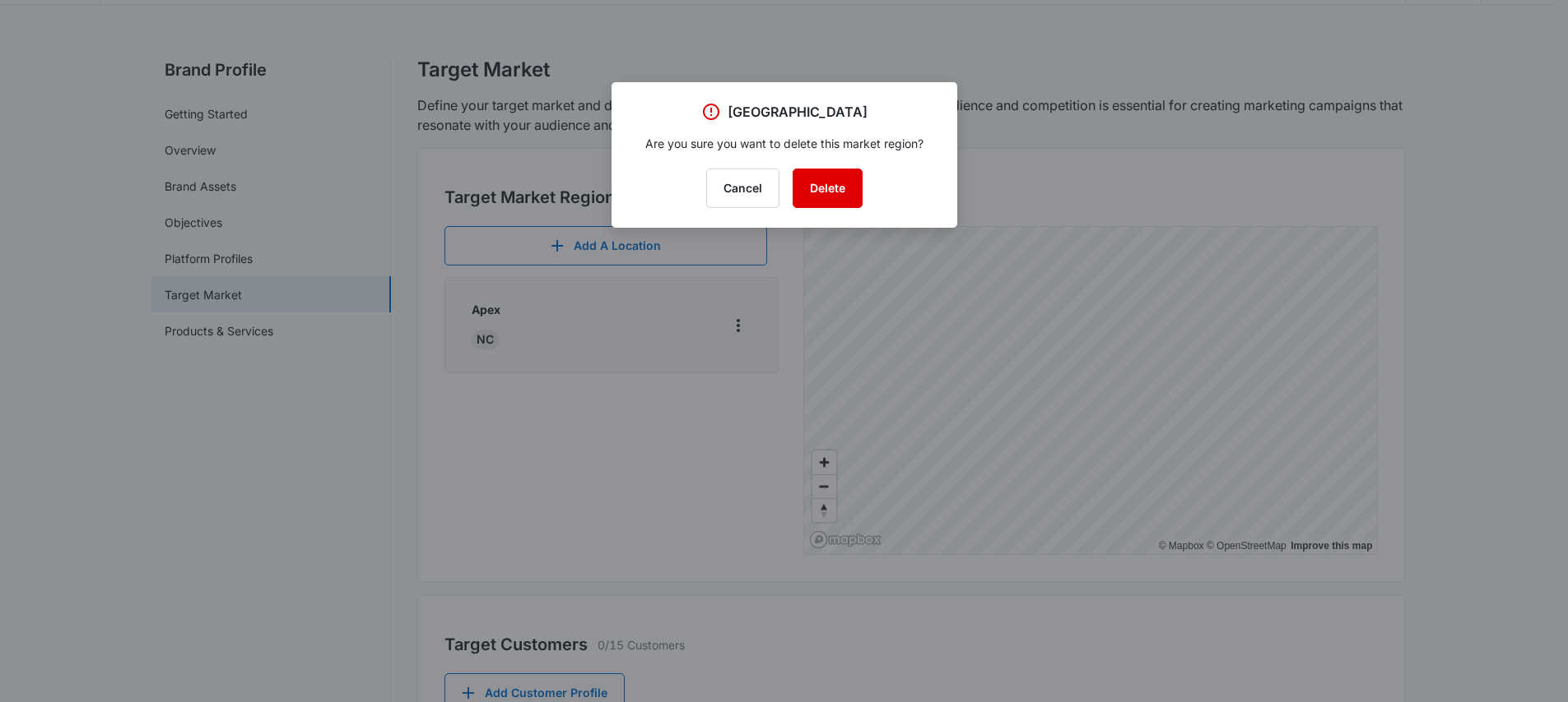
click at [830, 184] on button "Delete" at bounding box center [828, 188] width 70 height 40
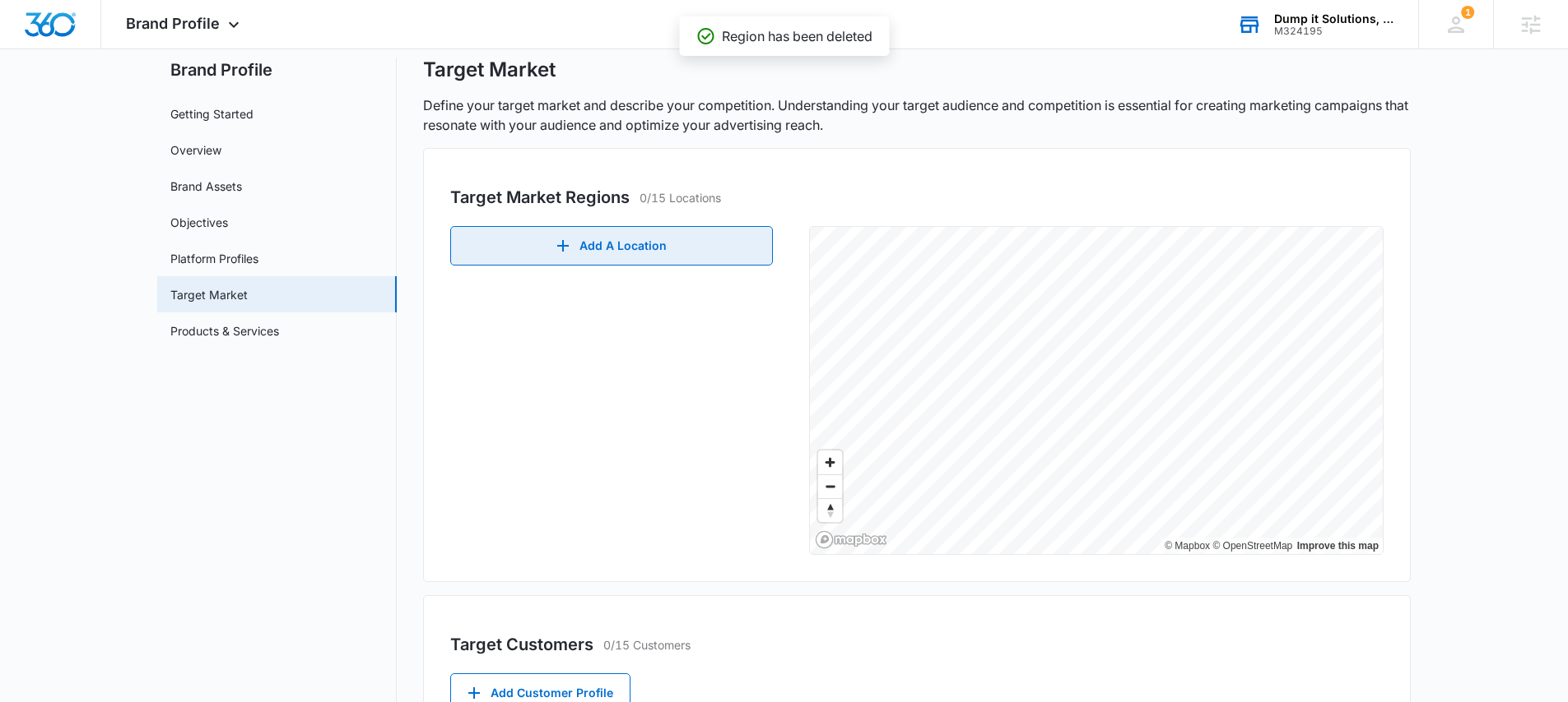
click at [636, 243] on button "Add A Location" at bounding box center [611, 246] width 323 height 40
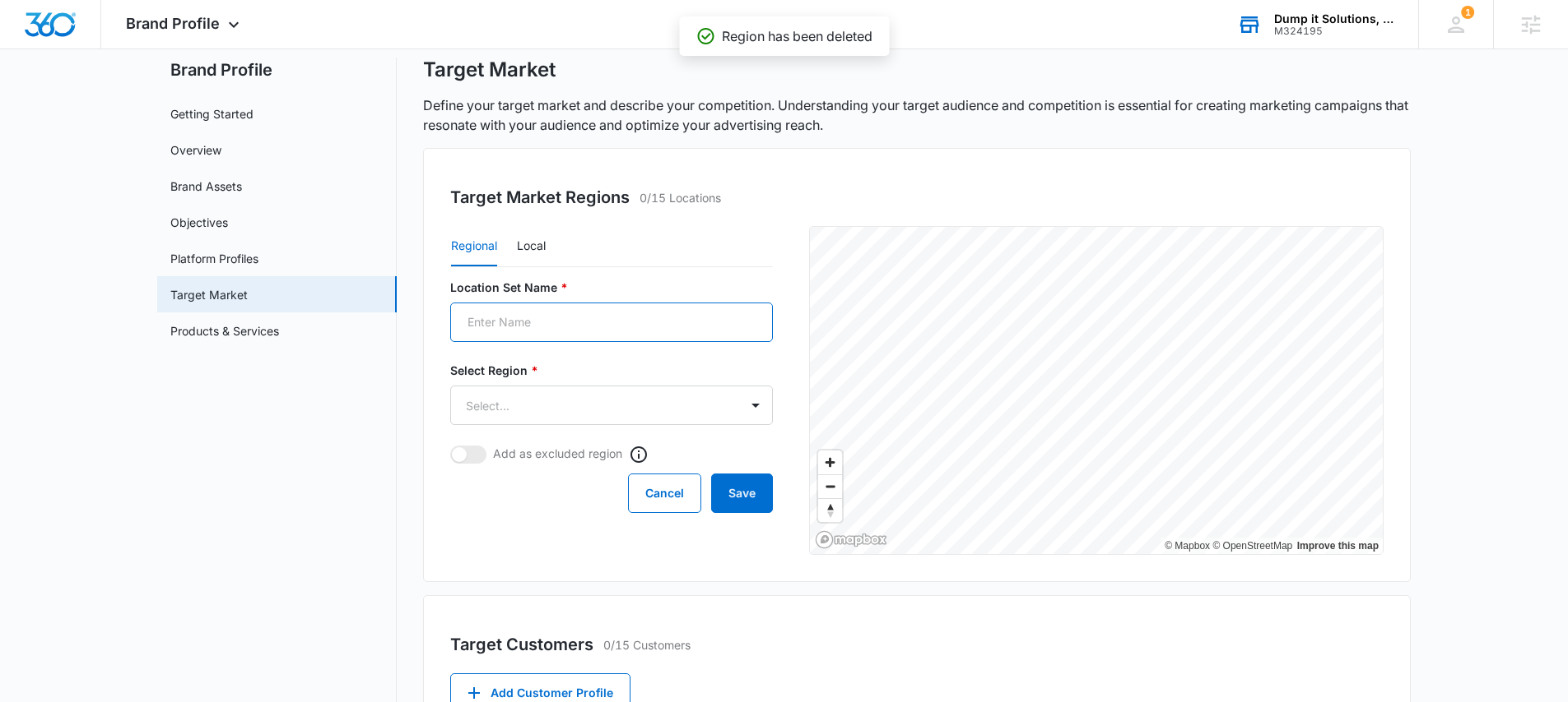
click at [564, 330] on input "Location Set Name *" at bounding box center [611, 323] width 323 height 40
type input "apex"
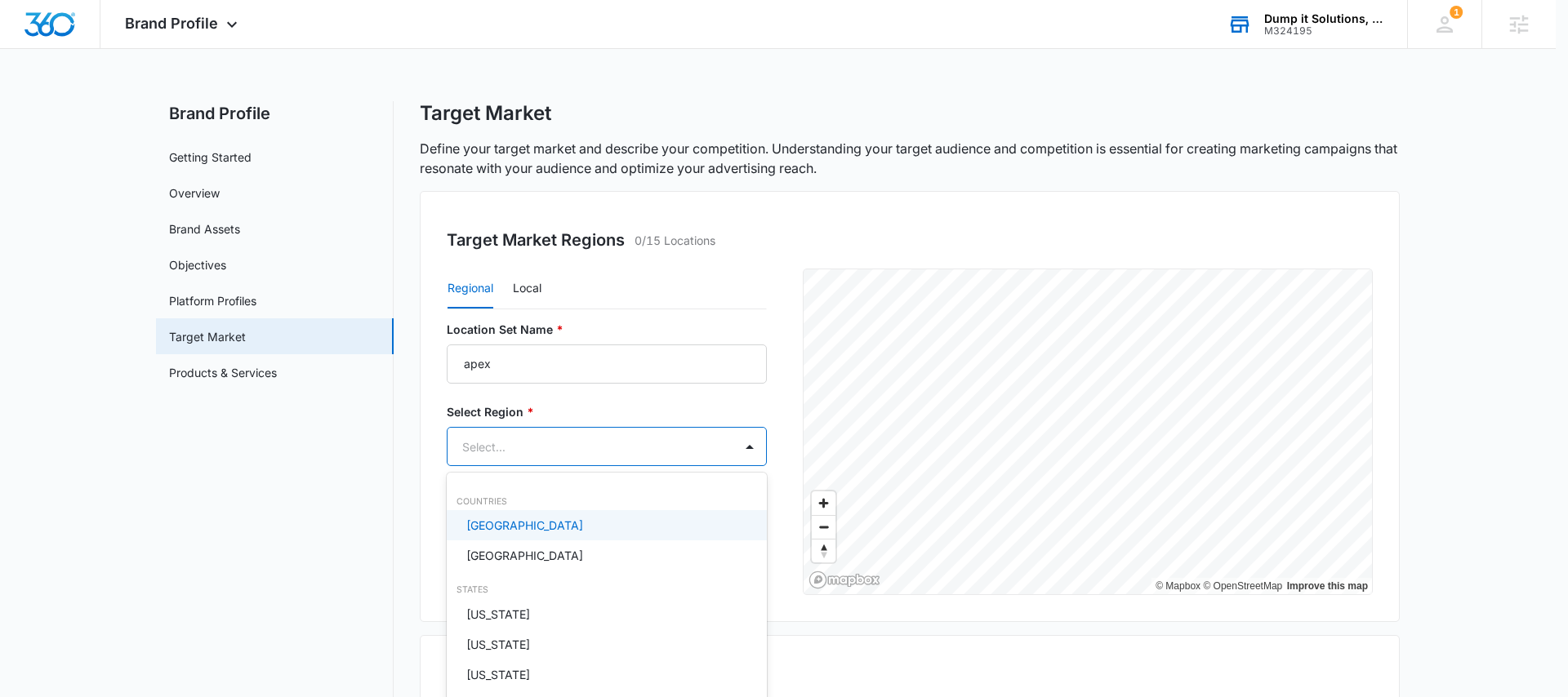
click at [537, 403] on body "Brand Profile Apps Reputation Websites Forms CRM Email Social Payments POS Cont…" at bounding box center [784, 348] width 1568 height 697
click at [522, 287] on div at bounding box center [784, 348] width 1568 height 697
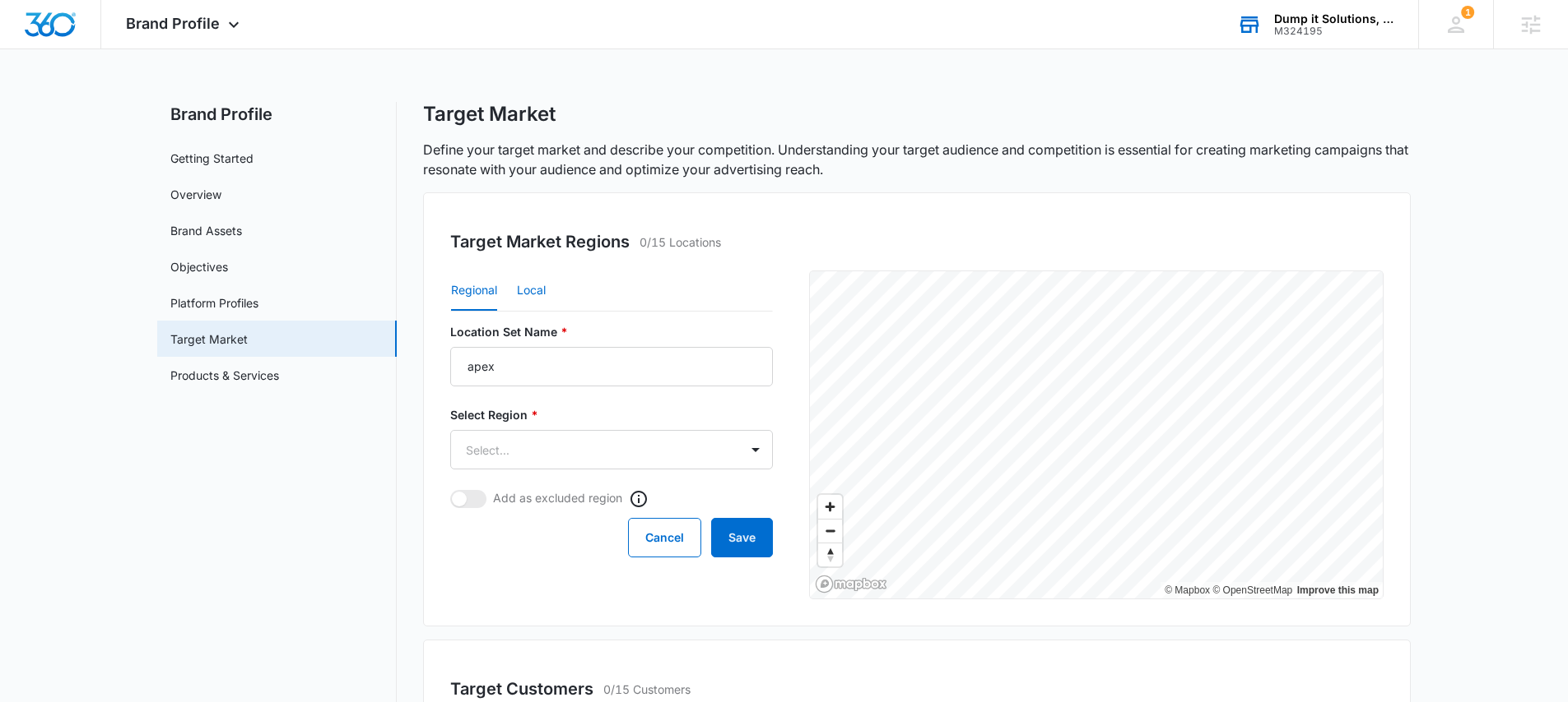
click at [534, 287] on button "Local" at bounding box center [531, 291] width 29 height 40
click at [538, 362] on input "Location Set Name *" at bounding box center [611, 367] width 323 height 40
click at [710, 283] on div "Regional Local" at bounding box center [611, 291] width 323 height 41
click at [526, 451] on input "Postal Code or City, State *" at bounding box center [538, 450] width 178 height 40
paste input "27502"
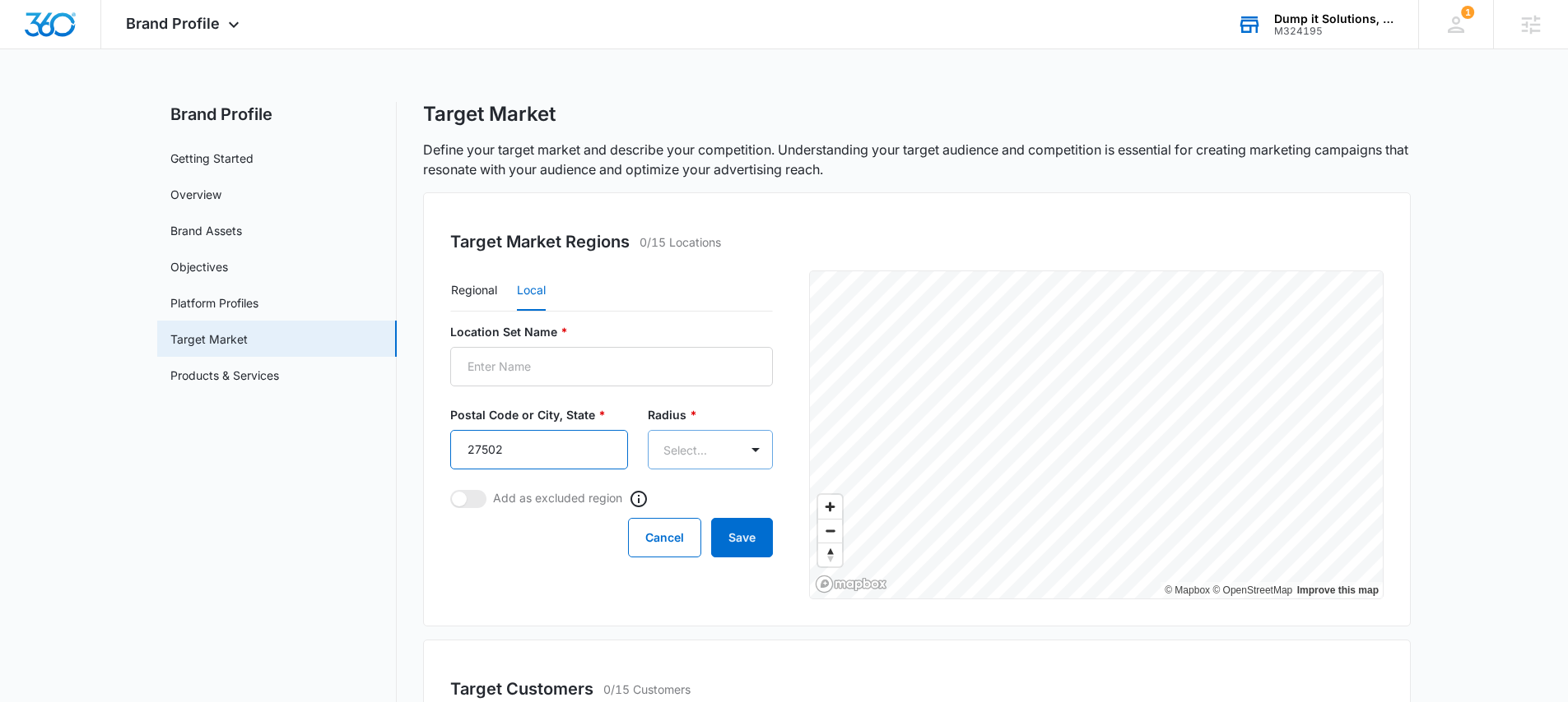
type input "27502"
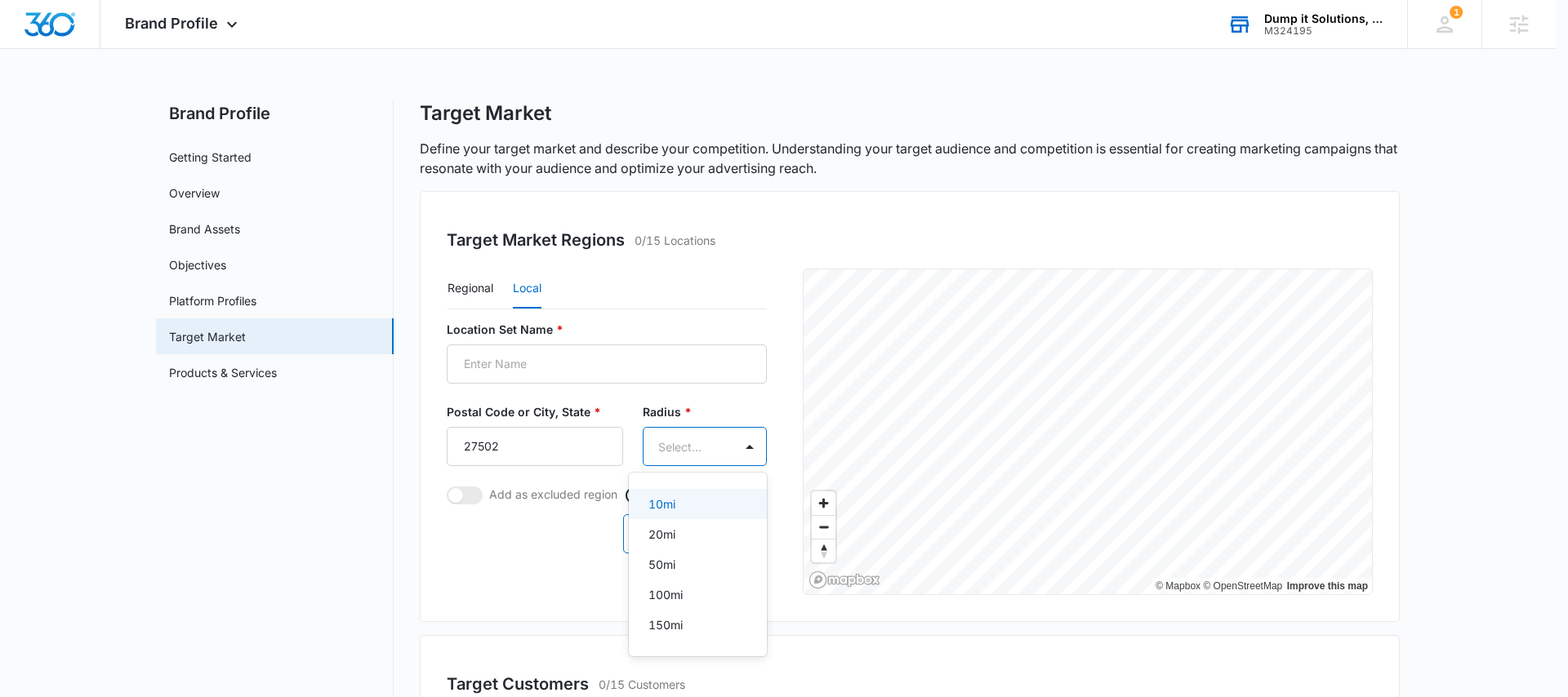
click at [703, 441] on body "Brand Profile Apps Reputation Websites Forms CRM Email Social Payments POS Cont…" at bounding box center [784, 348] width 1568 height 697
click at [677, 557] on div "50mi" at bounding box center [696, 564] width 96 height 17
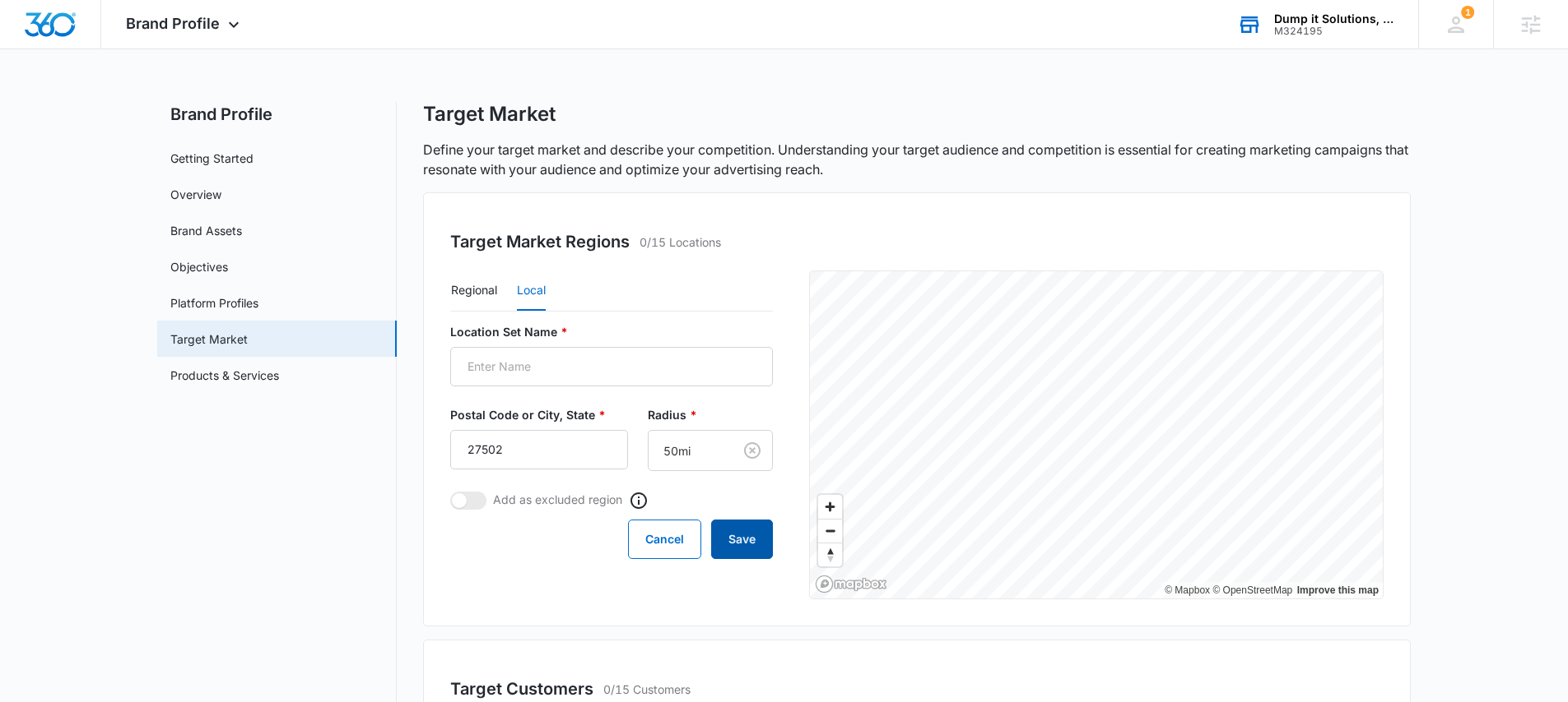
click at [743, 543] on button "Save" at bounding box center [741, 540] width 61 height 40
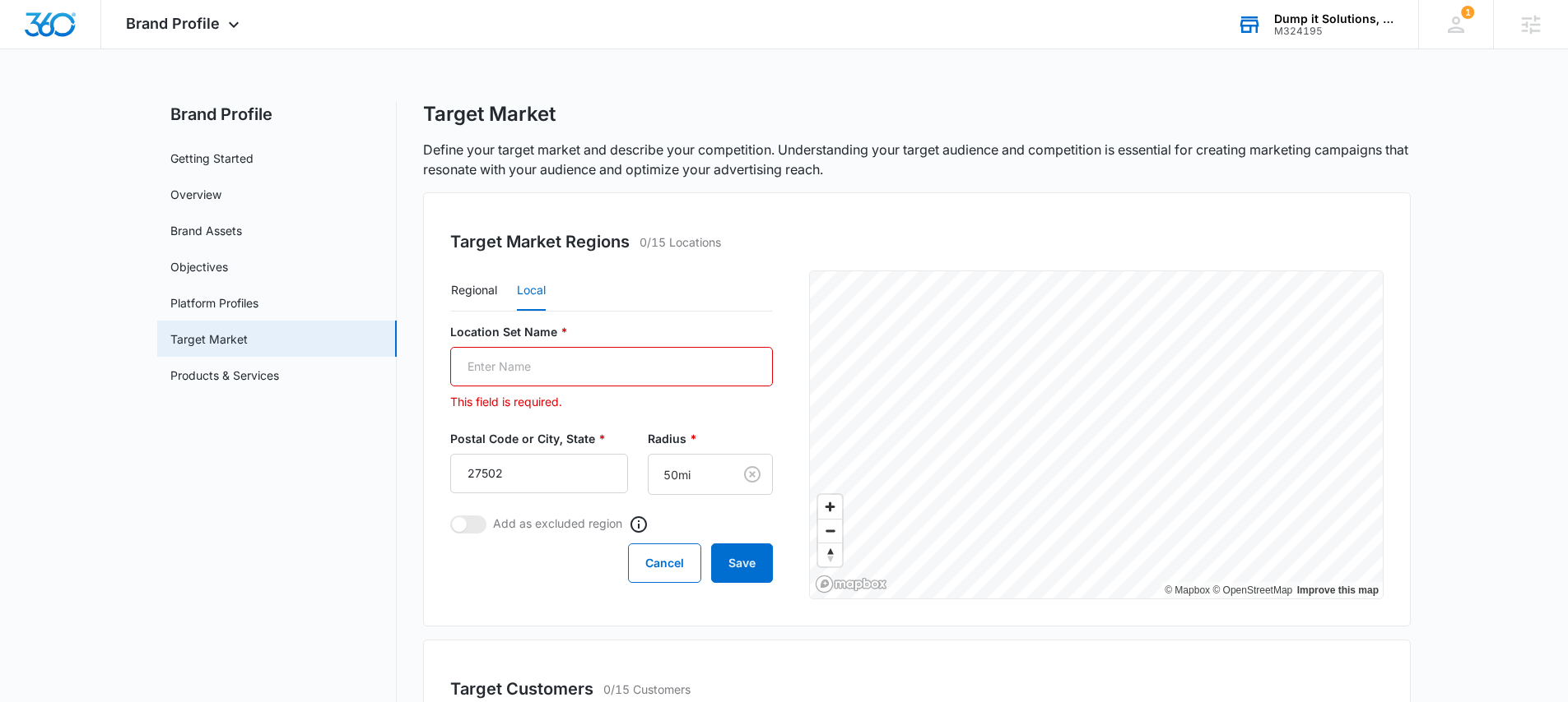
click at [576, 371] on input "Location Set Name *" at bounding box center [611, 367] width 323 height 40
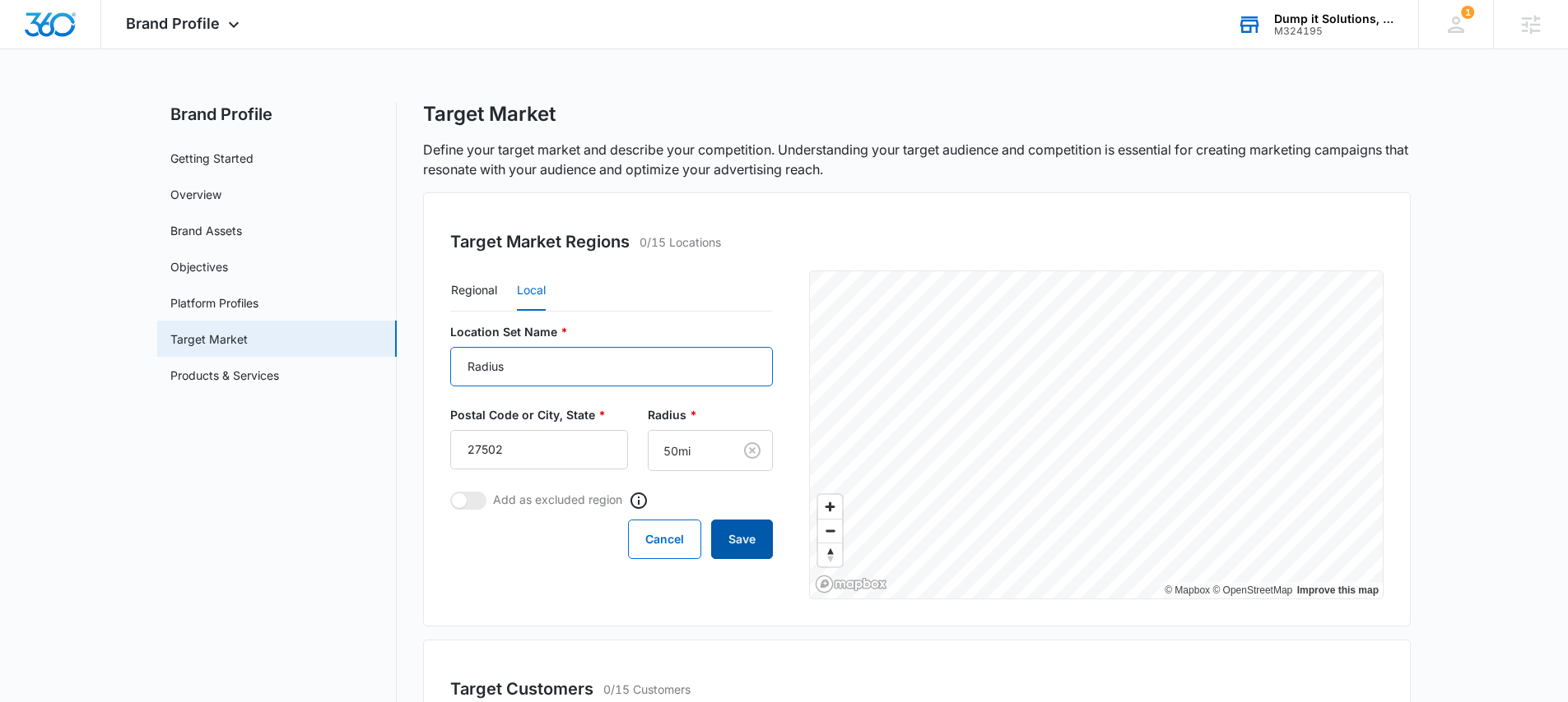
type input "Radius"
click at [751, 536] on button "Save" at bounding box center [741, 540] width 61 height 40
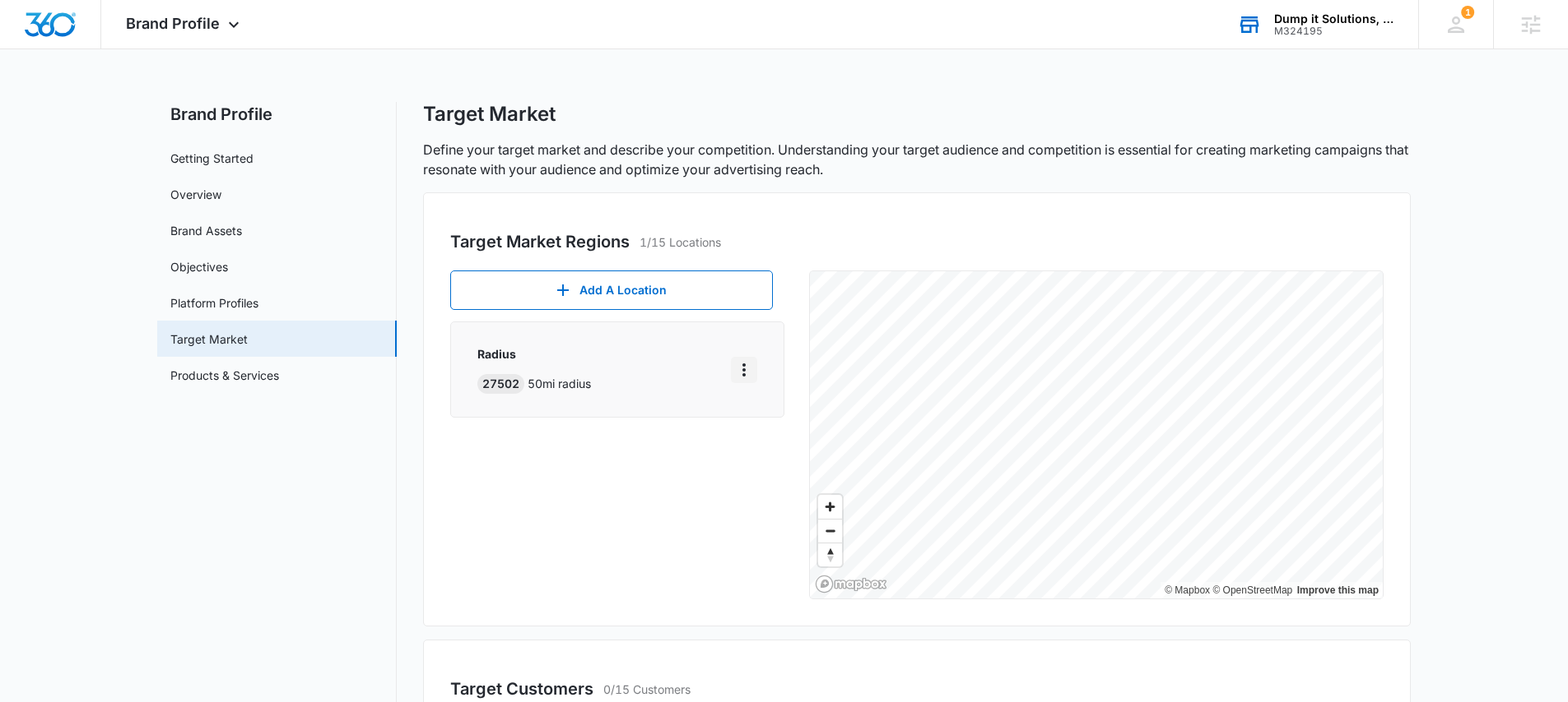
click at [750, 378] on icon "More" at bounding box center [744, 370] width 20 height 20
click at [772, 420] on div "Edit" at bounding box center [786, 415] width 70 height 12
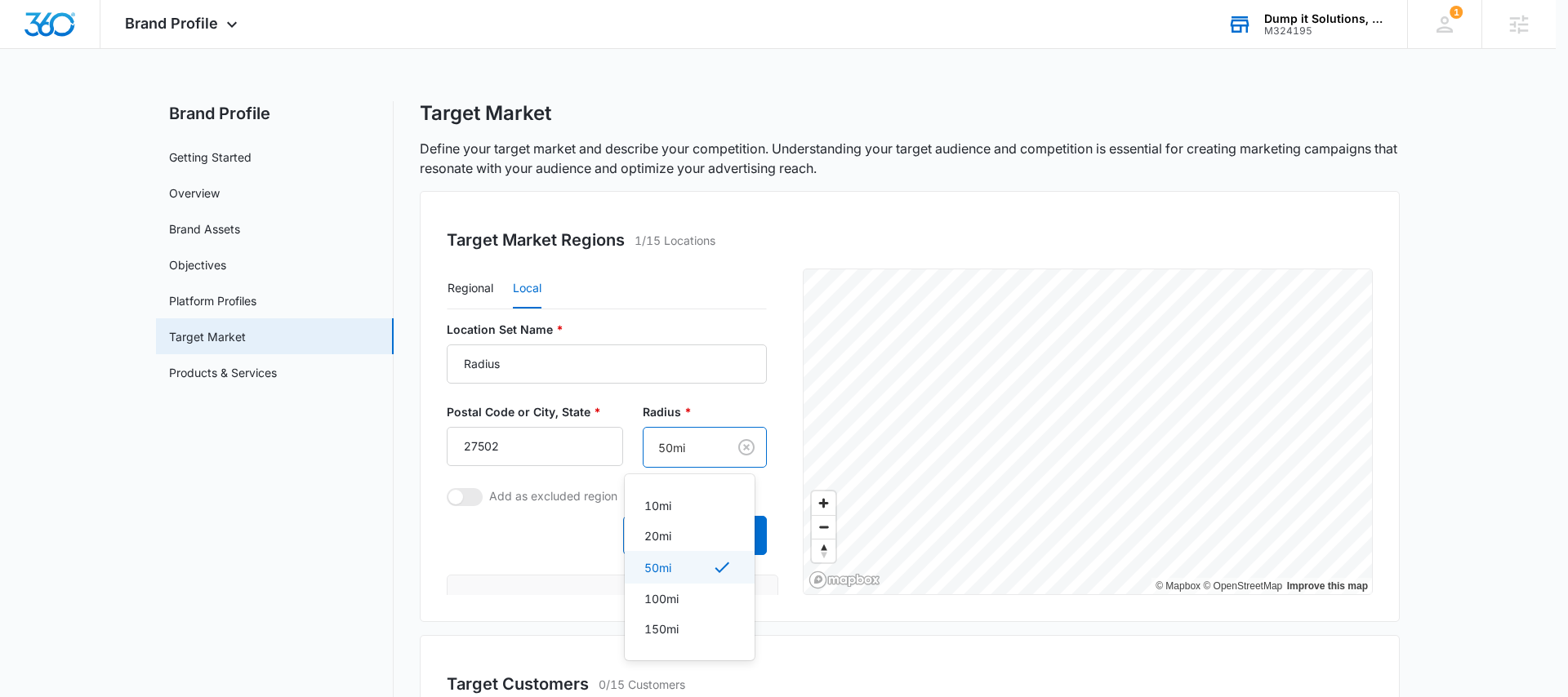
click at [633, 438] on body "Brand Profile Apps Reputation Websites Forms CRM Email Social Payments POS Cont…" at bounding box center [784, 348] width 1568 height 697
click at [676, 536] on div "20mi" at bounding box center [688, 536] width 88 height 17
click at [724, 523] on button "Save" at bounding box center [736, 536] width 61 height 39
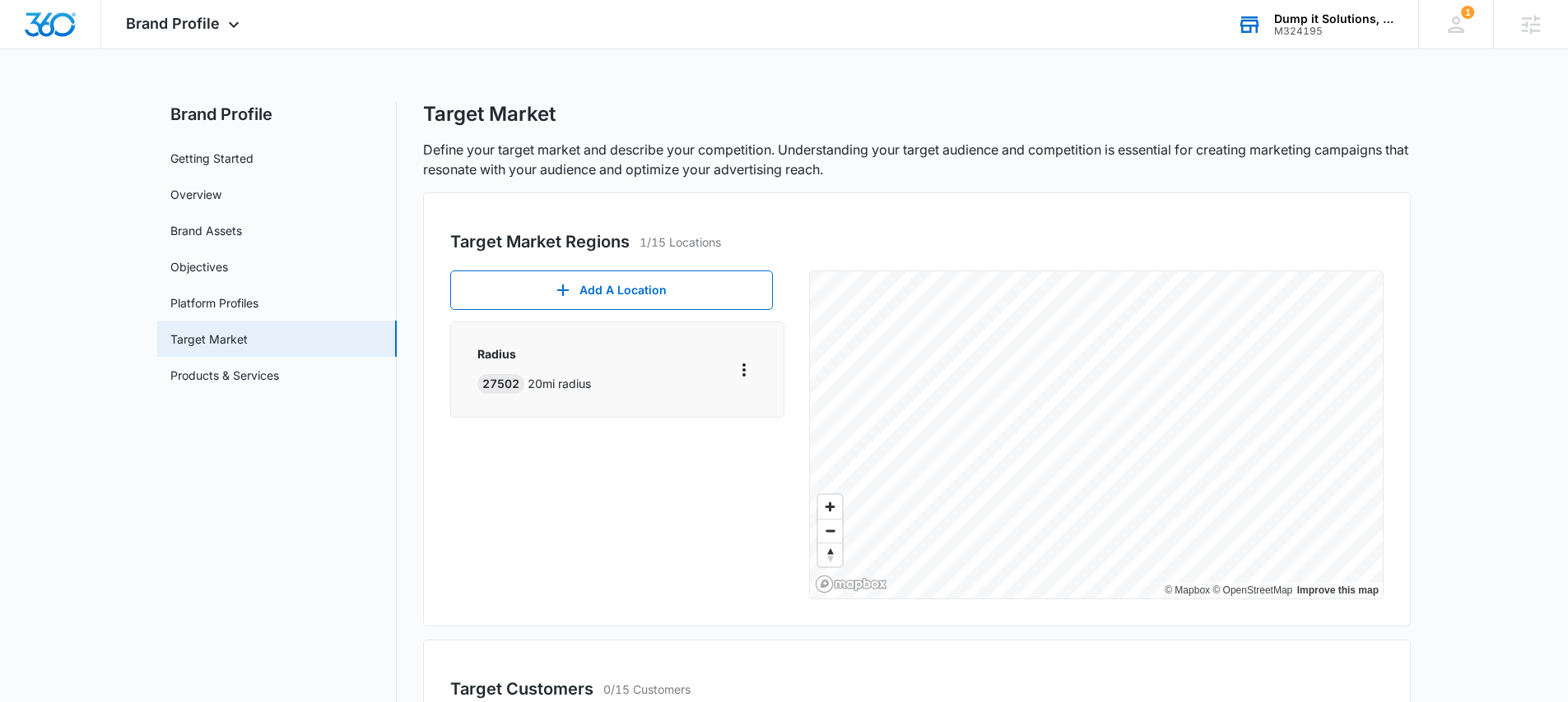
click at [955, 611] on div "Target Market Regions 1/15 Locations Add A Location Radius 27502 20 mi radius ©…" at bounding box center [916, 410] width 987 height 434
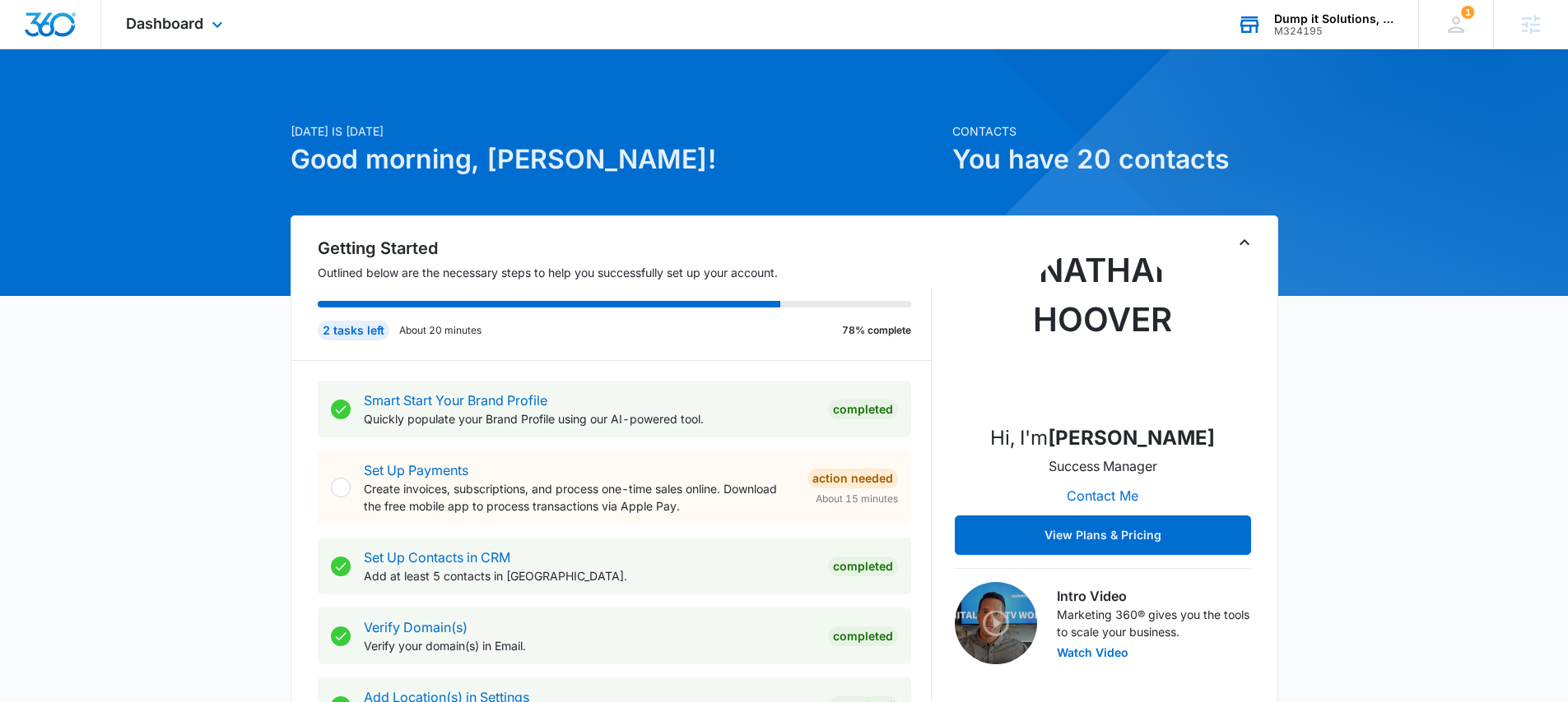
click at [1305, 23] on div "Dump it Solutions, LLC" at bounding box center [1334, 19] width 120 height 14
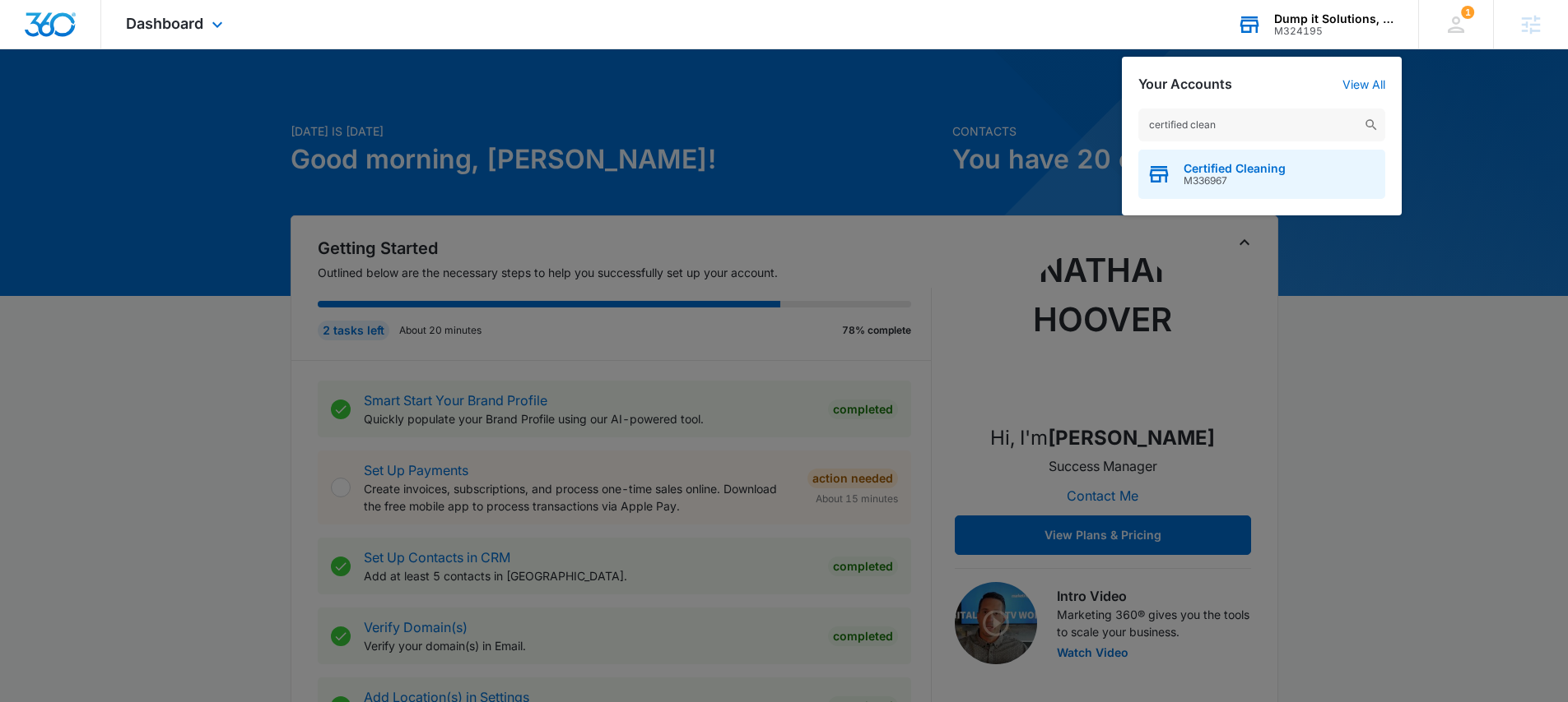
type input "certified clean"
click at [1248, 160] on div "Certified Cleaning M336967" at bounding box center [1261, 174] width 247 height 50
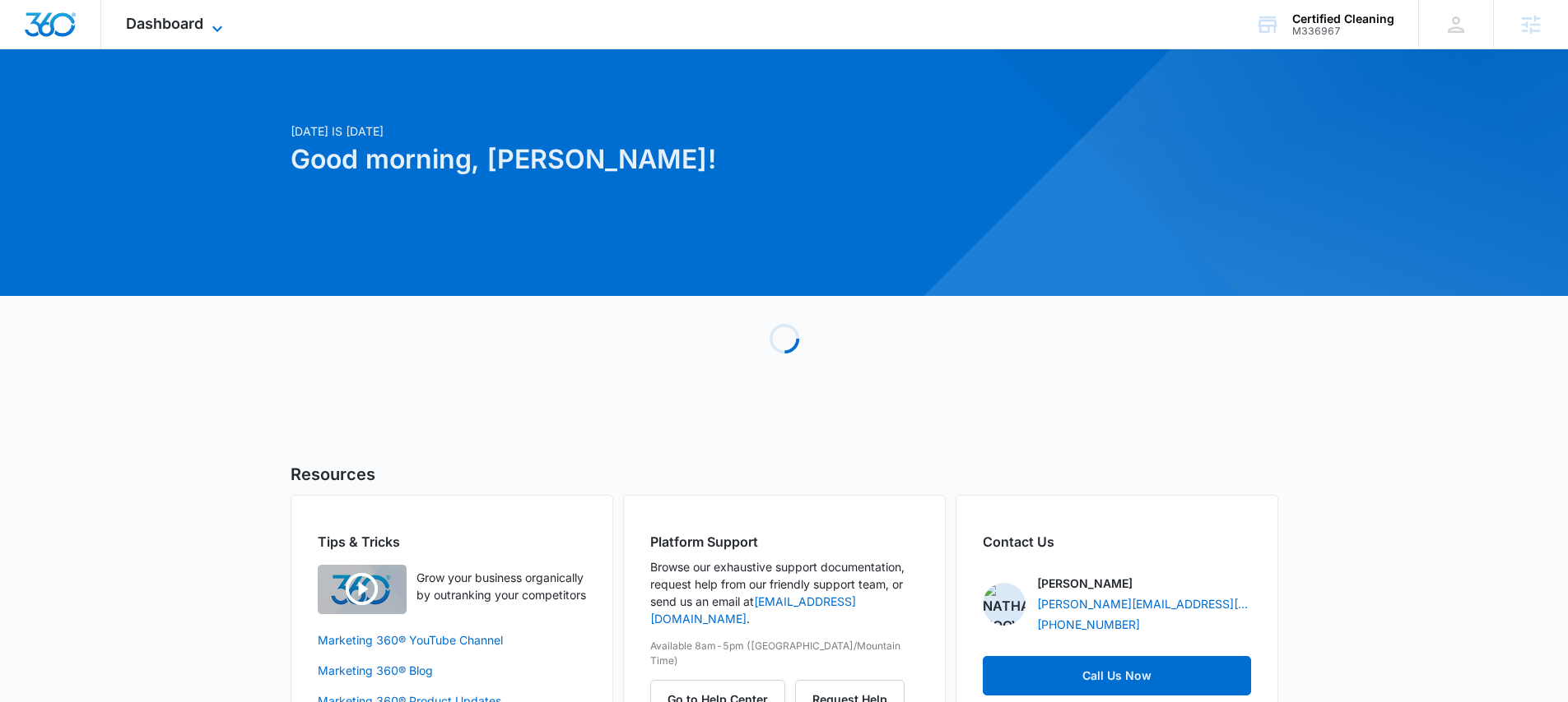
click at [181, 21] on span "Dashboard" at bounding box center [165, 23] width 78 height 17
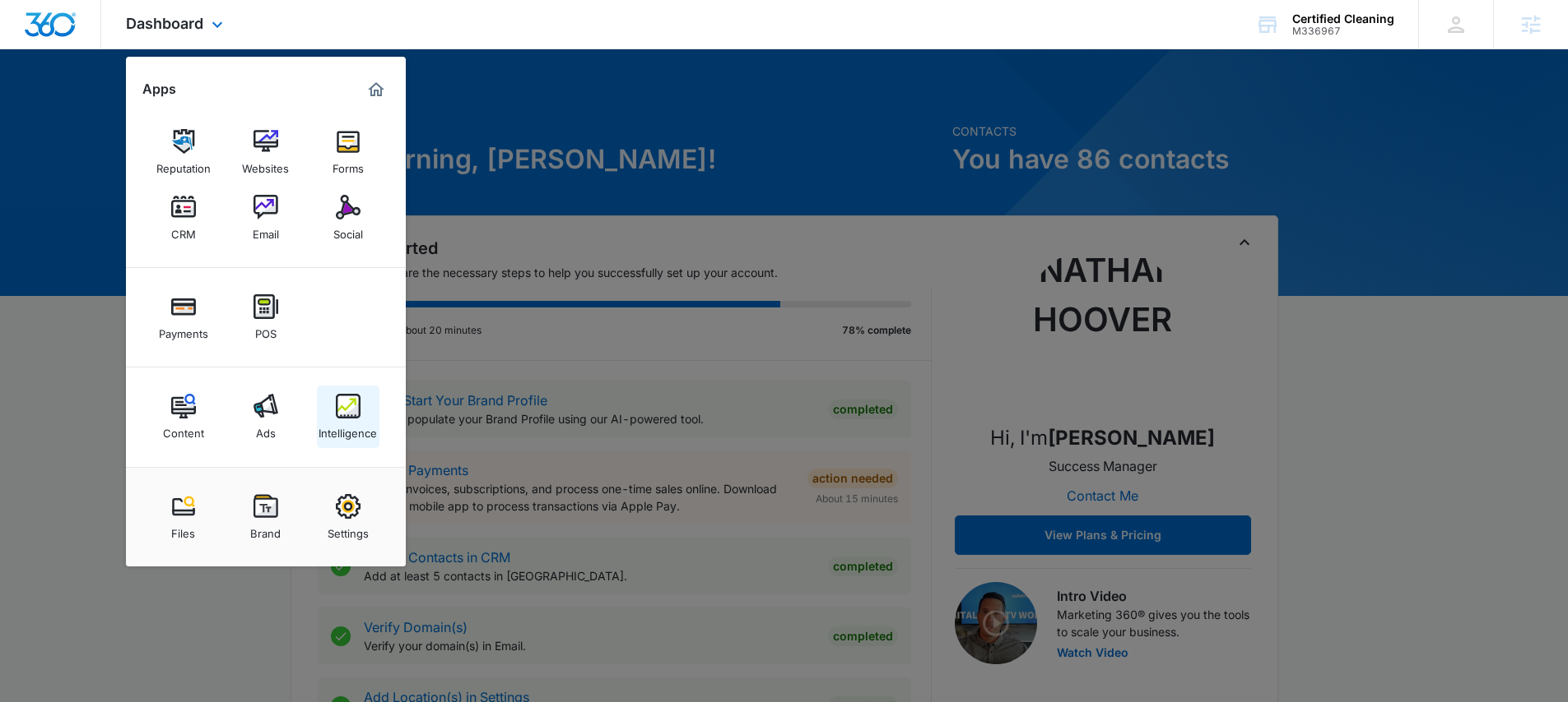
click at [342, 417] on img at bounding box center [347, 406] width 24 height 24
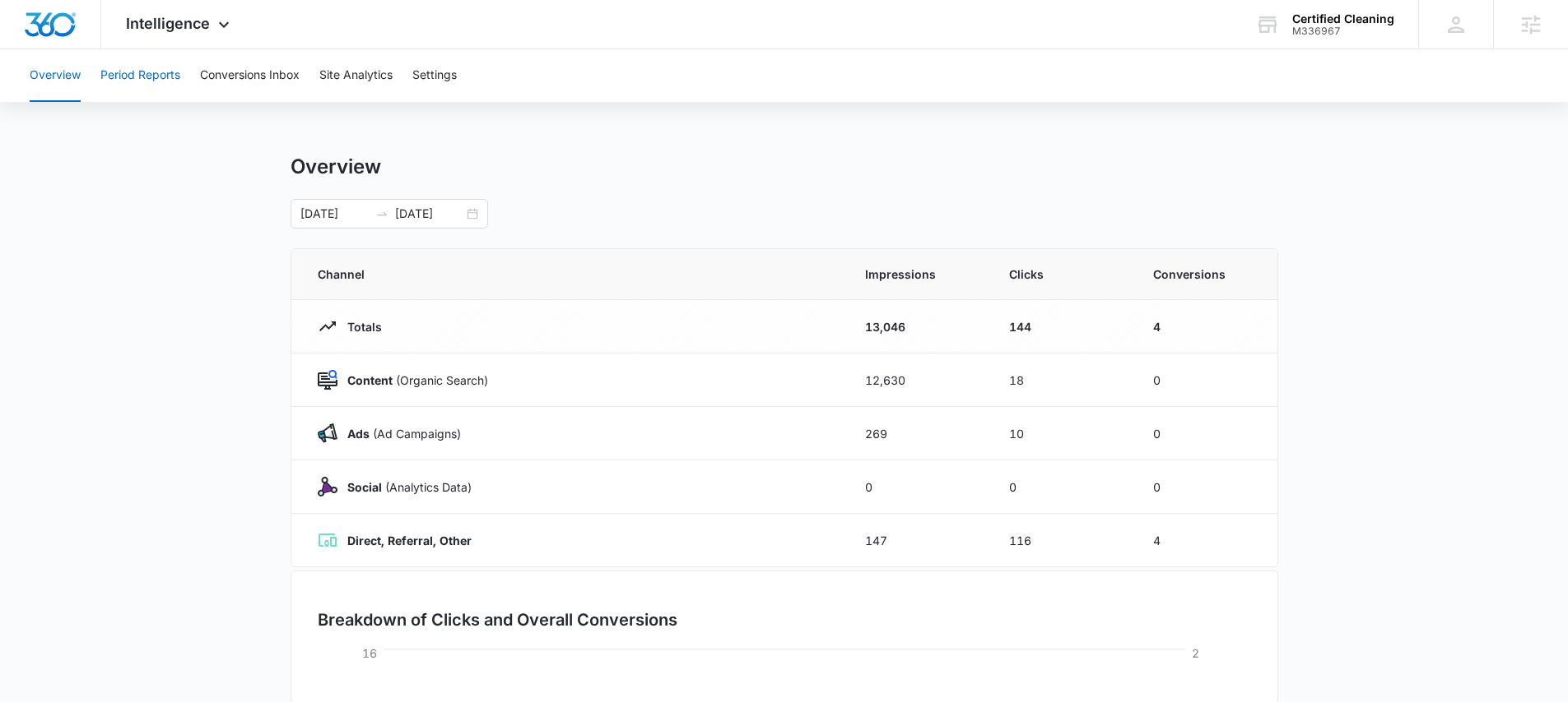
click at [146, 77] on button "Period Reports" at bounding box center [140, 76] width 80 height 52
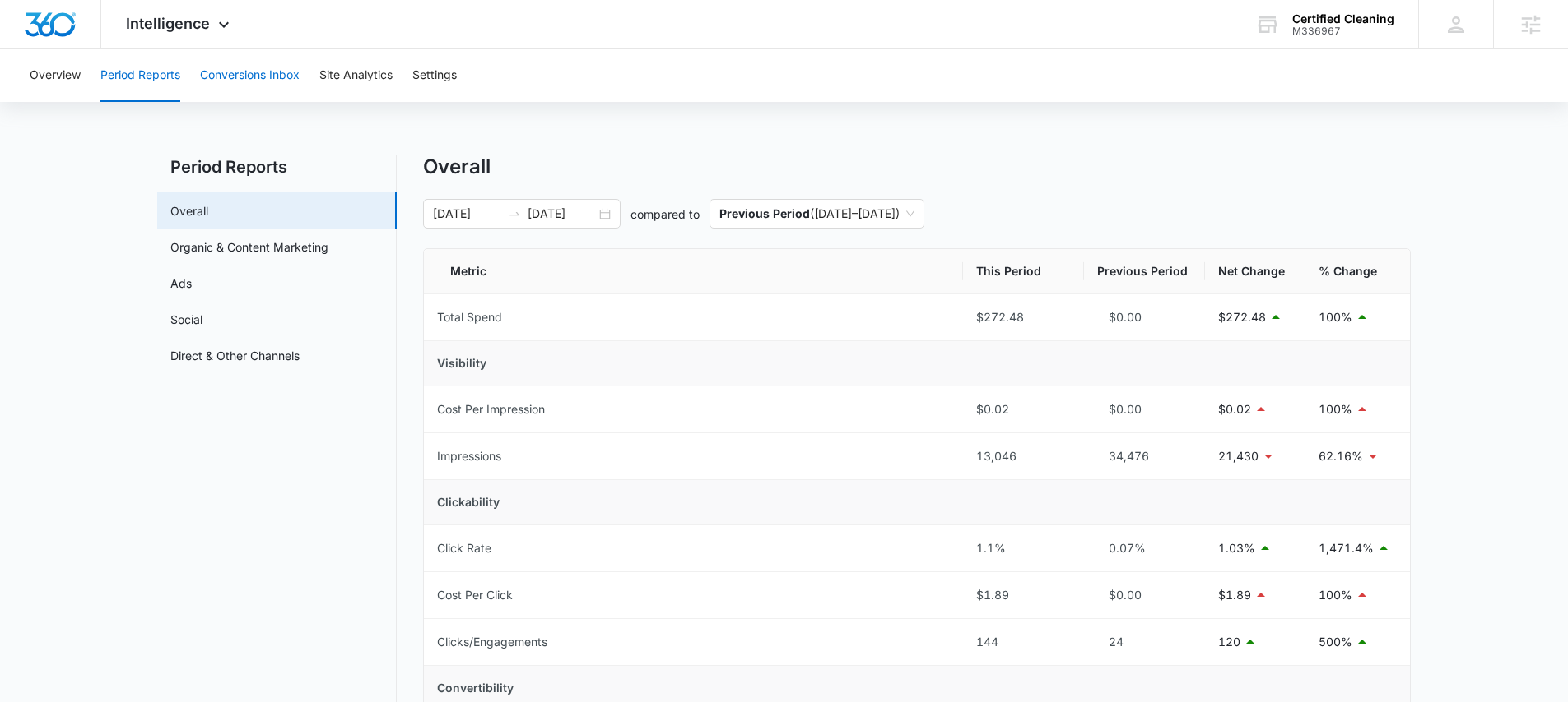
click at [238, 77] on button "Conversions Inbox" at bounding box center [250, 76] width 99 height 52
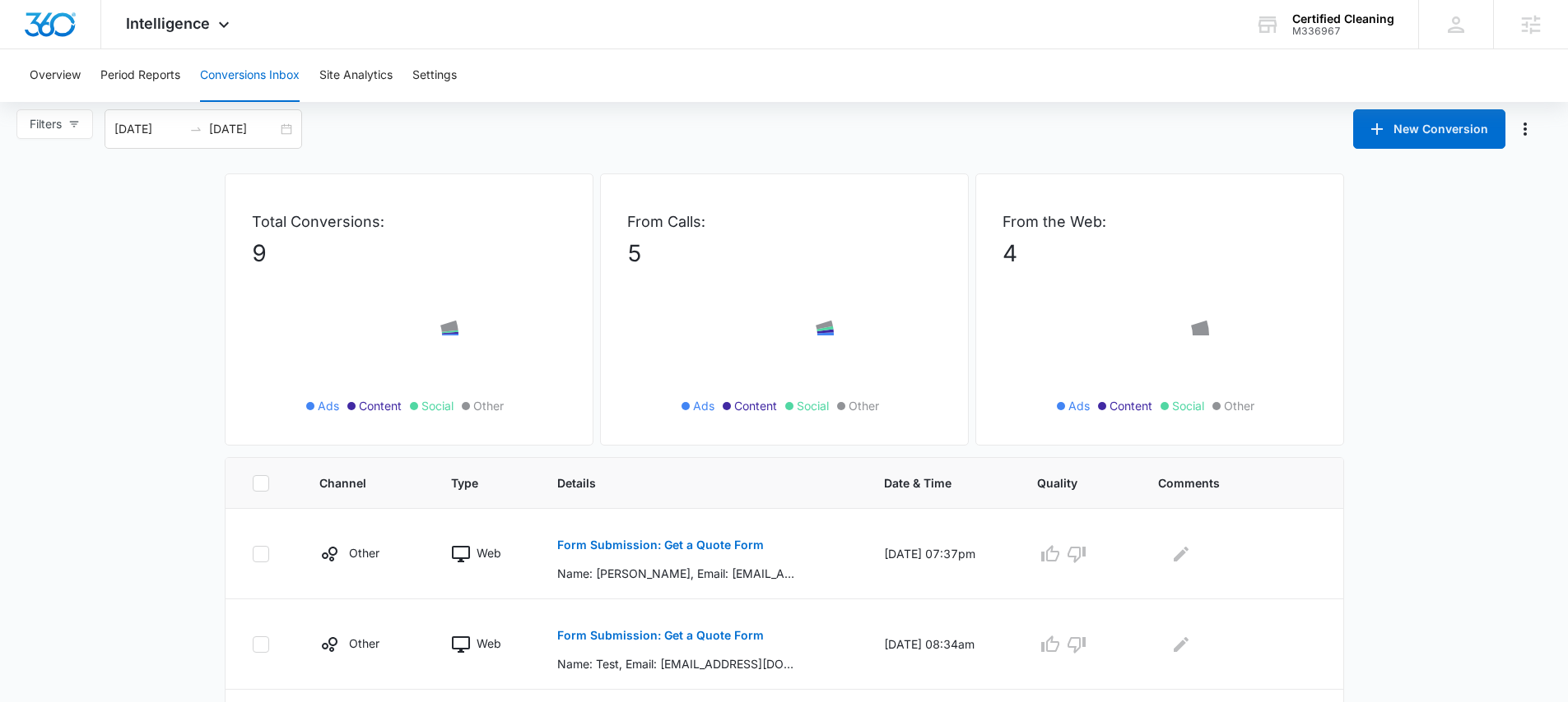
scroll to position [156, 0]
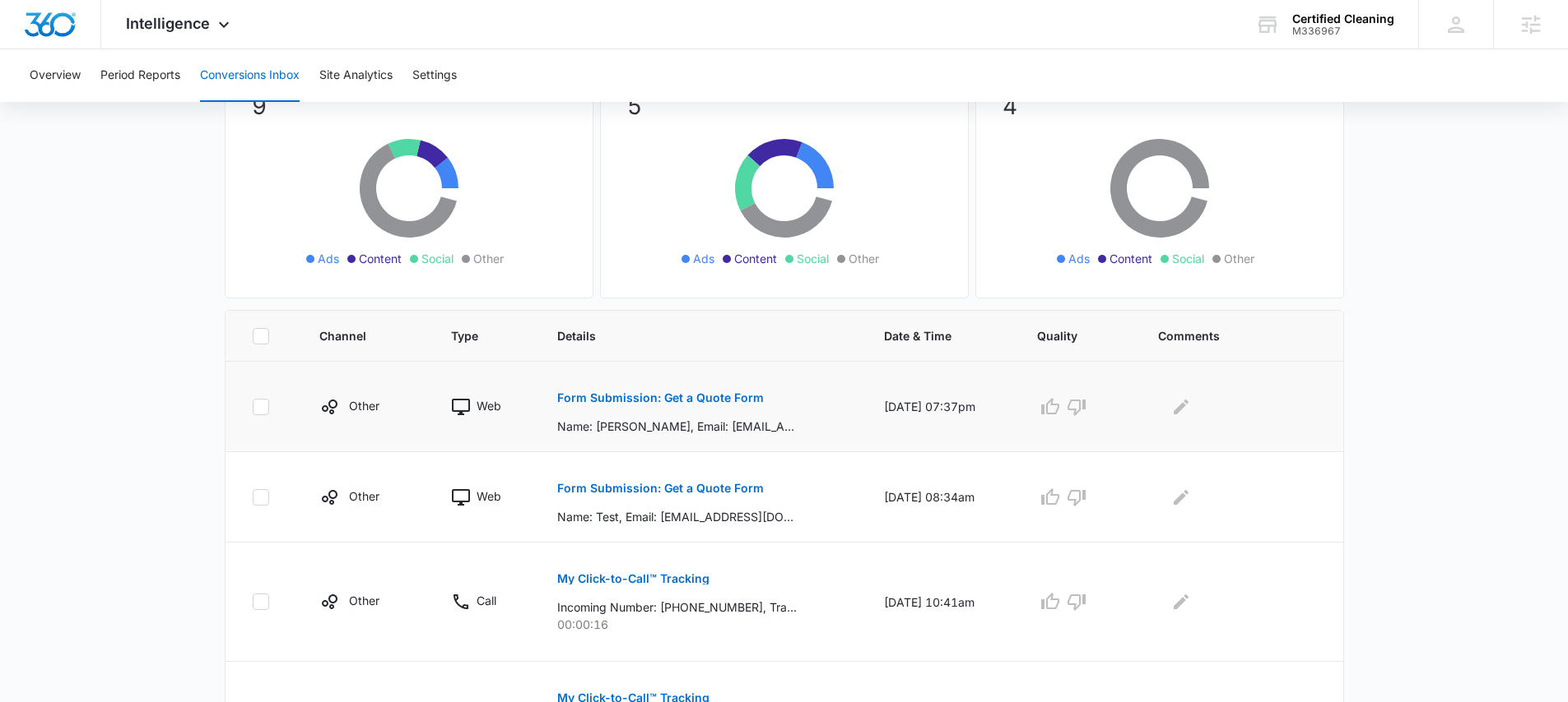
click at [685, 400] on p "Form Submission: Get a Quote Form" at bounding box center [660, 397] width 206 height 12
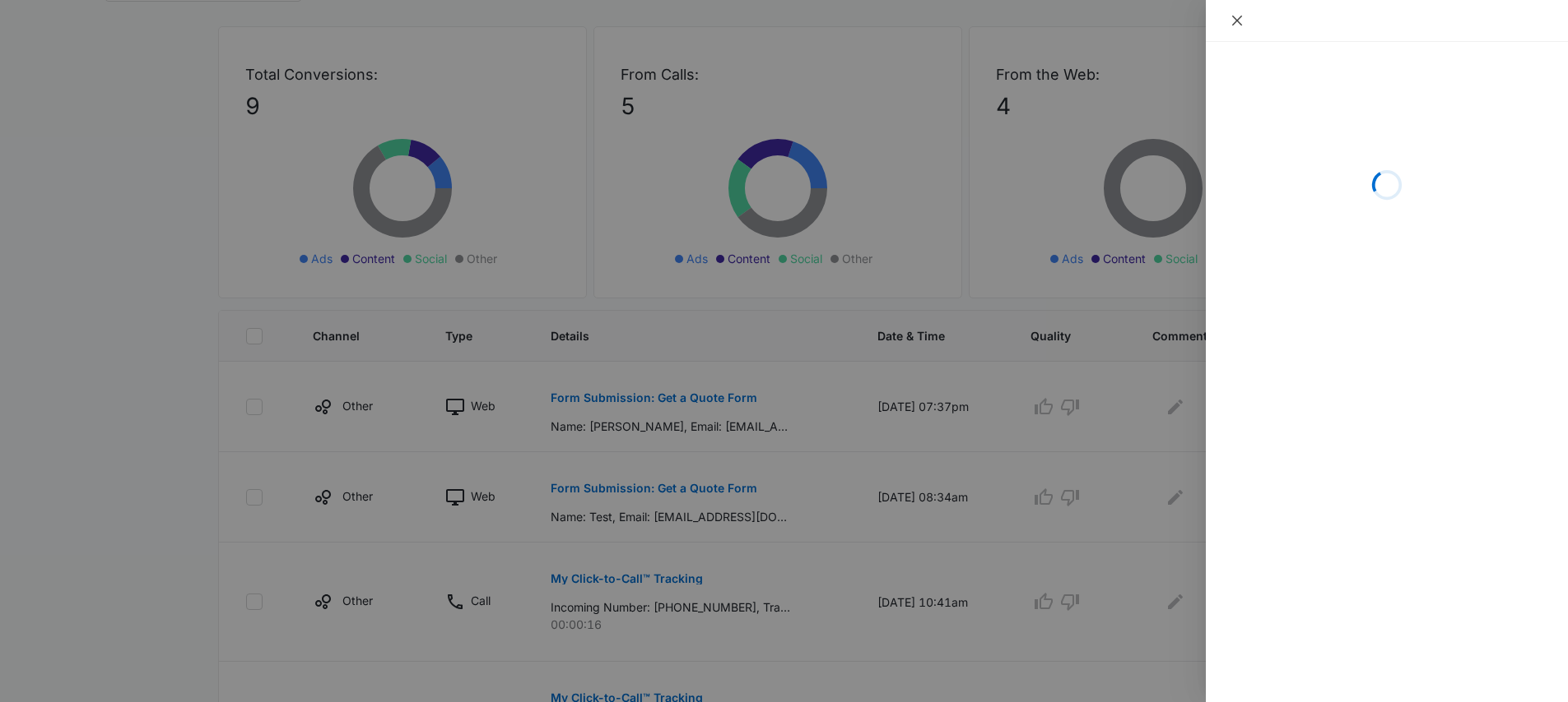
click at [1235, 21] on icon "close" at bounding box center [1236, 20] width 10 height 10
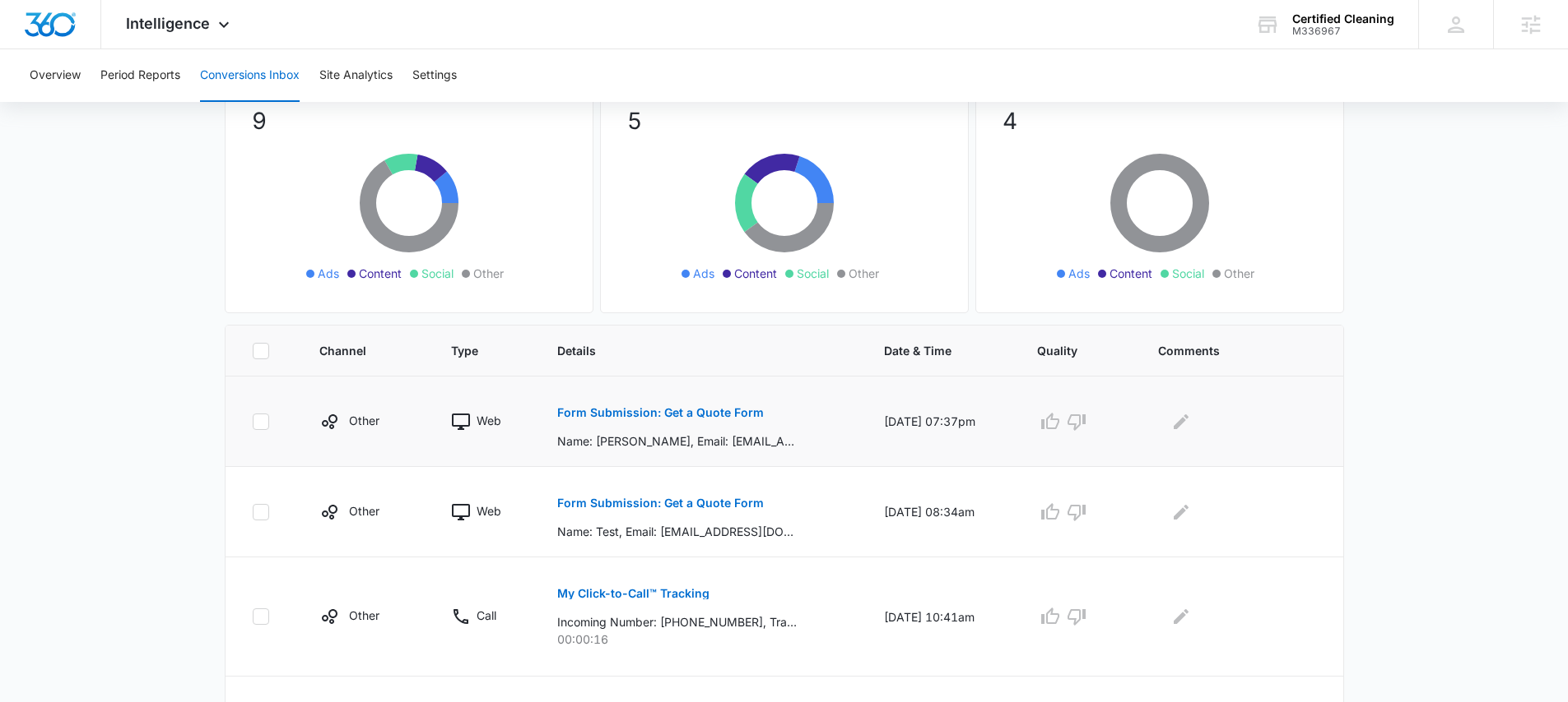
scroll to position [333, 0]
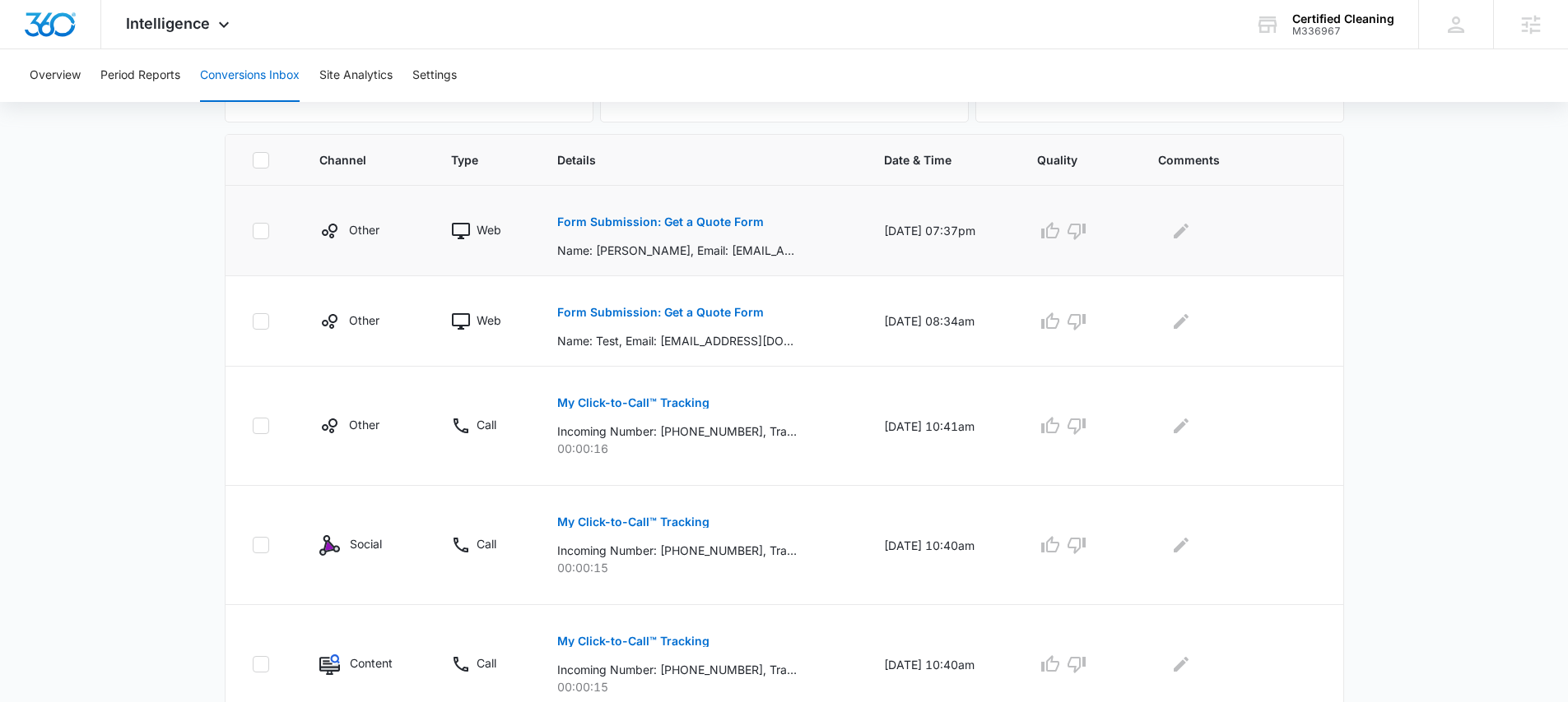
click at [715, 218] on p "Form Submission: Get a Quote Form" at bounding box center [660, 222] width 206 height 12
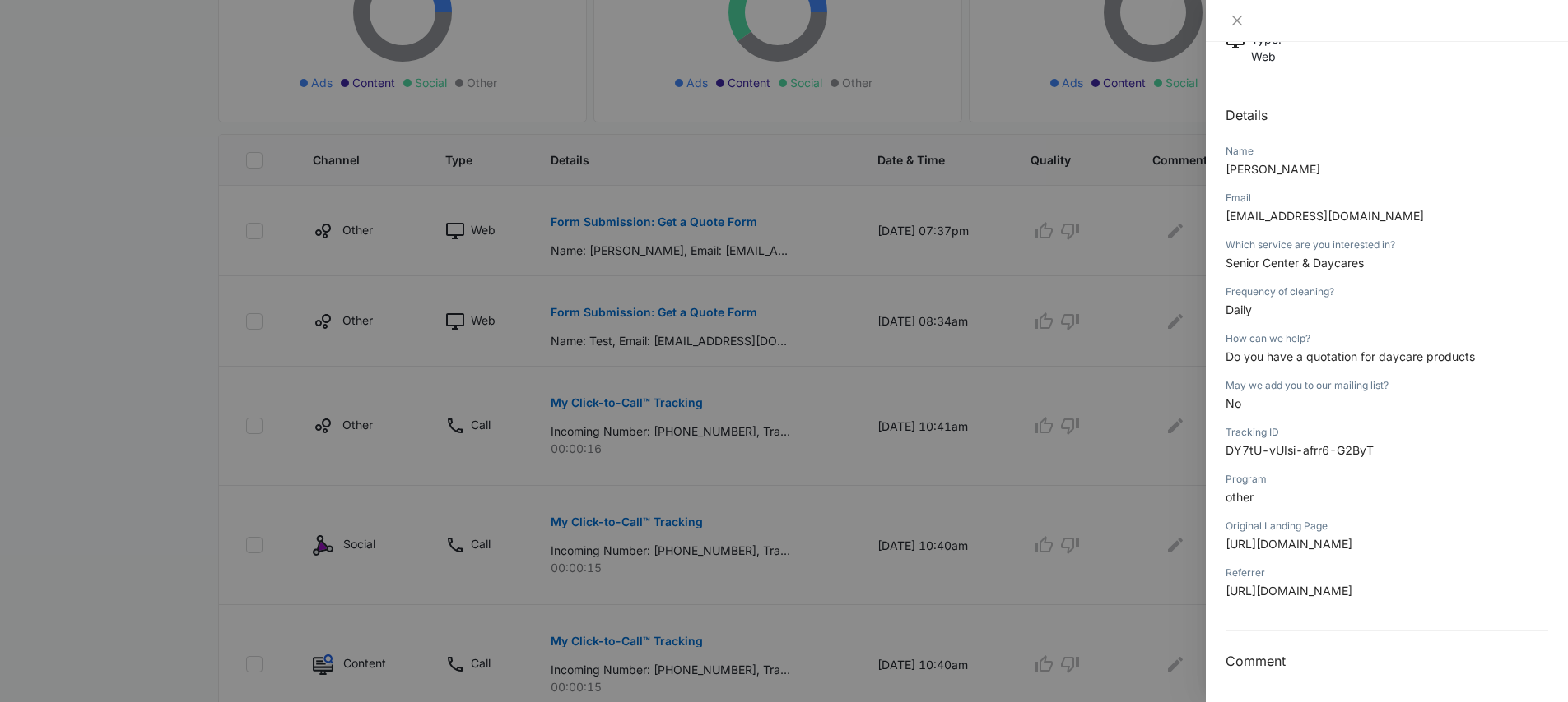
scroll to position [160, 0]
click at [1239, 22] on icon "close" at bounding box center [1236, 21] width 14 height 14
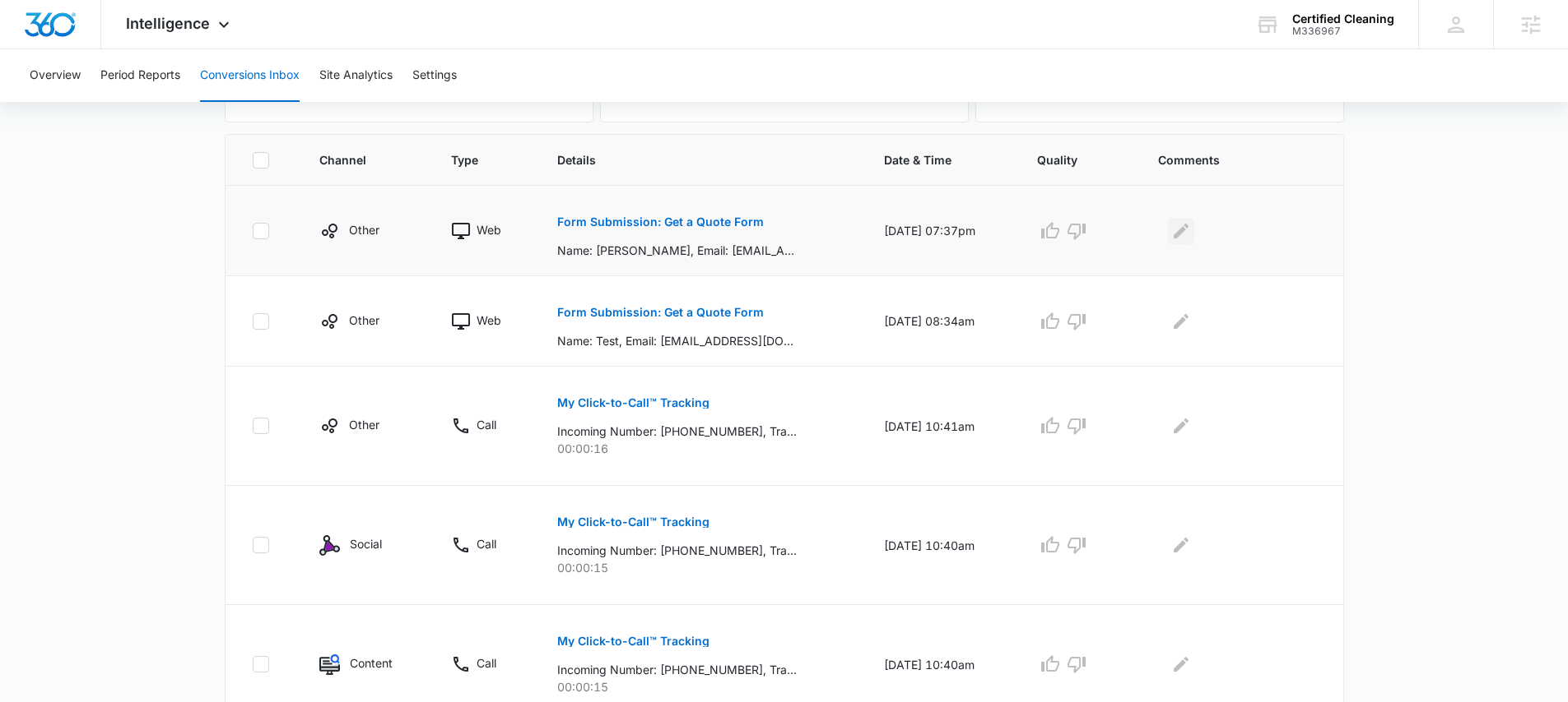
click at [1190, 235] on icon "Edit Comments" at bounding box center [1181, 231] width 20 height 20
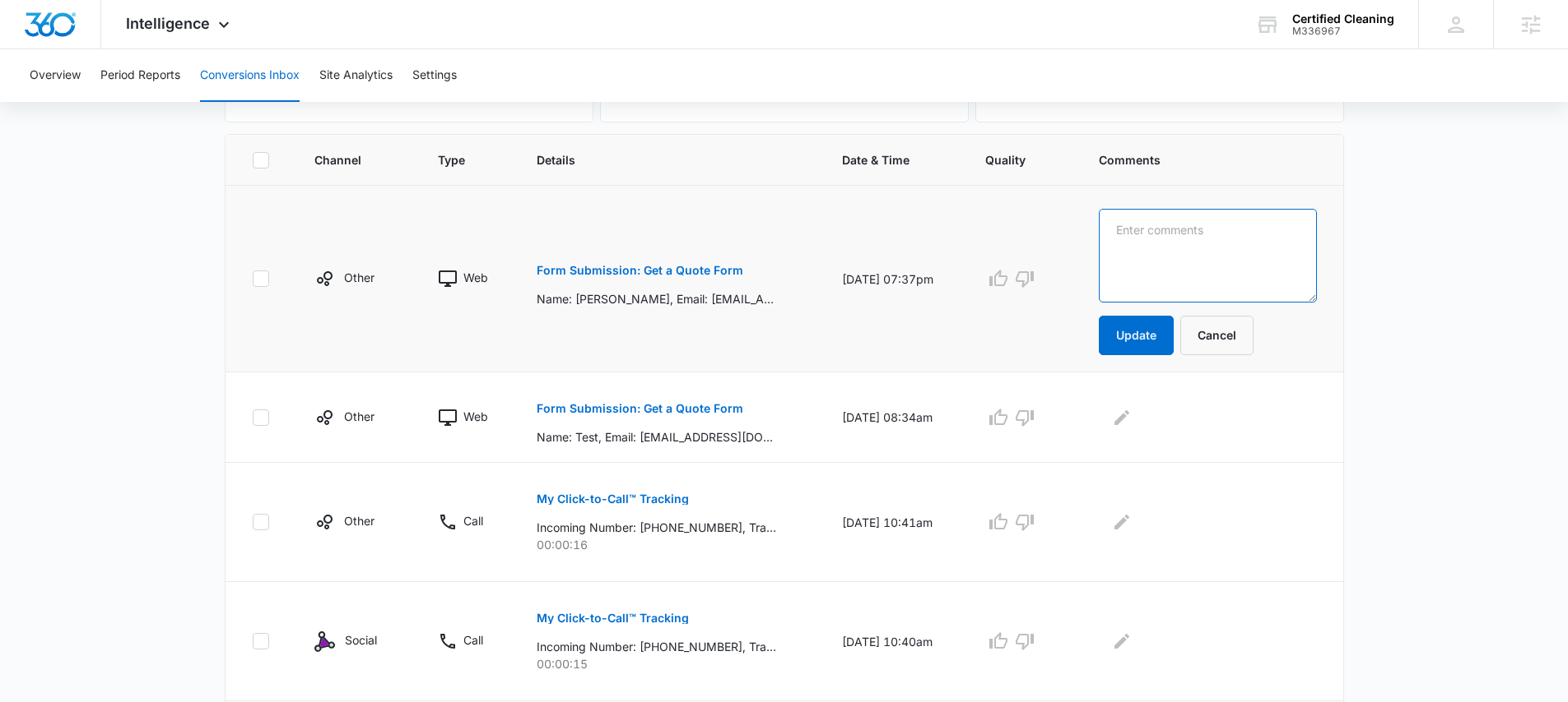
click at [1236, 264] on textarea at bounding box center [1207, 256] width 218 height 94
type textarea "Asked about products"
click at [1160, 334] on button "Update" at bounding box center [1135, 335] width 75 height 40
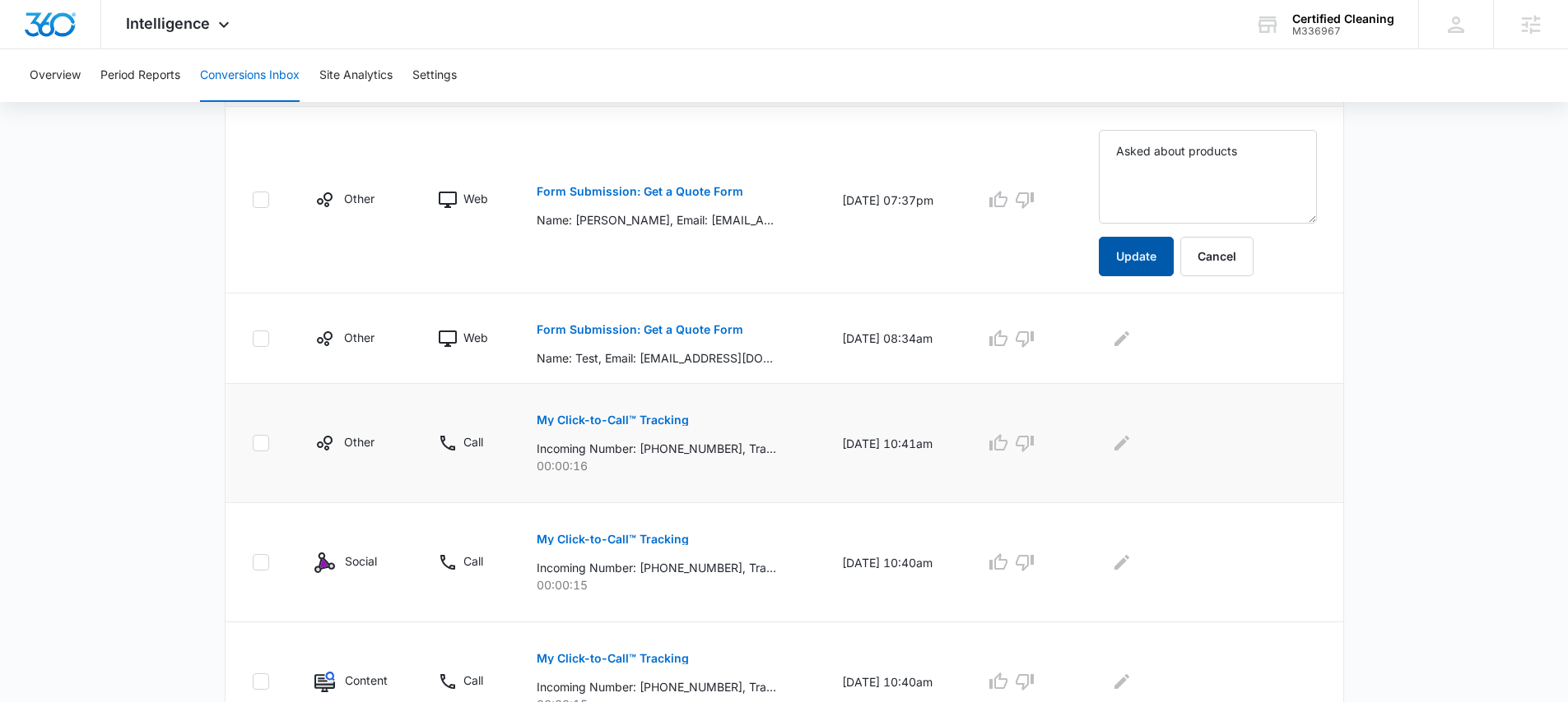
scroll to position [427, 0]
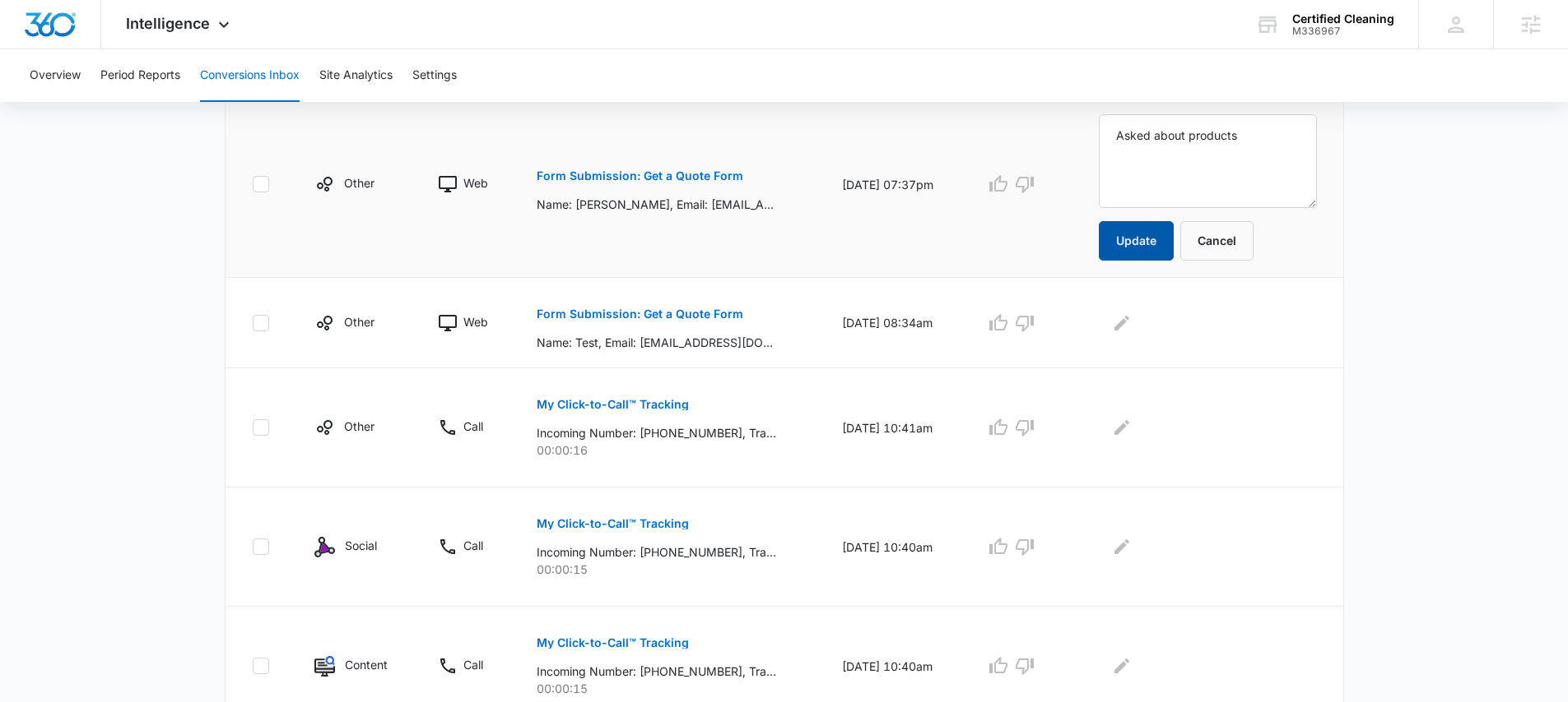
click at [1149, 242] on button "Update" at bounding box center [1135, 241] width 75 height 40
click at [626, 405] on p "My Click-to-Call™ Tracking" at bounding box center [612, 405] width 152 height 12
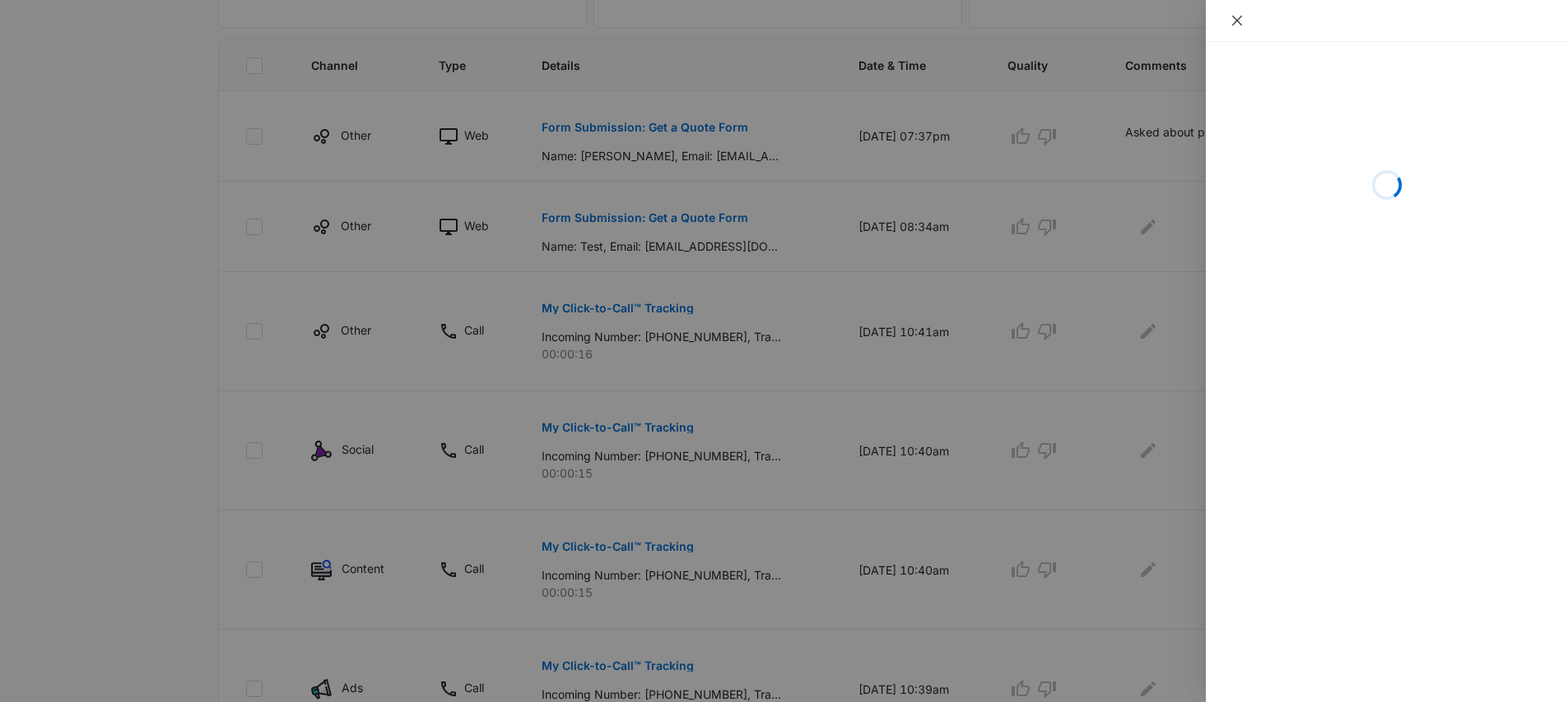
click at [1231, 20] on icon "close" at bounding box center [1236, 21] width 14 height 14
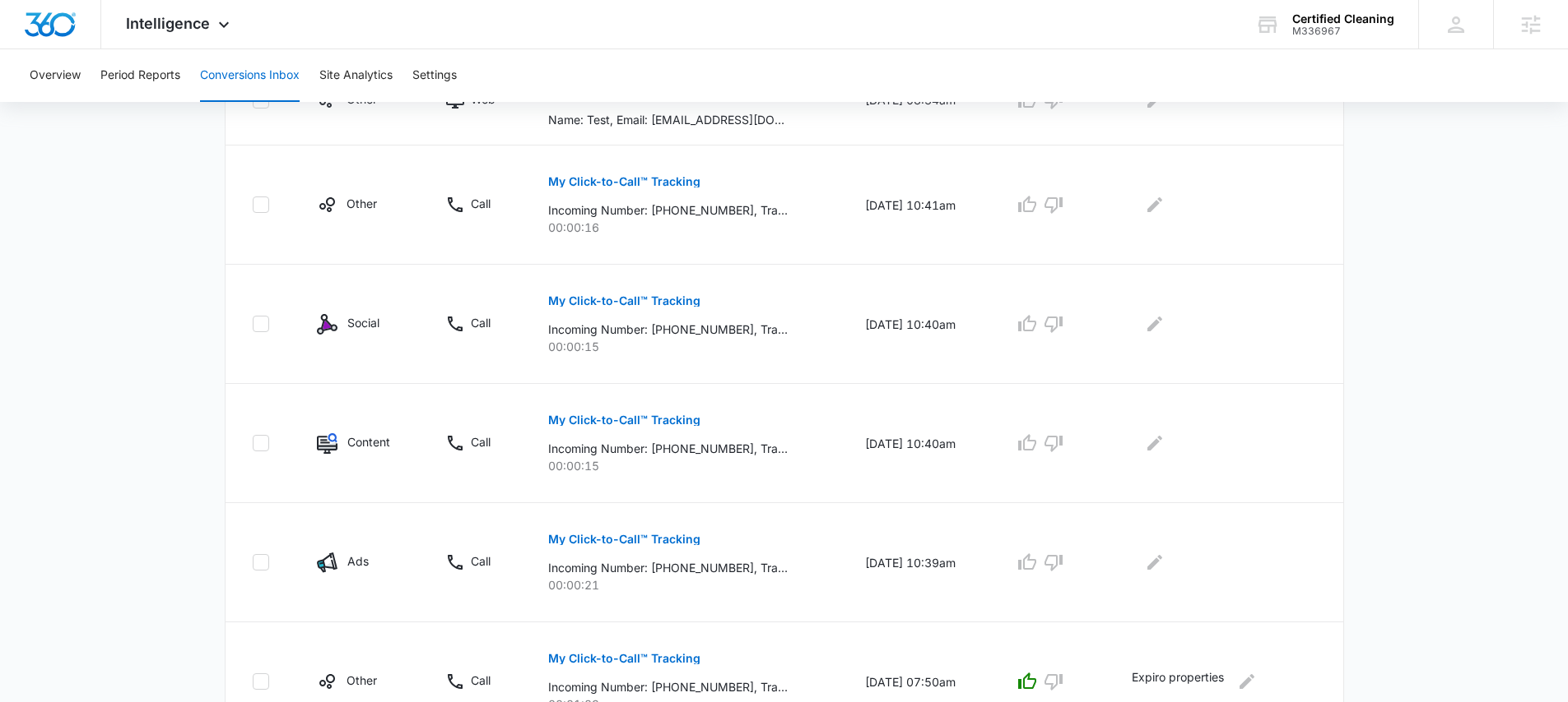
scroll to position [215, 0]
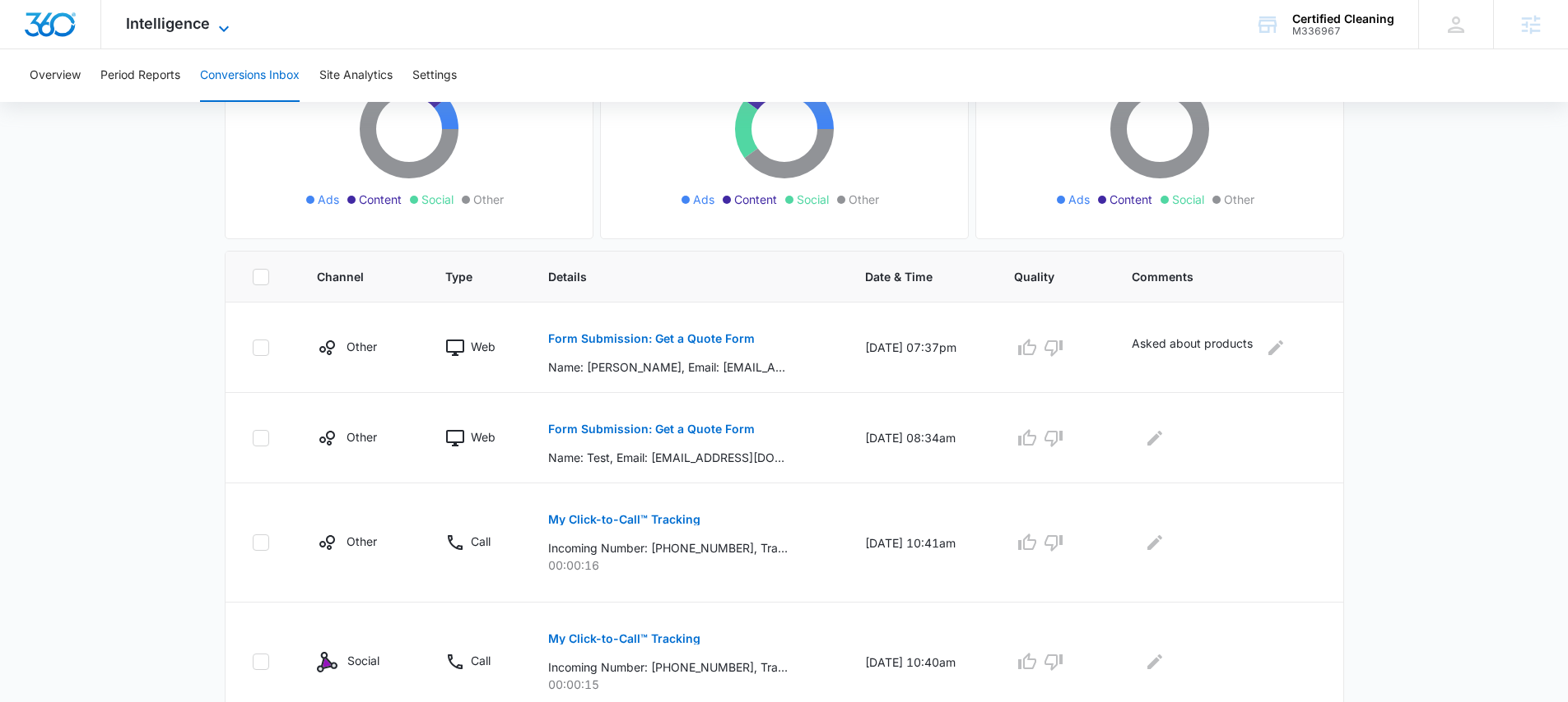
click at [179, 27] on span "Intelligence" at bounding box center [168, 23] width 84 height 17
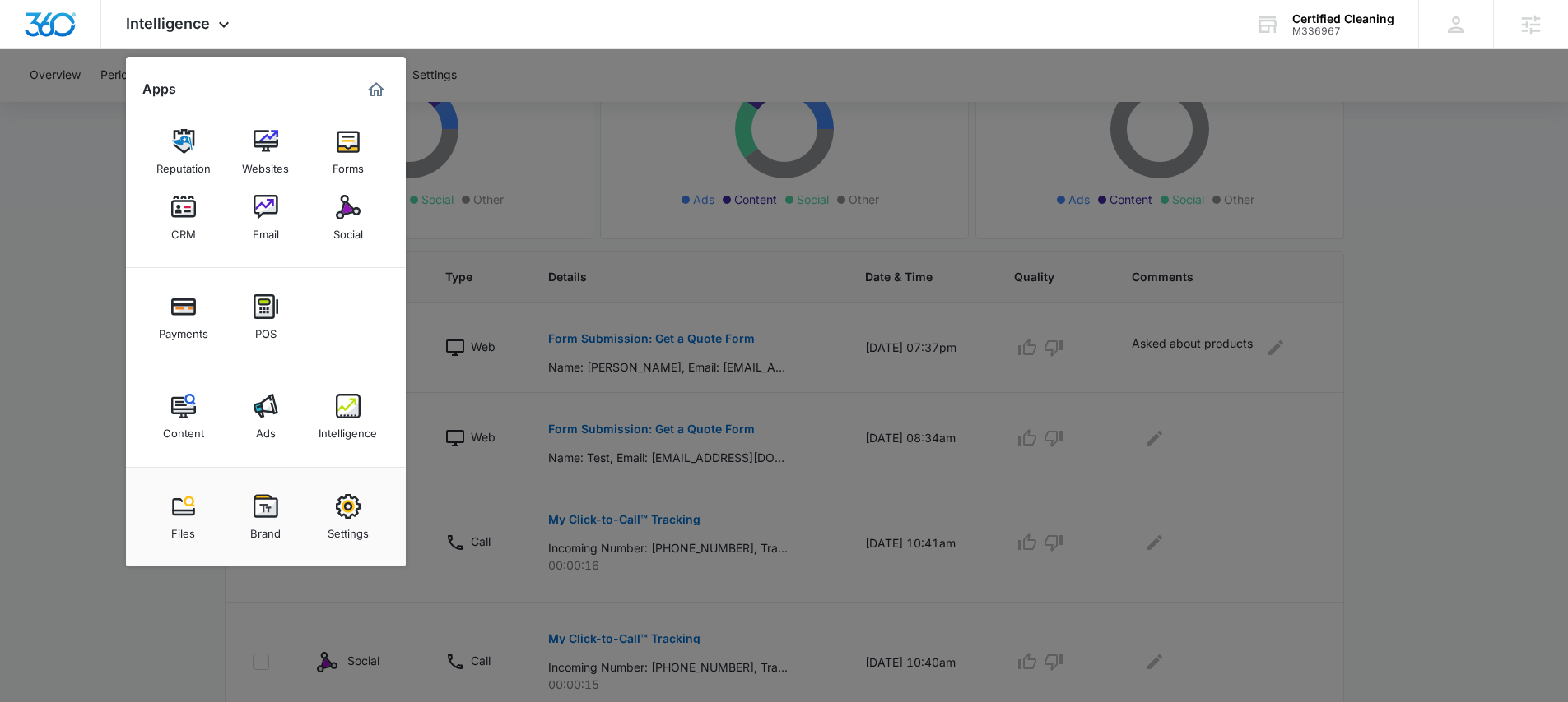
click at [174, 405] on img at bounding box center [183, 406] width 24 height 24
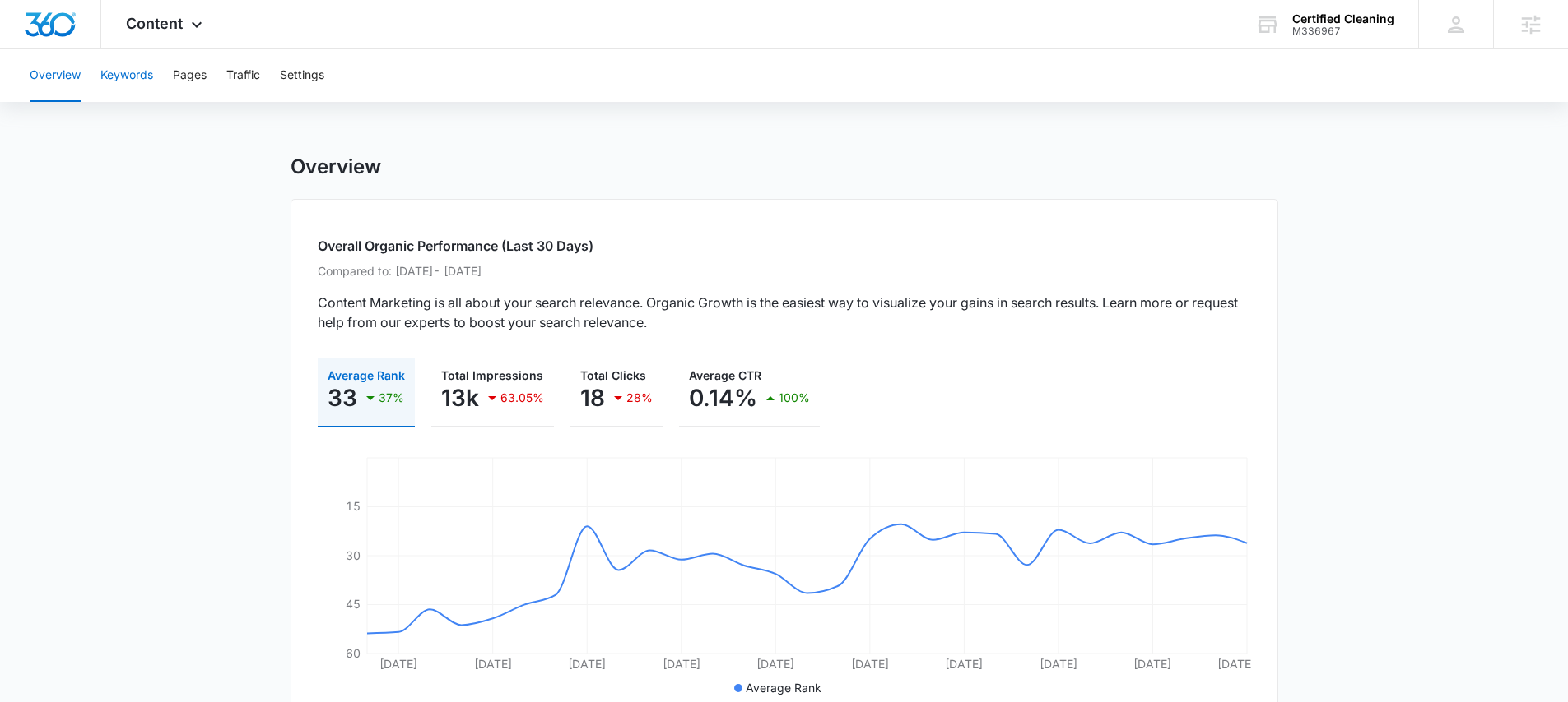
click at [126, 72] on button "Keywords" at bounding box center [126, 76] width 52 height 52
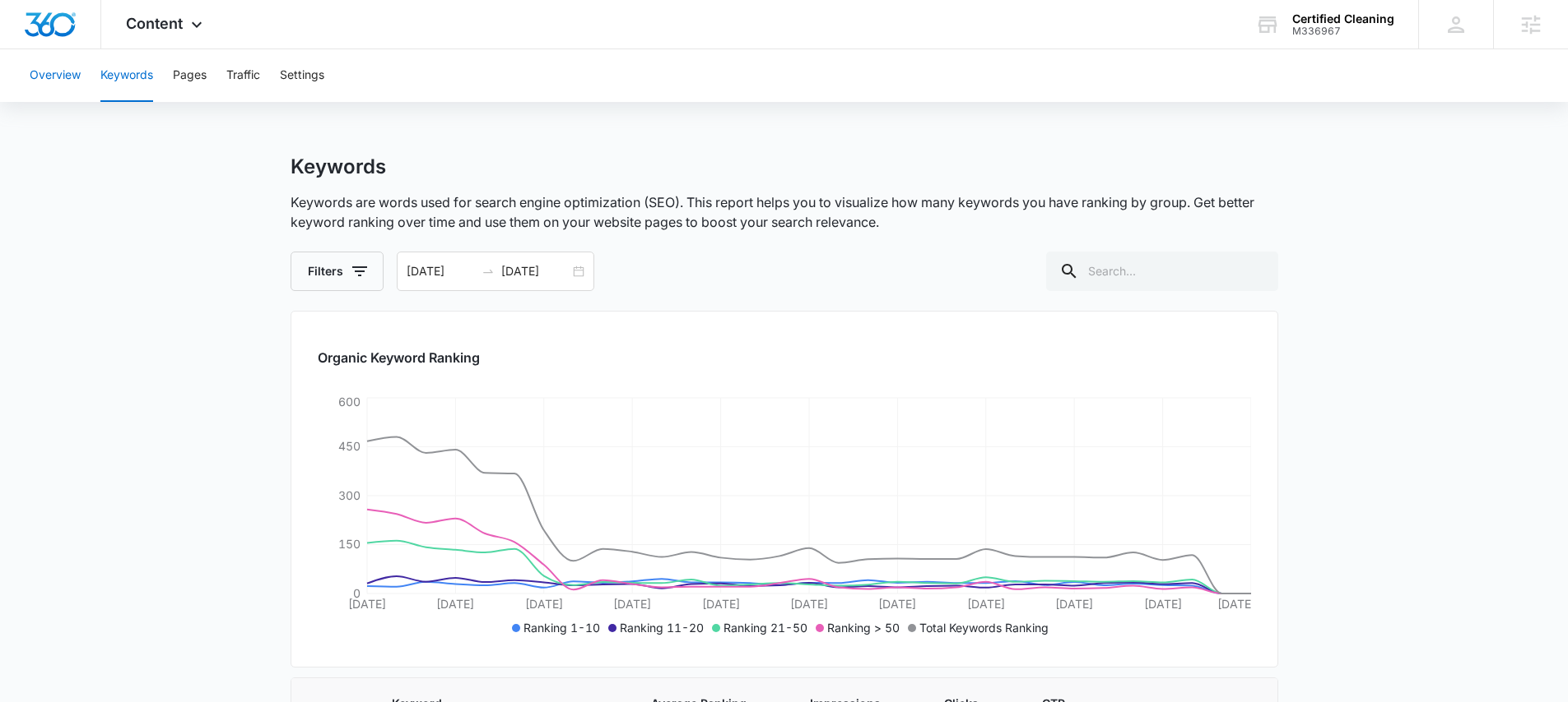
click at [32, 66] on button "Overview" at bounding box center [55, 76] width 51 height 52
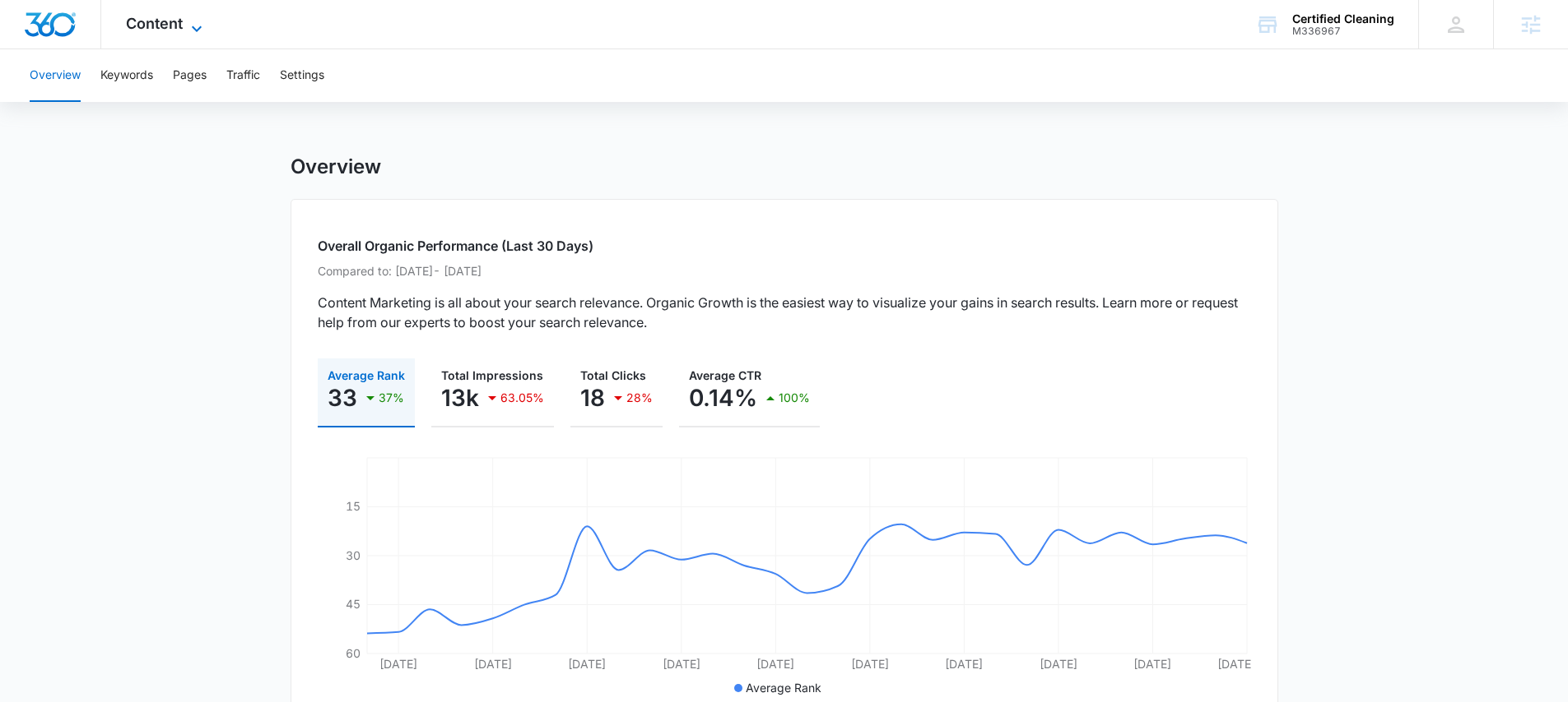
click at [161, 29] on span "Content" at bounding box center [154, 23] width 57 height 17
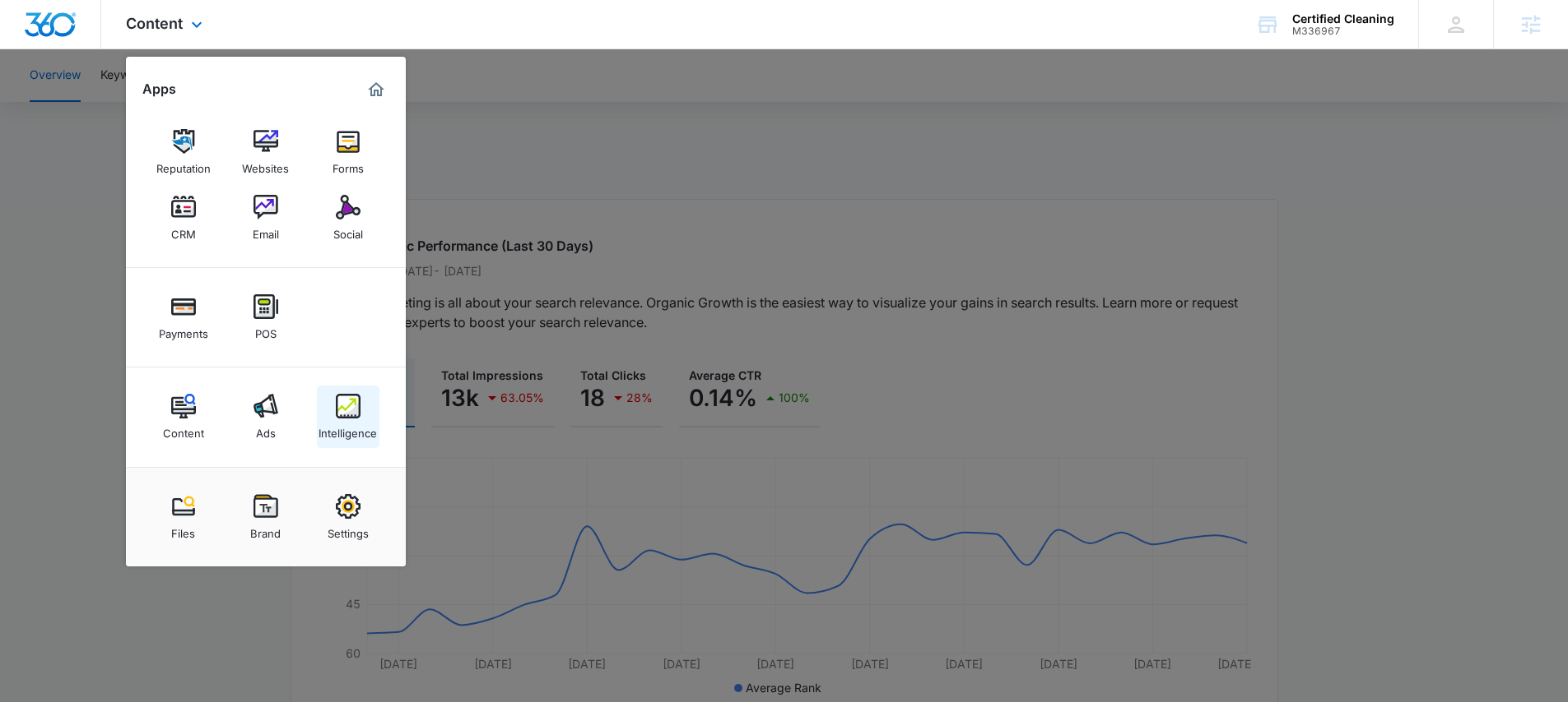
click at [339, 401] on img at bounding box center [347, 406] width 24 height 24
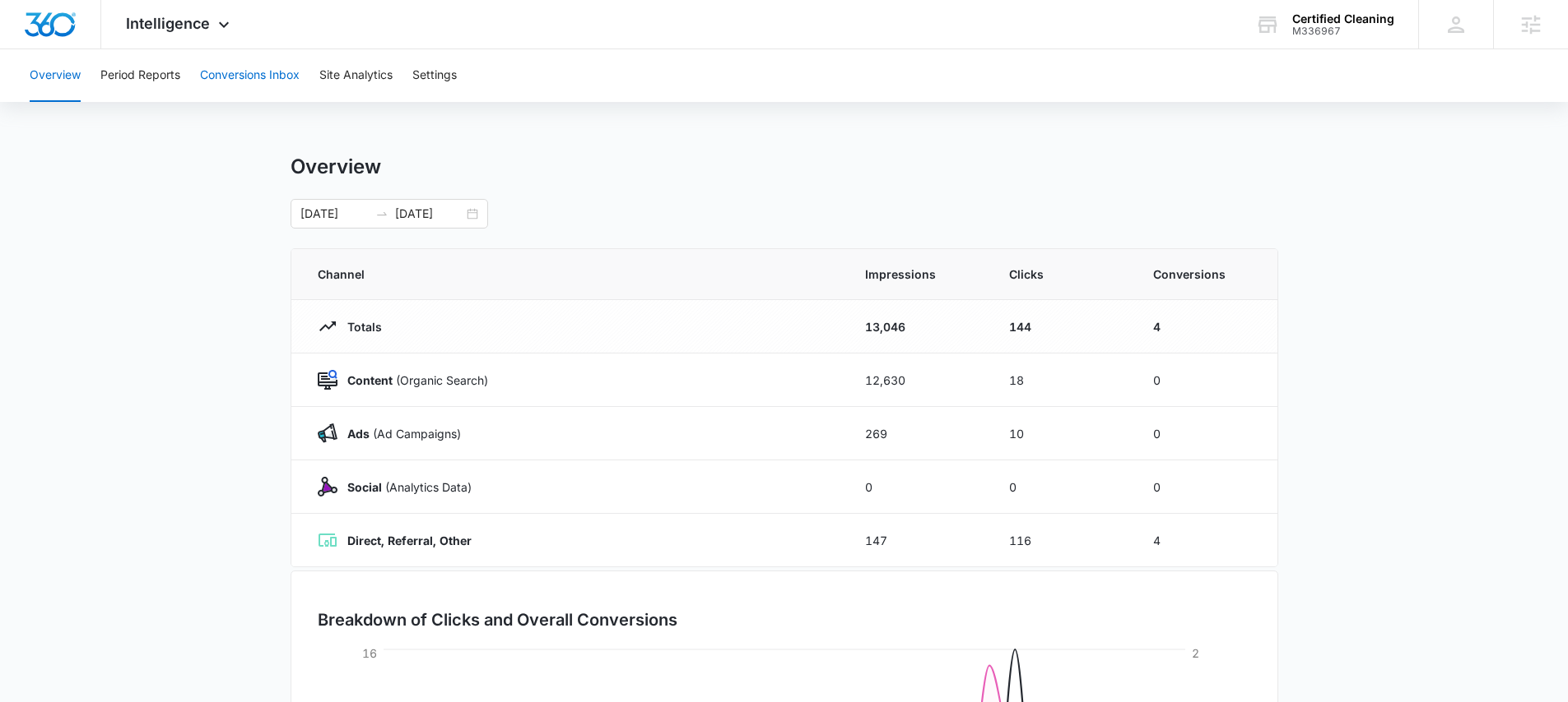
click at [231, 74] on button "Conversions Inbox" at bounding box center [250, 76] width 99 height 52
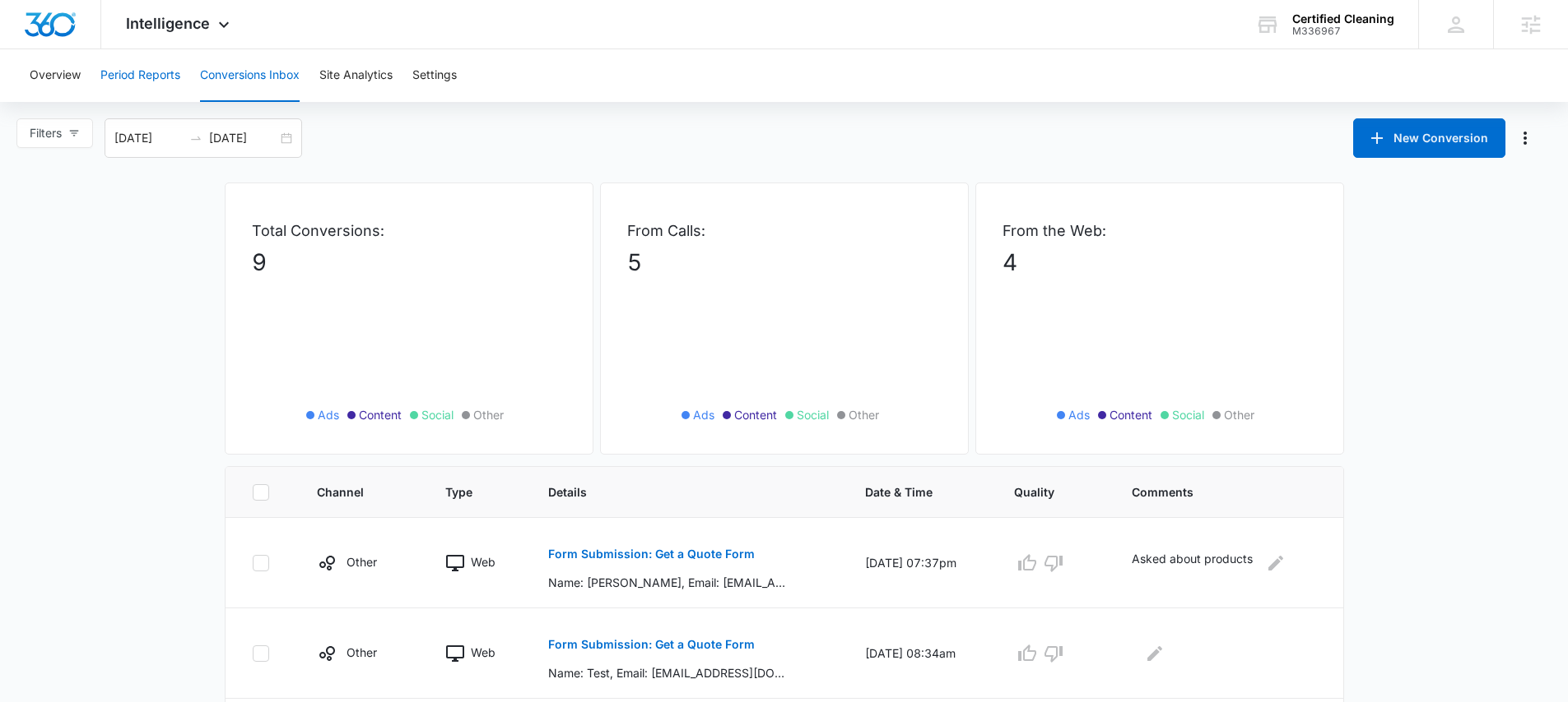
click at [156, 74] on button "Period Reports" at bounding box center [140, 76] width 80 height 52
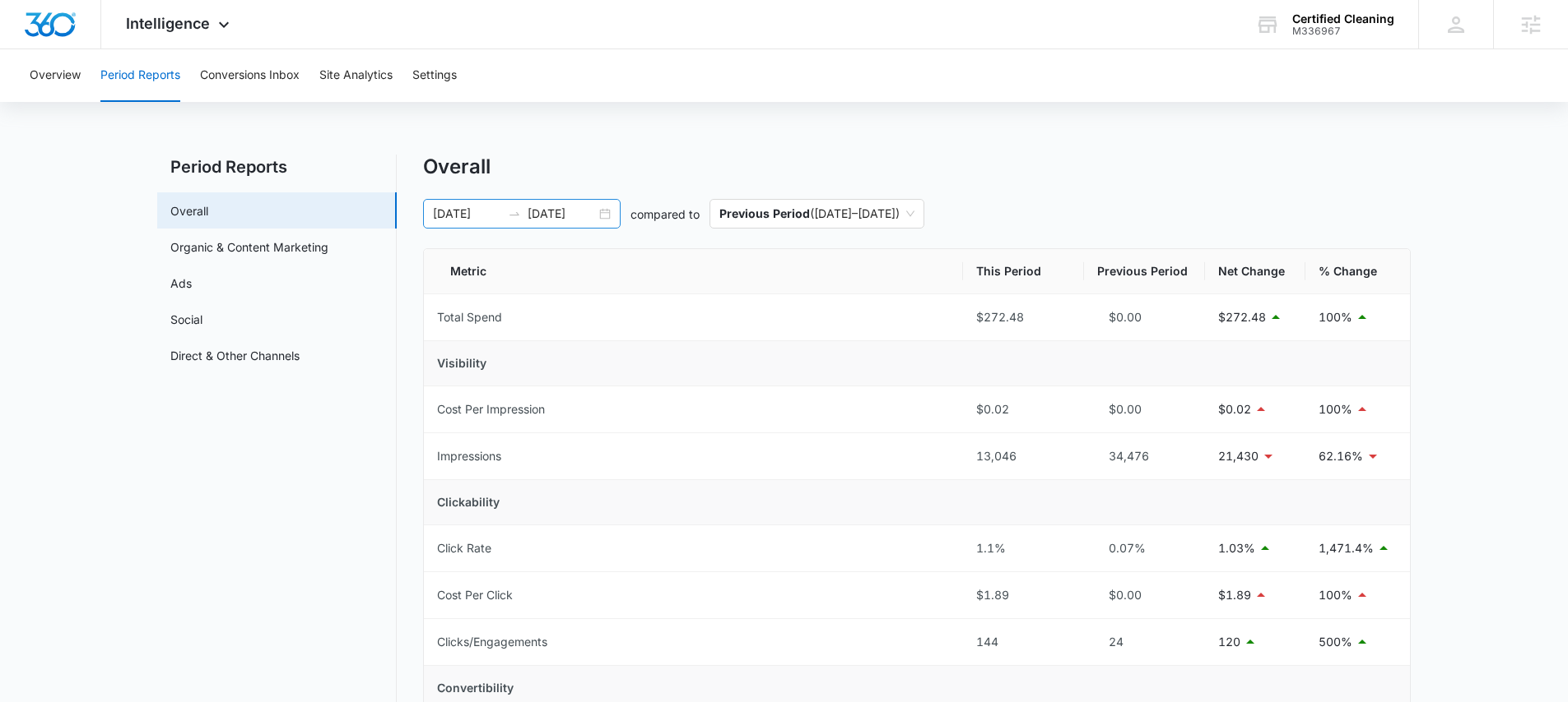
click at [610, 211] on div "09/06/2025 10/06/2025" at bounding box center [521, 214] width 197 height 30
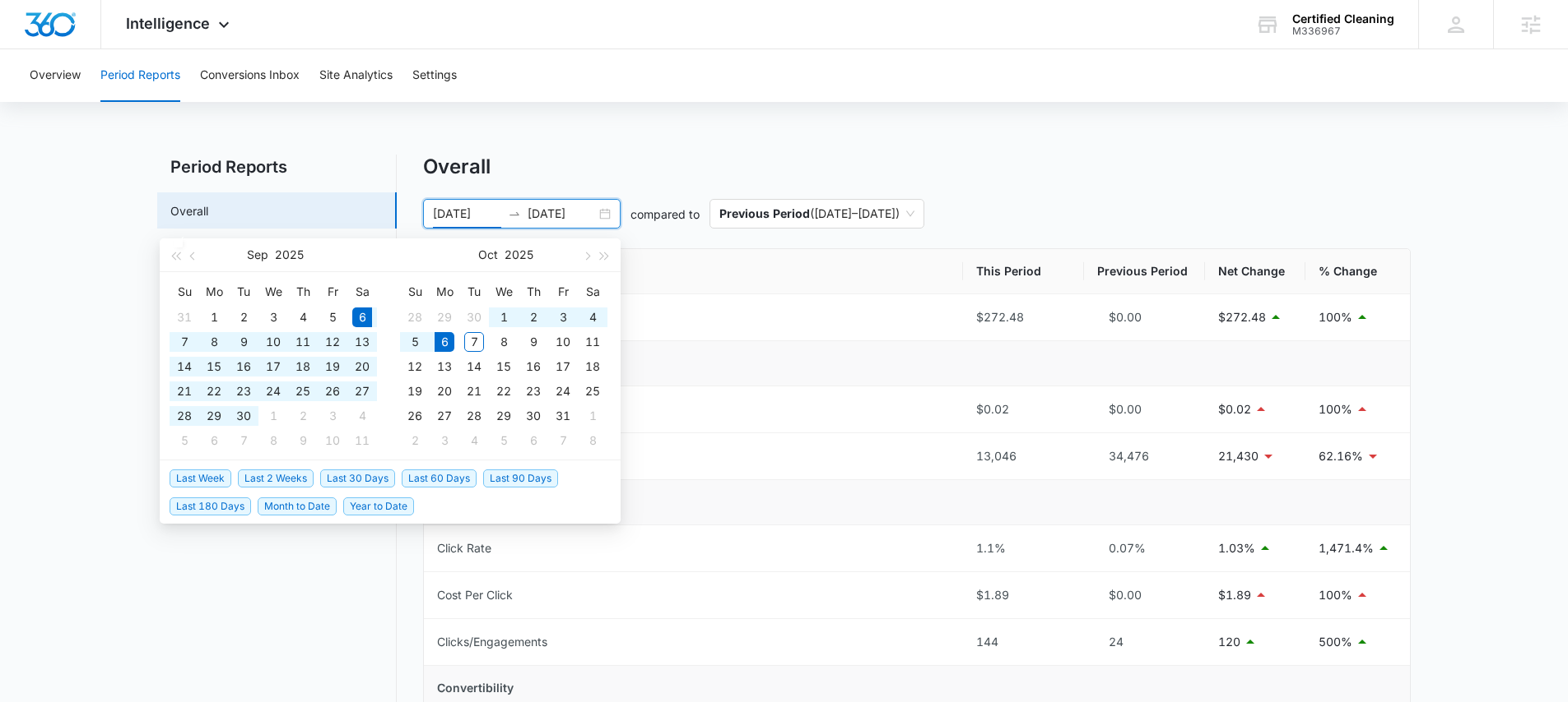
click at [855, 161] on div "Overall" at bounding box center [916, 167] width 987 height 24
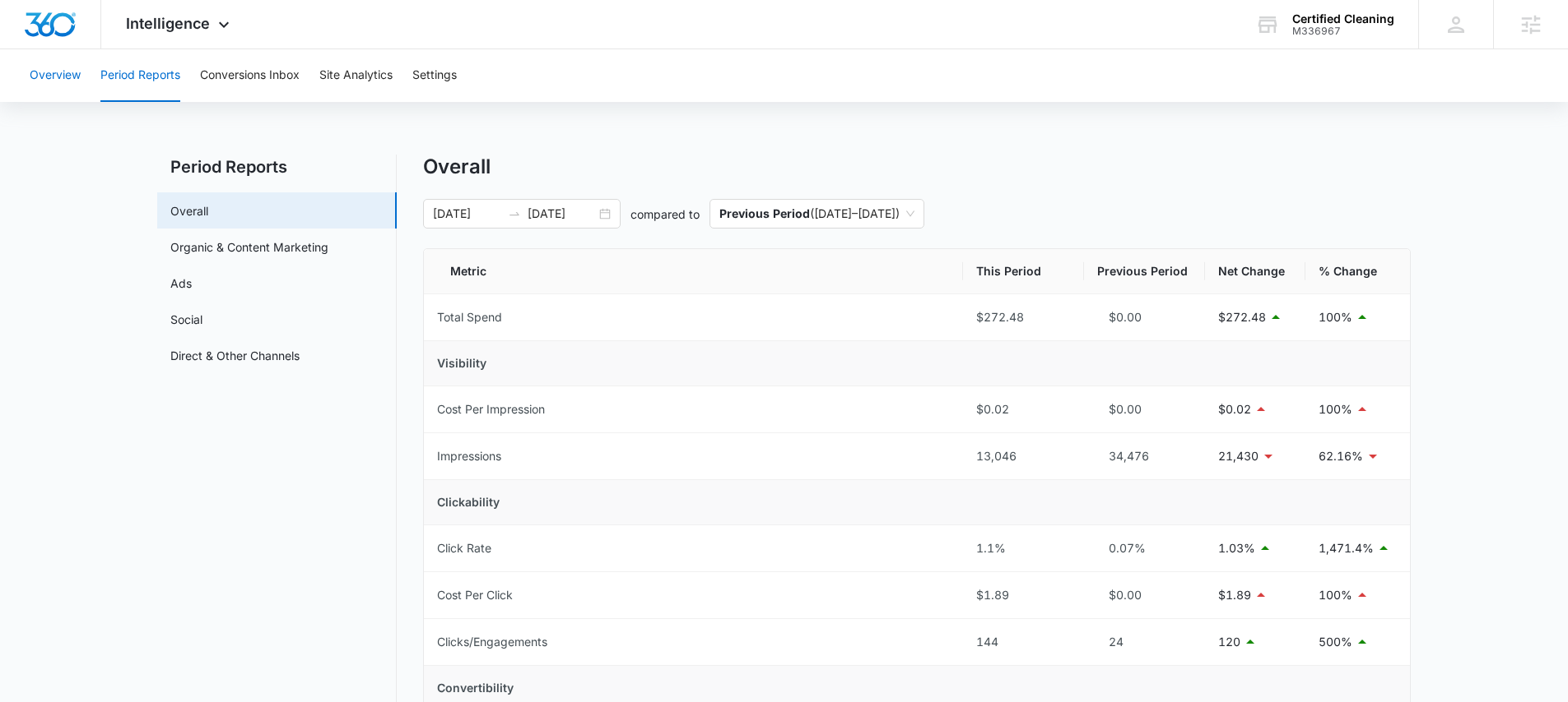
click at [64, 77] on button "Overview" at bounding box center [55, 76] width 51 height 52
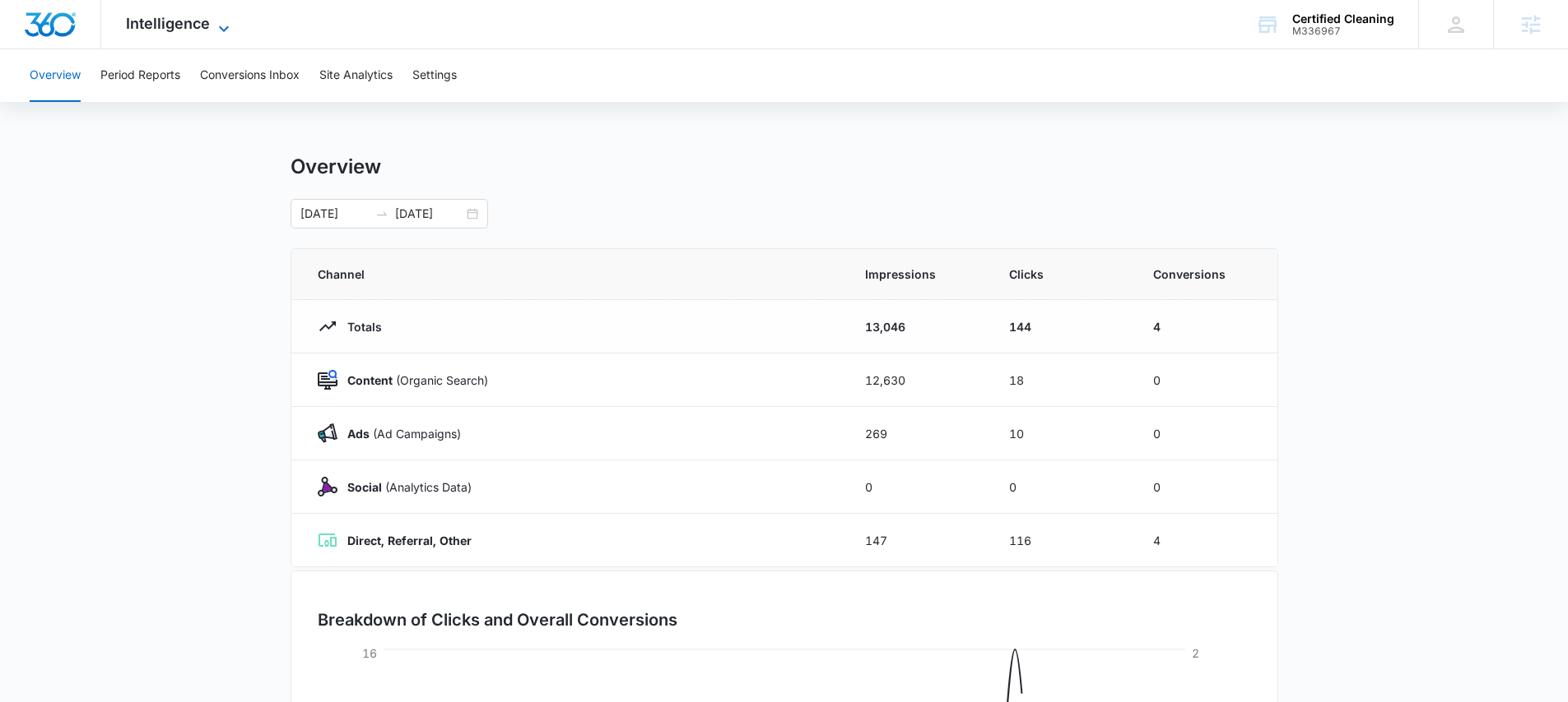
click at [188, 19] on span "Intelligence" at bounding box center [168, 23] width 84 height 17
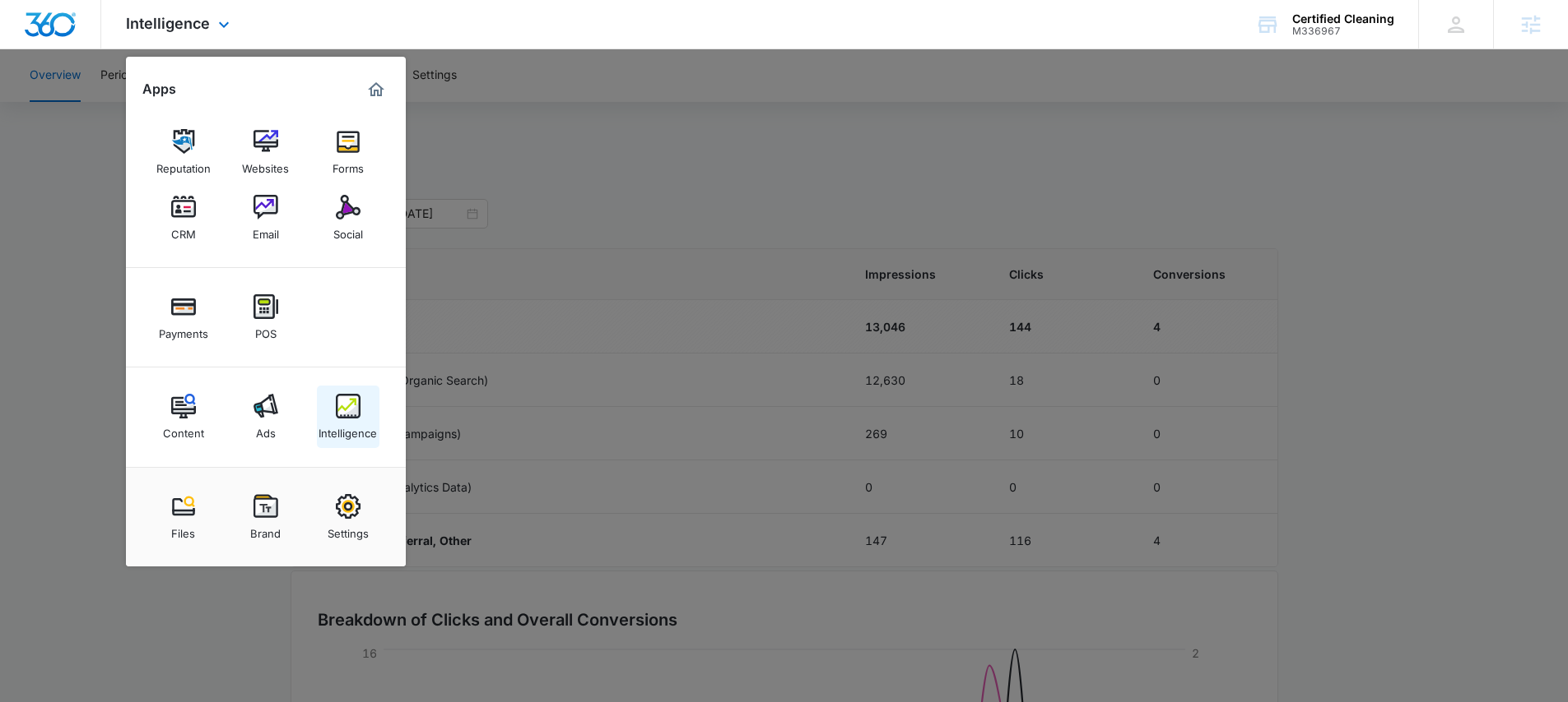
click at [335, 424] on div "Intelligence" at bounding box center [347, 430] width 59 height 22
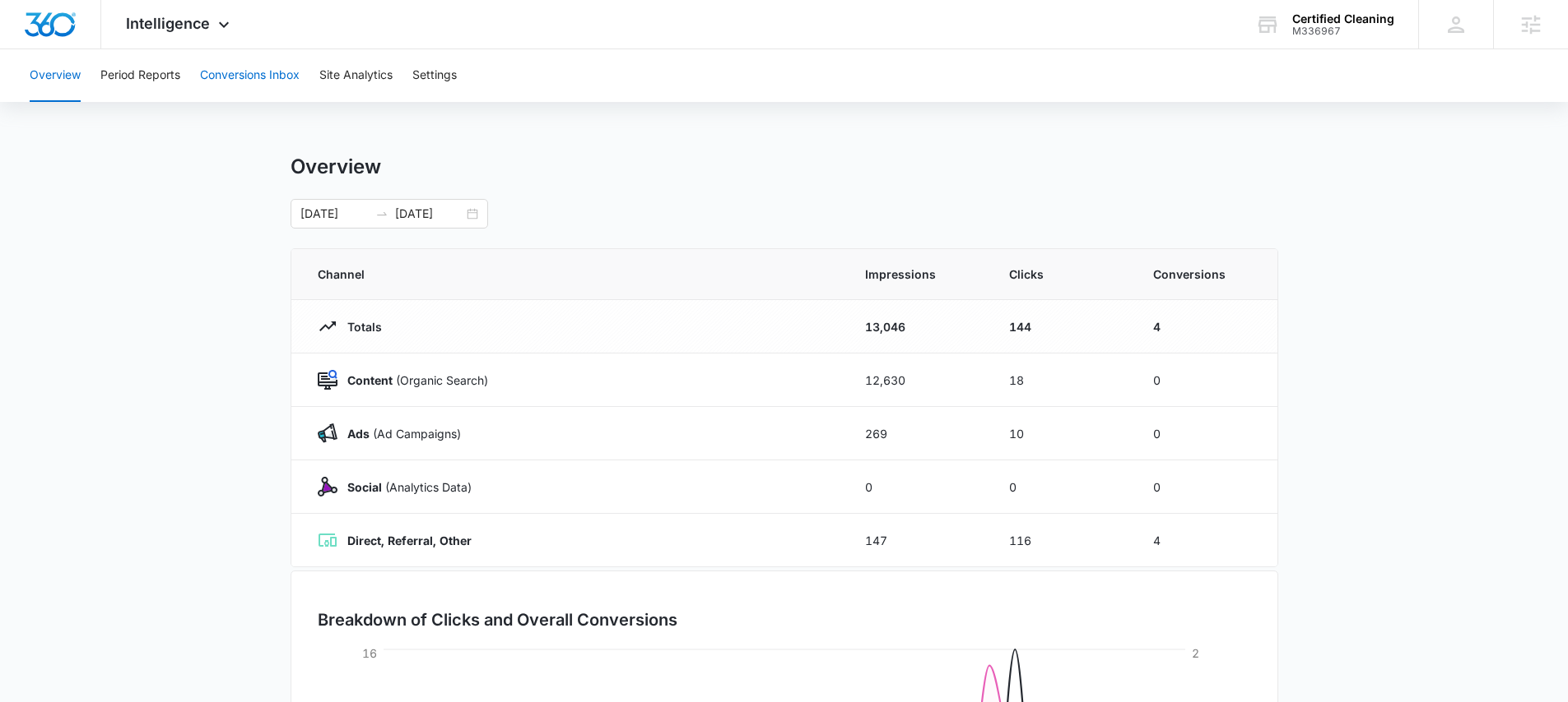
click at [215, 68] on button "Conversions Inbox" at bounding box center [250, 76] width 99 height 52
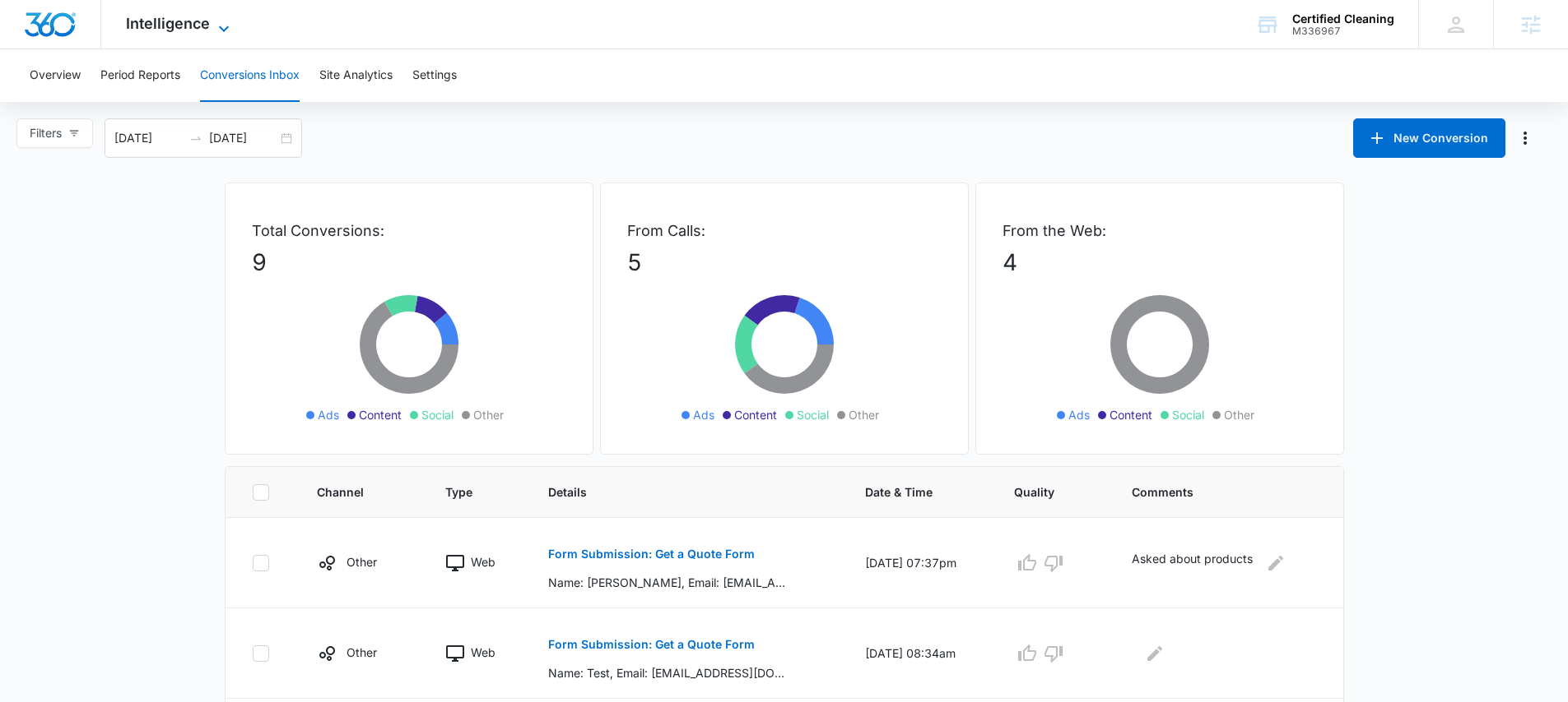
click at [172, 30] on span "Intelligence" at bounding box center [168, 23] width 84 height 17
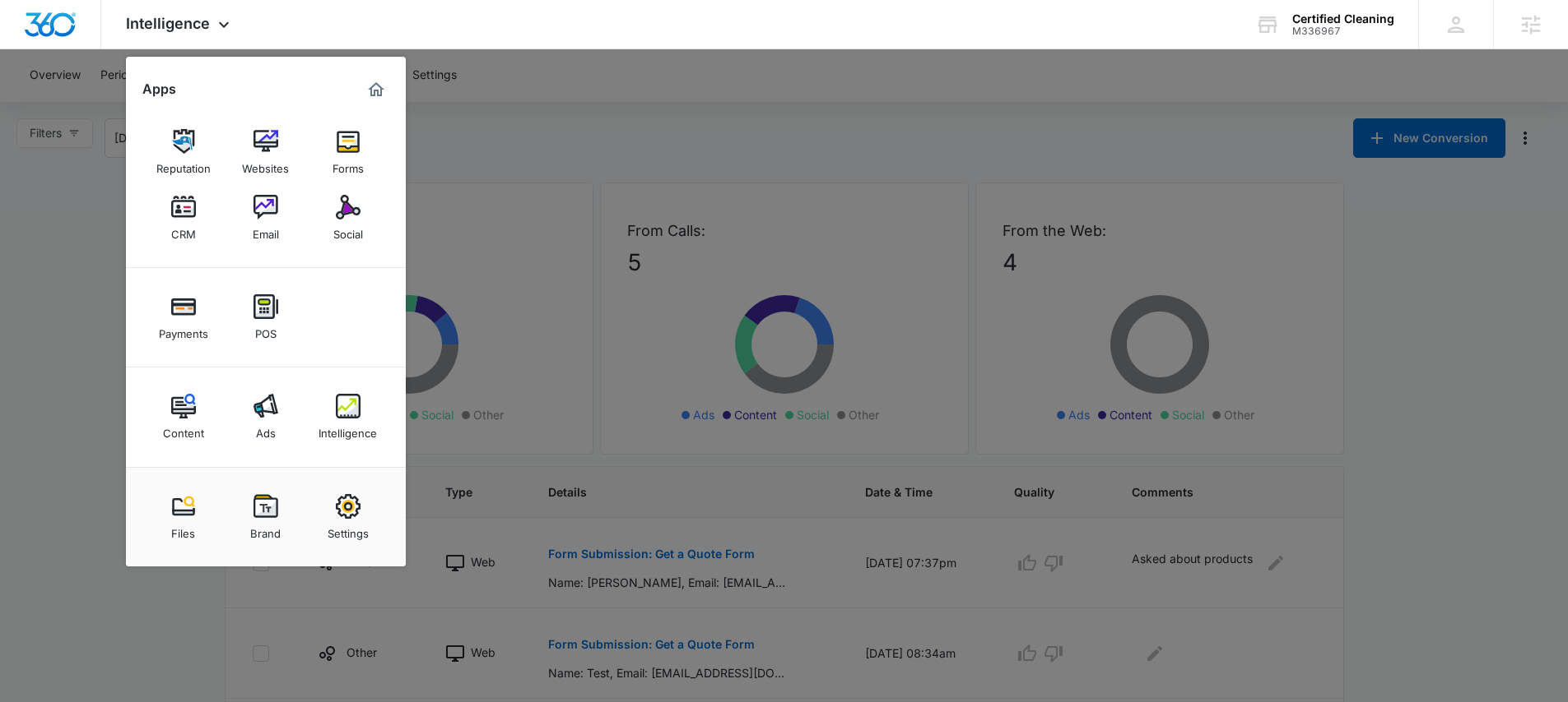
click at [196, 412] on link "Content" at bounding box center [183, 416] width 62 height 62
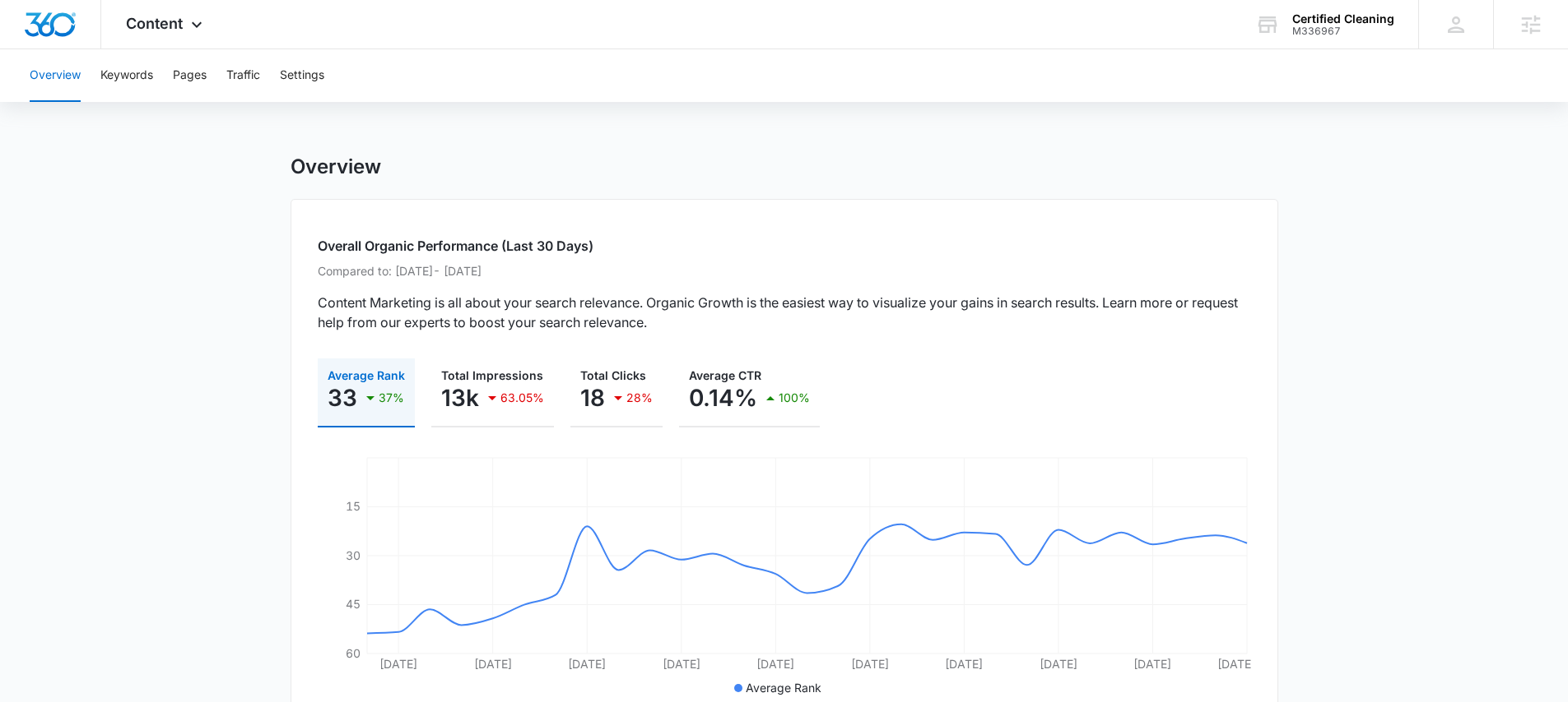
drag, startPoint x: 1114, startPoint y: 302, endPoint x: 1140, endPoint y: 303, distance: 26.0
click at [1140, 303] on p "Content Marketing is all about your search relevance. Organic Growth is the eas…" at bounding box center [784, 313] width 933 height 40
click at [1285, 23] on div "Certified Cleaning M336967 Your Accounts View All" at bounding box center [1324, 24] width 188 height 49
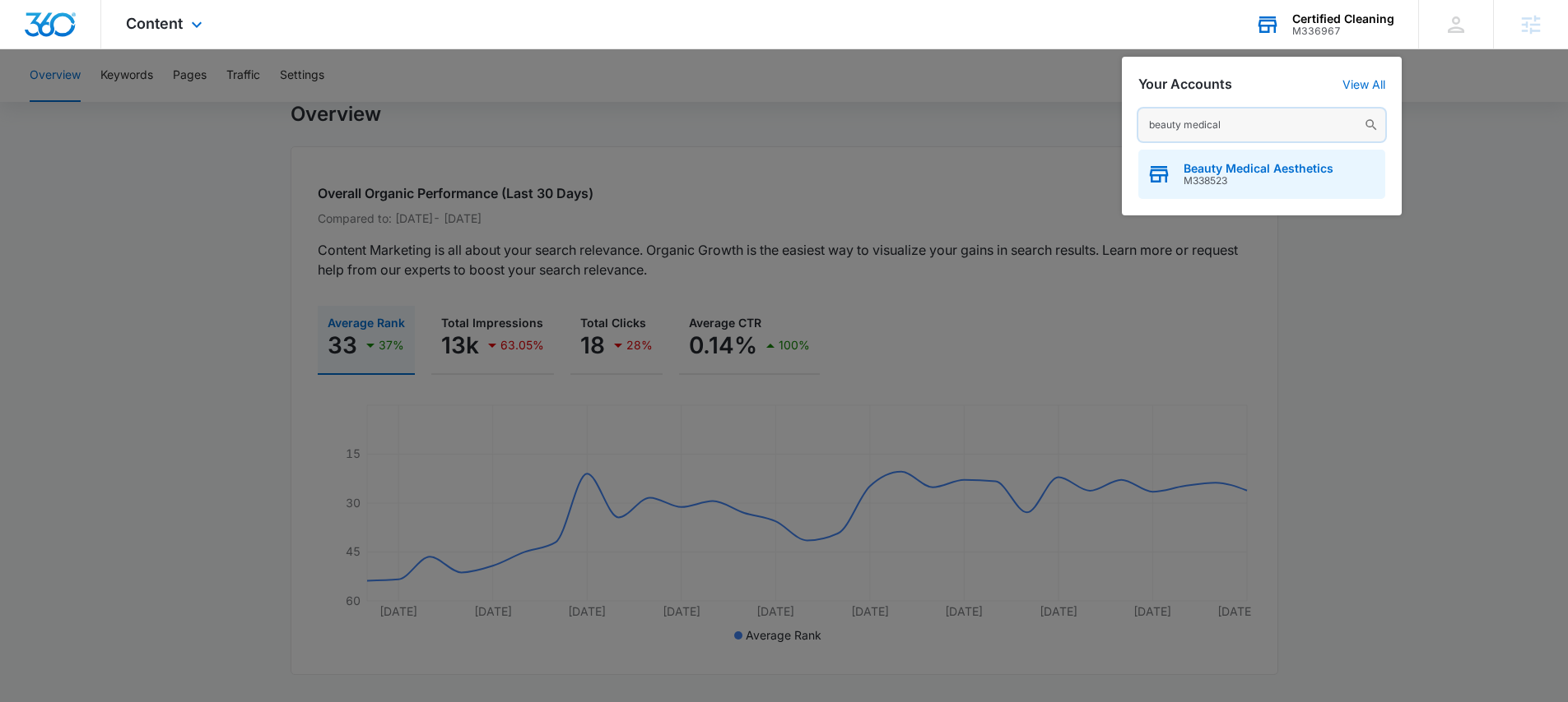
type input "beauty medical"
click at [1223, 175] on span "M338523" at bounding box center [1258, 180] width 150 height 12
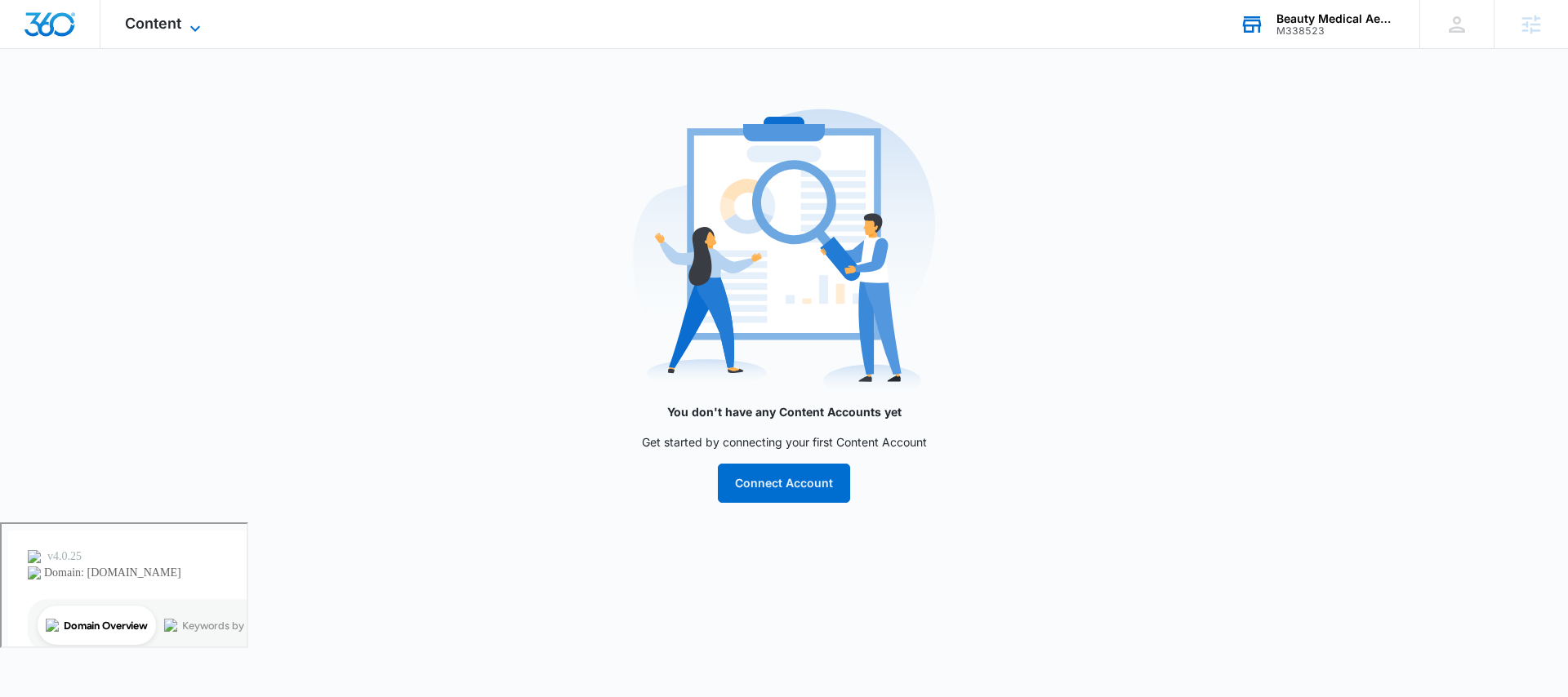
click at [174, 24] on span "Content" at bounding box center [153, 22] width 56 height 17
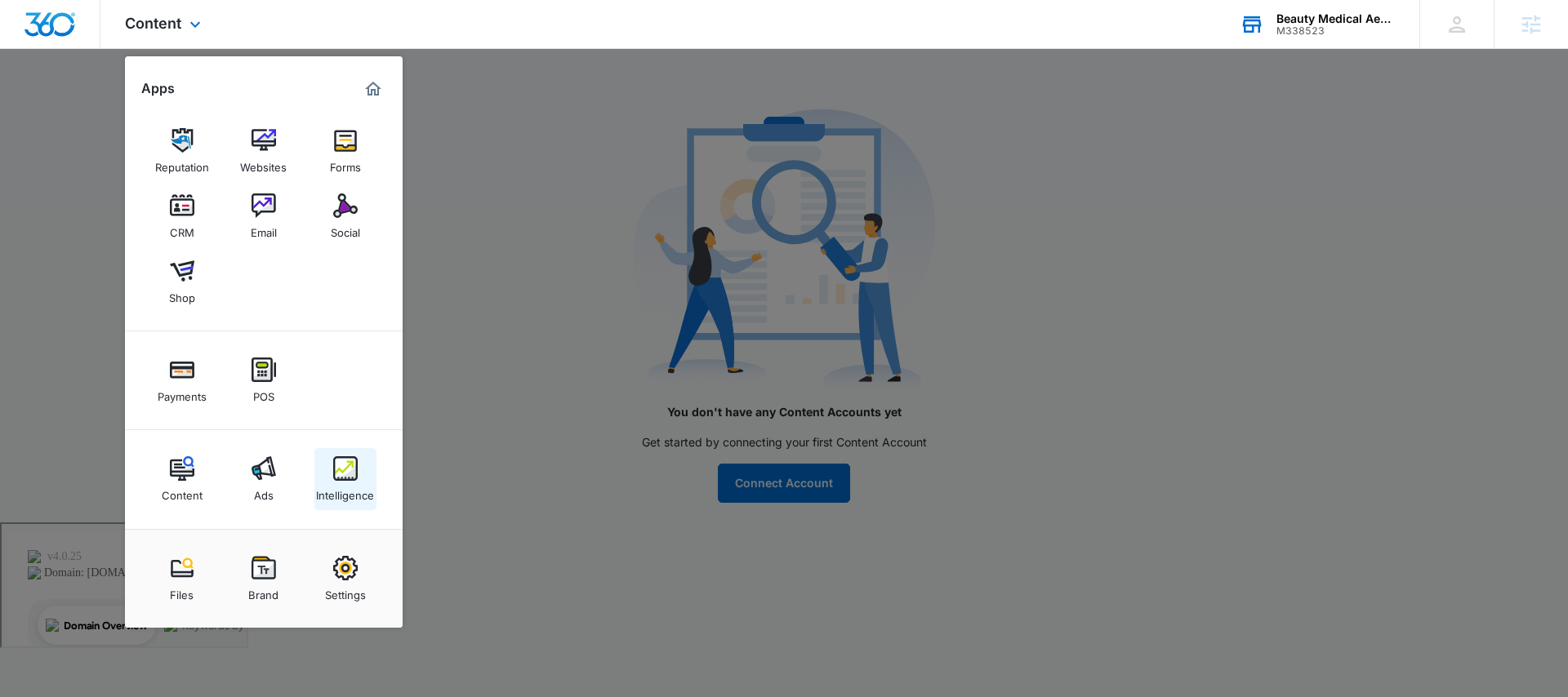
click at [345, 471] on img at bounding box center [345, 468] width 24 height 24
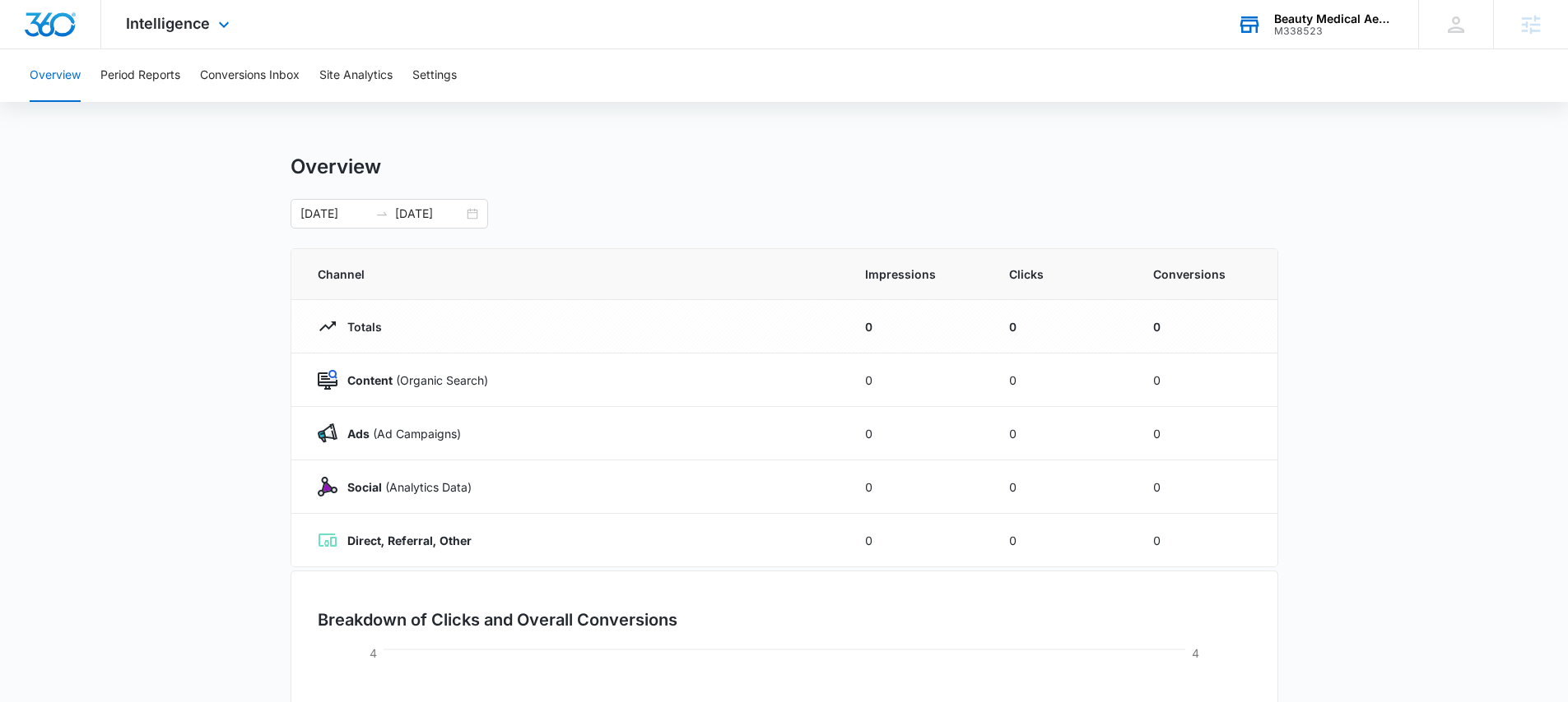
drag, startPoint x: 179, startPoint y: 33, endPoint x: 181, endPoint y: 46, distance: 13.2
click at [179, 33] on div "Intelligence Apps Reputation Websites Forms CRM Email Social Shop Payments POS …" at bounding box center [179, 24] width 157 height 49
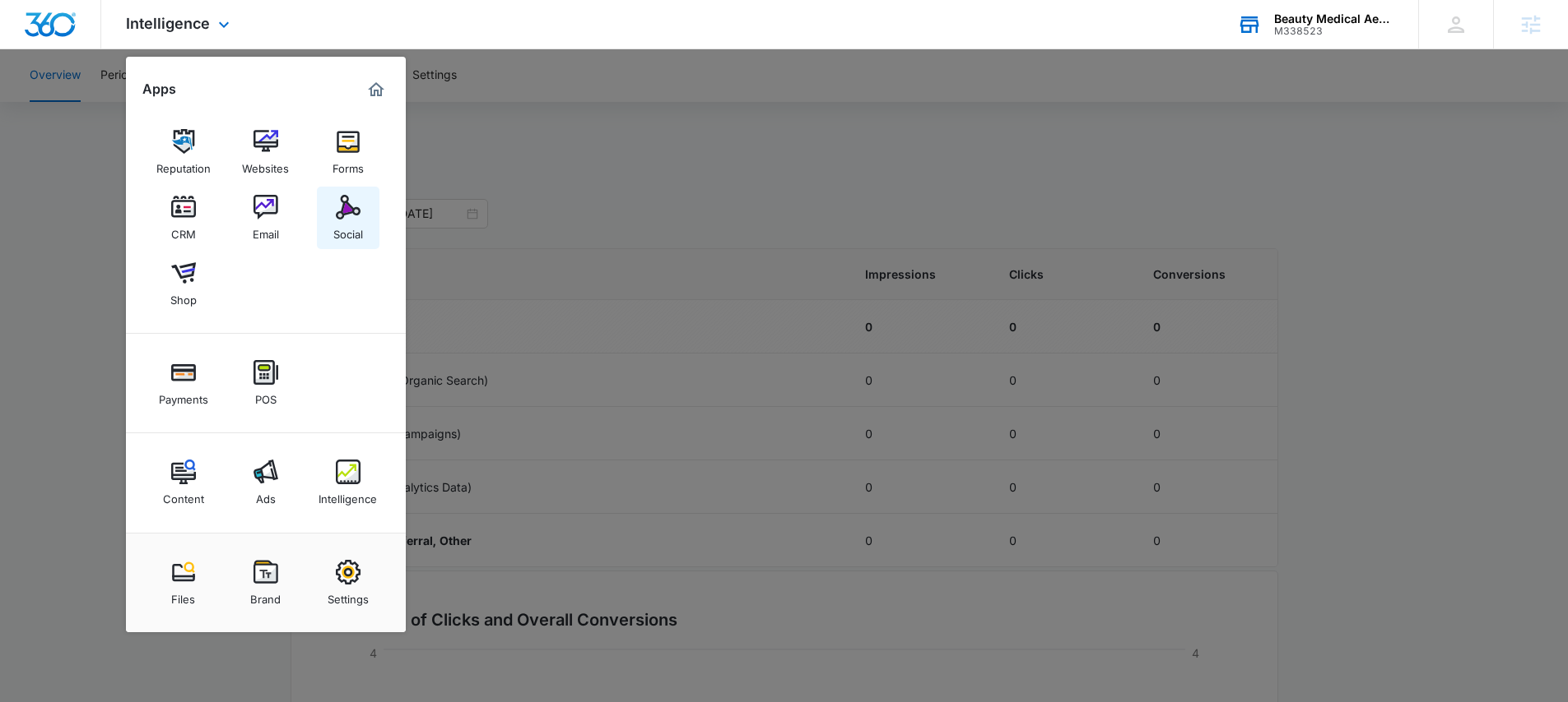
click at [356, 217] on img at bounding box center [347, 206] width 24 height 24
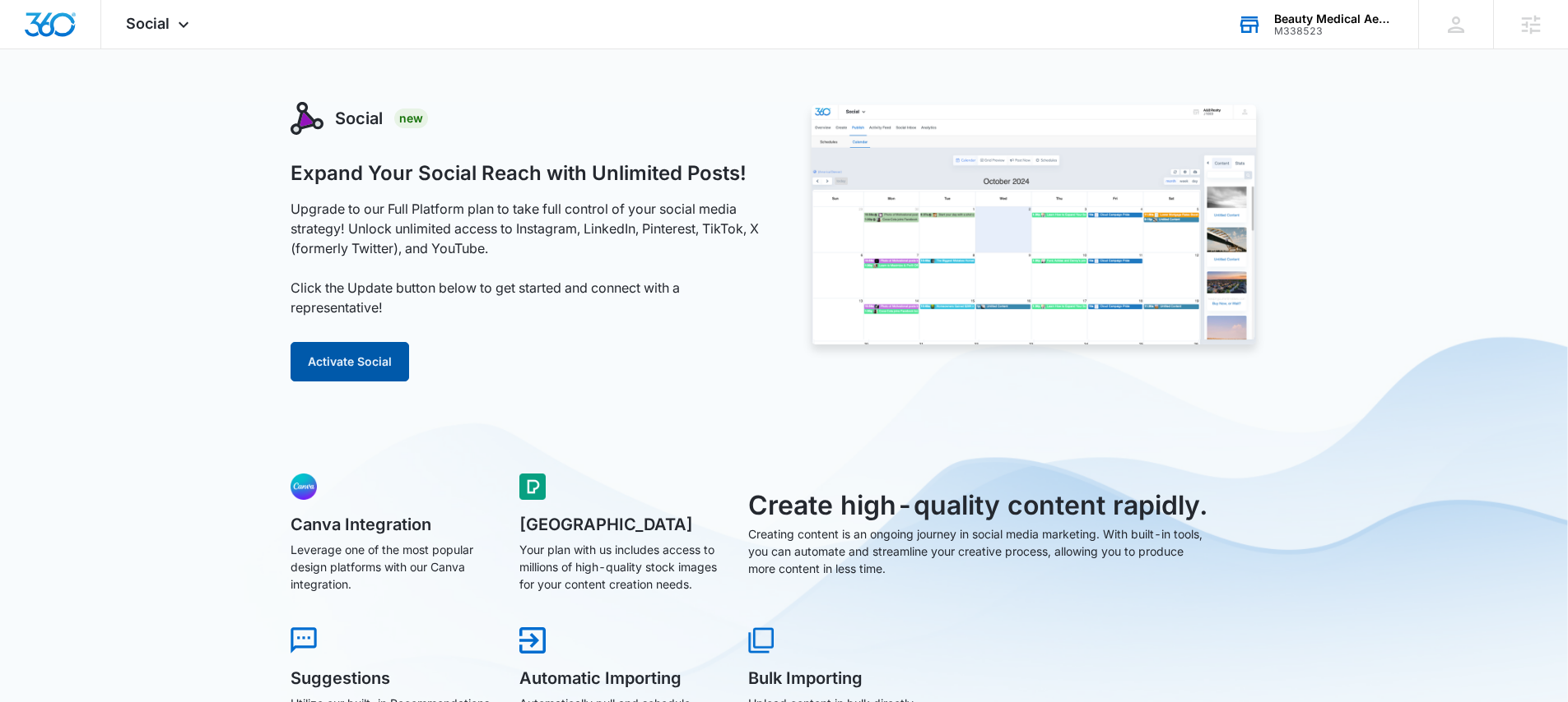
click at [350, 351] on button "Activate Social" at bounding box center [349, 362] width 118 height 40
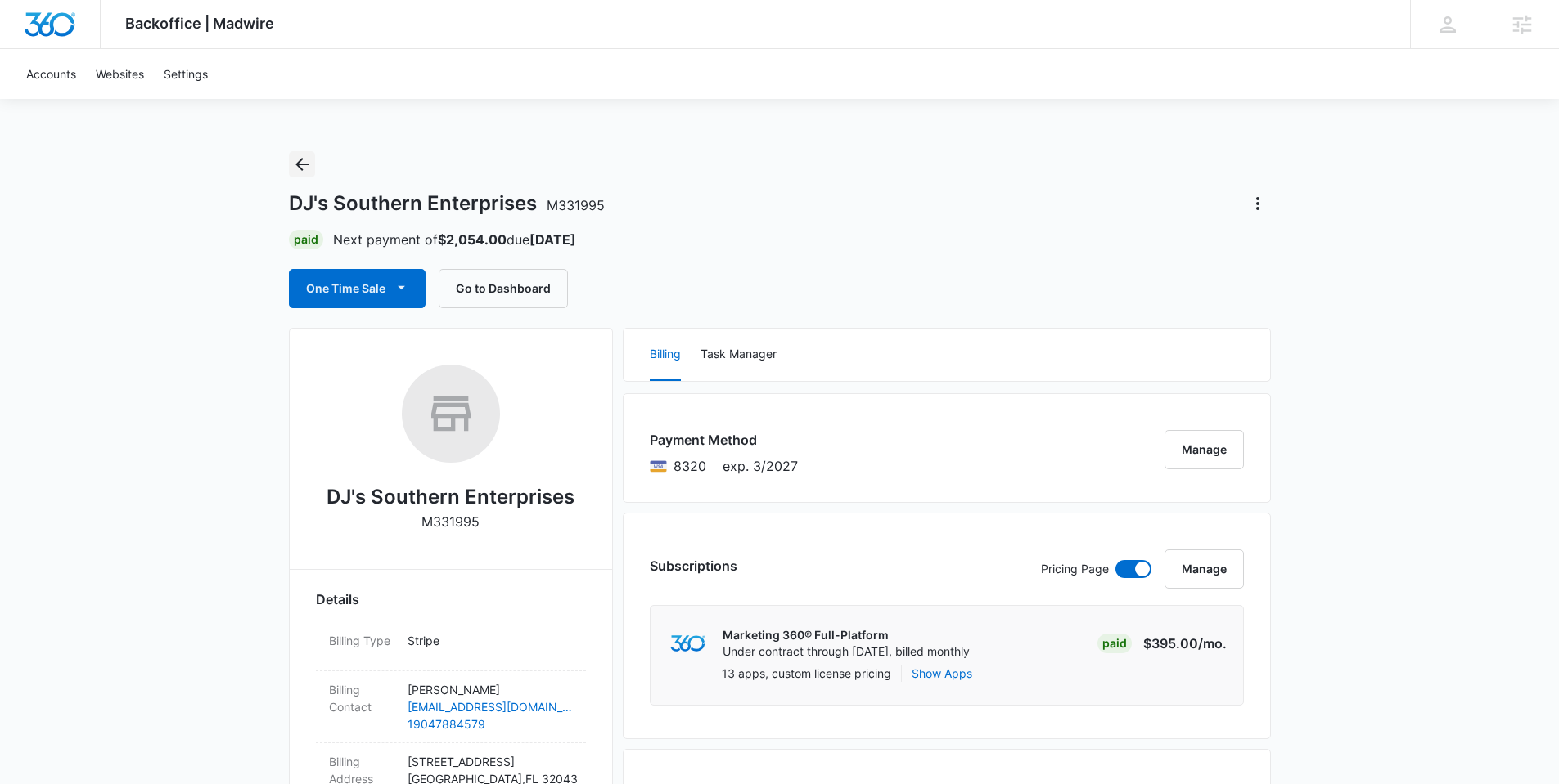
click at [296, 163] on icon "Back" at bounding box center [301, 164] width 13 height 13
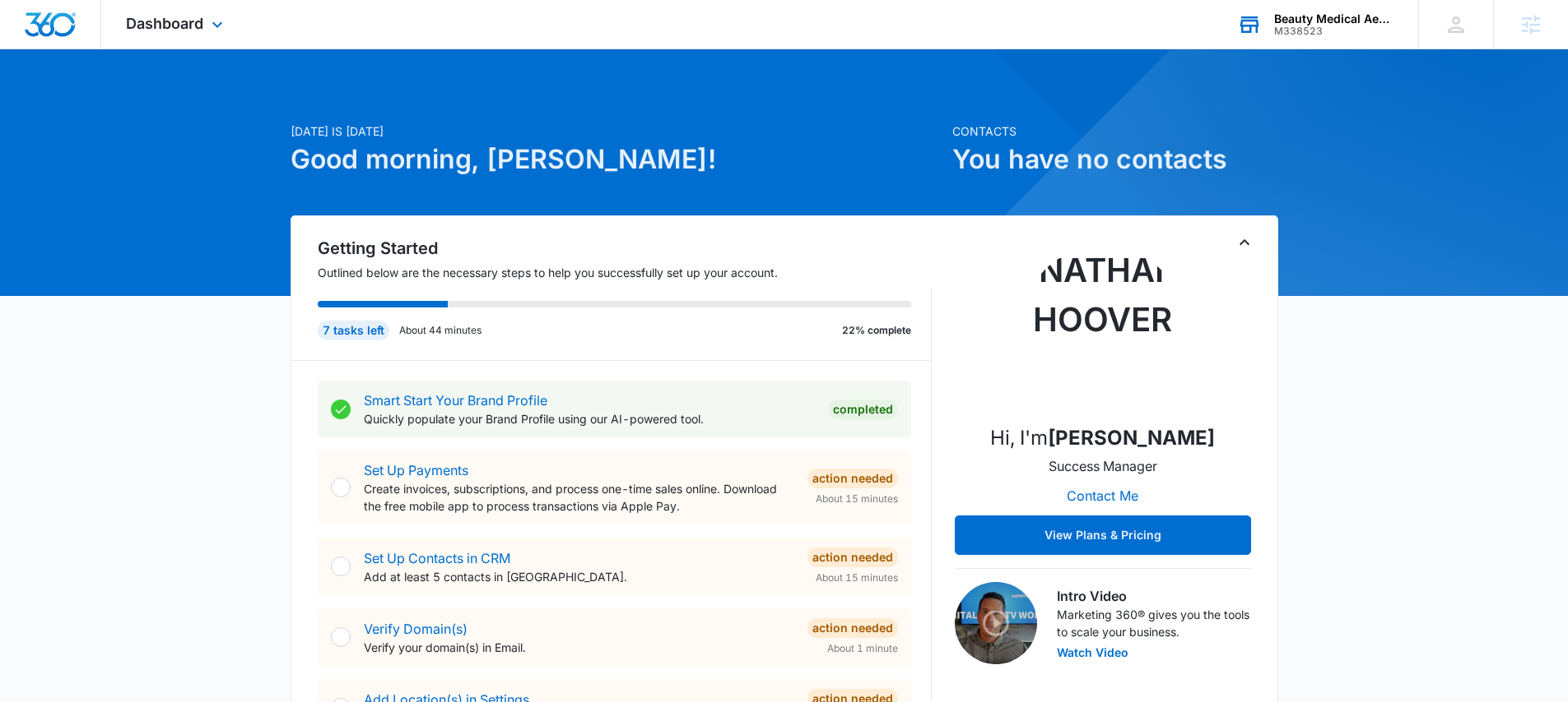
click at [1320, 25] on div "M338523" at bounding box center [1334, 31] width 120 height 12
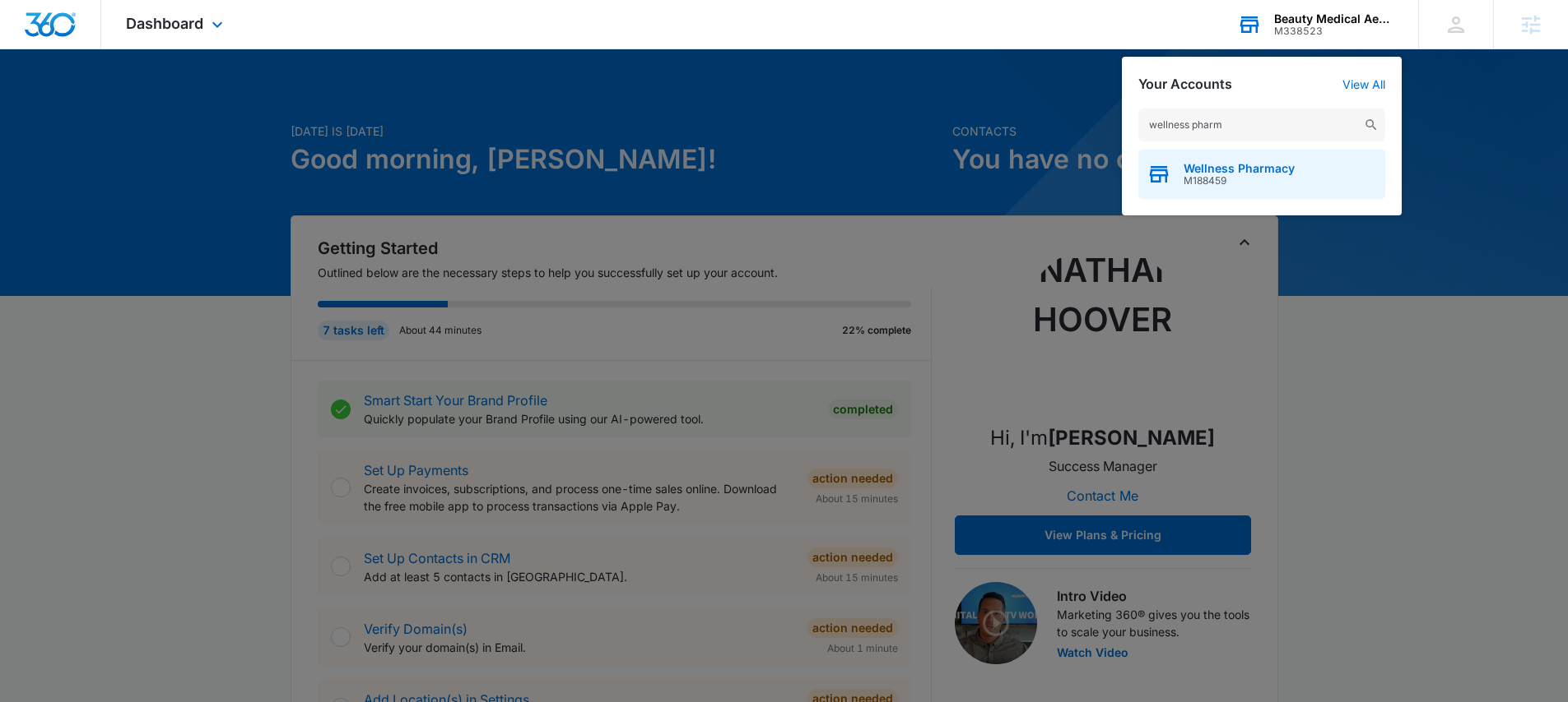
type input "wellness pharm"
click at [1233, 162] on span "Wellness Pharmacy" at bounding box center [1238, 169] width 111 height 14
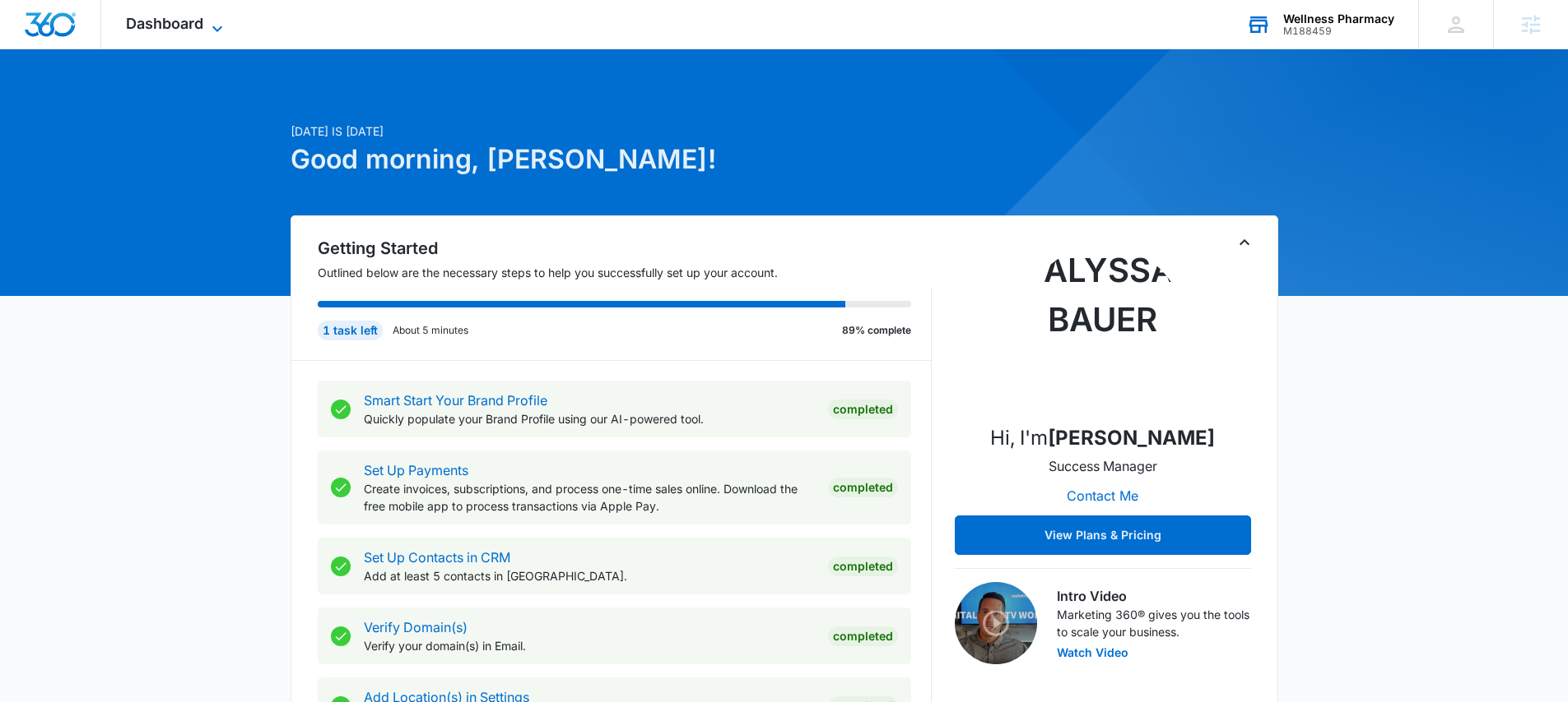
click at [190, 25] on span "Dashboard" at bounding box center [165, 23] width 78 height 17
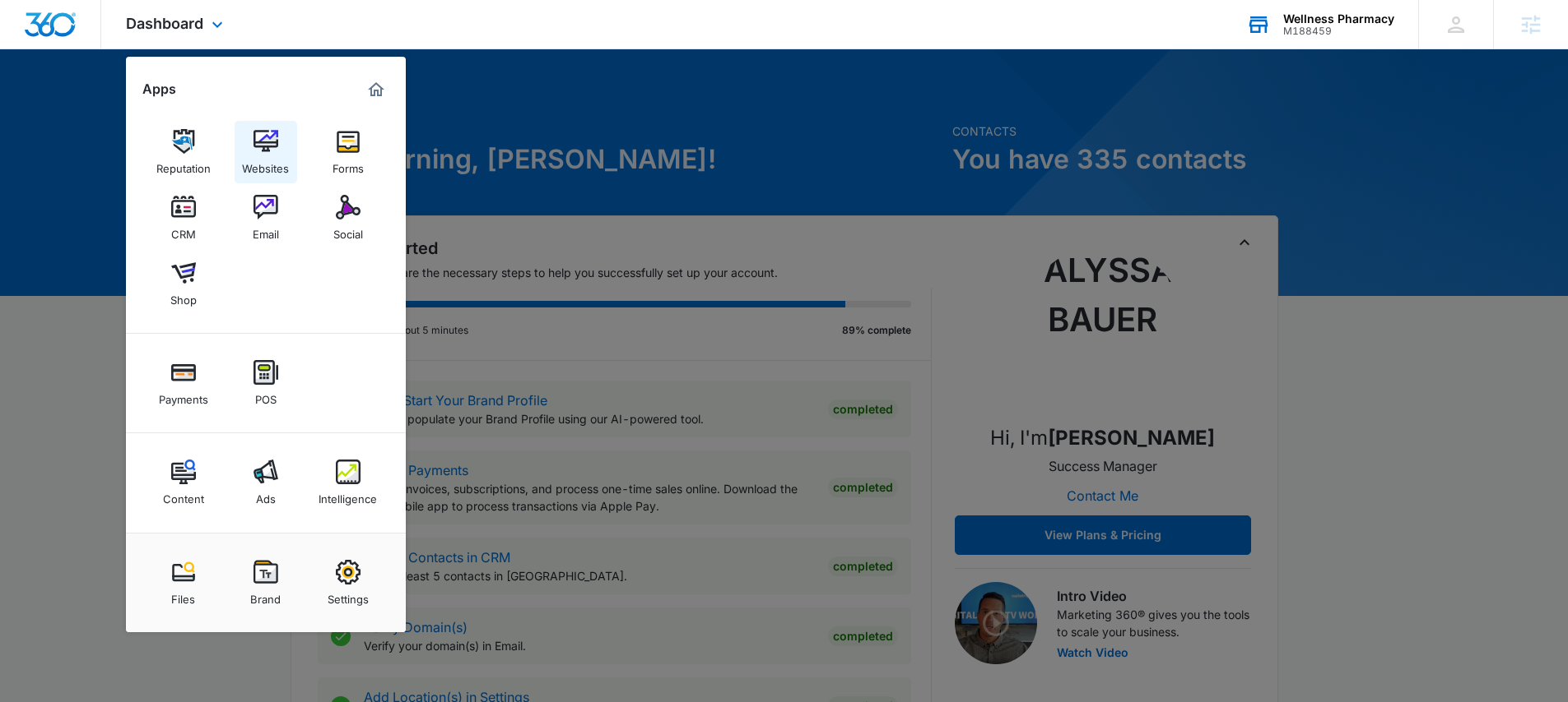
click at [262, 155] on div "Websites" at bounding box center [265, 165] width 47 height 22
